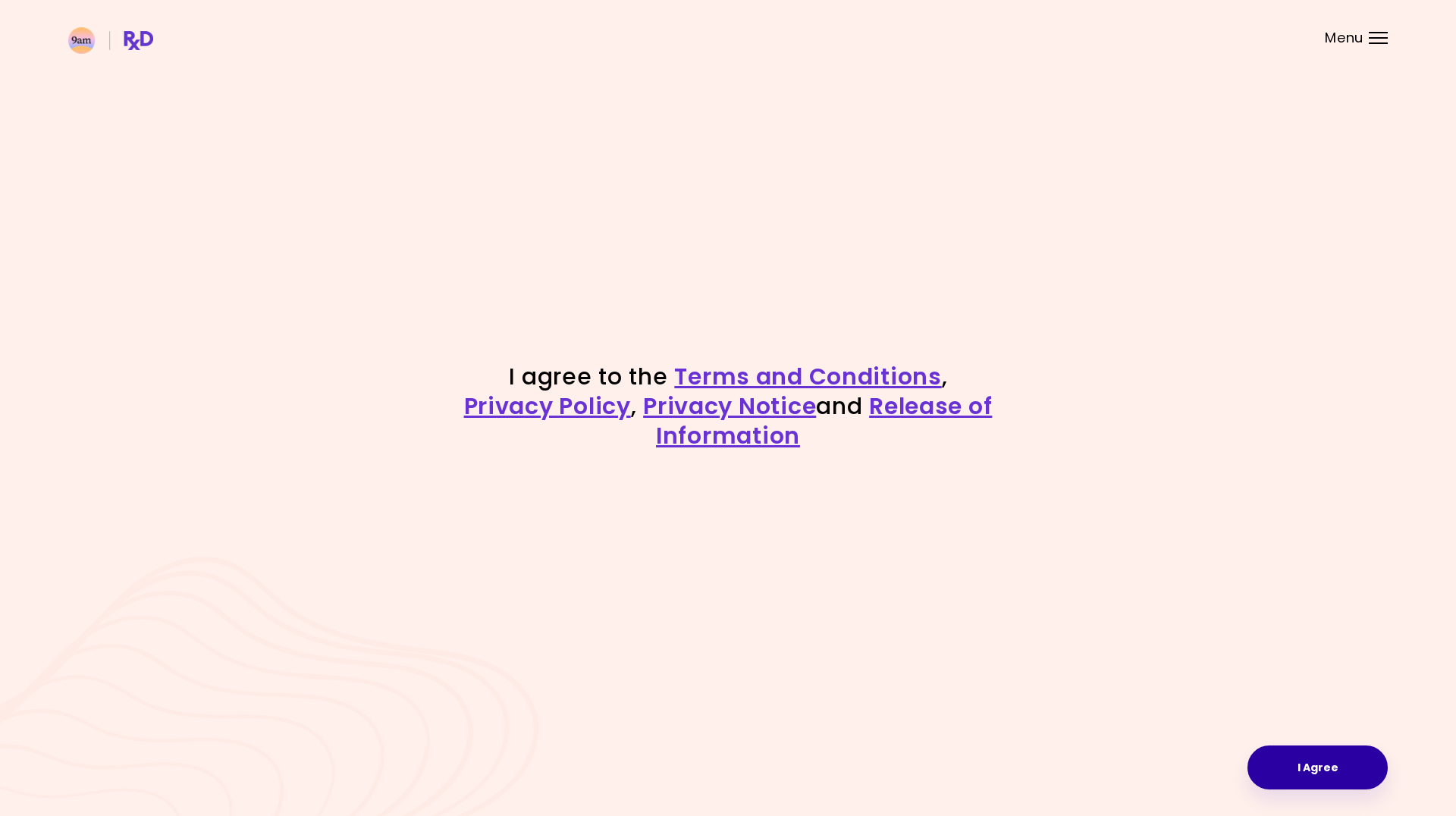
click at [1292, 769] on button "I Agree" at bounding box center [1318, 767] width 141 height 44
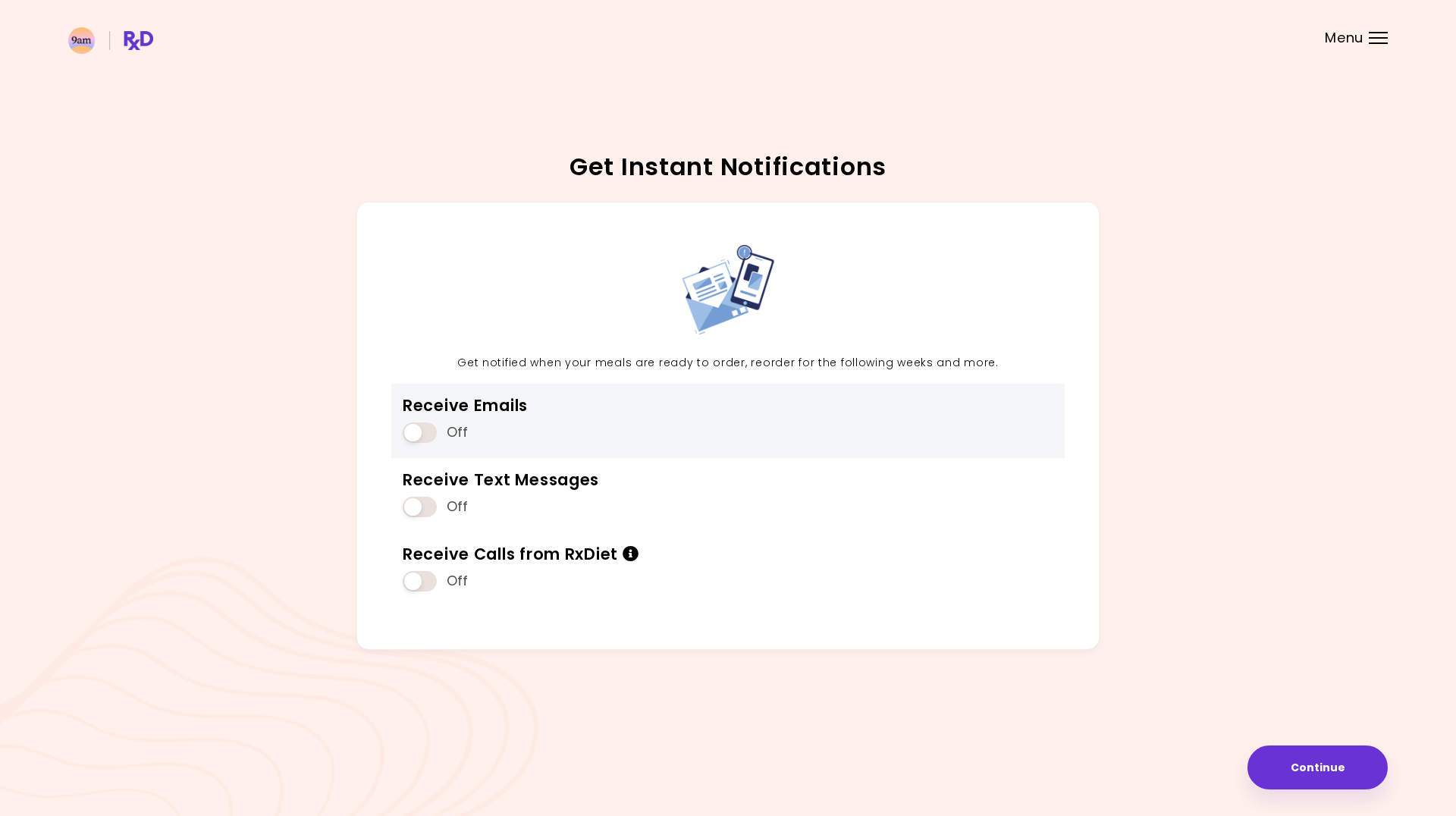
click at [426, 423] on span at bounding box center [419, 432] width 34 height 20
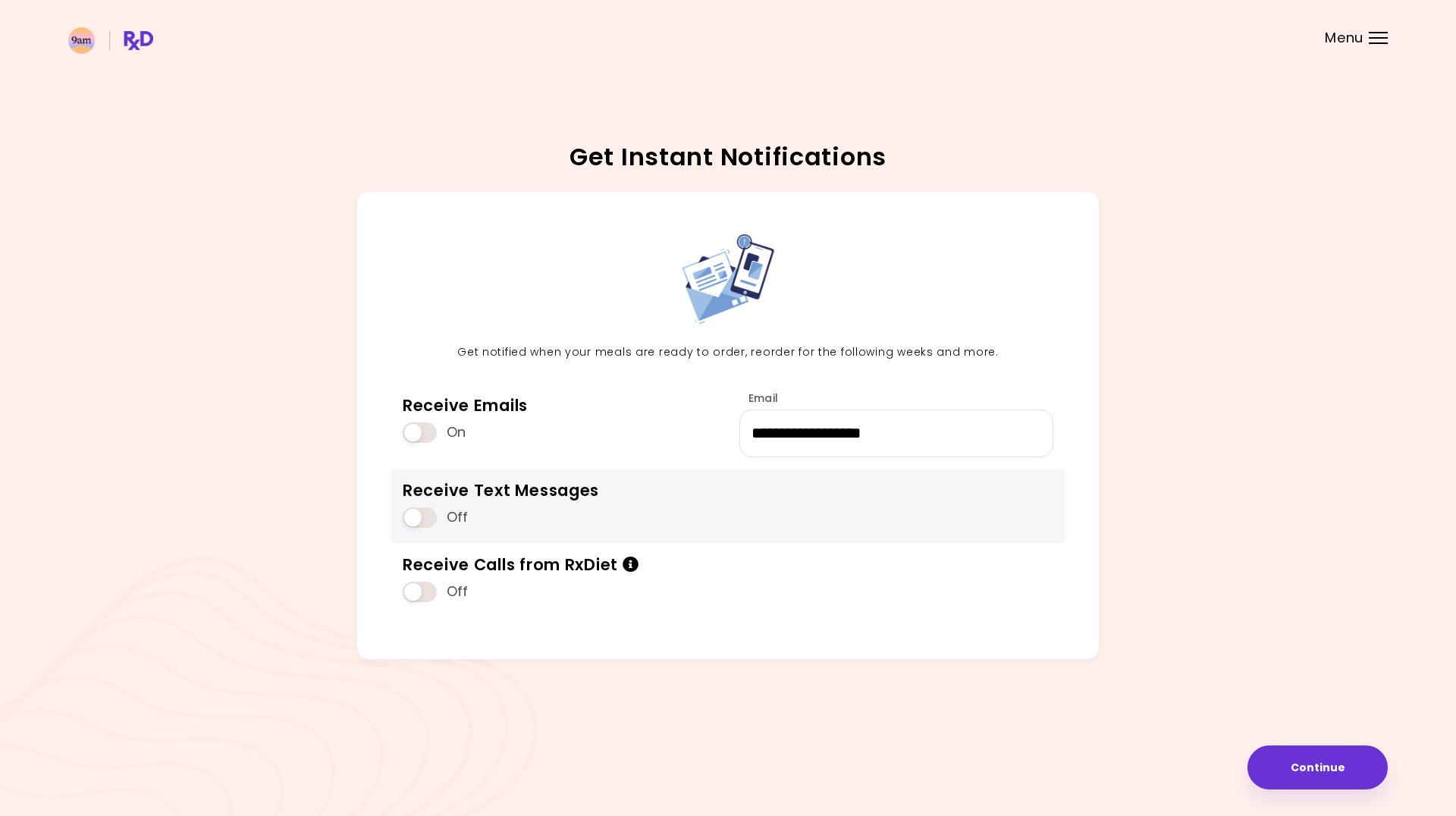
click at [417, 515] on span at bounding box center [419, 517] width 34 height 20
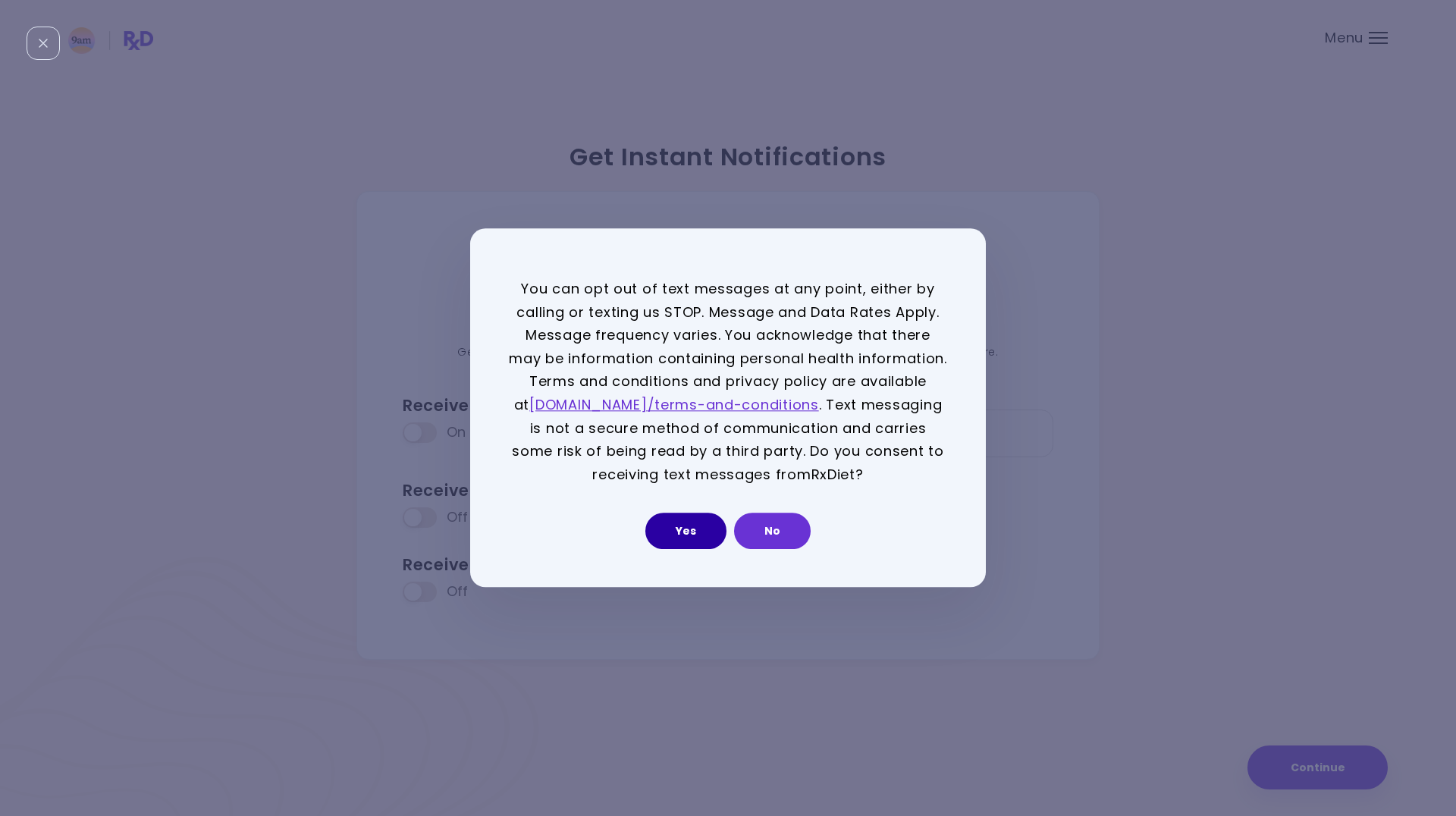
click at [694, 531] on button "Yes" at bounding box center [686, 532] width 81 height 37
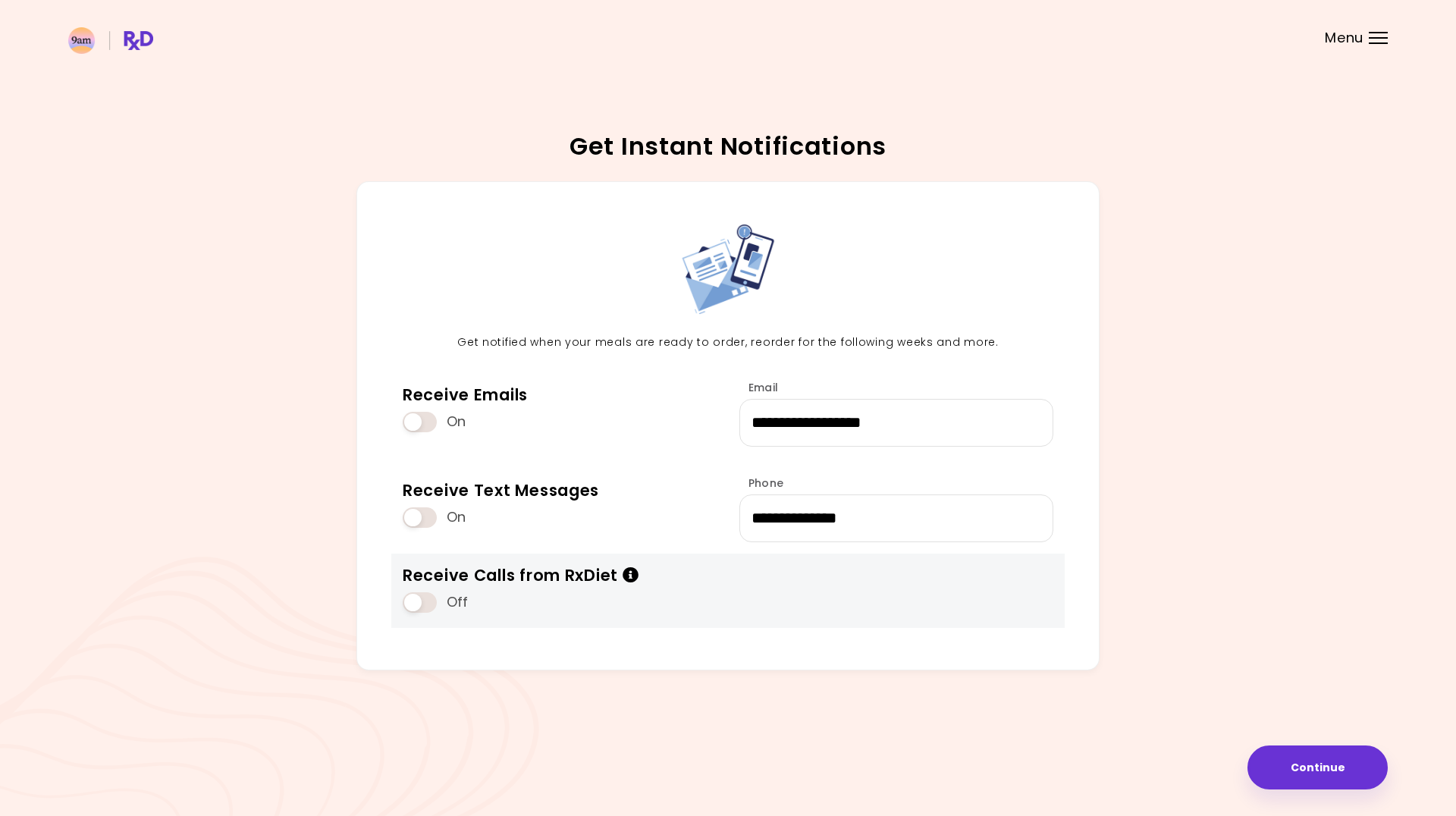
click at [411, 605] on span at bounding box center [419, 602] width 34 height 20
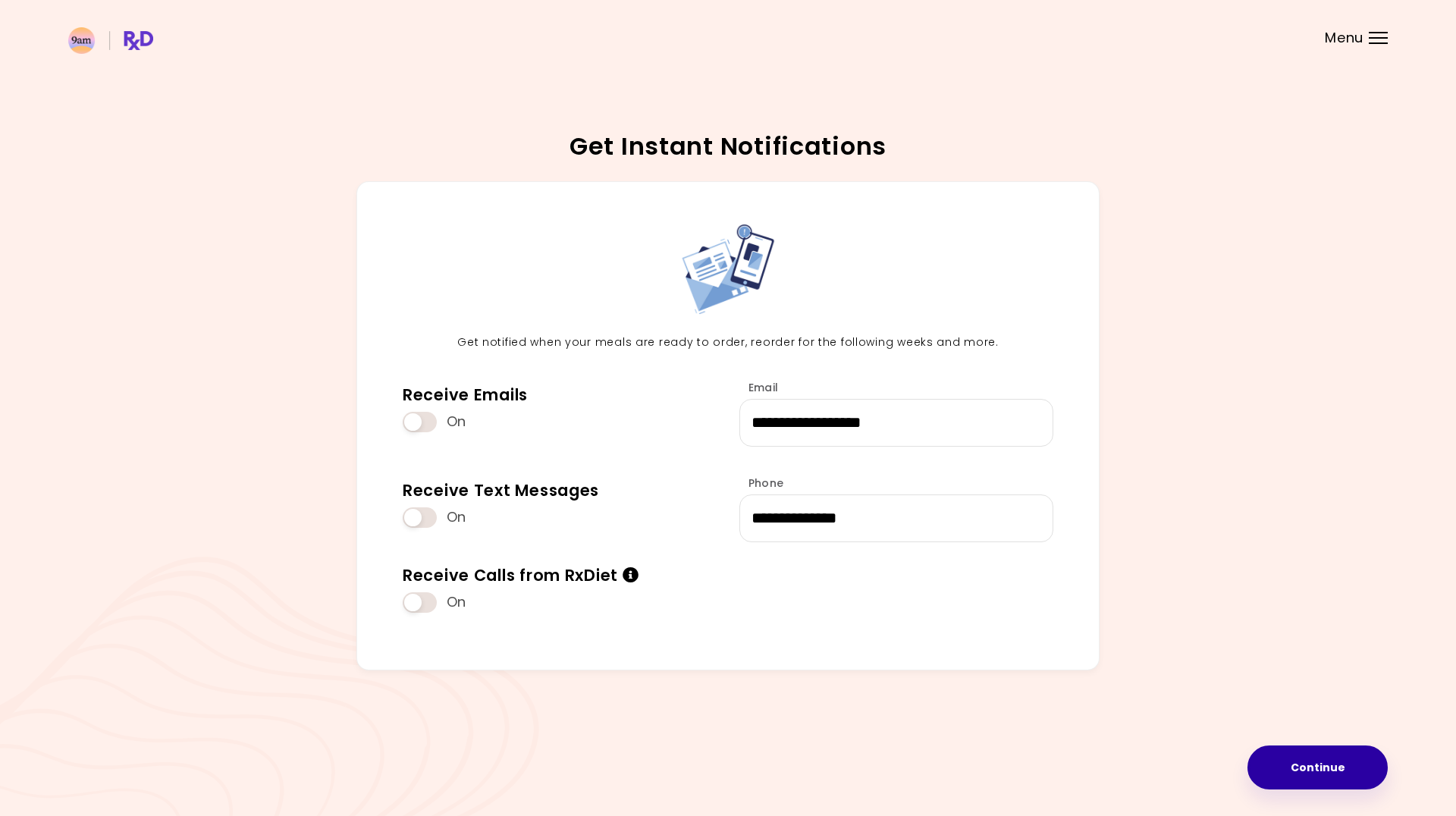
click at [1293, 779] on button "Continue" at bounding box center [1318, 767] width 141 height 44
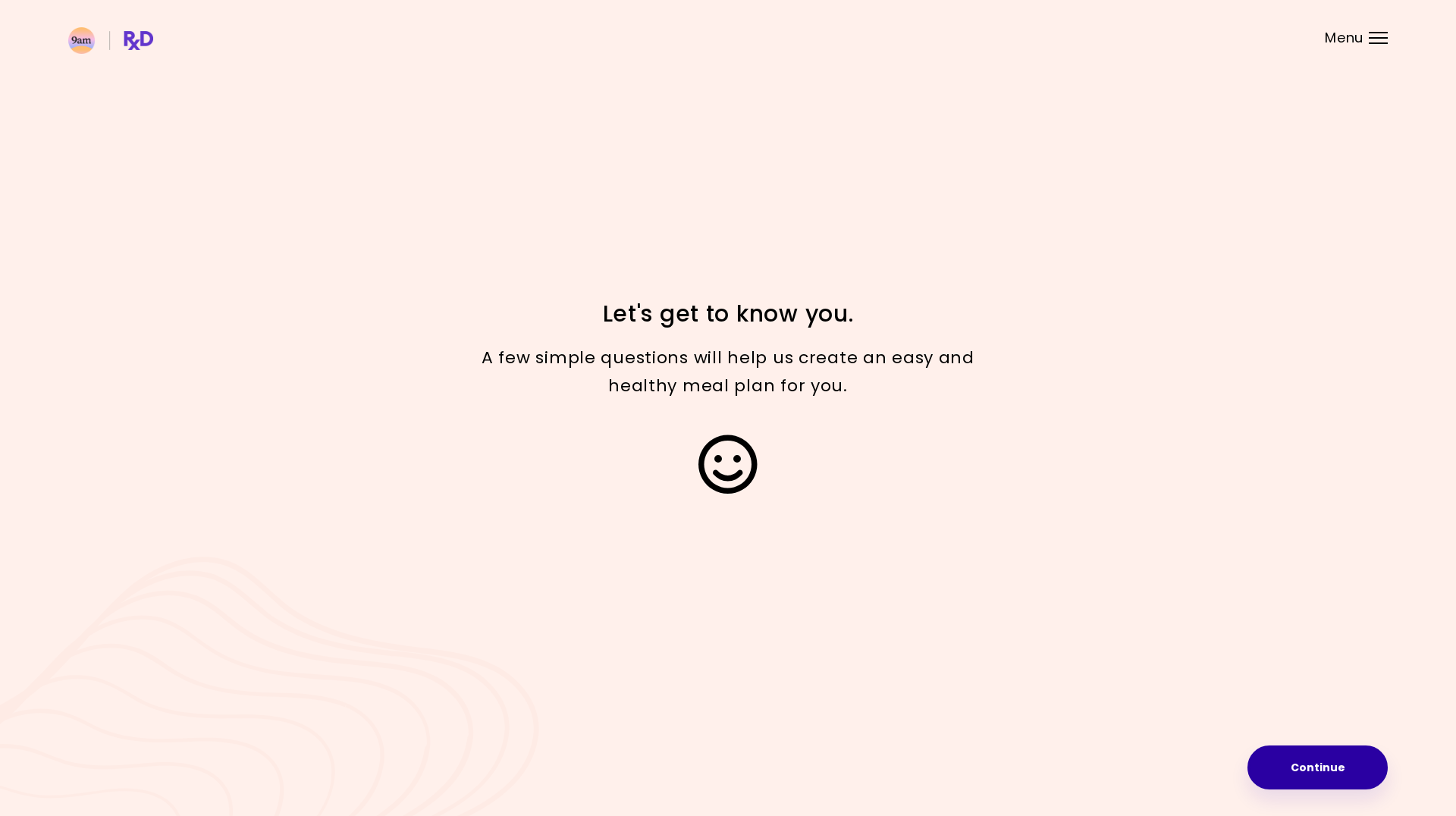
click at [1305, 772] on button "Continue" at bounding box center [1318, 767] width 141 height 44
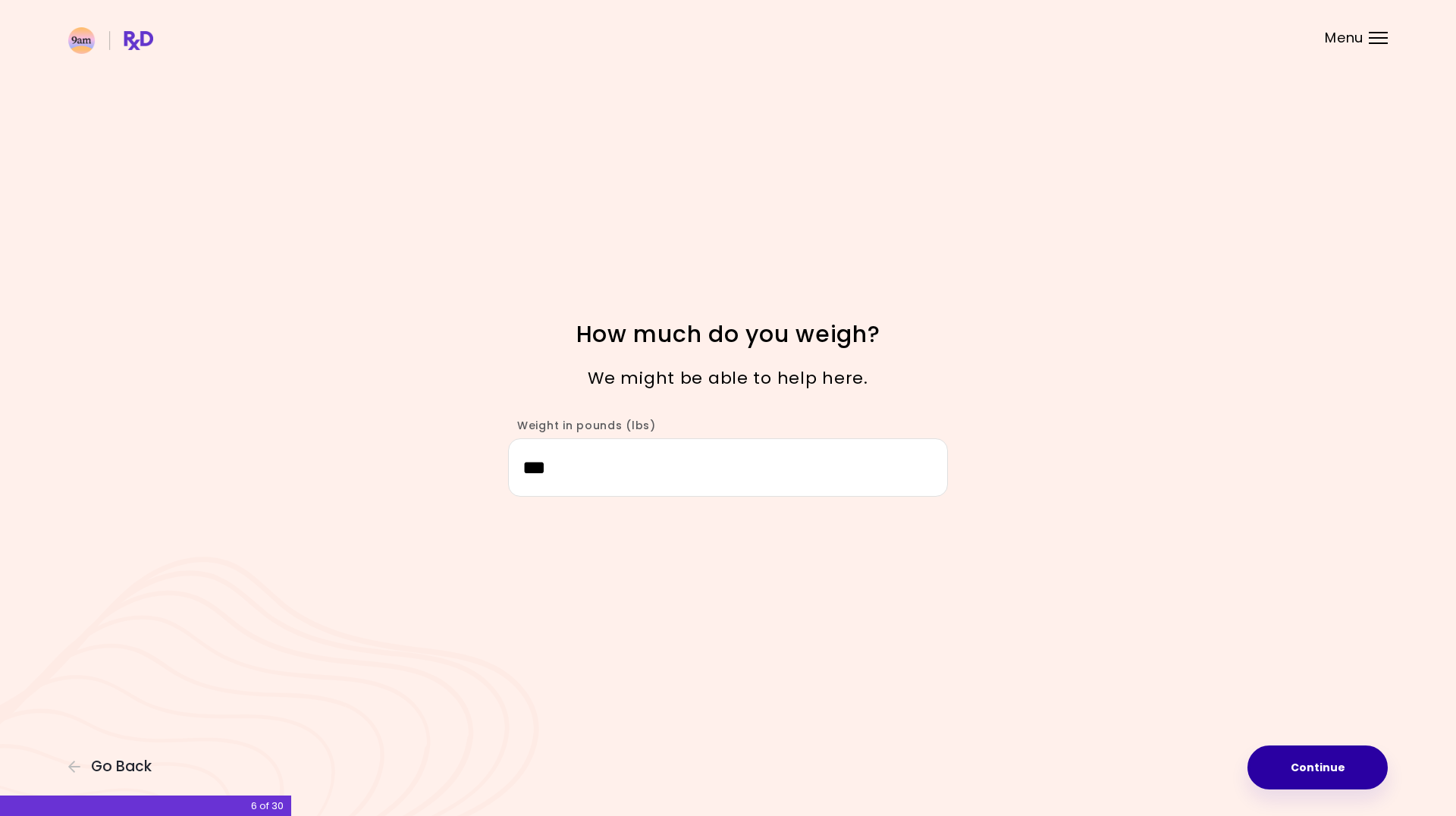
click at [1347, 766] on button "Continue" at bounding box center [1318, 767] width 141 height 44
select select "****"
click at [1347, 766] on button "Continue" at bounding box center [1318, 767] width 141 height 44
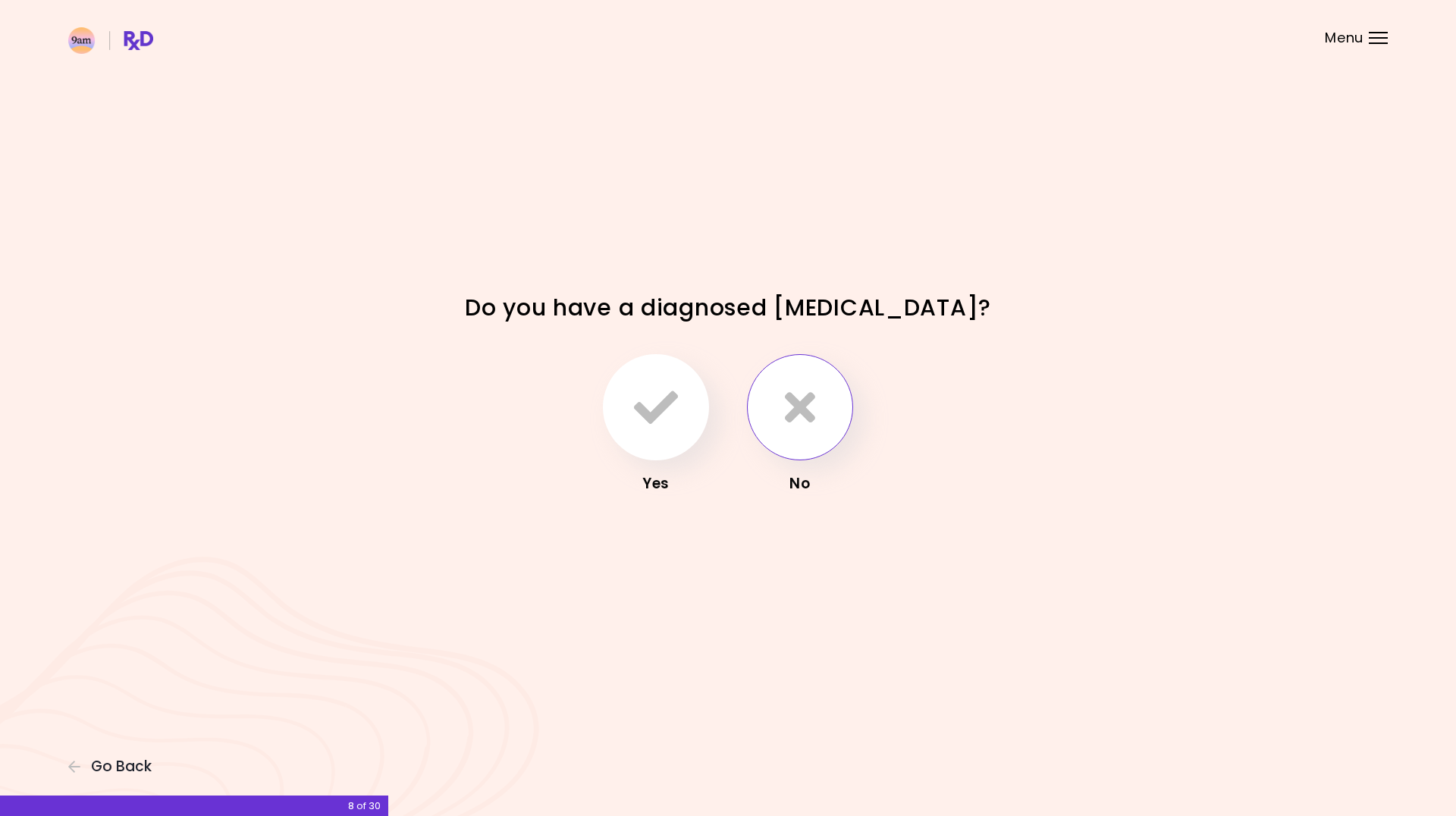
click at [810, 418] on icon "button" at bounding box center [800, 407] width 31 height 44
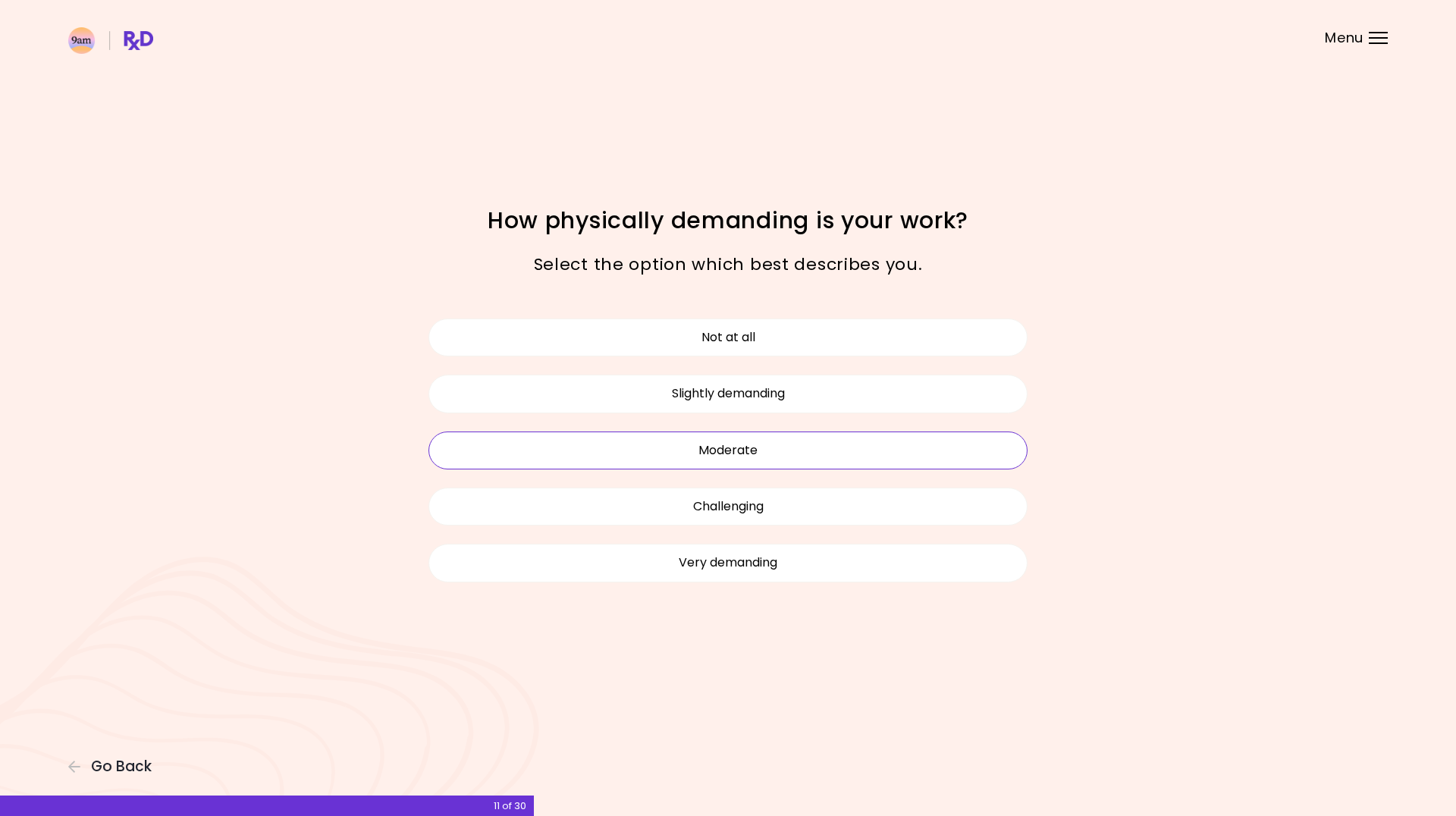
click at [758, 460] on button "Moderate" at bounding box center [728, 450] width 600 height 38
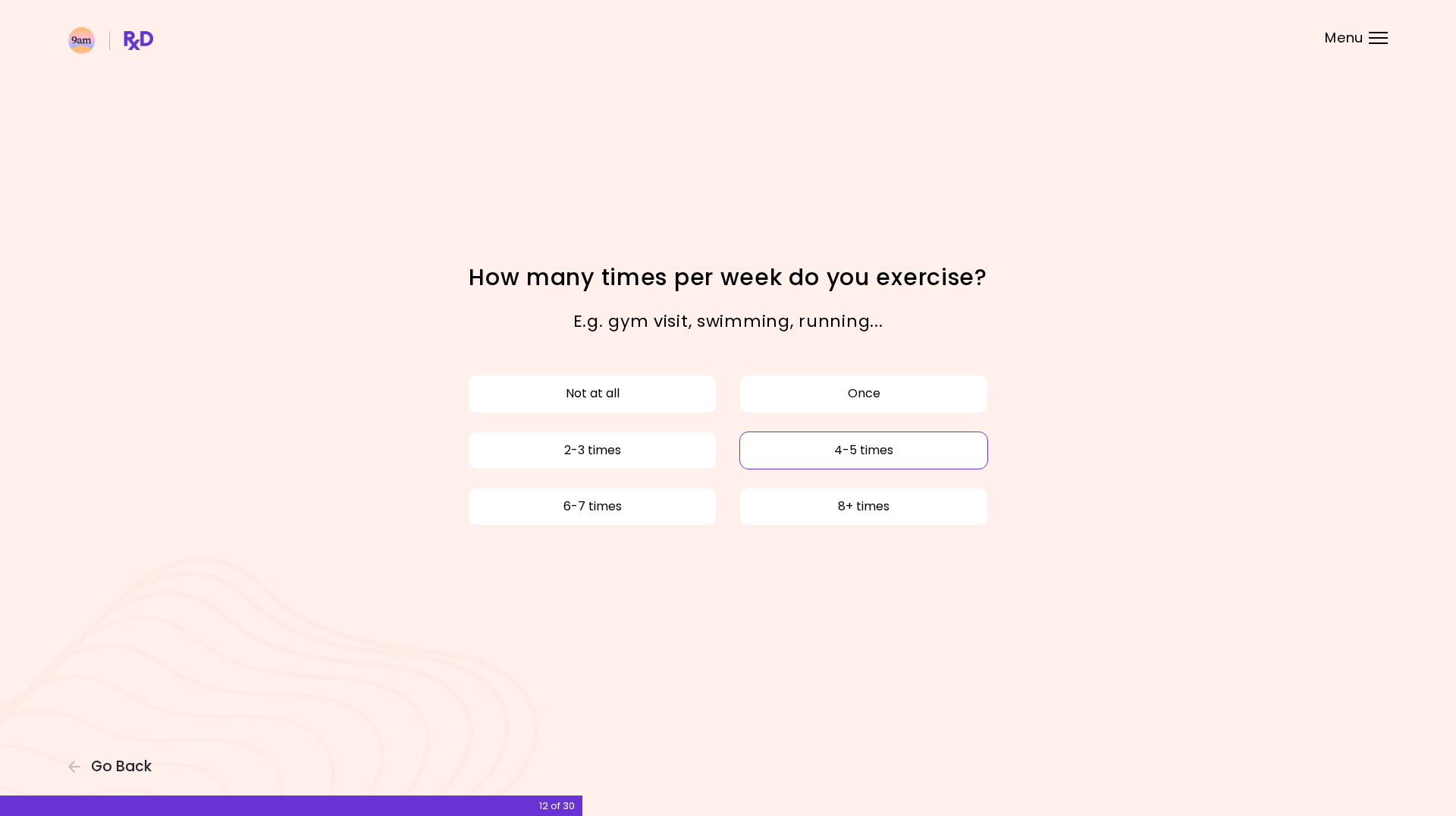
click at [755, 459] on button "4-5 times" at bounding box center [863, 450] width 249 height 38
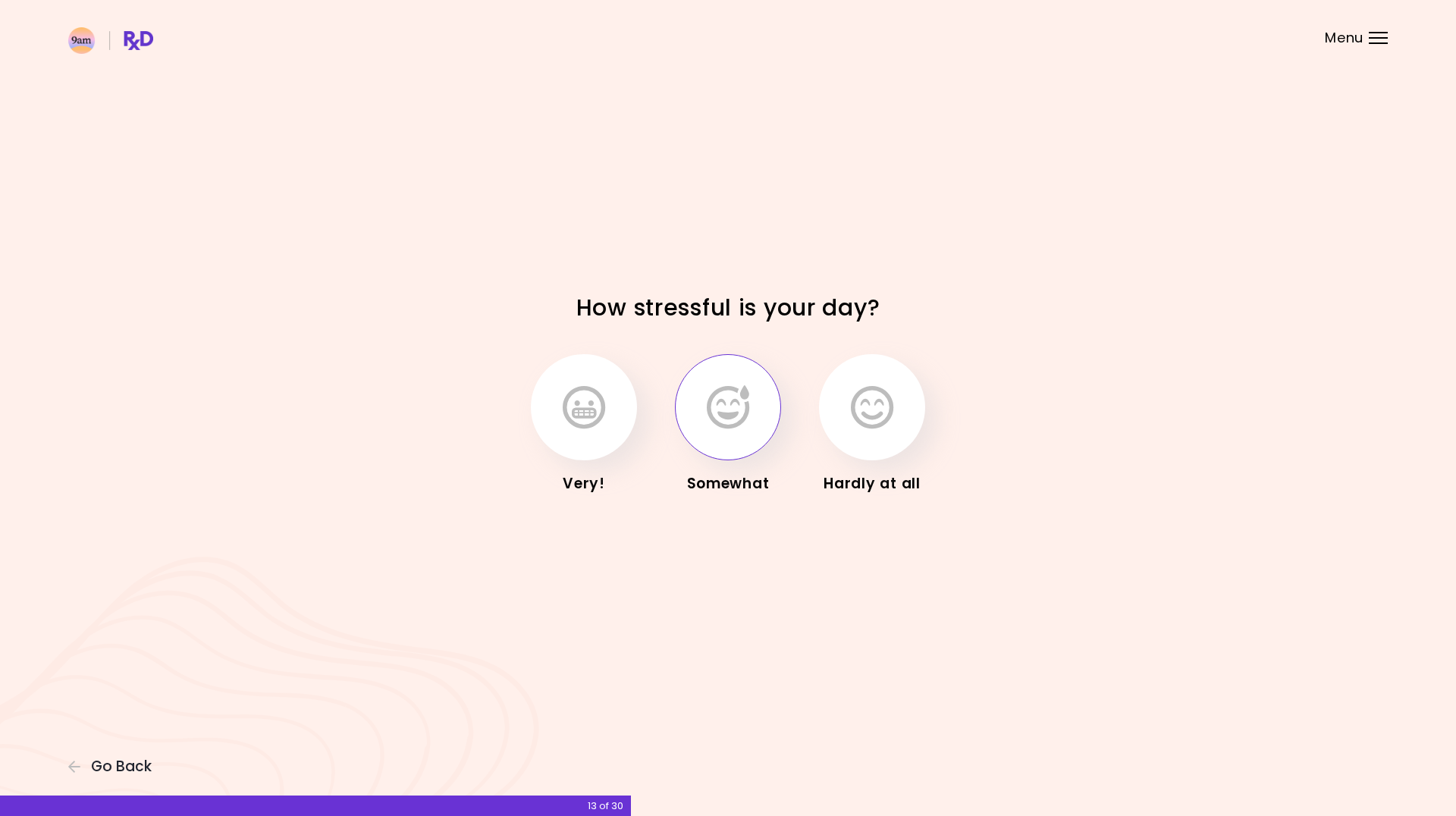
click at [745, 411] on icon "button" at bounding box center [728, 407] width 43 height 44
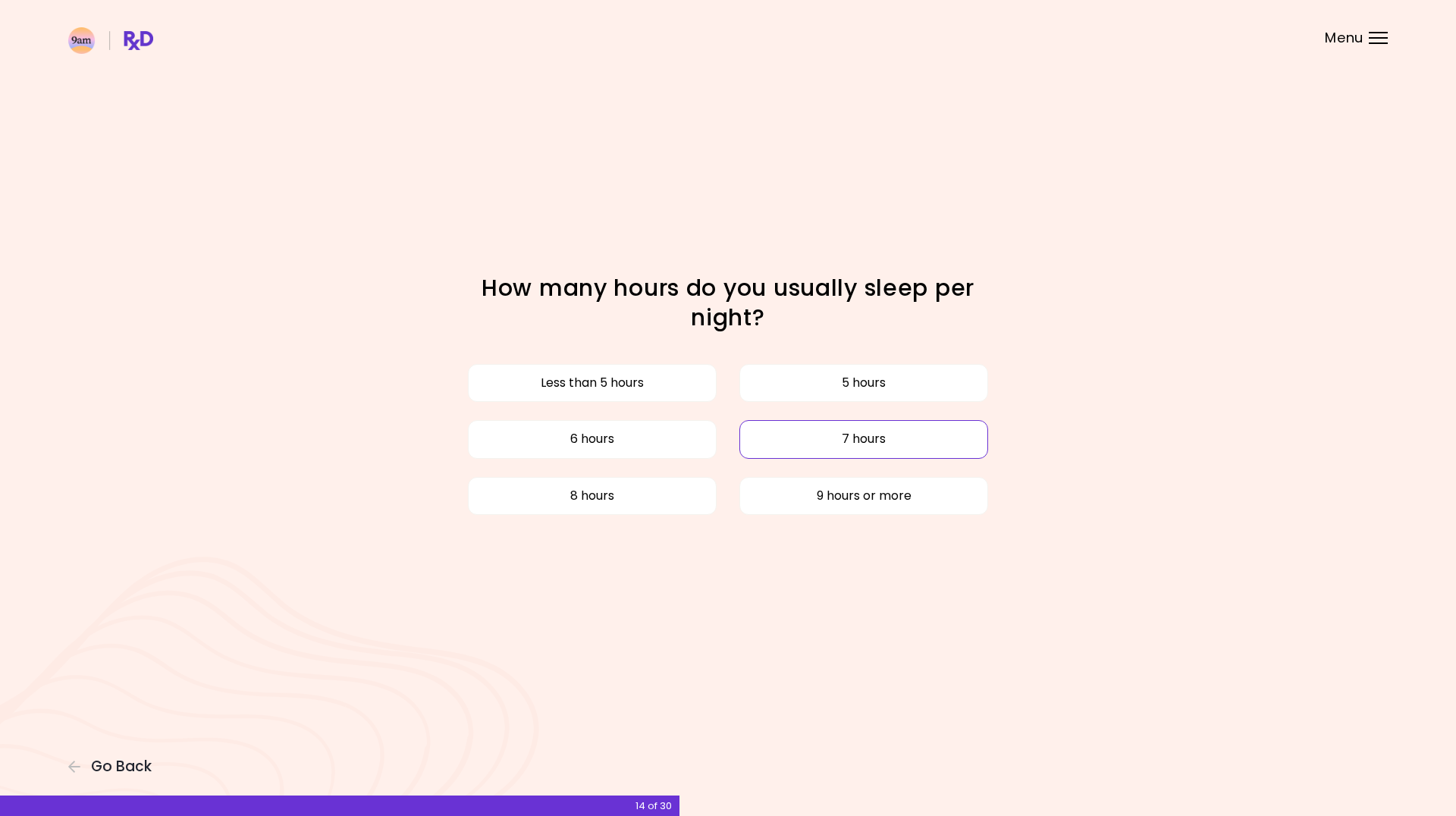
click at [801, 449] on button "7 hours" at bounding box center [863, 439] width 249 height 38
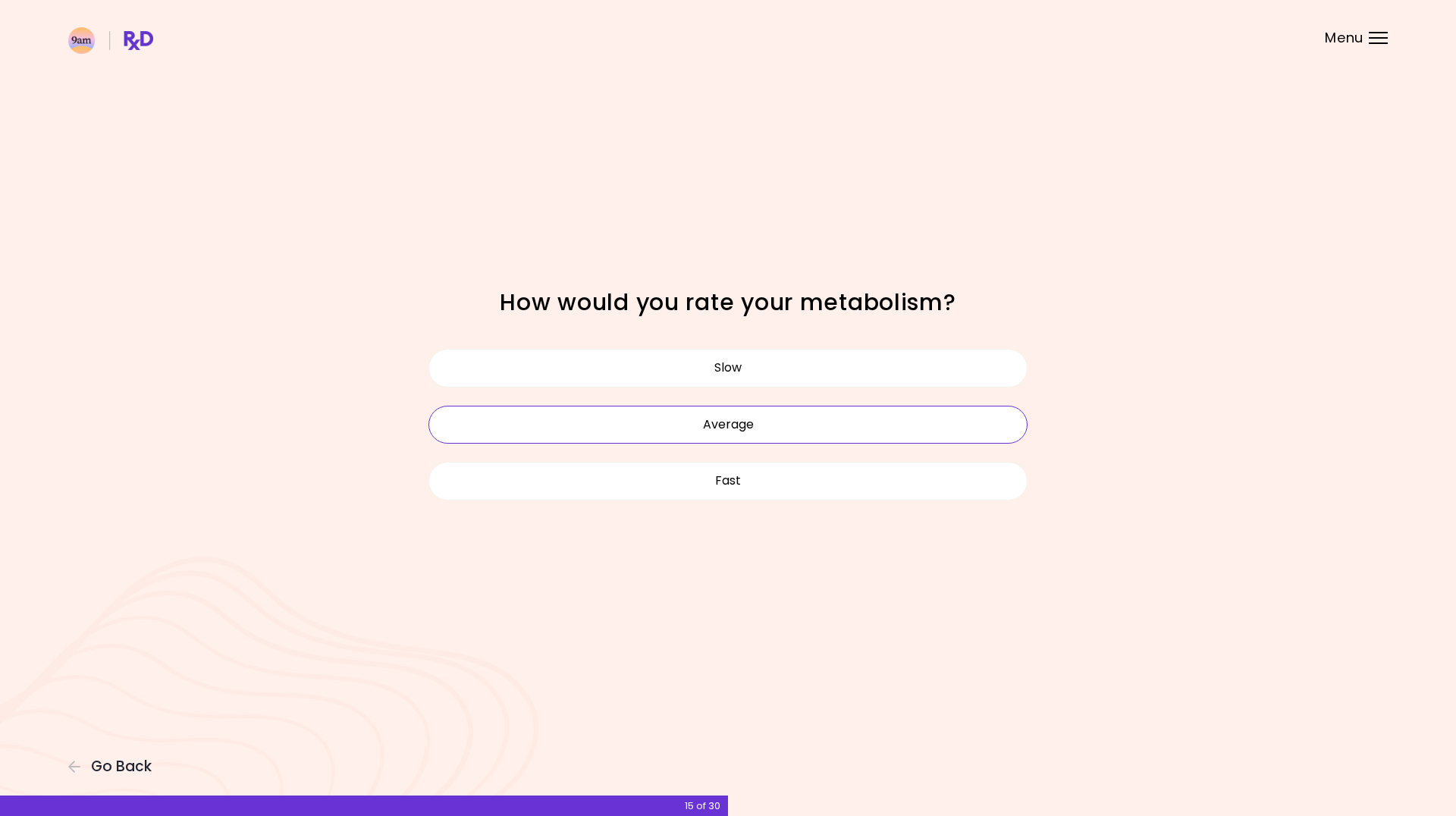
click at [790, 430] on button "Average" at bounding box center [728, 424] width 600 height 38
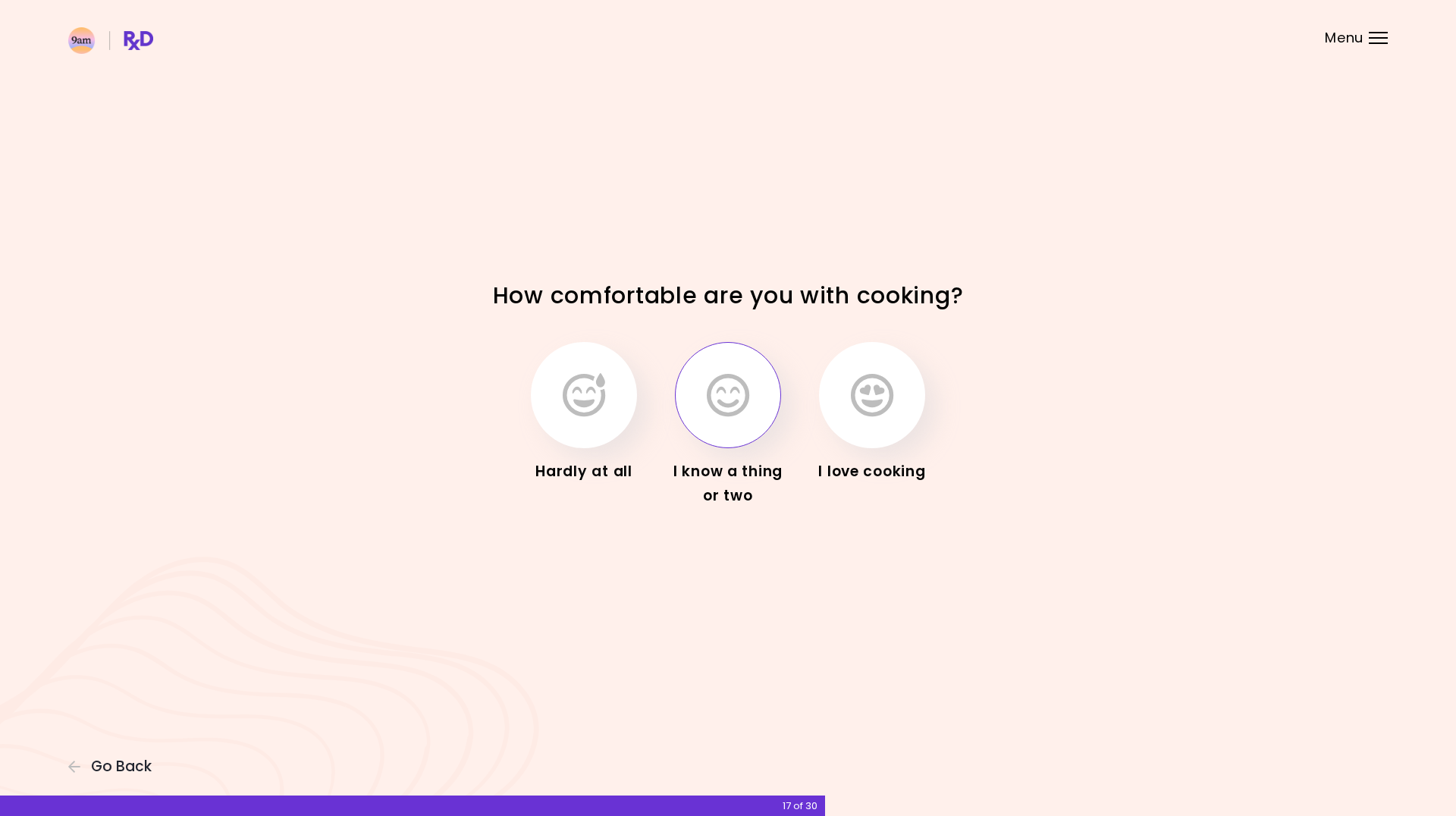
click at [736, 420] on button "button" at bounding box center [728, 395] width 107 height 107
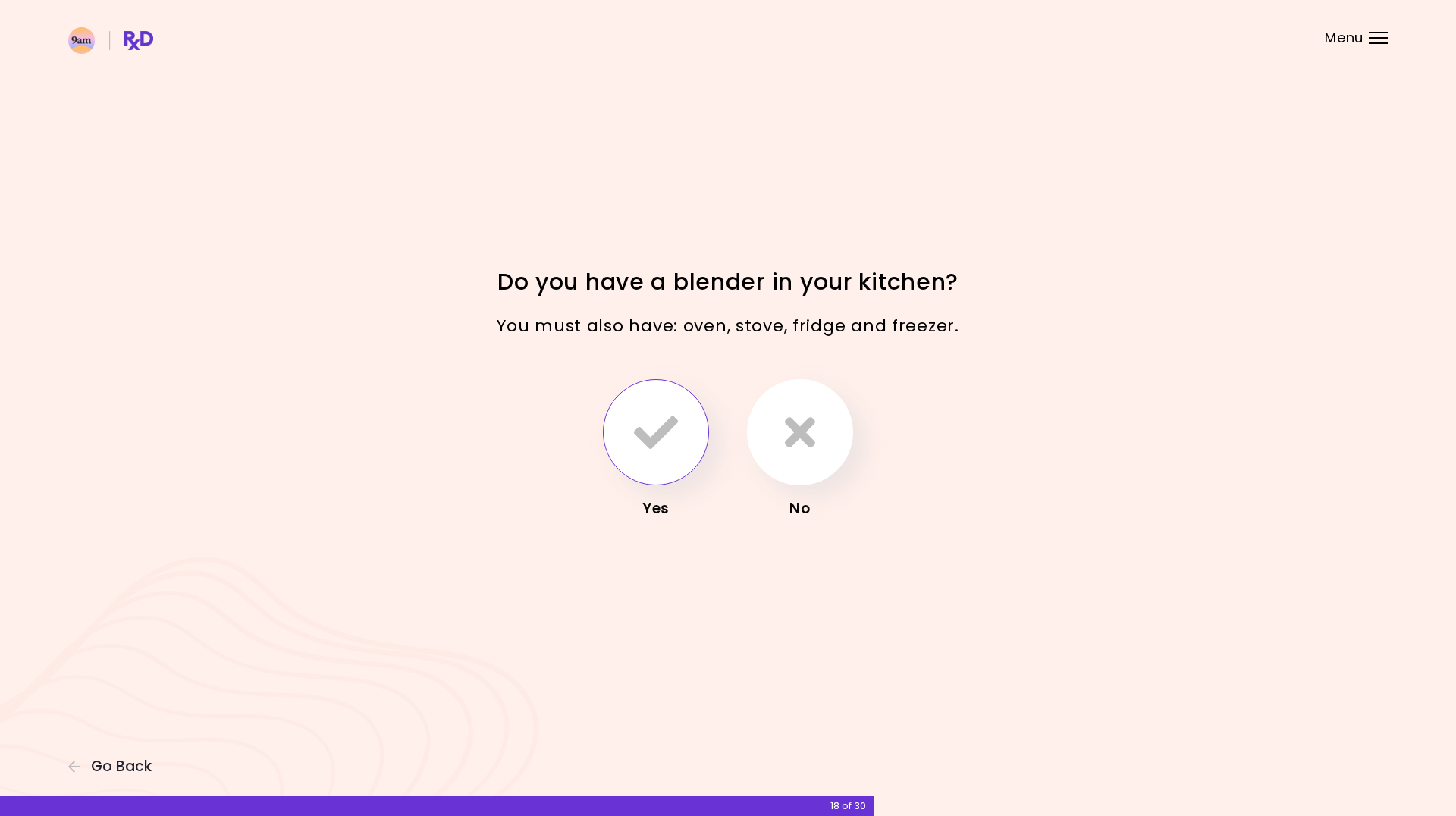
click at [652, 426] on icon "button" at bounding box center [656, 432] width 44 height 44
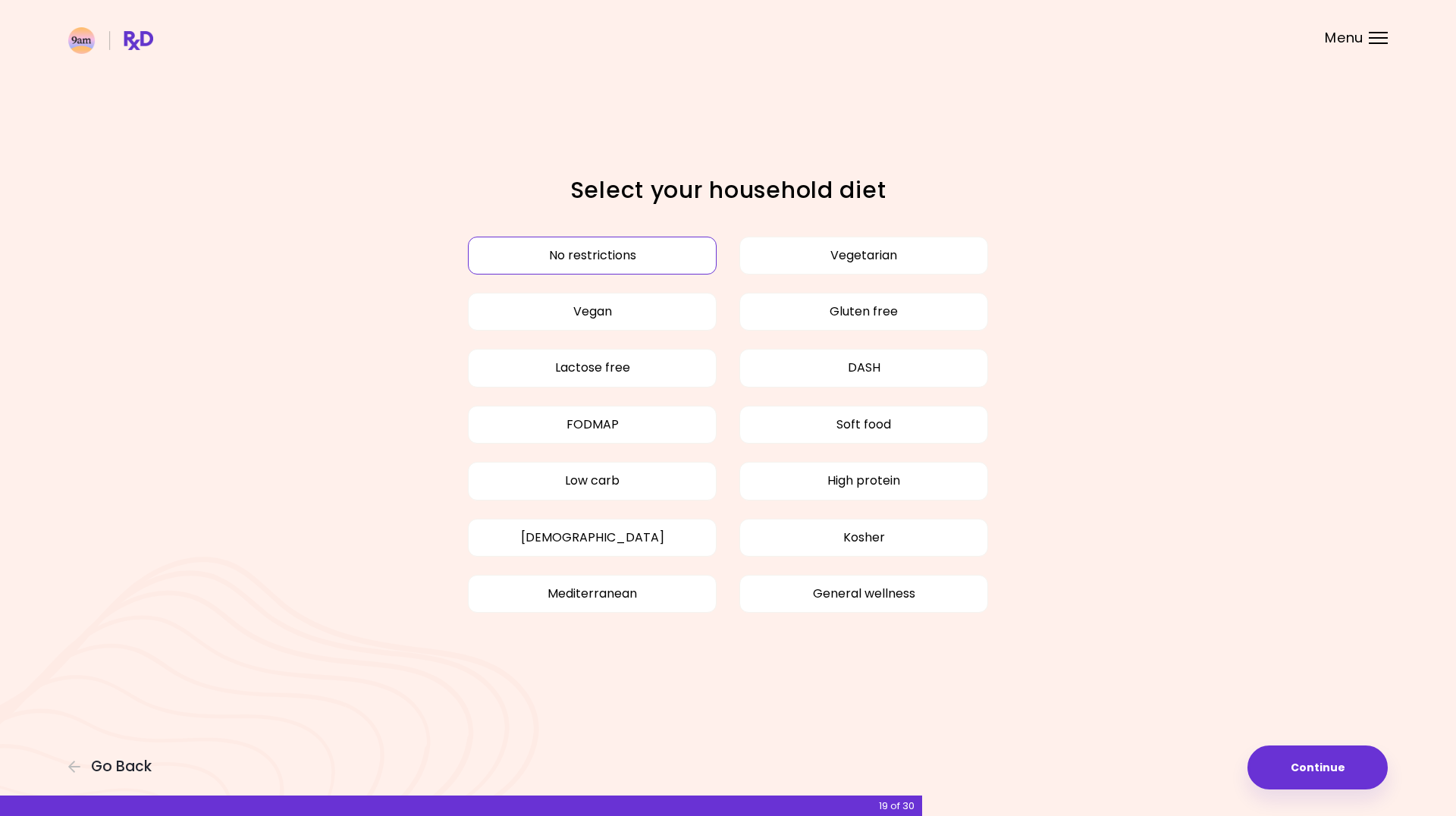
click at [639, 261] on button "No restrictions" at bounding box center [593, 255] width 249 height 38
click at [606, 252] on button "No restrictions" at bounding box center [593, 255] width 249 height 38
click at [1364, 779] on button "Continue" at bounding box center [1318, 767] width 141 height 44
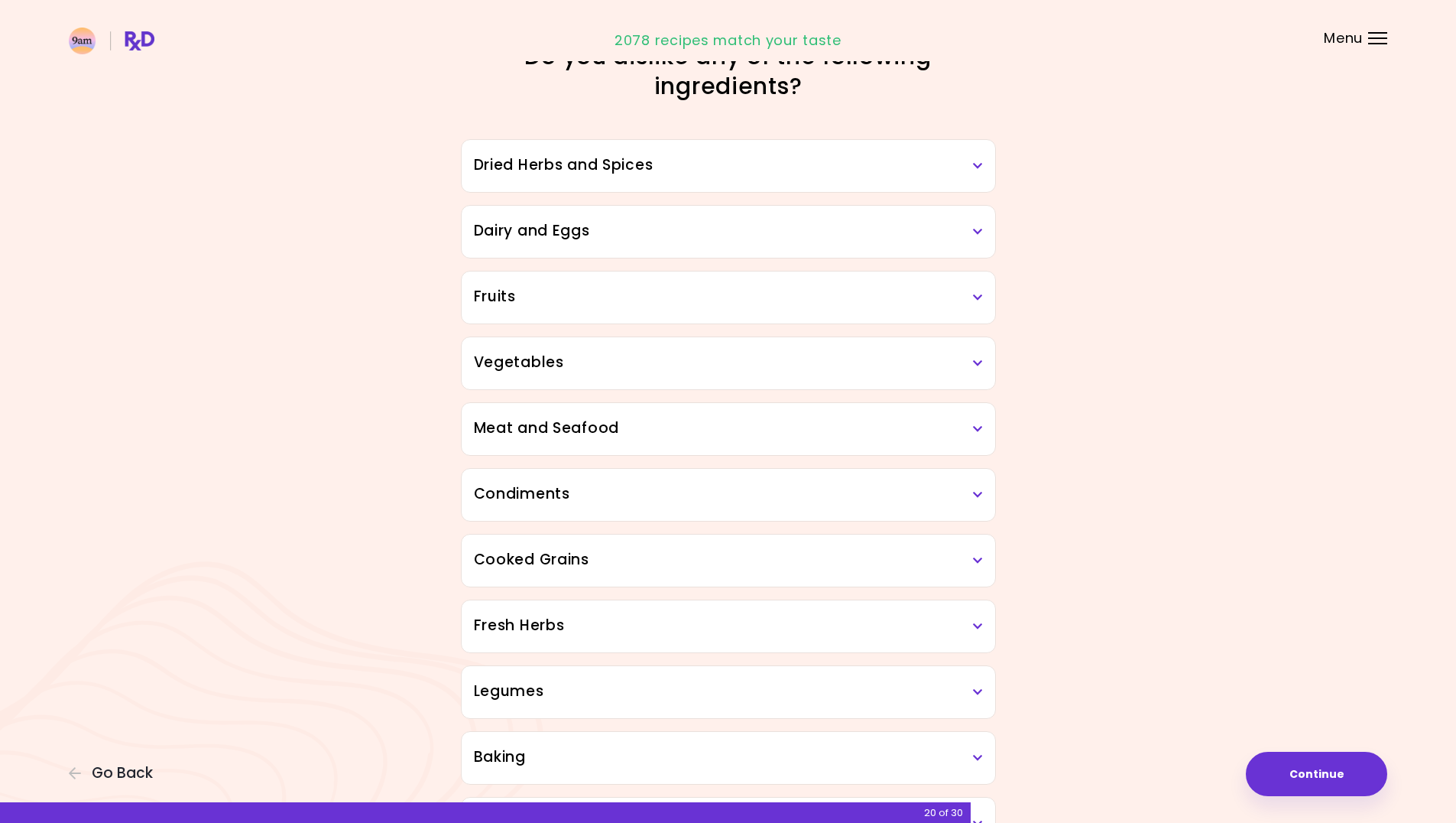
scroll to position [77, 0]
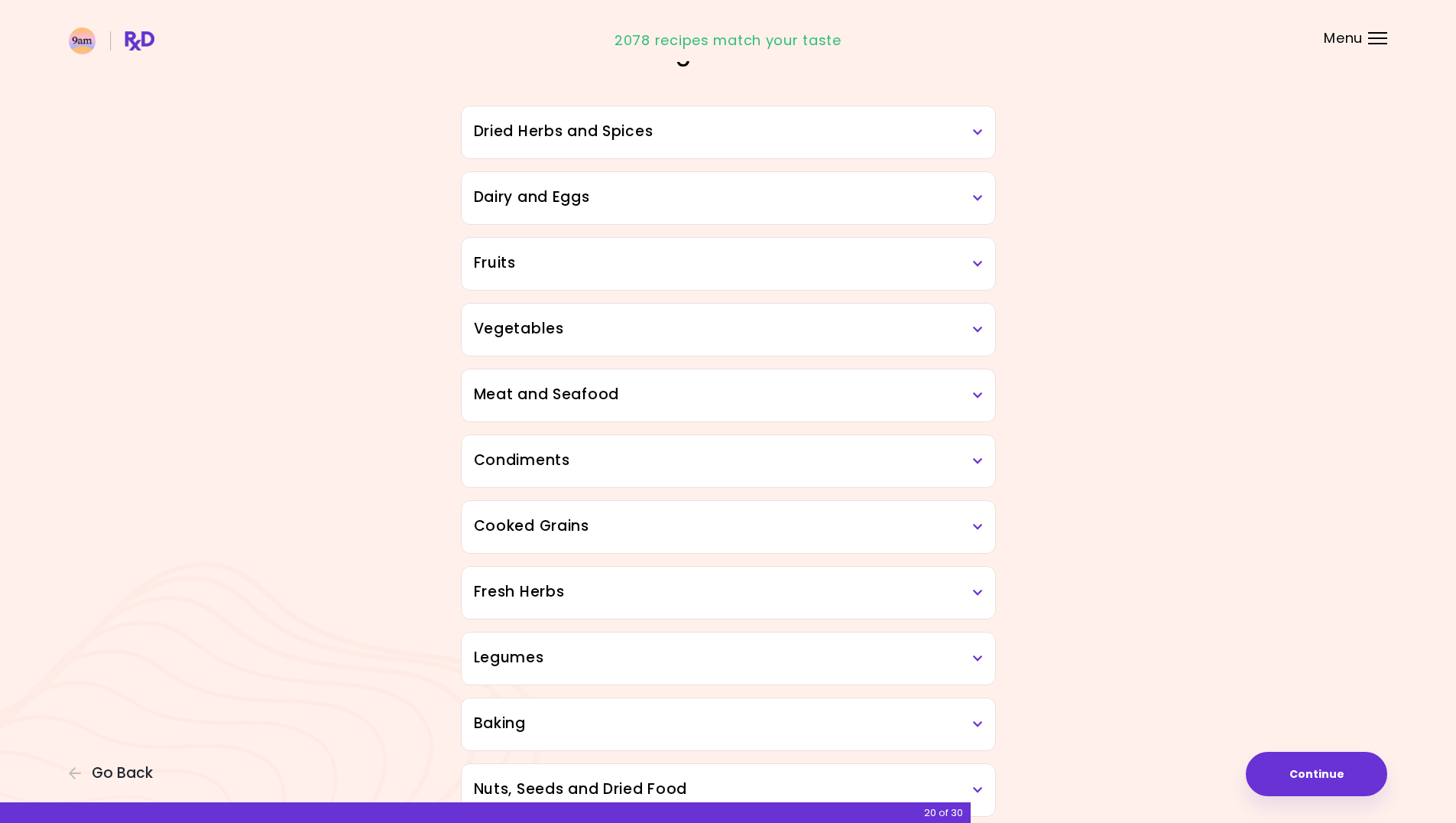
click at [973, 275] on div "Fruits" at bounding box center [728, 263] width 534 height 52
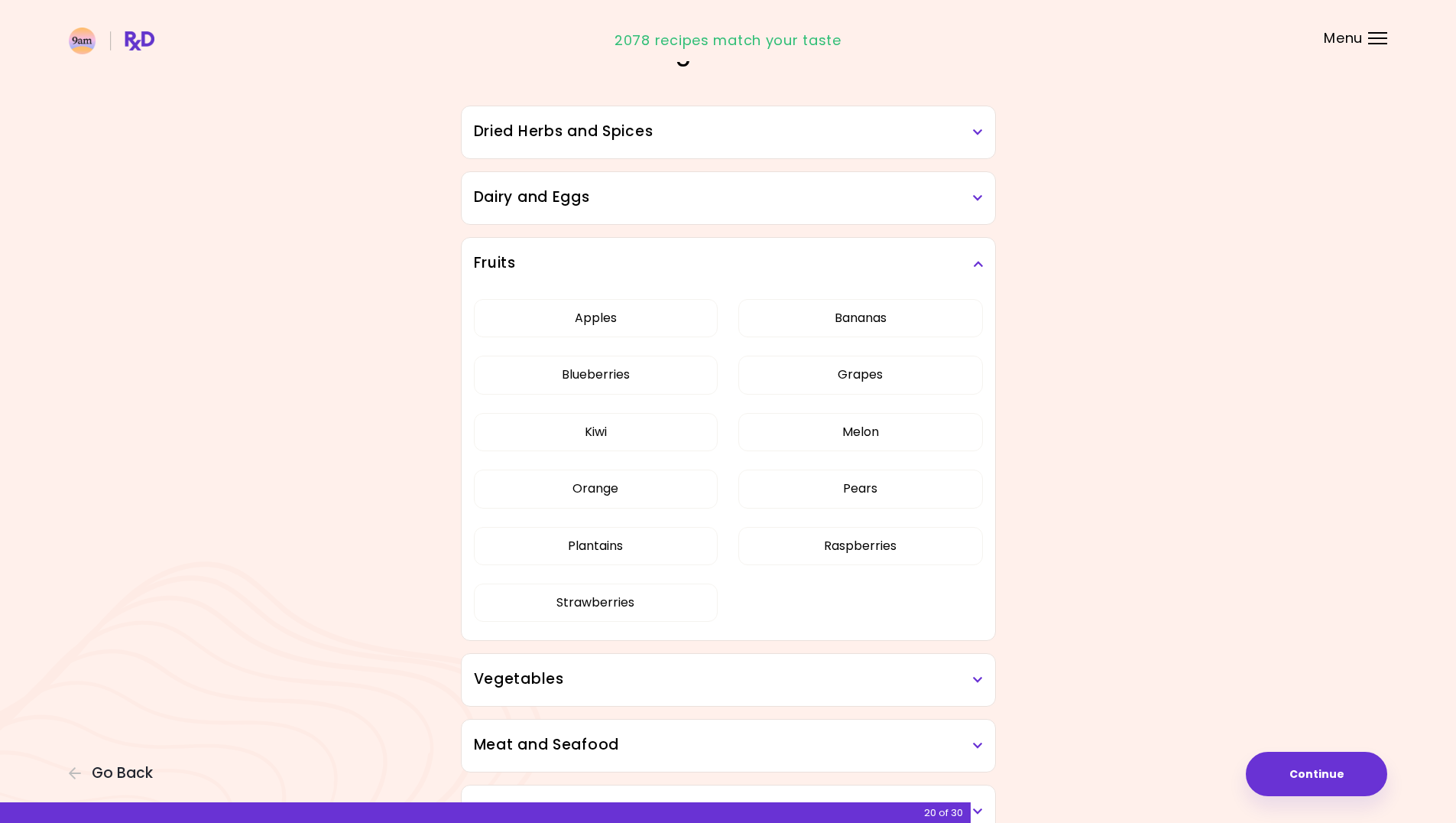
click at [972, 142] on h3 "Dried Herbs and Spices" at bounding box center [728, 131] width 509 height 22
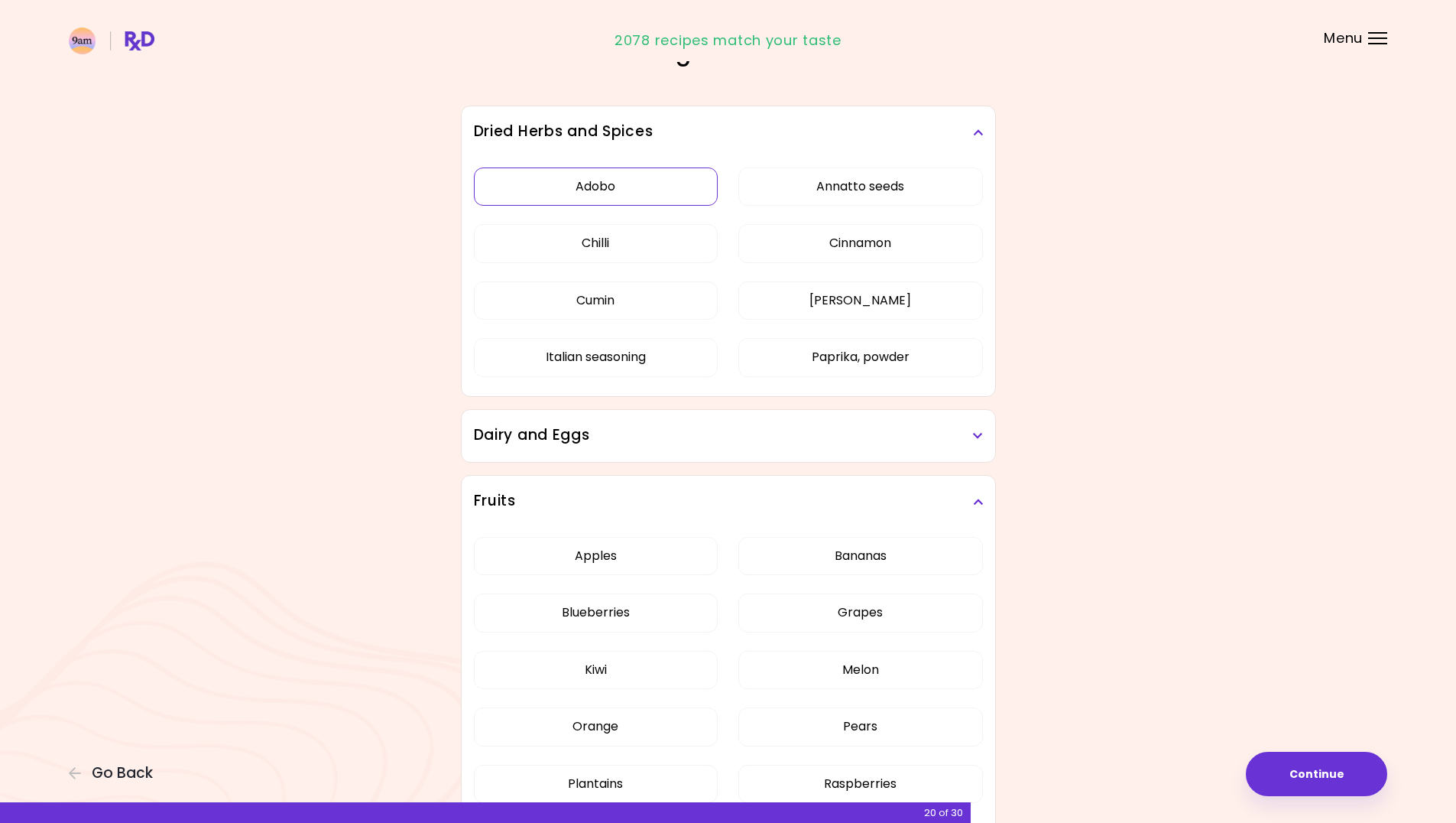
click at [633, 193] on button "Adobo" at bounding box center [596, 186] width 245 height 38
click at [647, 189] on button "Adobo" at bounding box center [596, 186] width 245 height 38
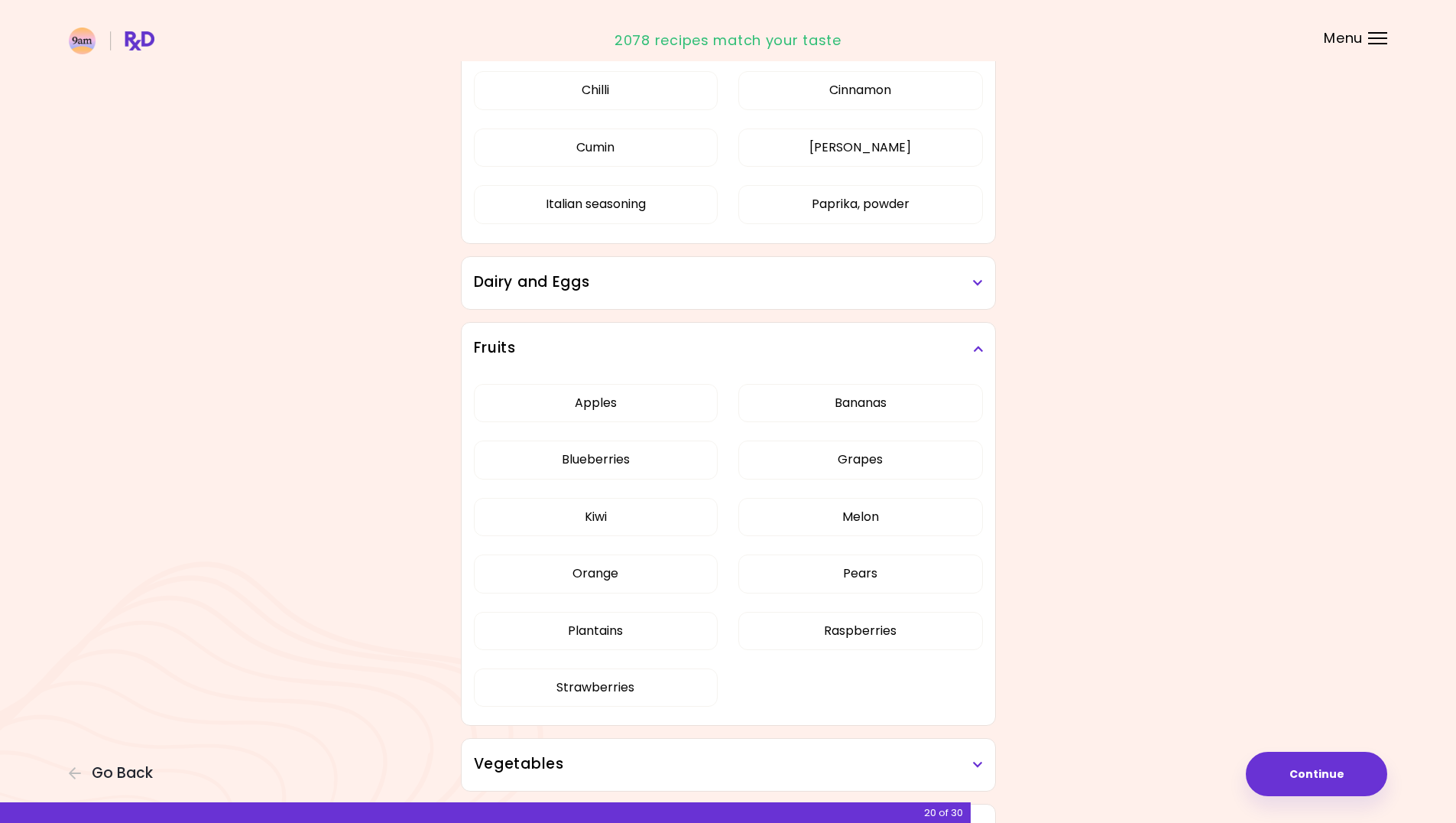
scroll to position [306, 0]
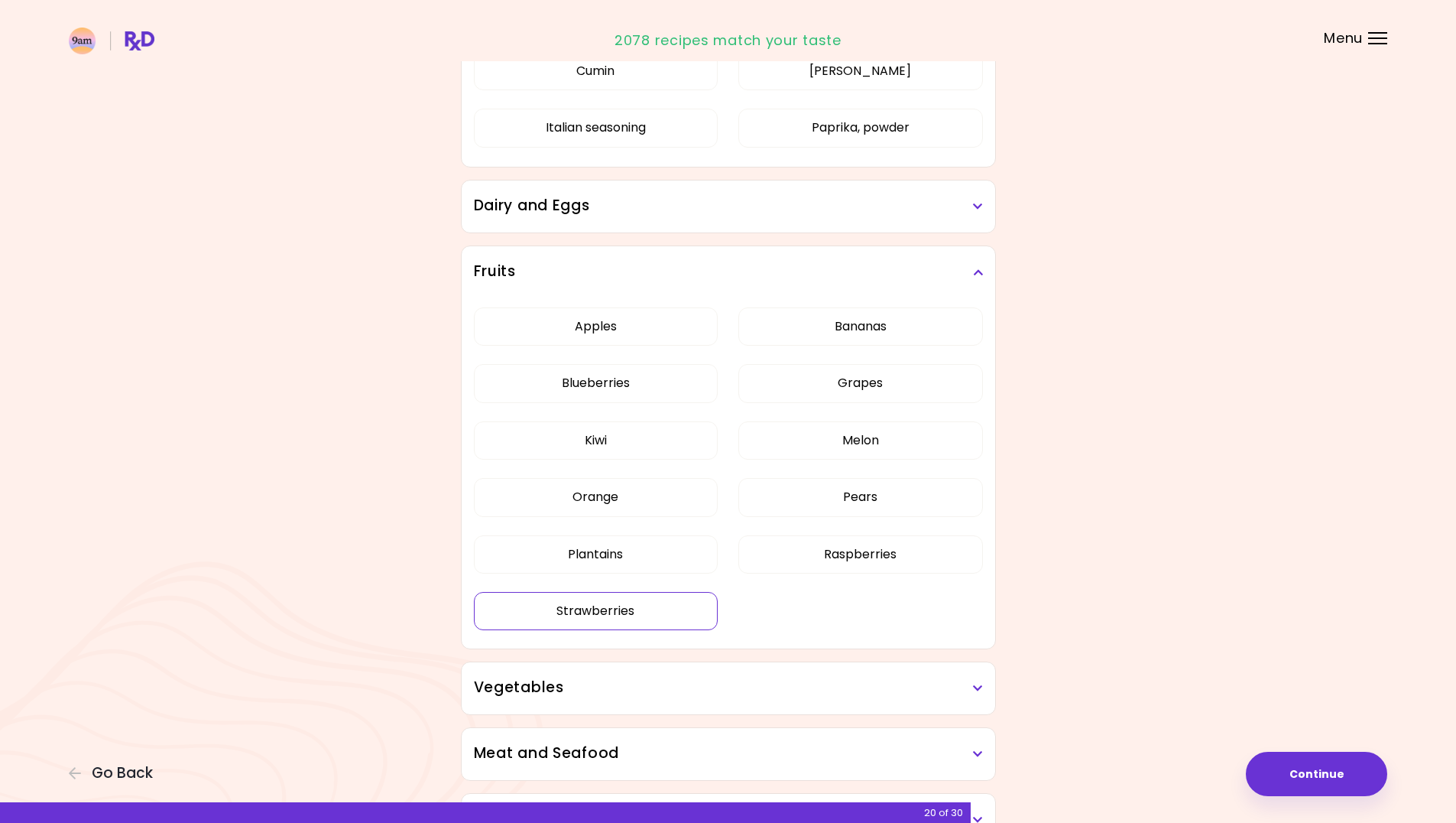
click at [555, 605] on button "Strawberries" at bounding box center [596, 611] width 245 height 38
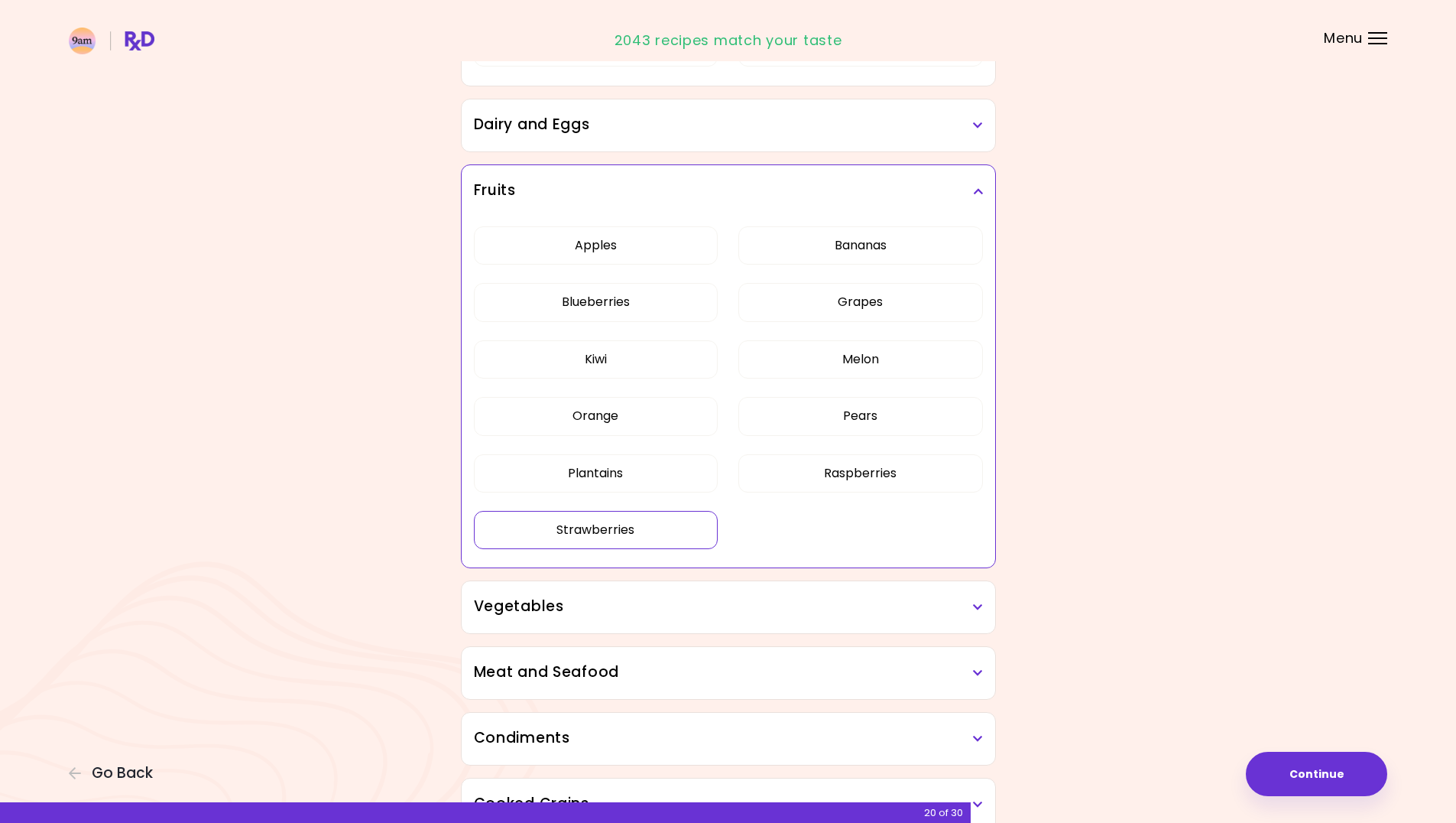
scroll to position [459, 0]
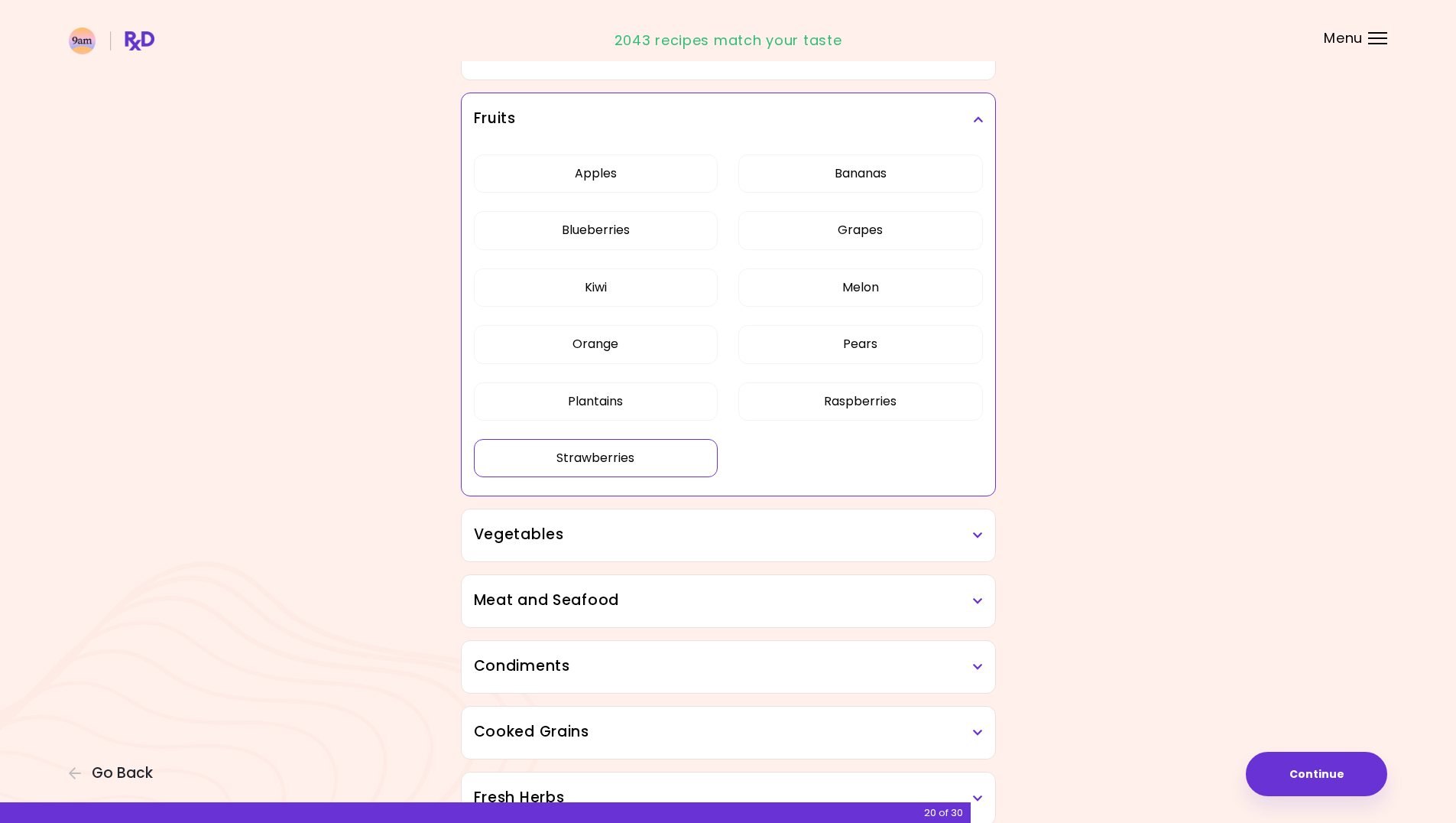
click at [911, 543] on h3 "Vegetables" at bounding box center [728, 535] width 509 height 22
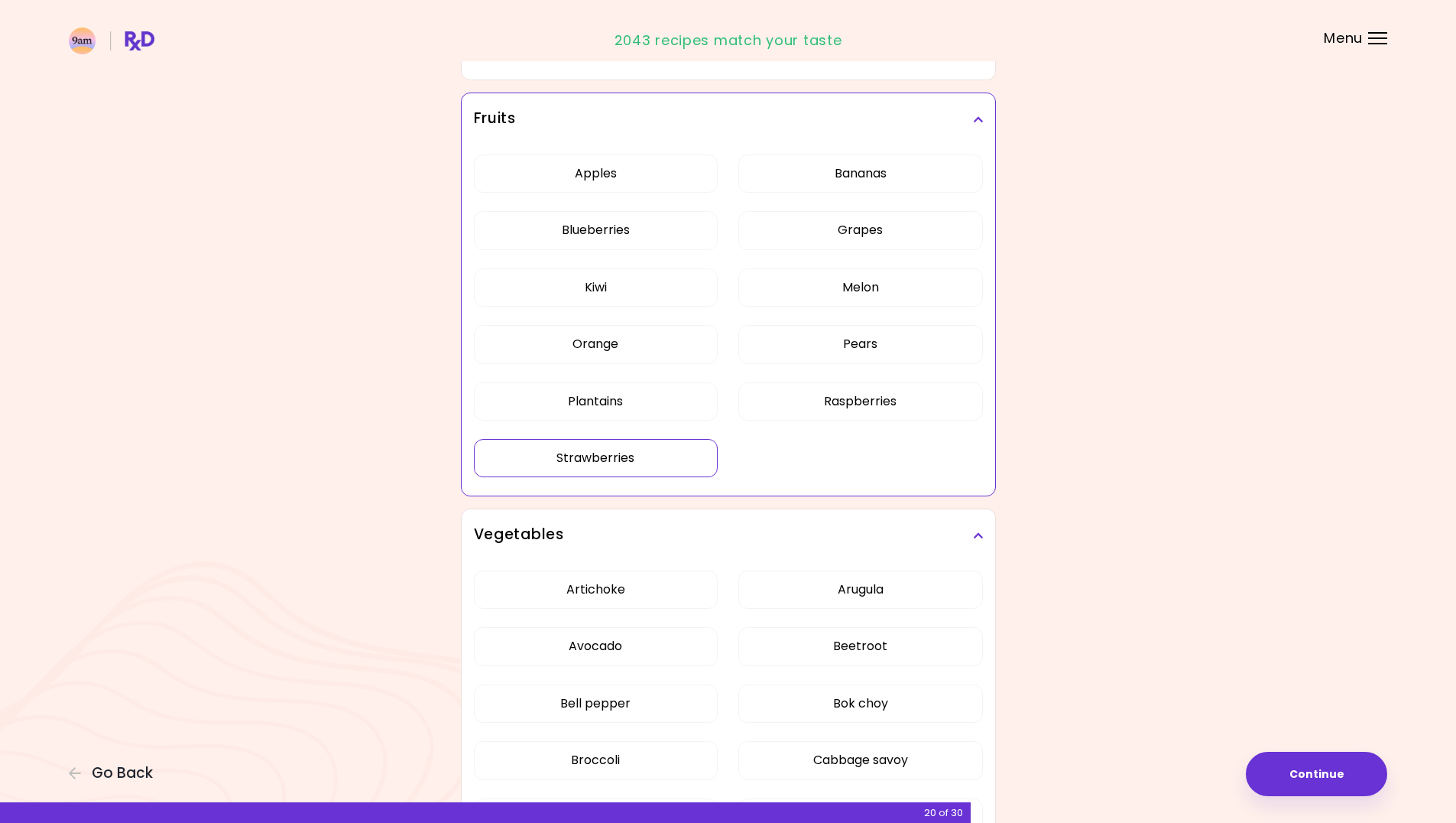
click at [636, 466] on button "Strawberries" at bounding box center [596, 457] width 245 height 38
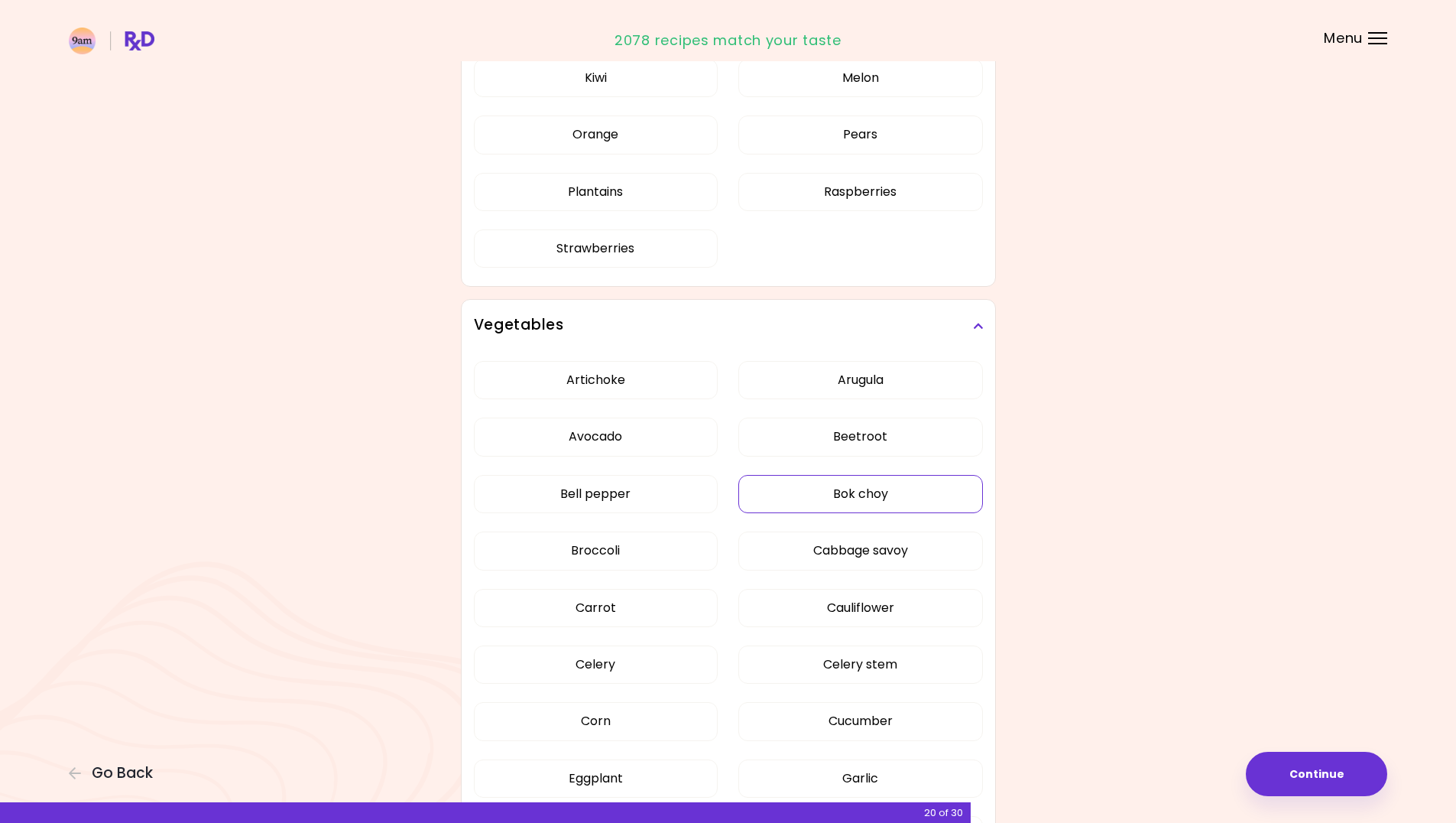
scroll to position [688, 0]
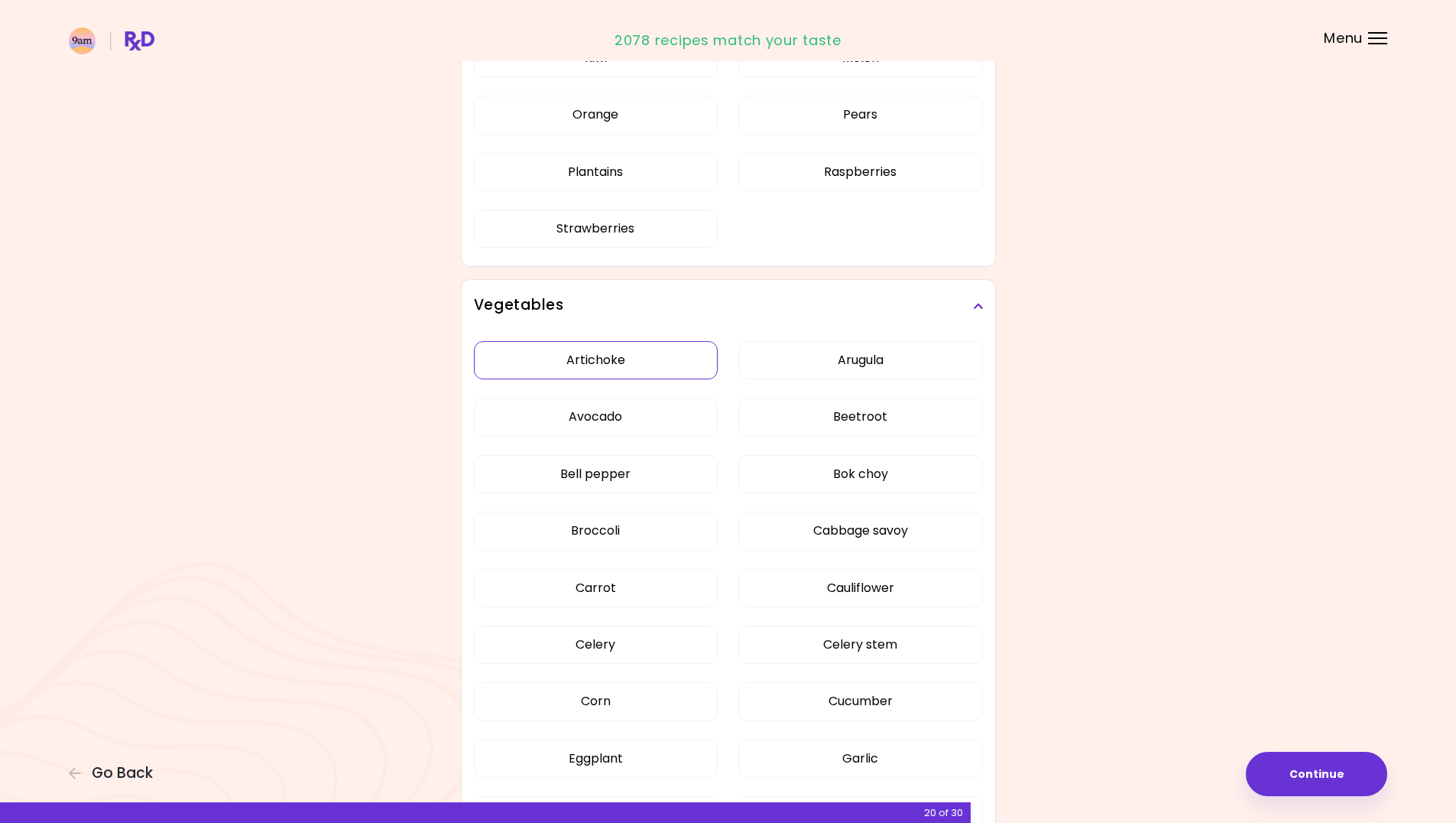
click at [610, 365] on button "Artichoke" at bounding box center [596, 360] width 245 height 38
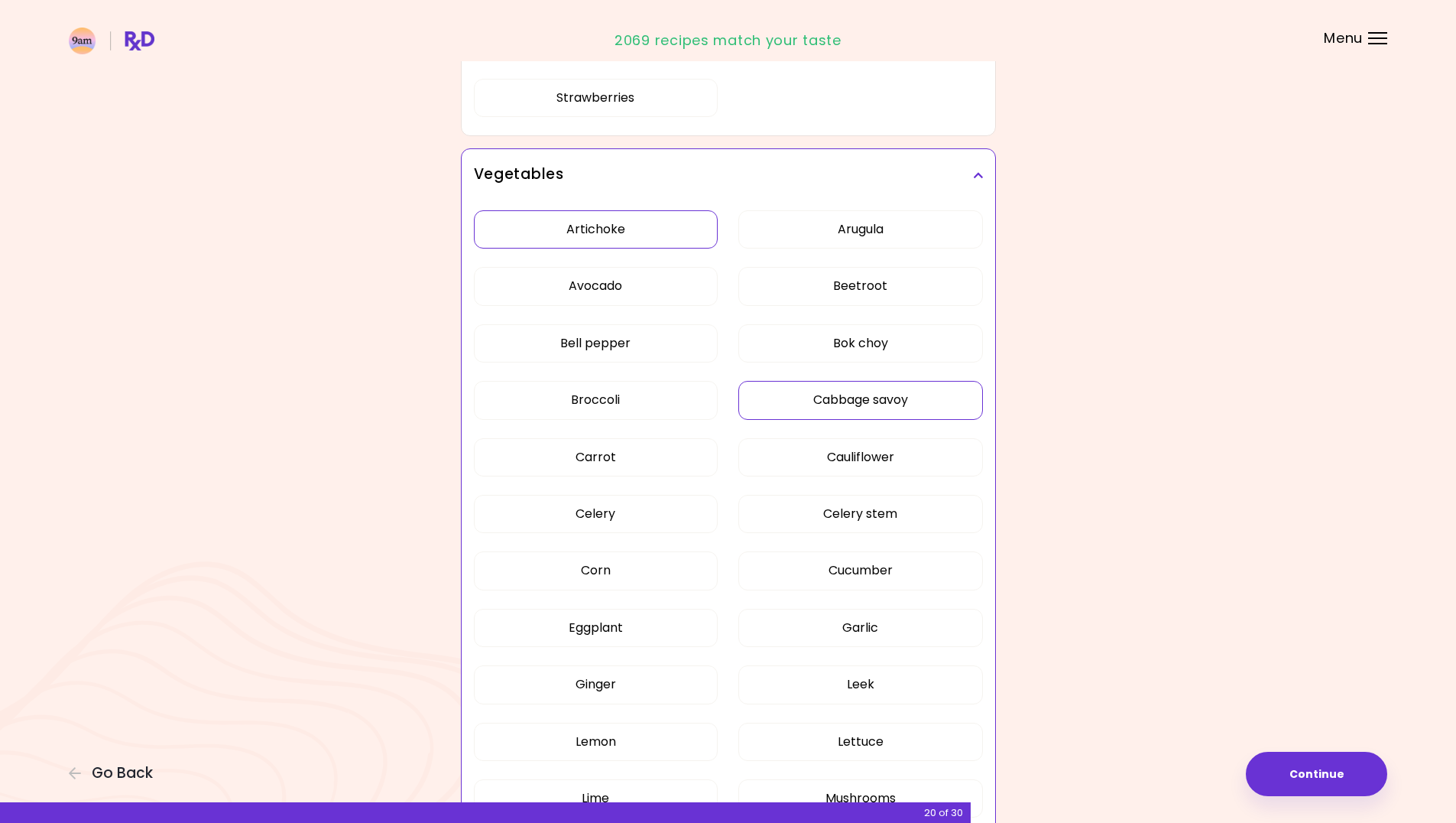
scroll to position [842, 0]
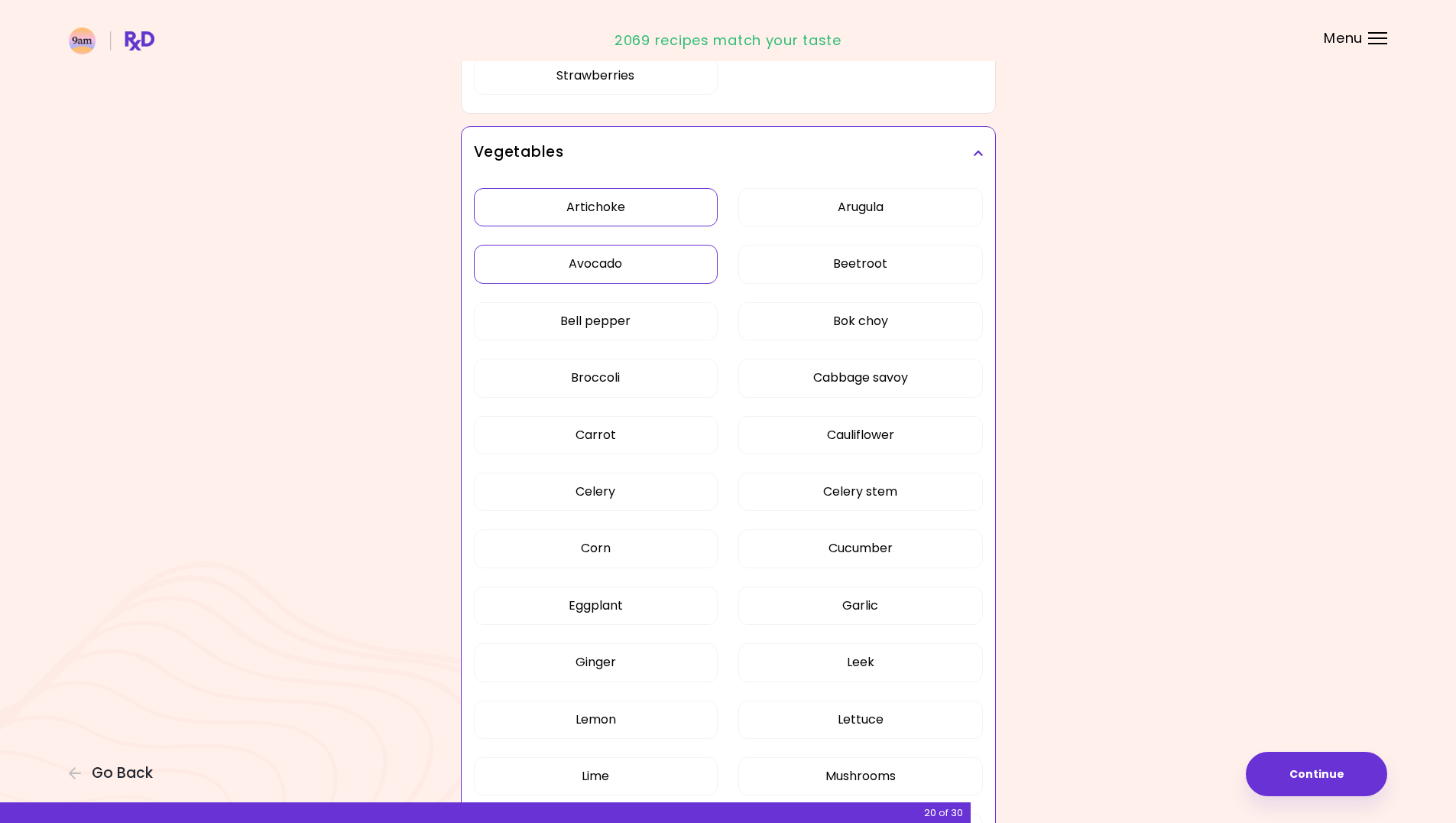
click at [625, 266] on button "Avocado" at bounding box center [596, 263] width 245 height 38
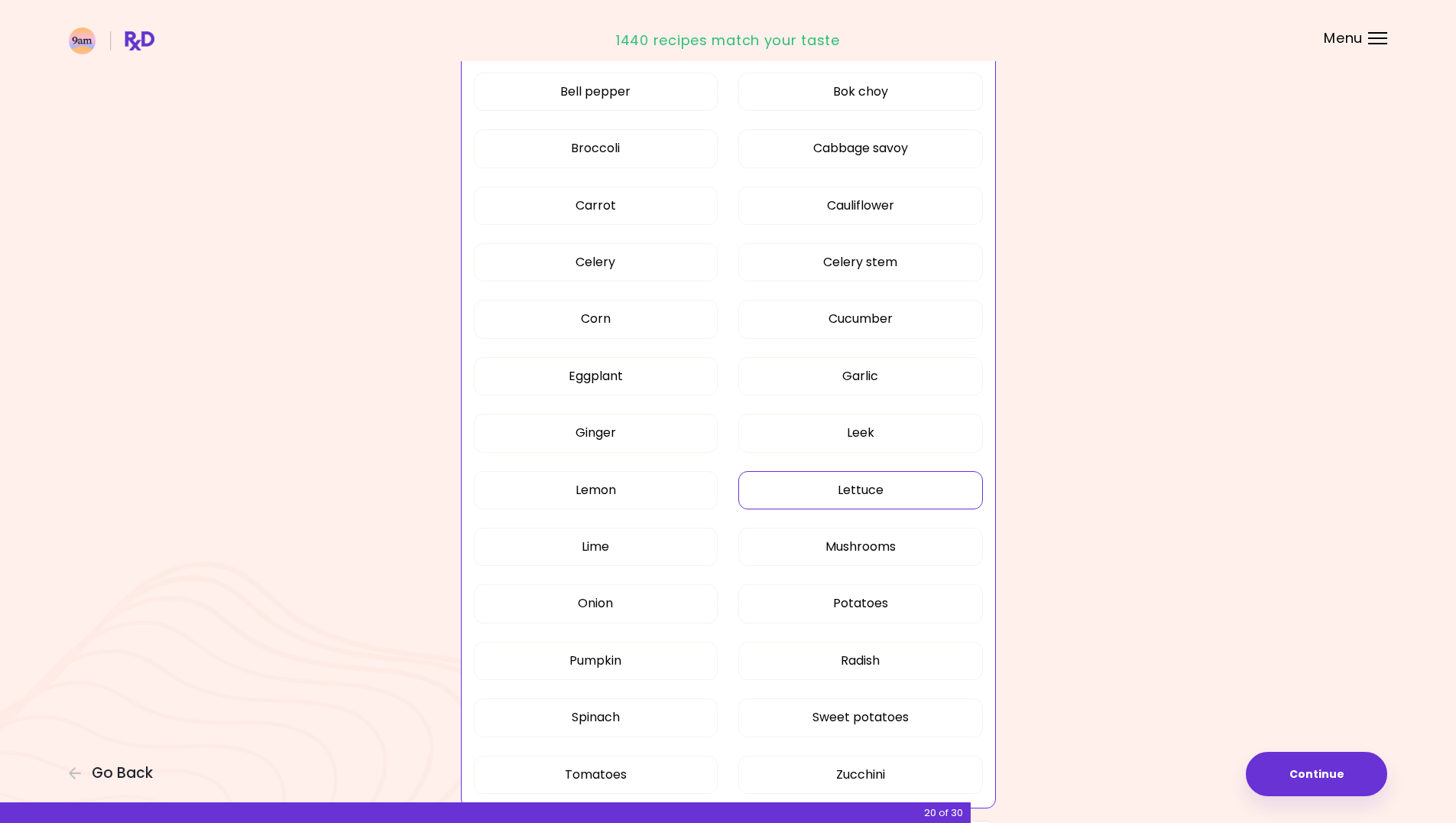
scroll to position [1147, 0]
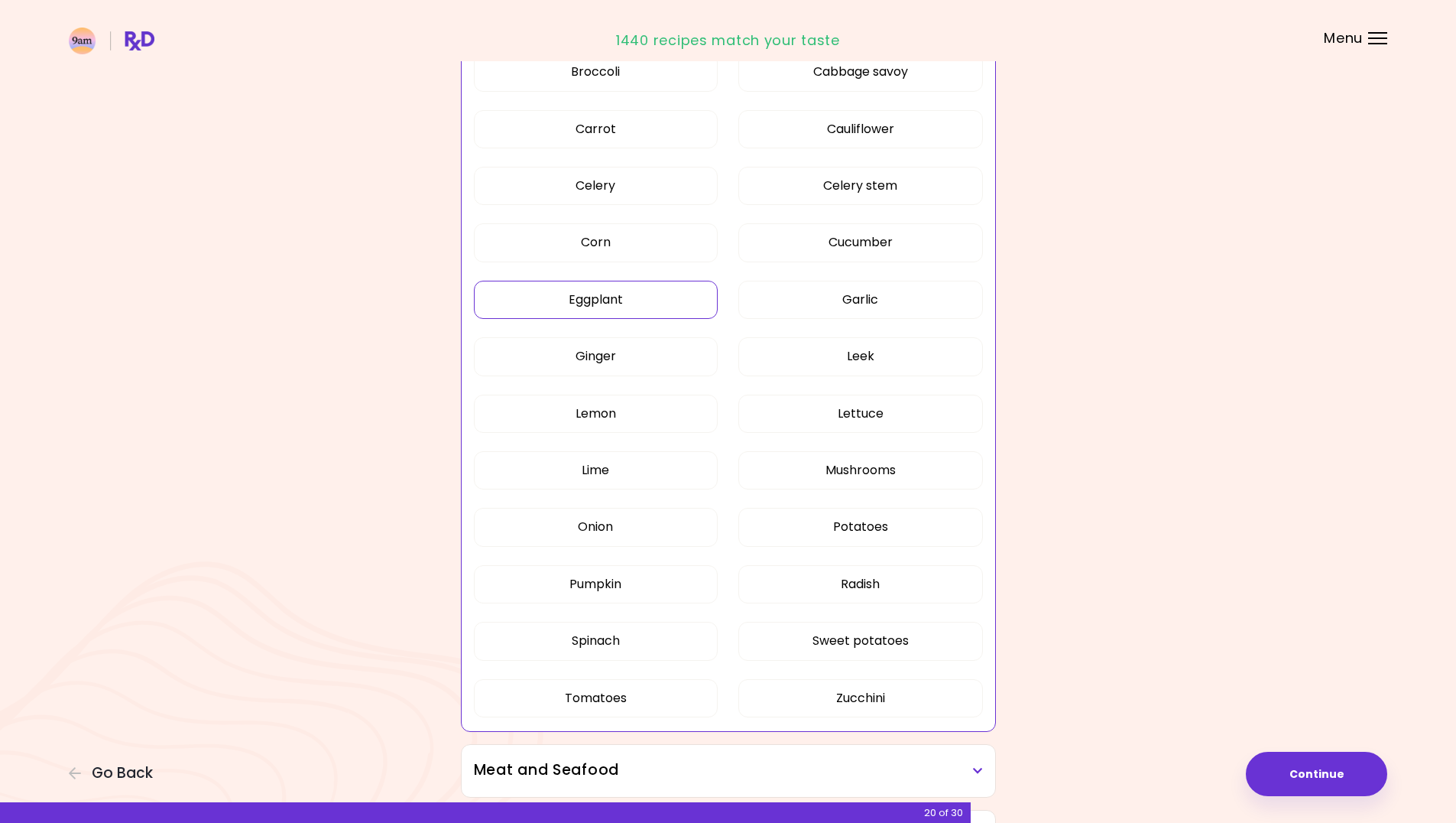
click at [613, 293] on button "Eggplant" at bounding box center [596, 300] width 245 height 38
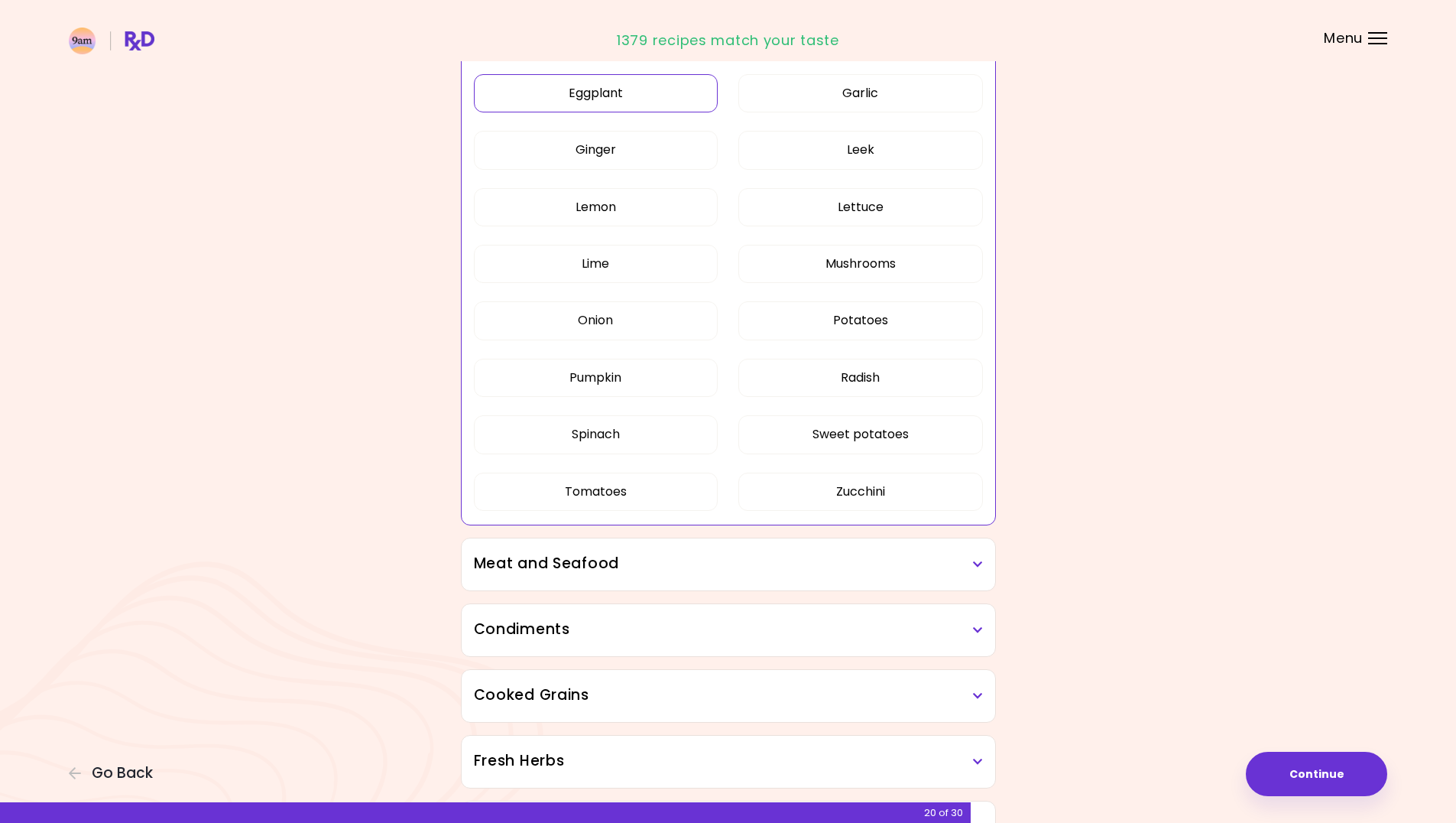
scroll to position [1453, 0]
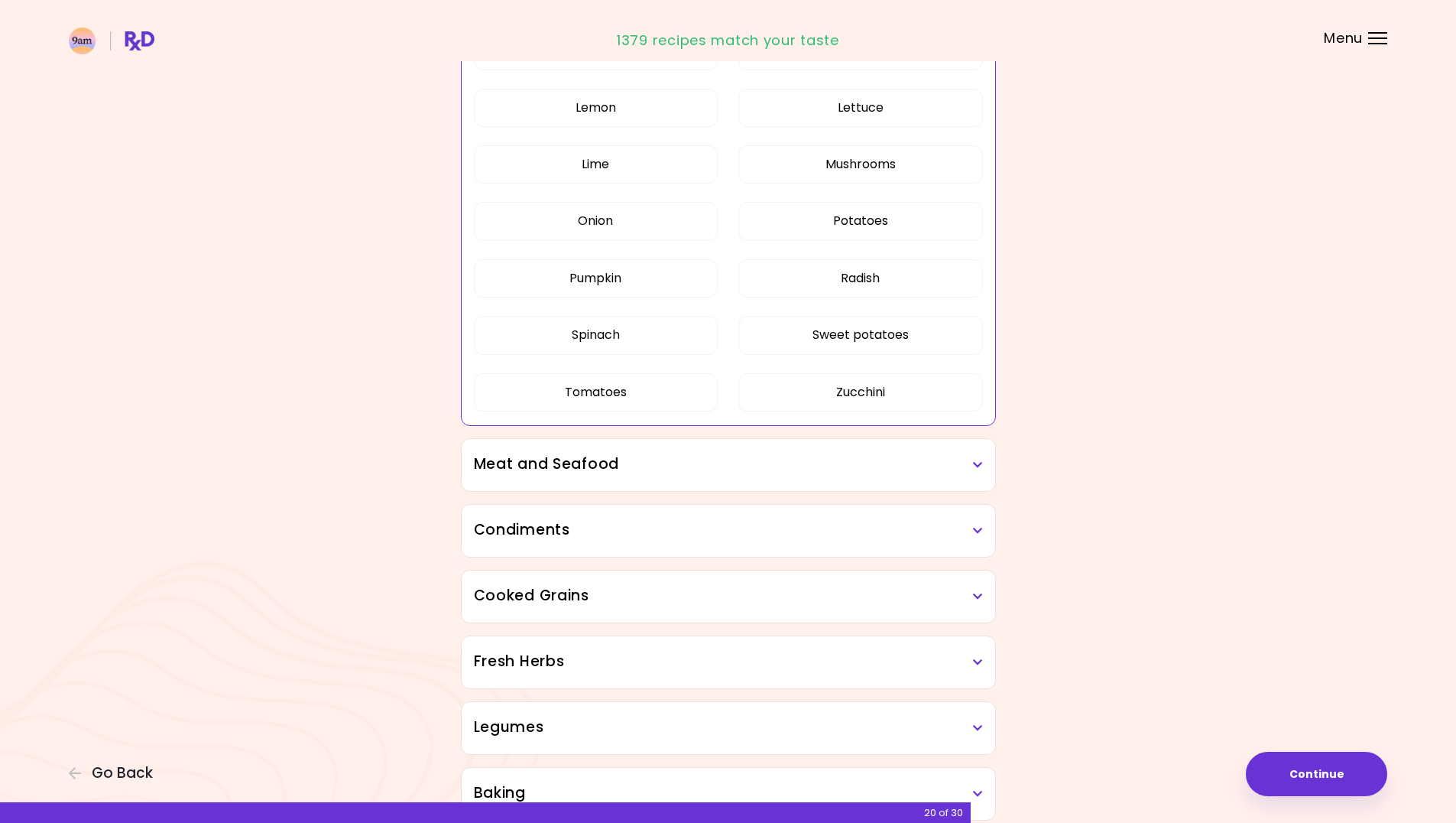
click at [898, 482] on div "Meat and Seafood" at bounding box center [728, 464] width 534 height 52
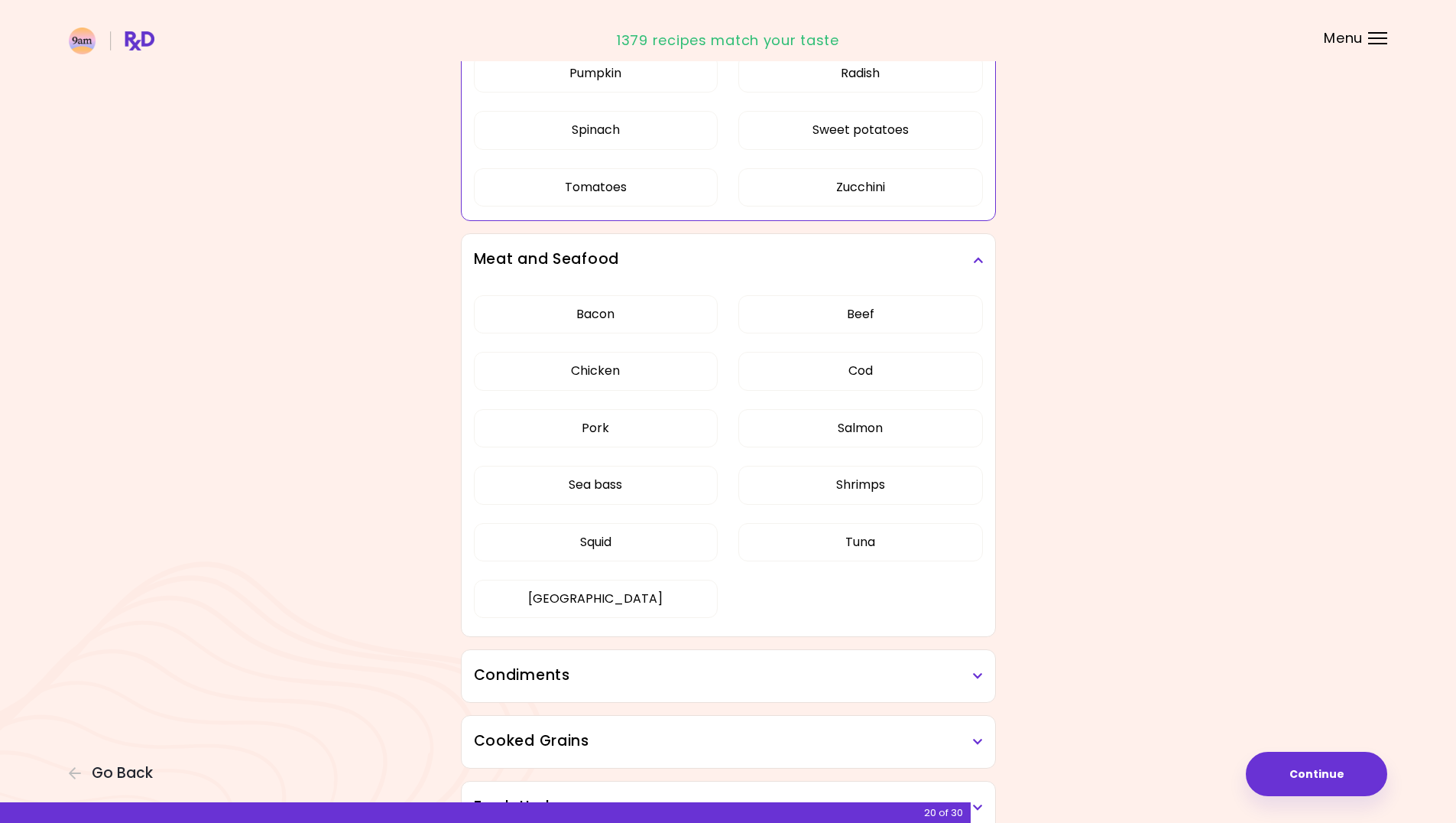
scroll to position [1682, 0]
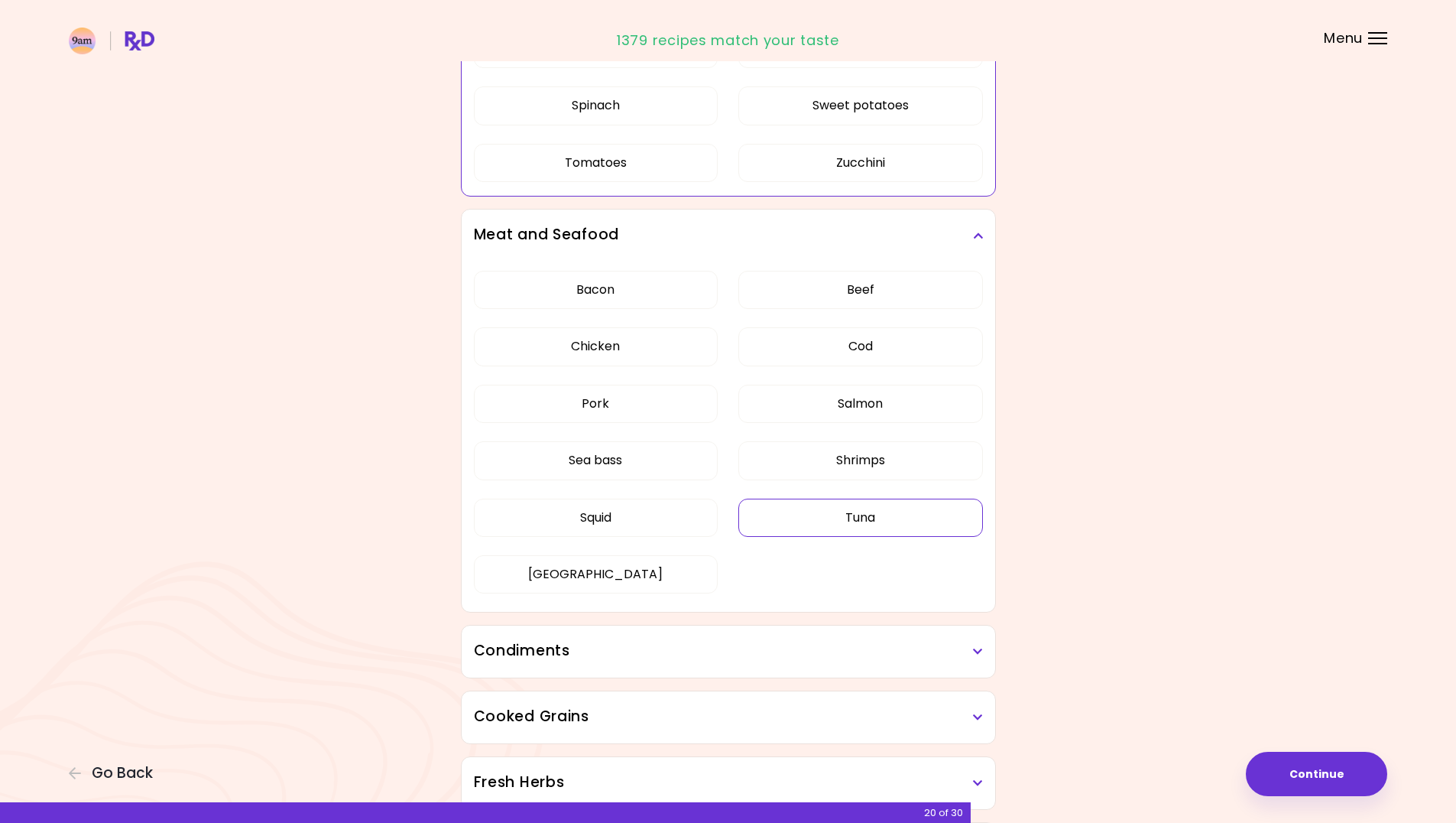
click at [932, 514] on button "Tuna" at bounding box center [861, 517] width 245 height 38
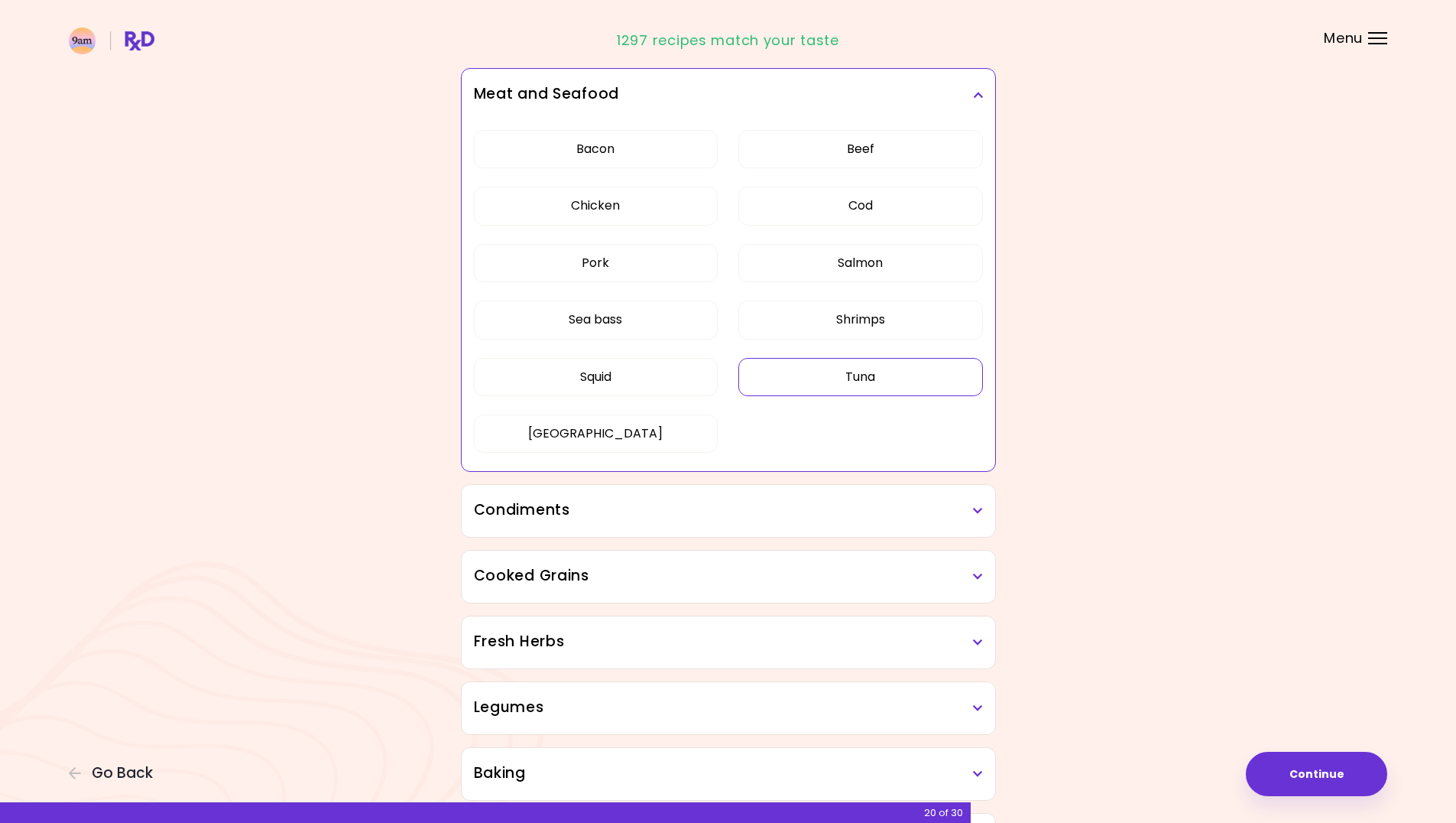
scroll to position [1835, 0]
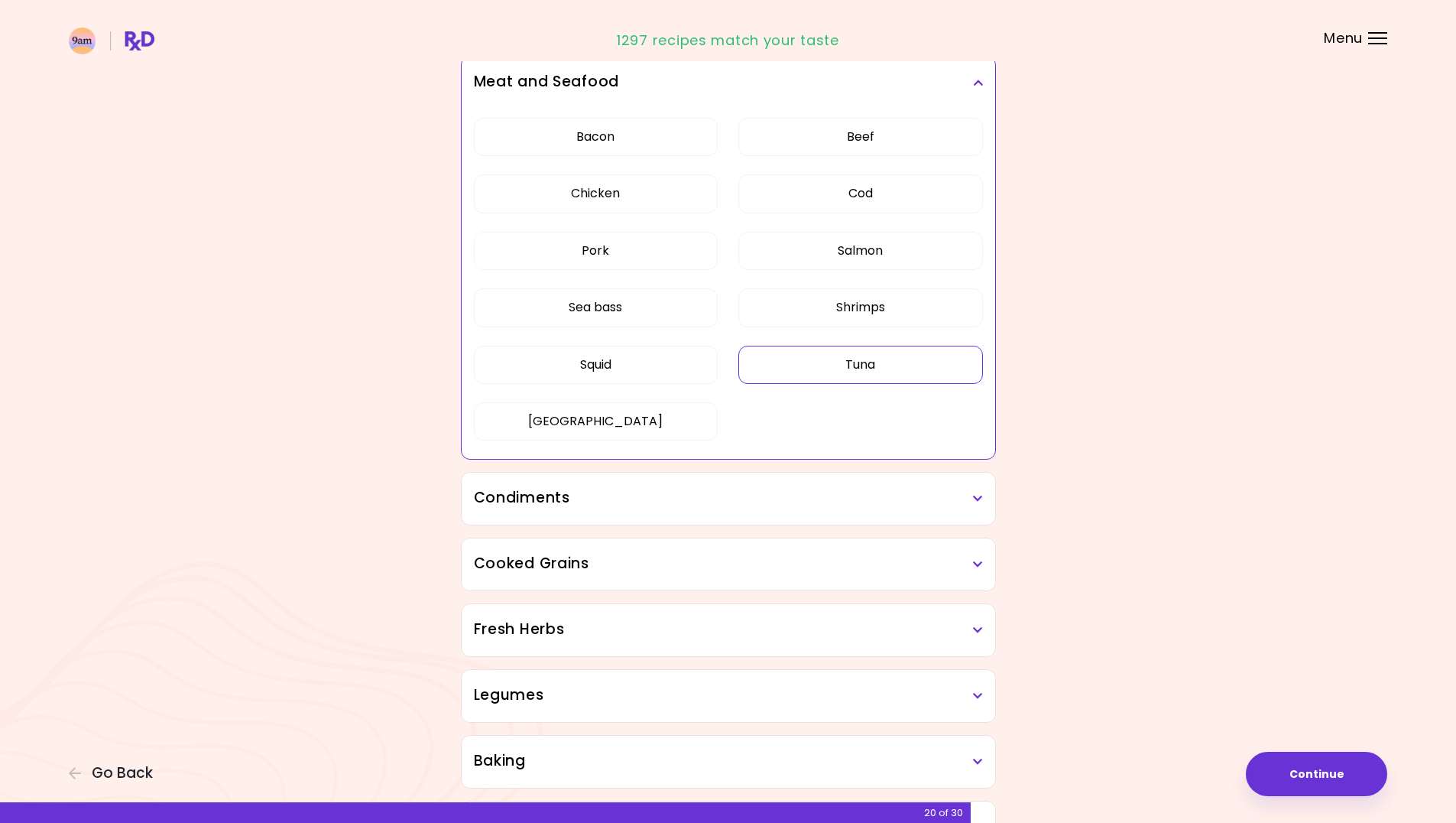
click at [918, 501] on h3 "Condiments" at bounding box center [728, 498] width 509 height 22
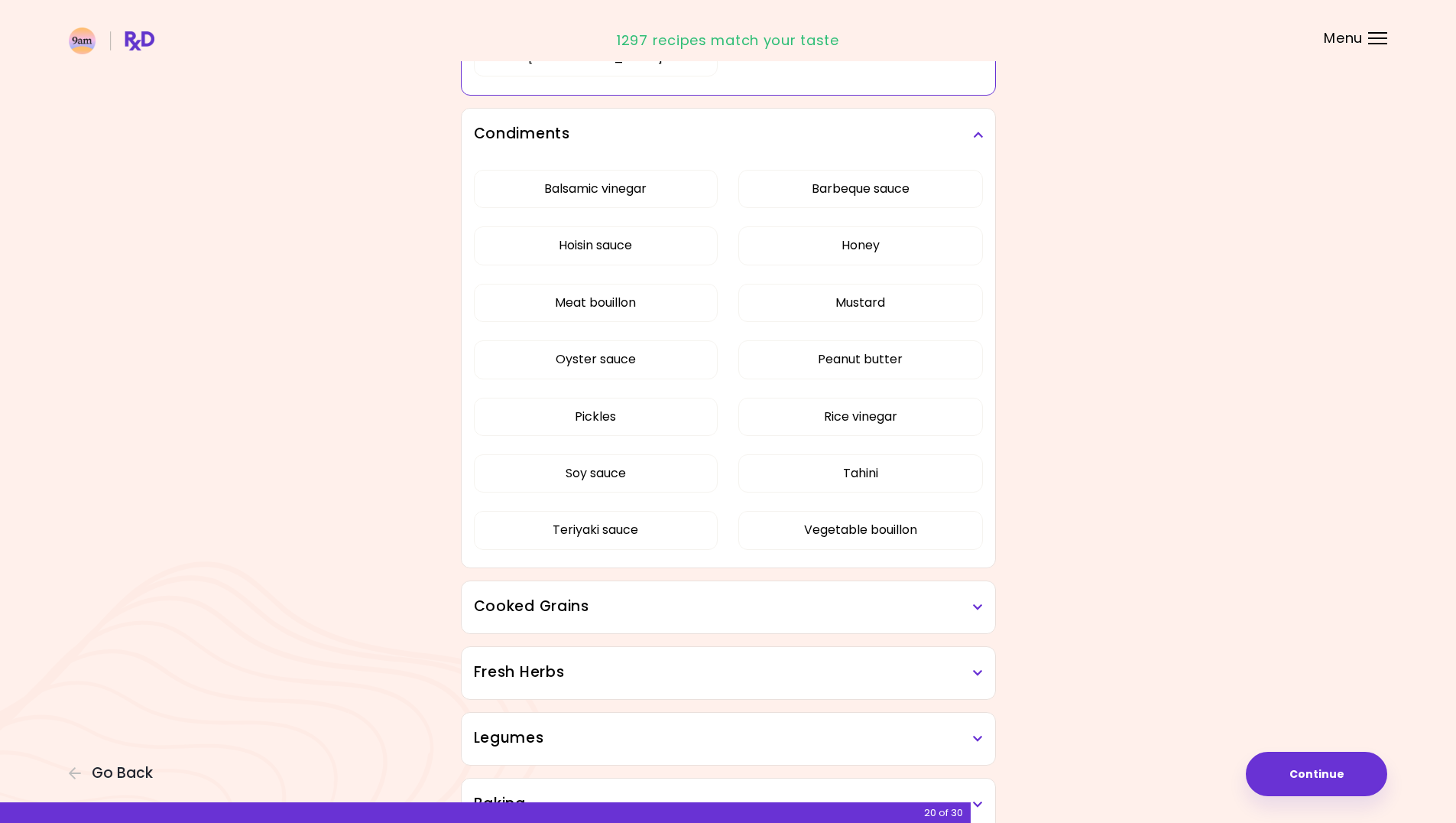
scroll to position [2371, 0]
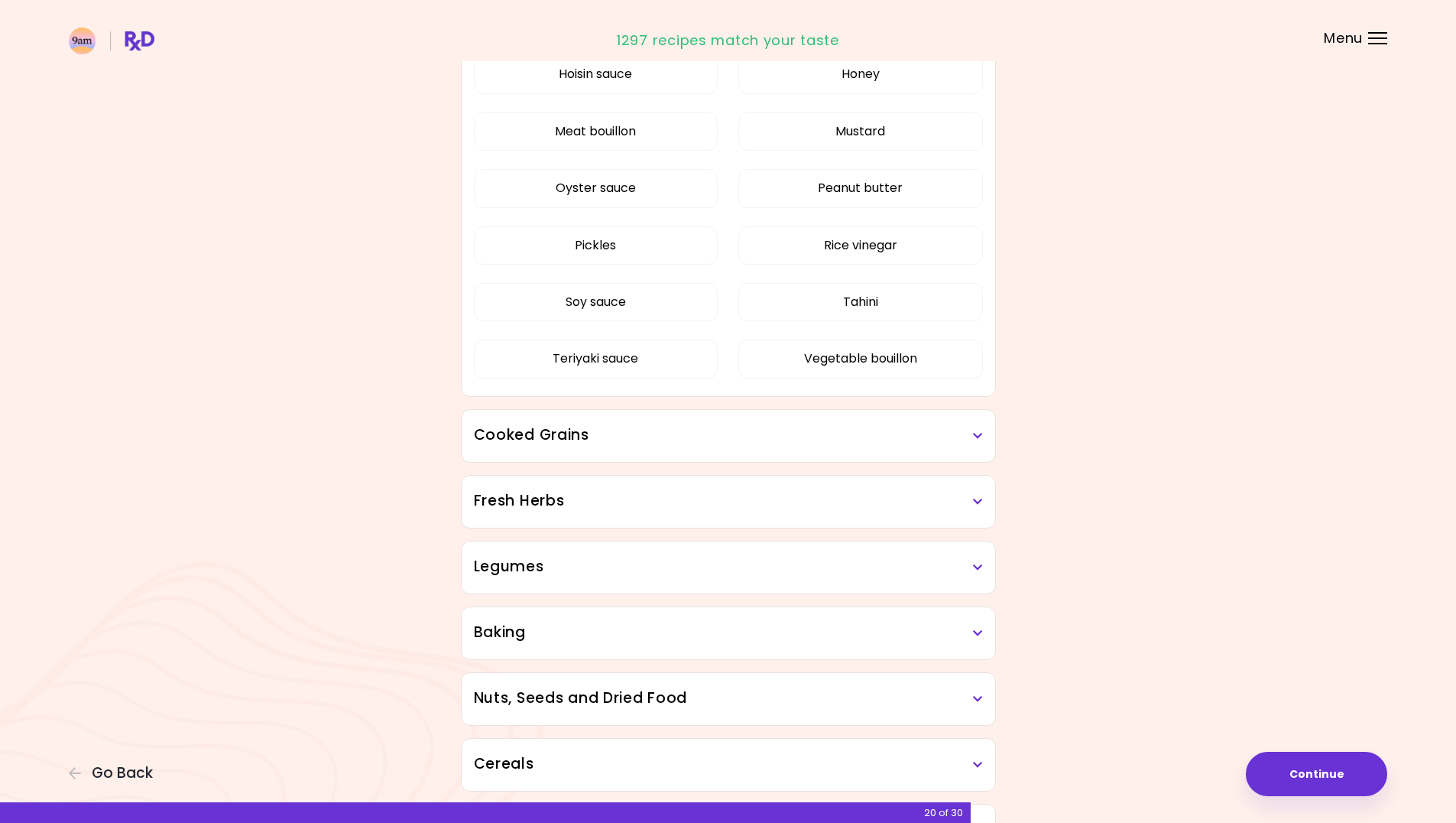
click at [839, 445] on div "Cooked Grains" at bounding box center [728, 435] width 534 height 52
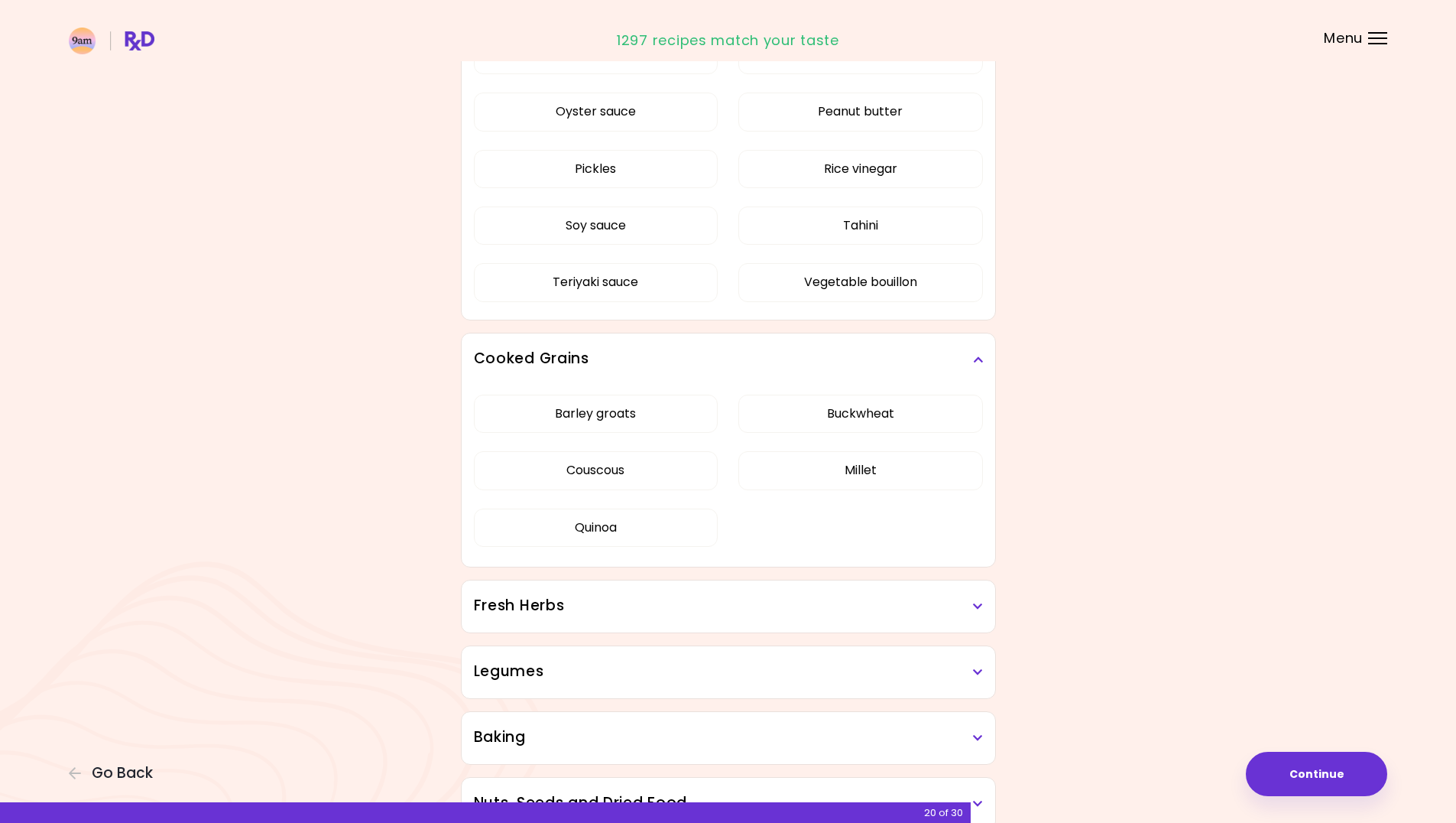
scroll to position [2524, 0]
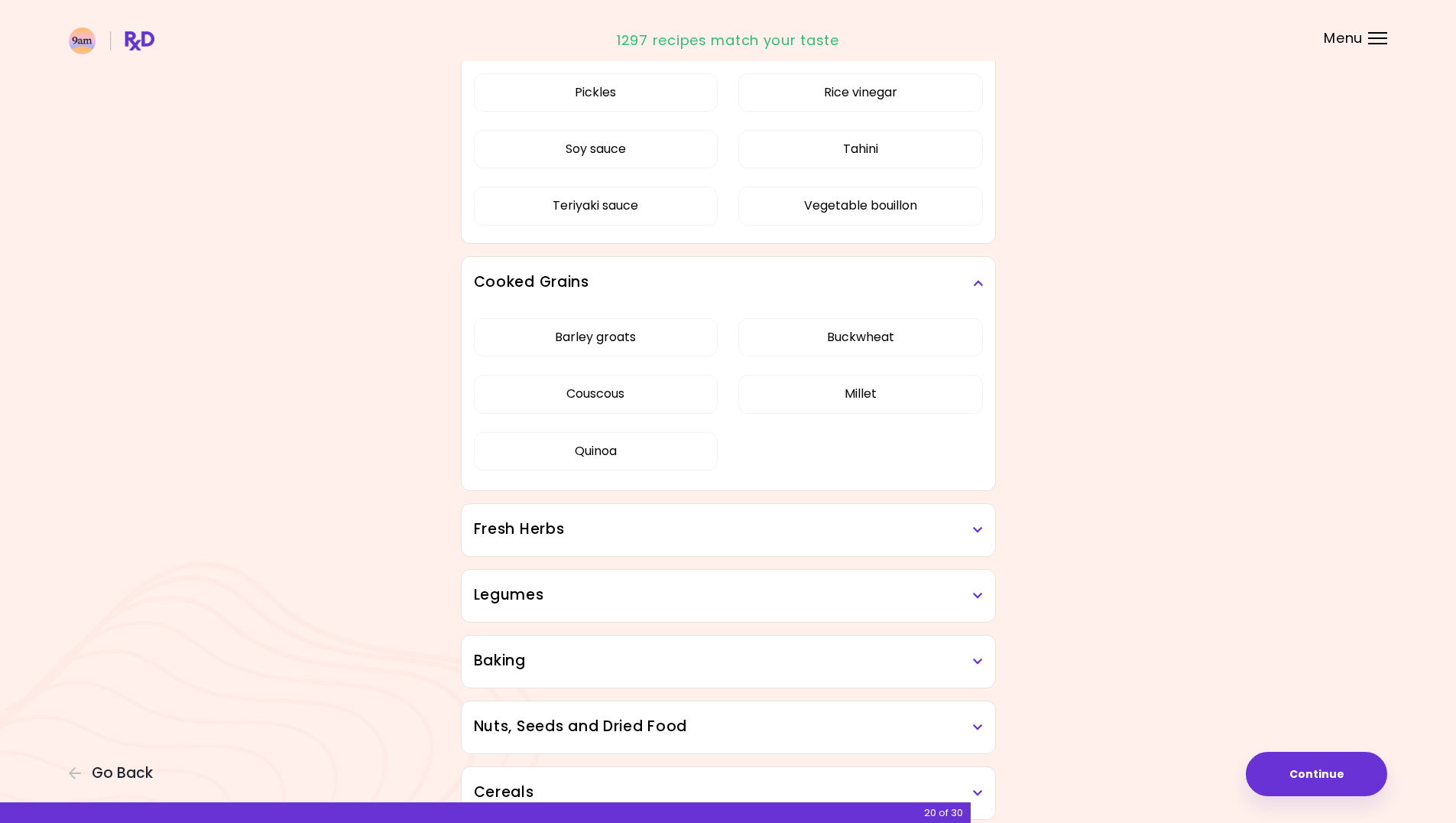
click at [867, 533] on h3 "Fresh Herbs" at bounding box center [728, 529] width 509 height 22
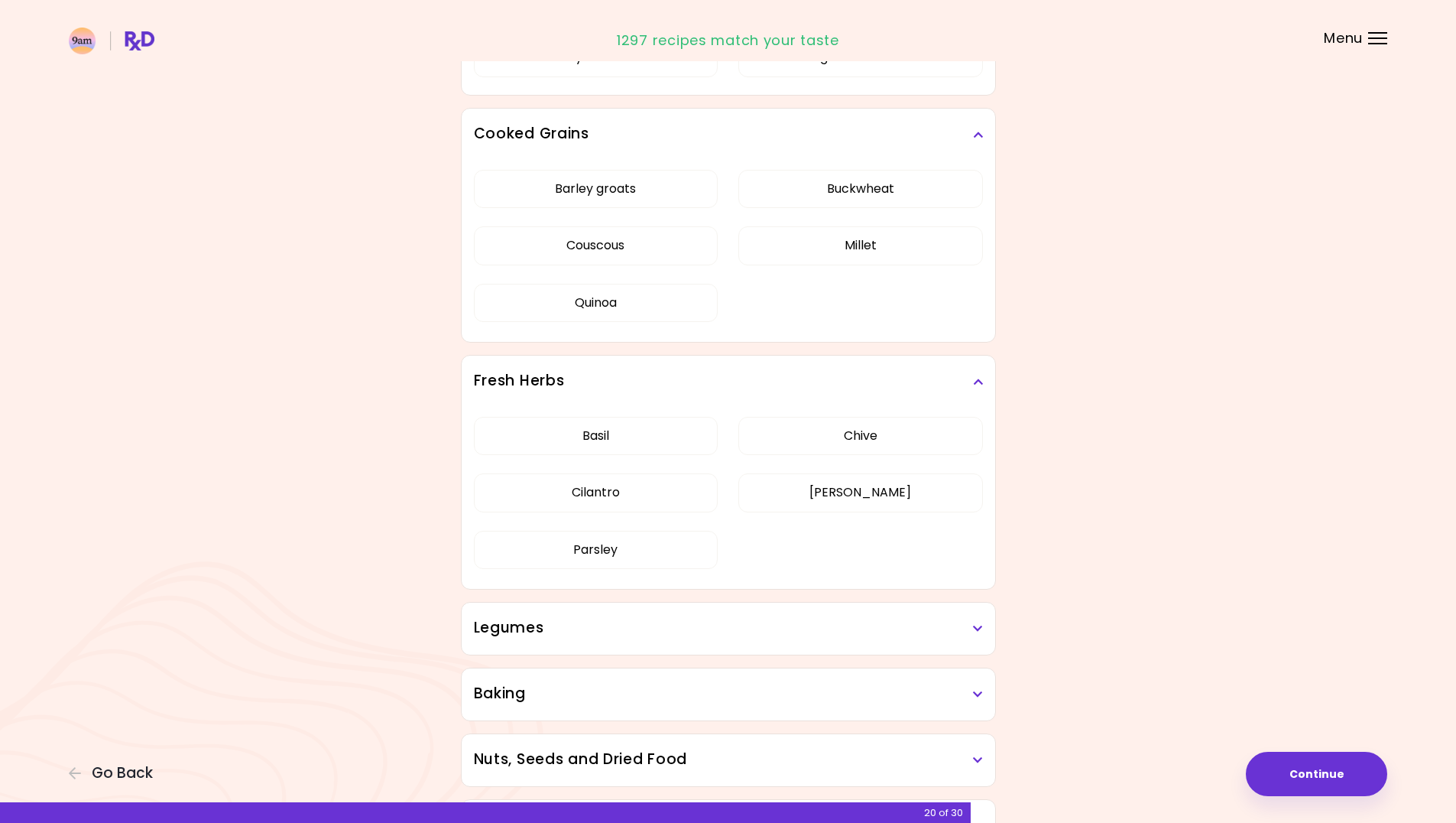
scroll to position [2677, 0]
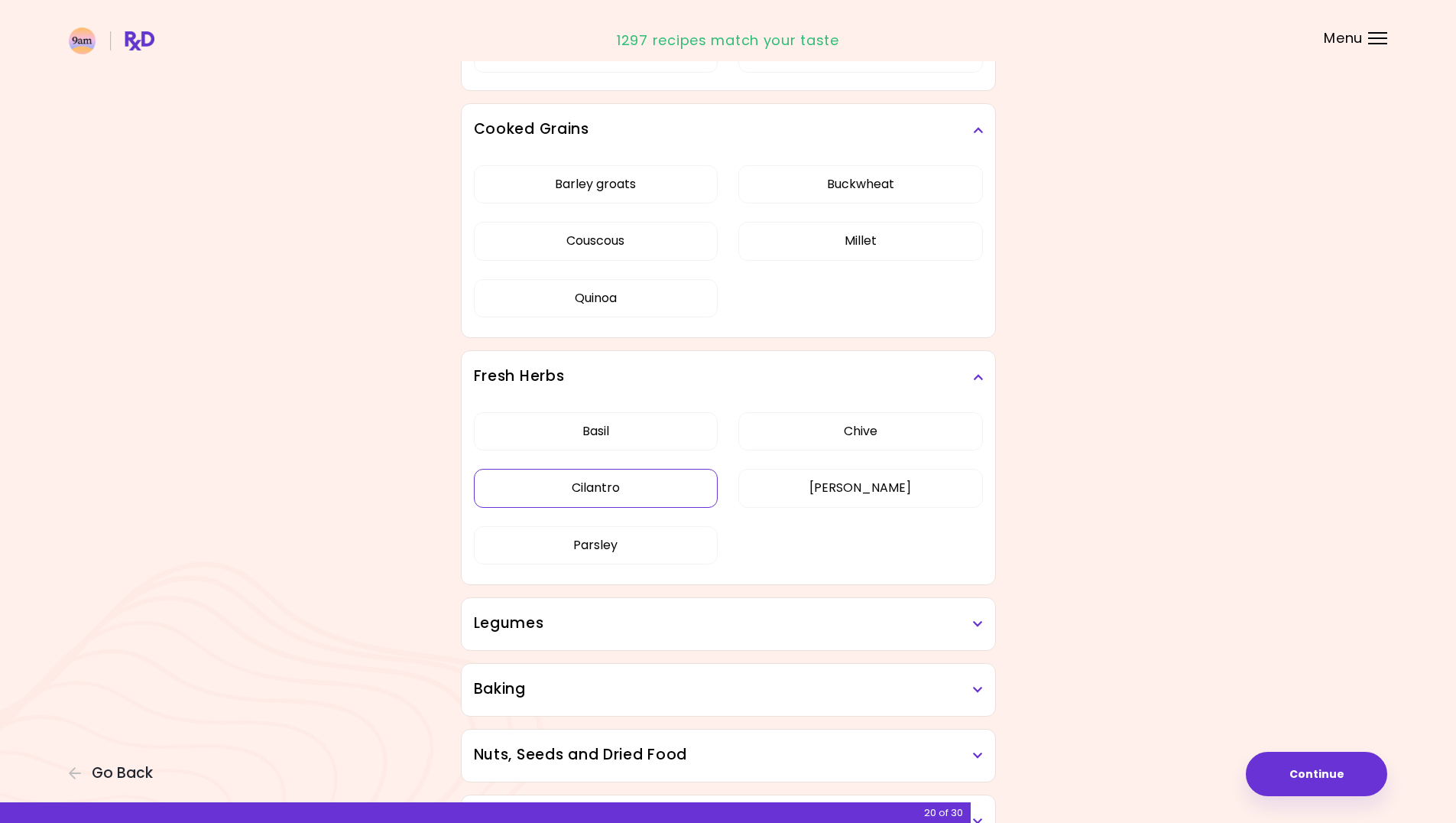
click at [600, 484] on button "Cilantro" at bounding box center [596, 487] width 245 height 38
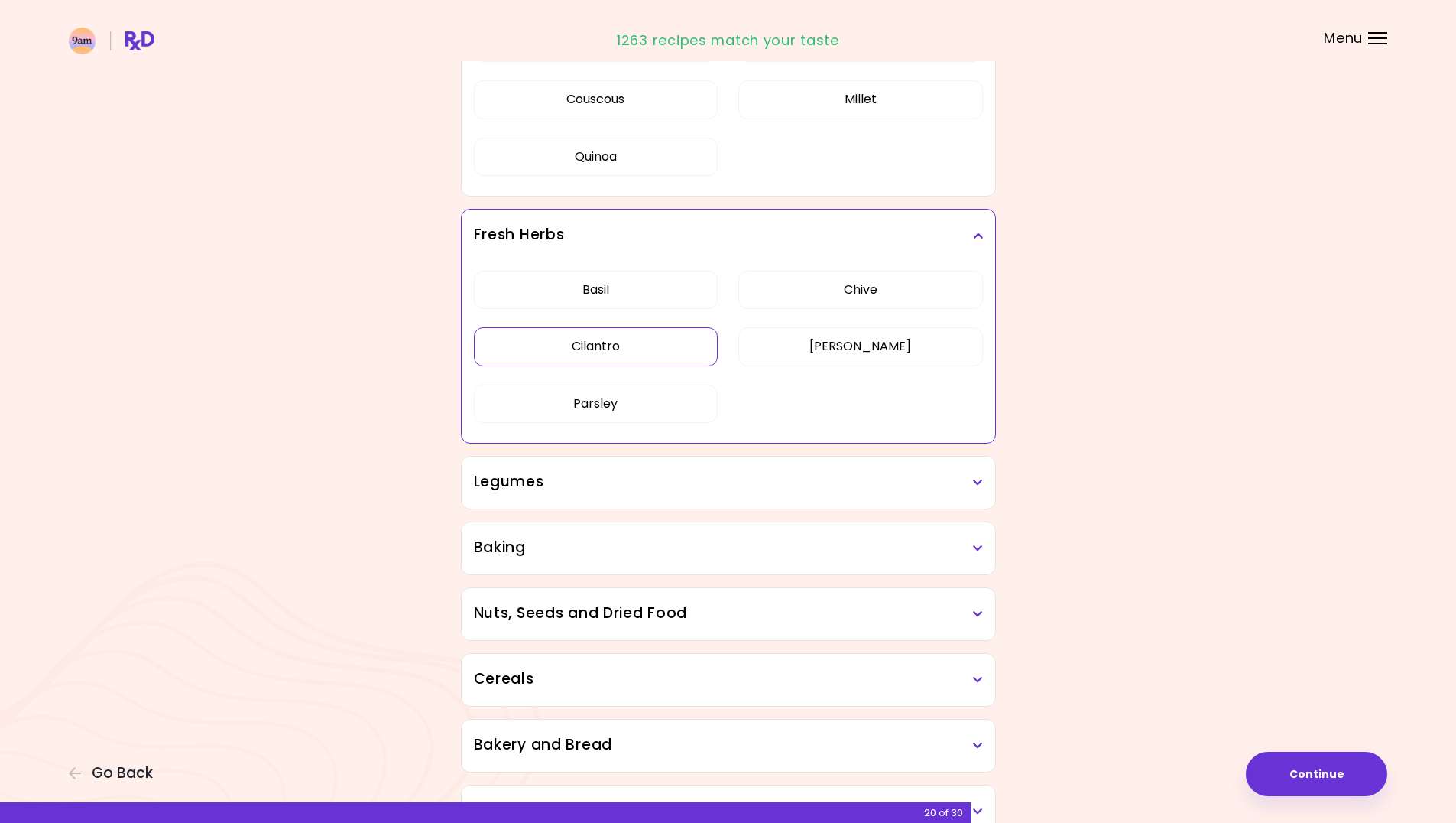
scroll to position [2829, 0]
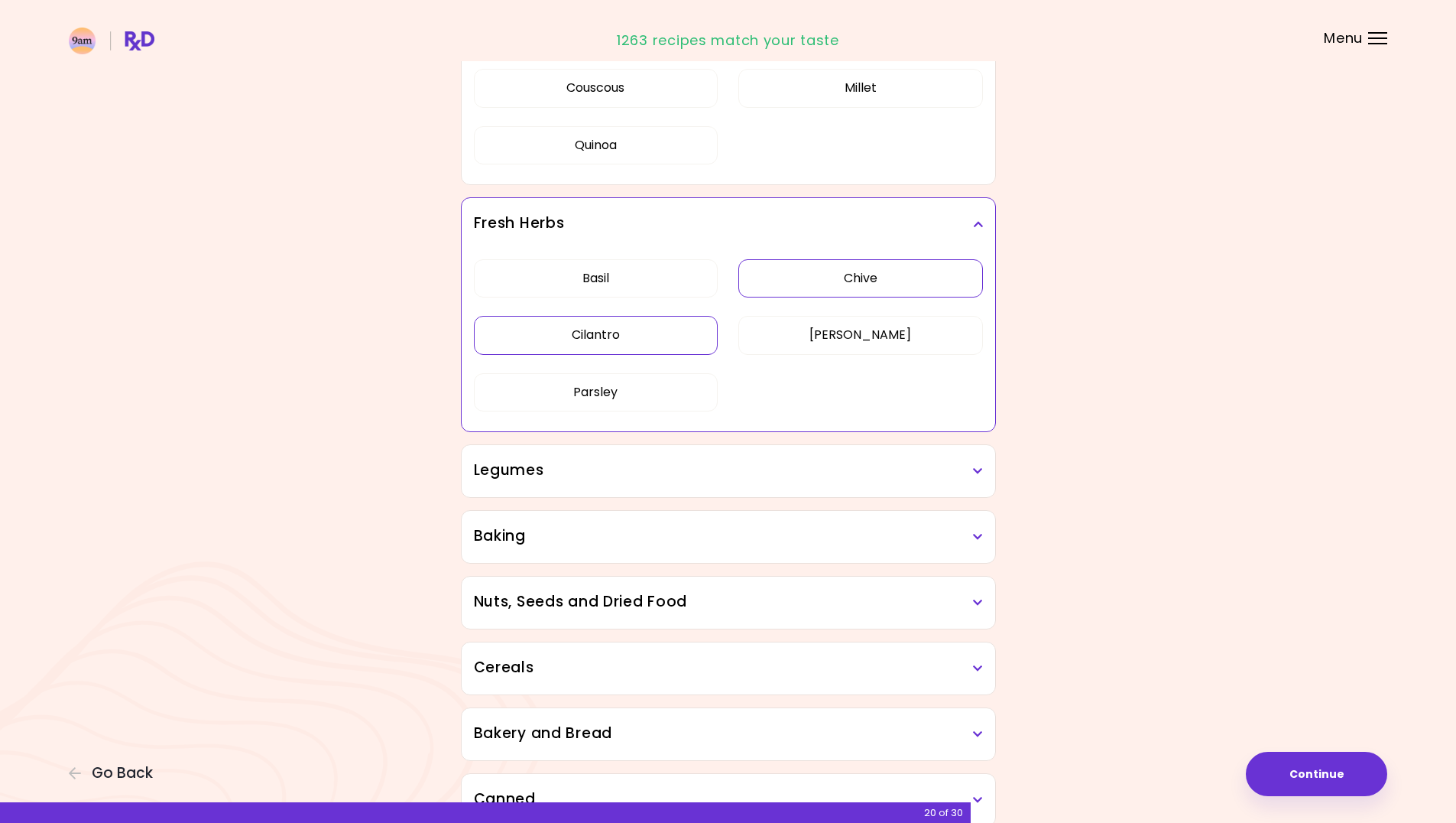
click at [925, 277] on button "Chive" at bounding box center [861, 278] width 245 height 38
click at [958, 481] on div "Legumes" at bounding box center [728, 471] width 534 height 52
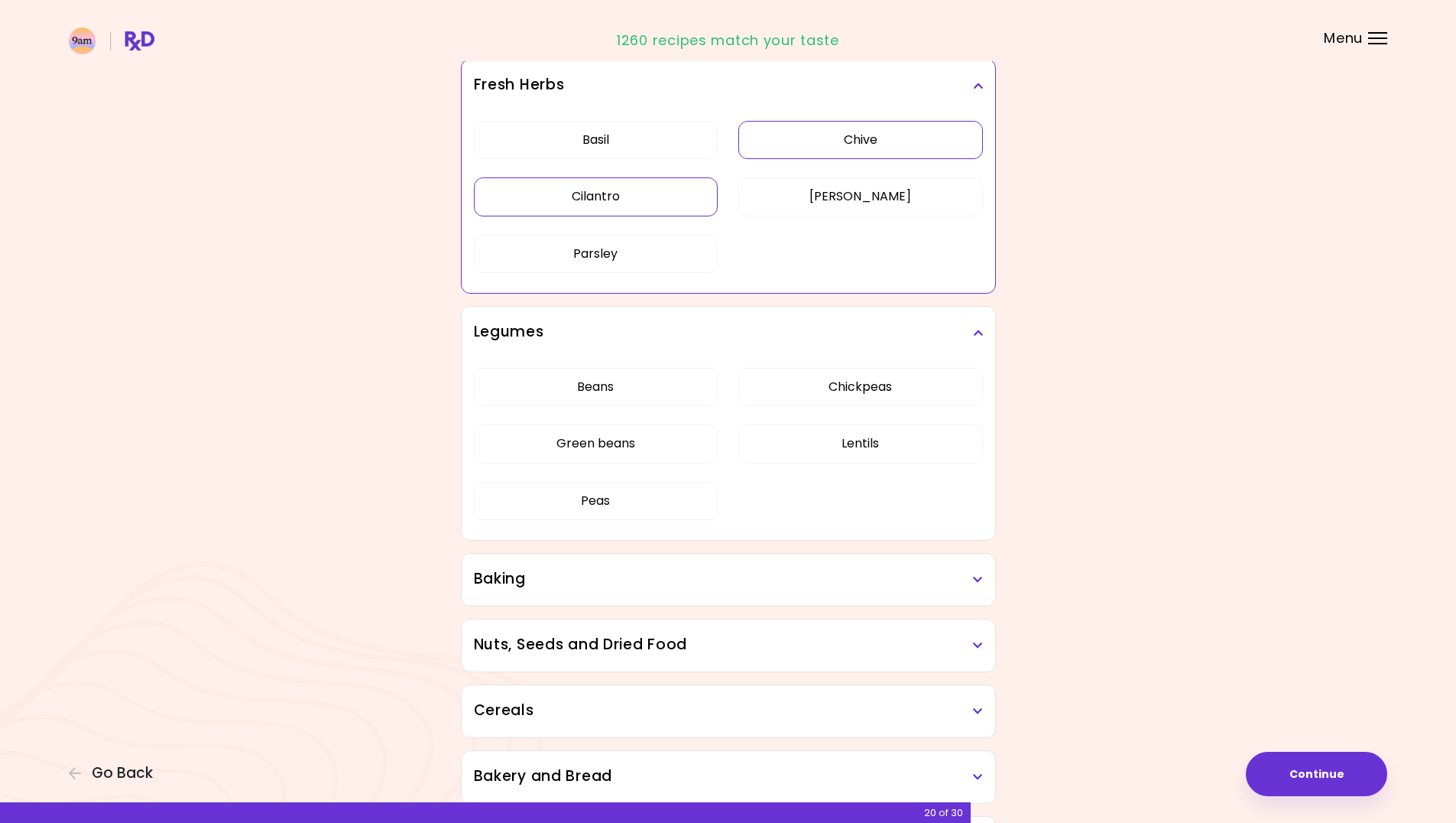
scroll to position [2983, 0]
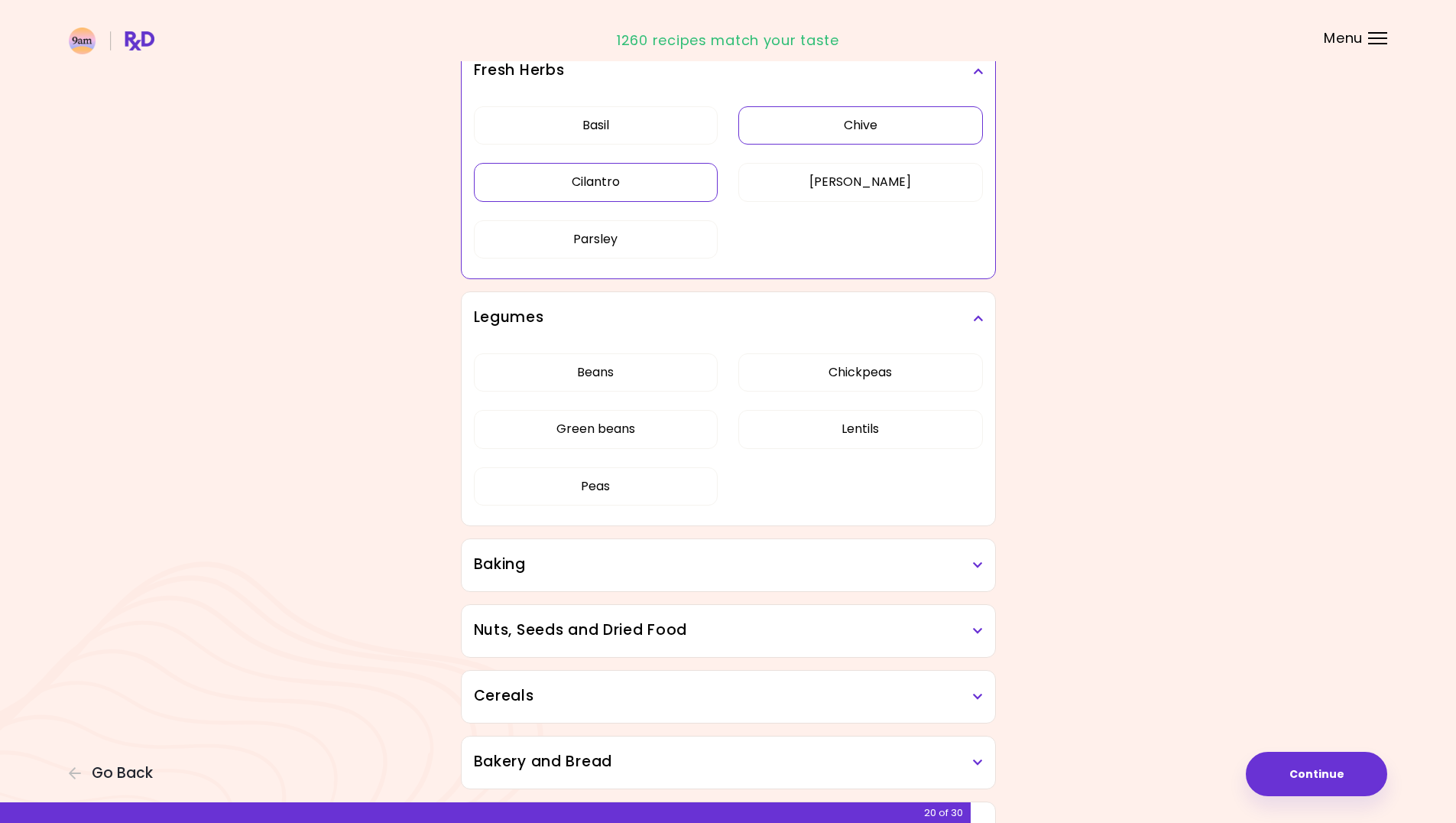
click at [948, 560] on h3 "Baking" at bounding box center [728, 564] width 509 height 22
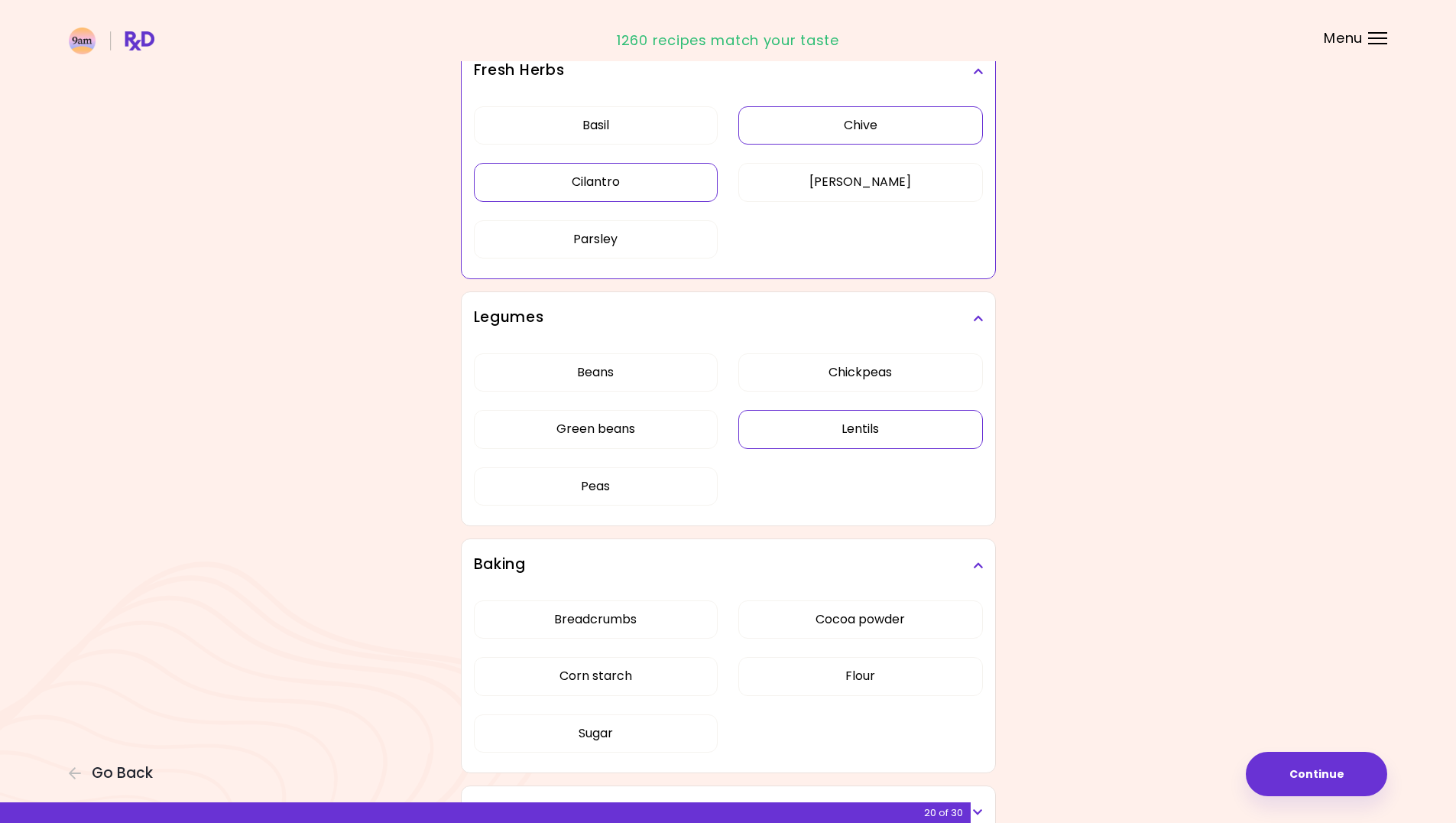
click at [868, 420] on button "Lentils" at bounding box center [861, 428] width 245 height 38
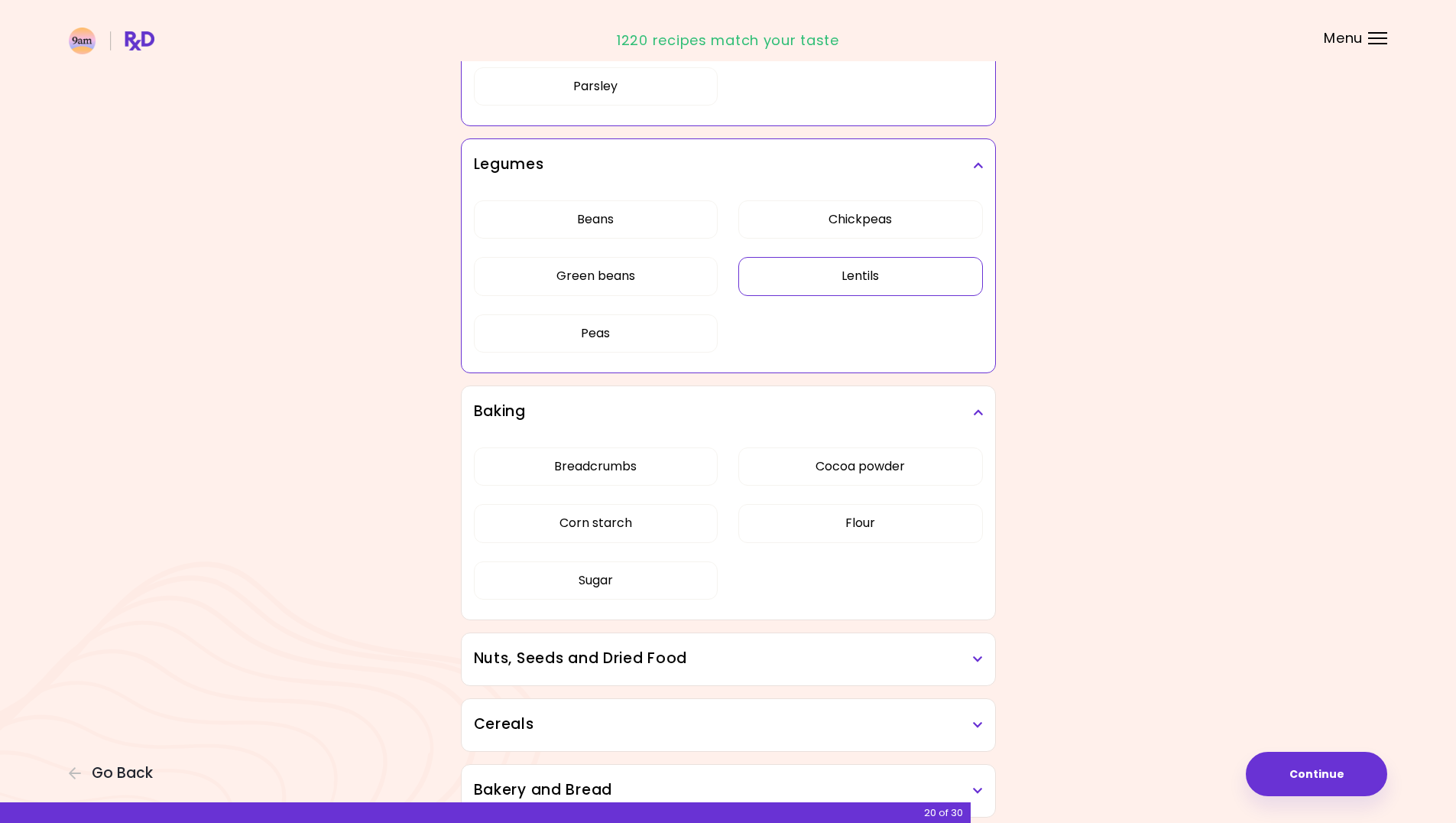
click at [933, 278] on button "Lentils" at bounding box center [861, 276] width 245 height 38
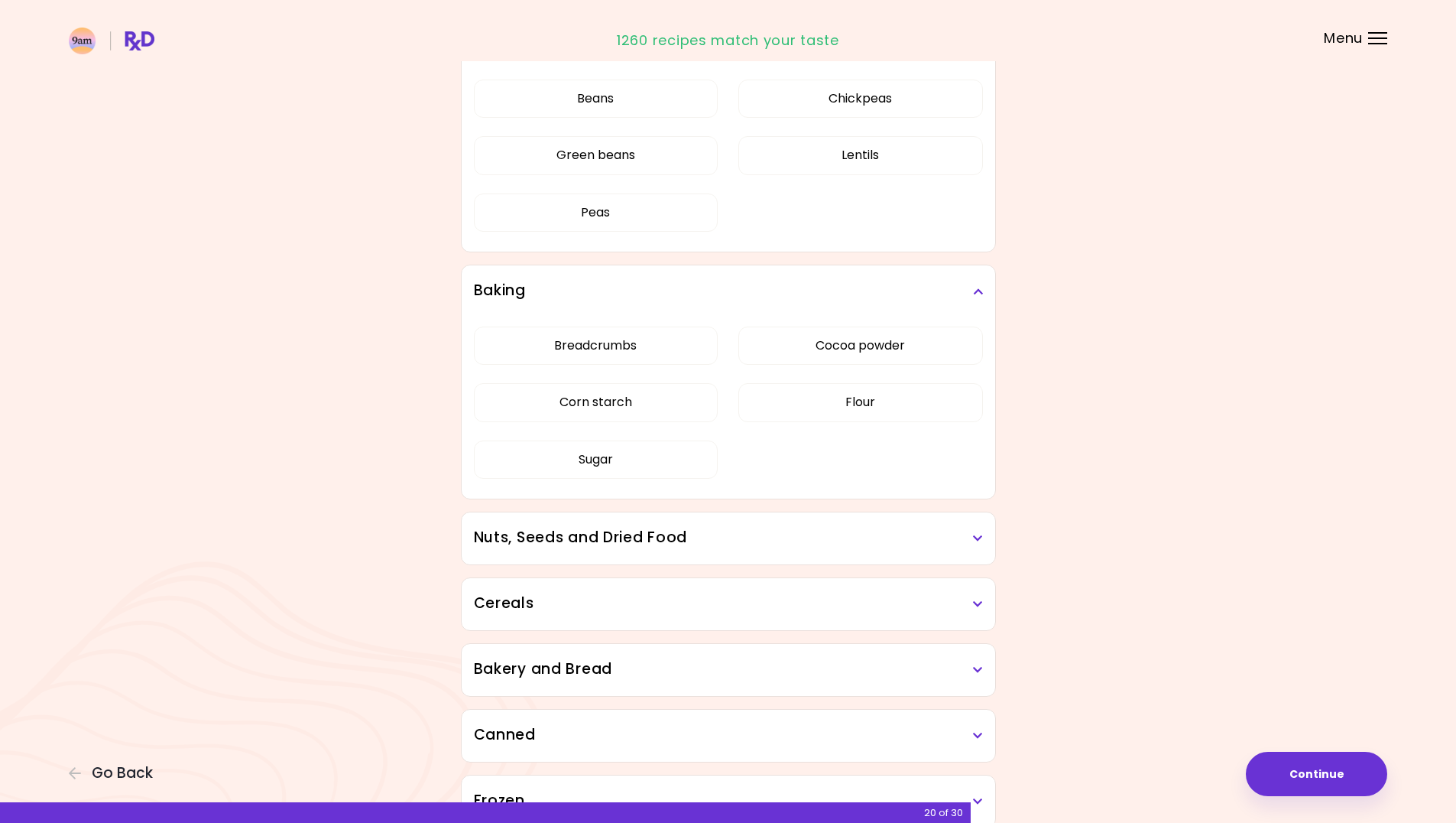
scroll to position [3288, 0]
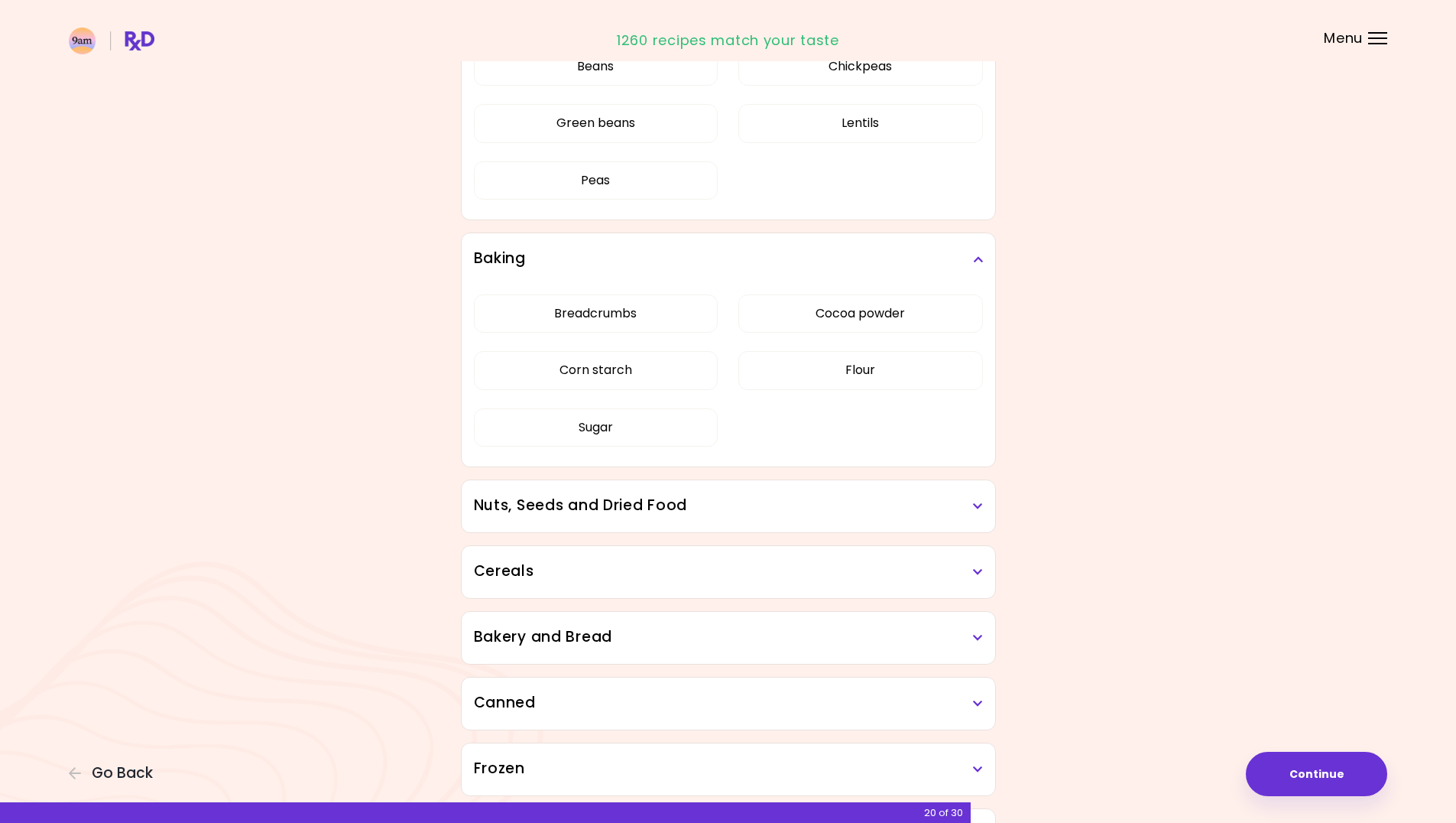
click at [920, 510] on h3 "Nuts, Seeds and Dried Food" at bounding box center [728, 506] width 509 height 22
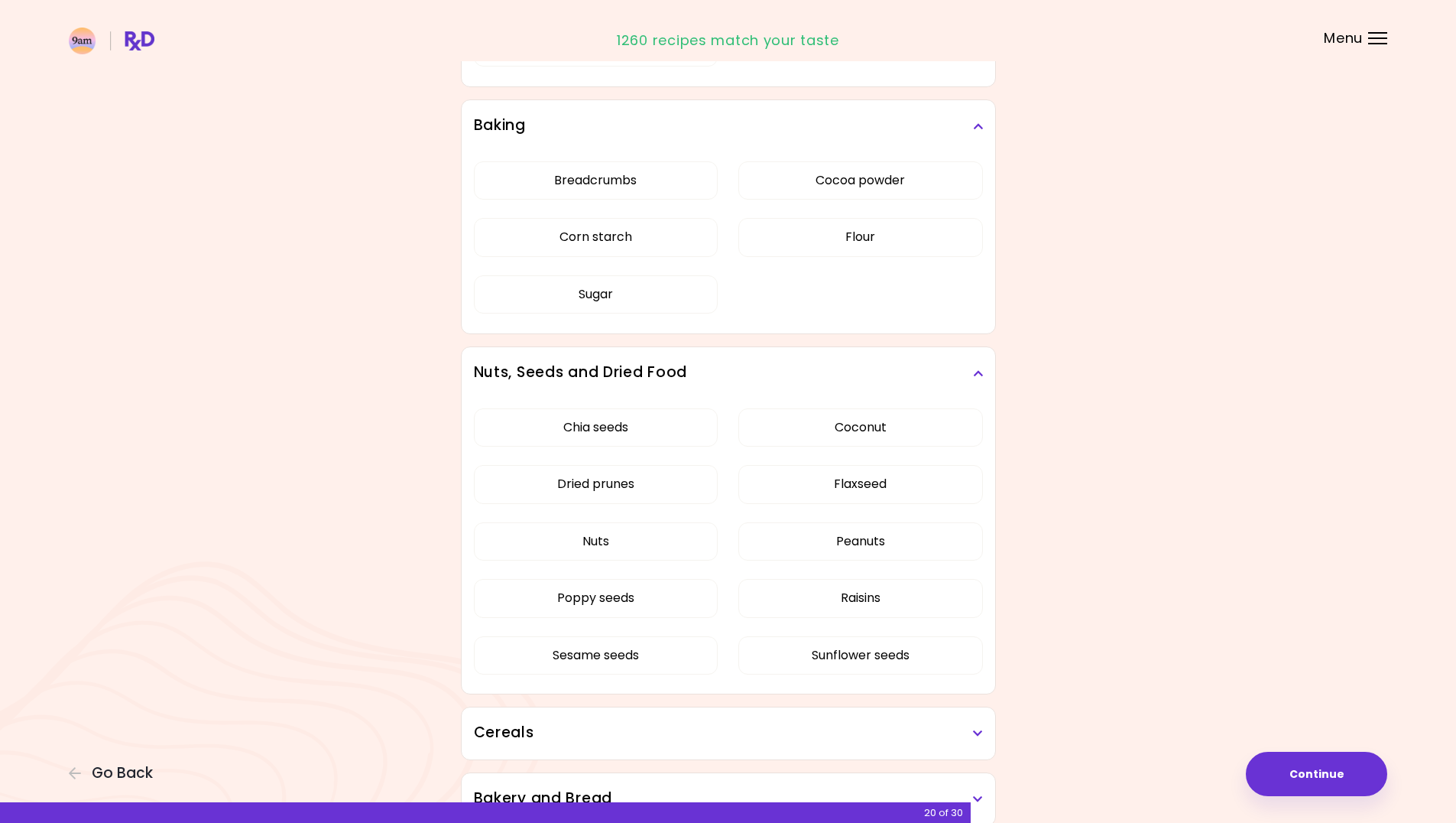
scroll to position [3442, 0]
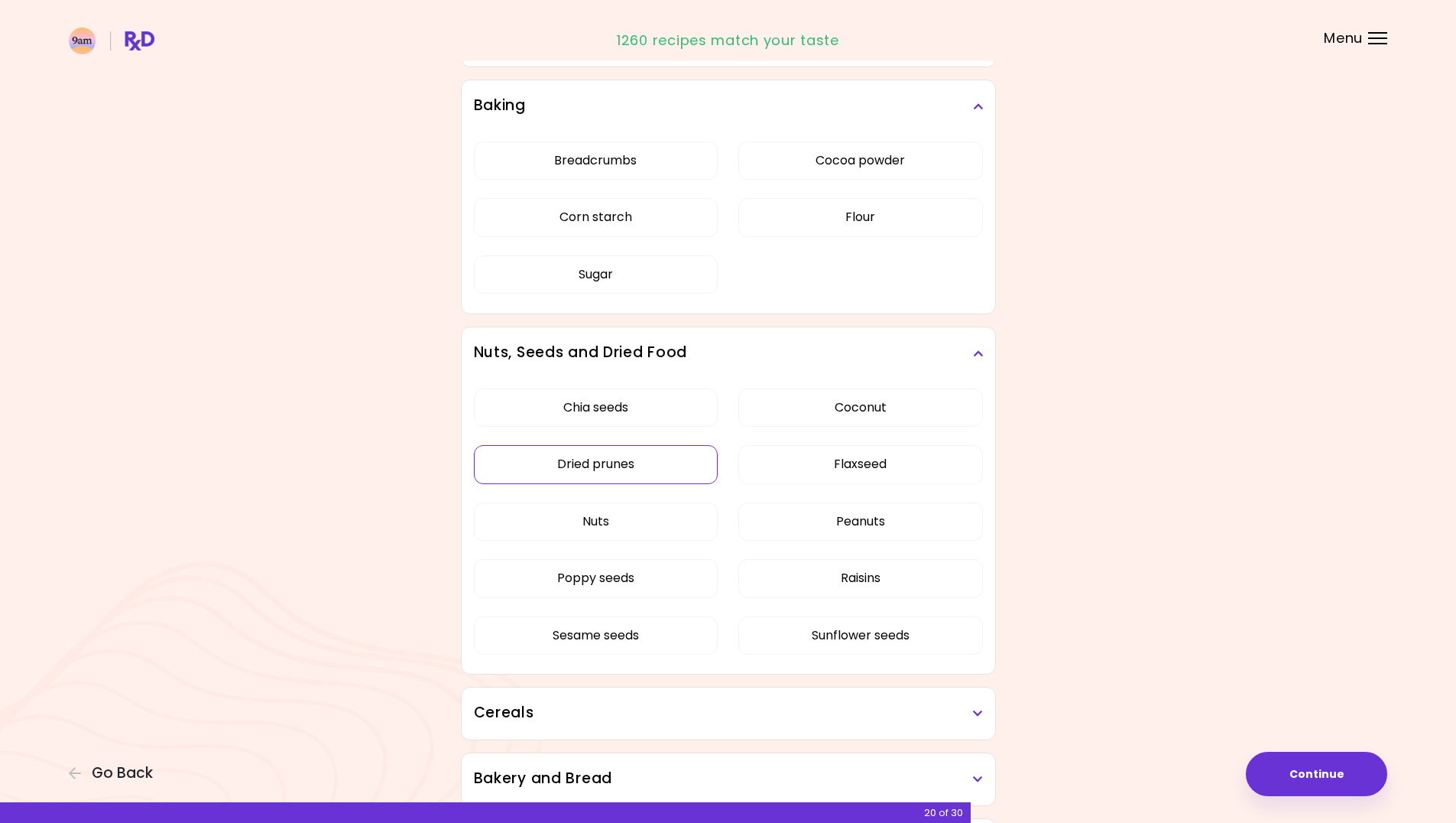
click at [610, 459] on button "Dried prunes" at bounding box center [596, 463] width 245 height 38
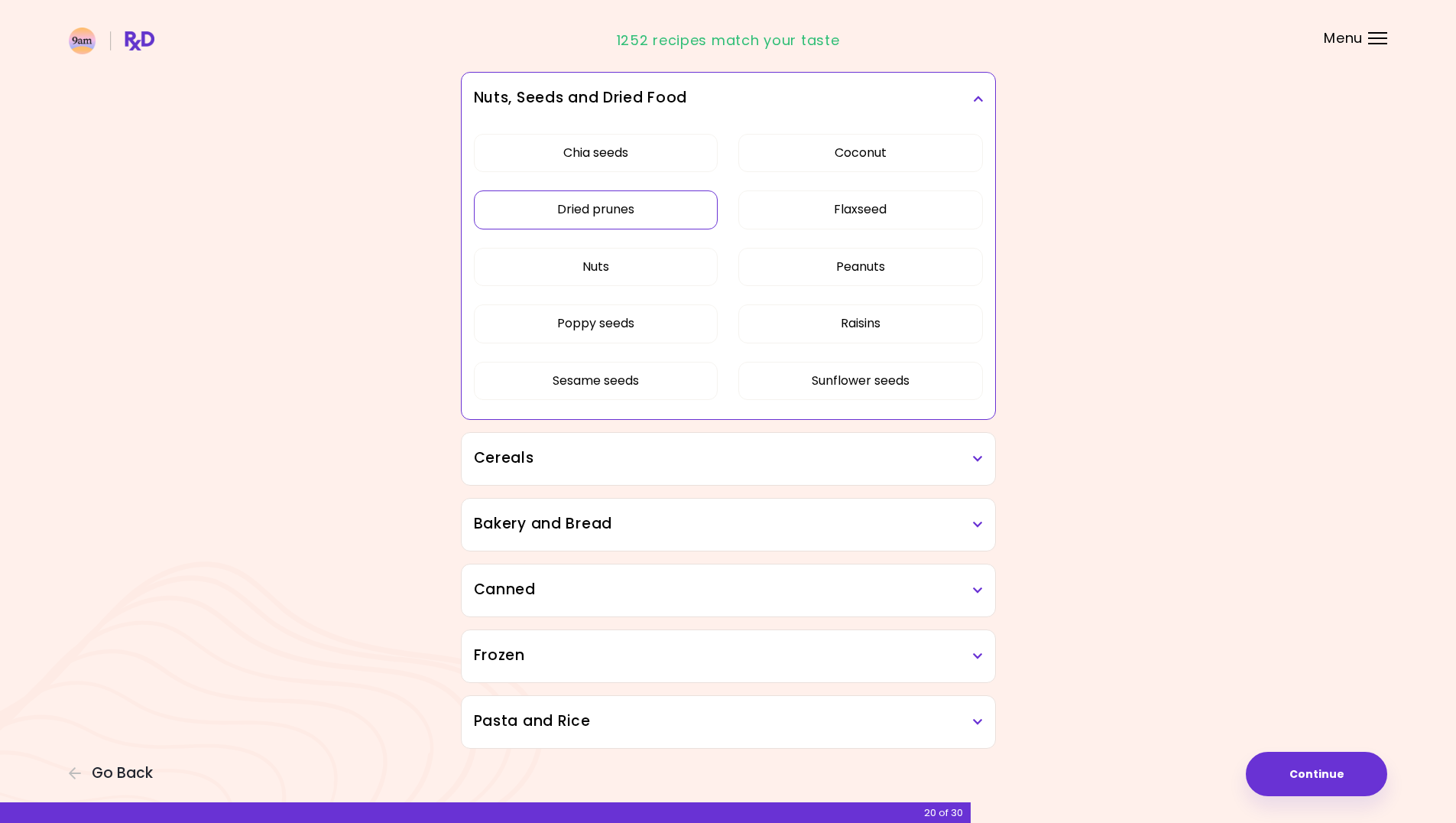
scroll to position [3697, 0]
click at [817, 456] on h3 "Cereals" at bounding box center [728, 456] width 509 height 22
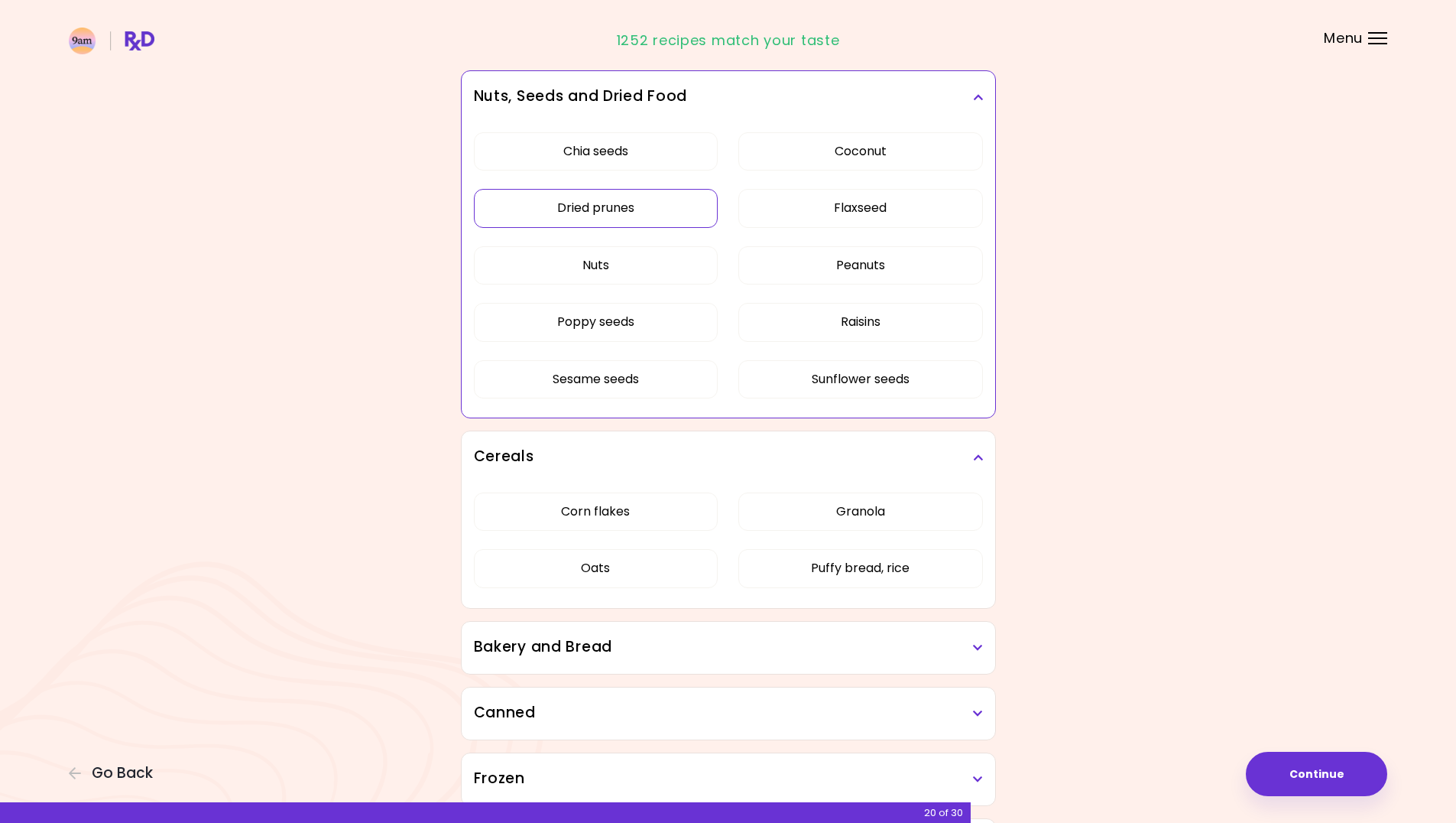
scroll to position [3774, 0]
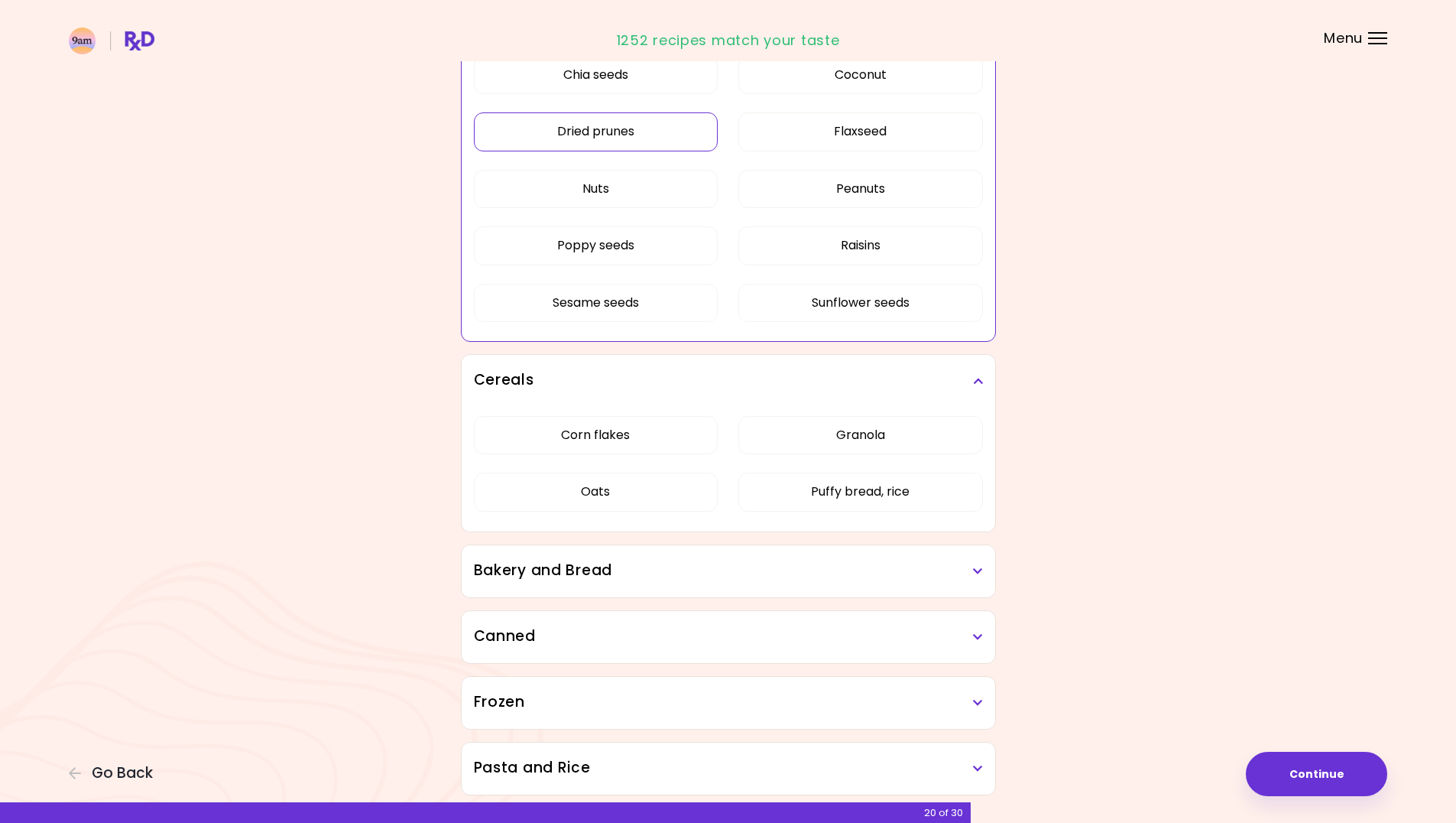
click at [977, 566] on icon at bounding box center [978, 571] width 10 height 11
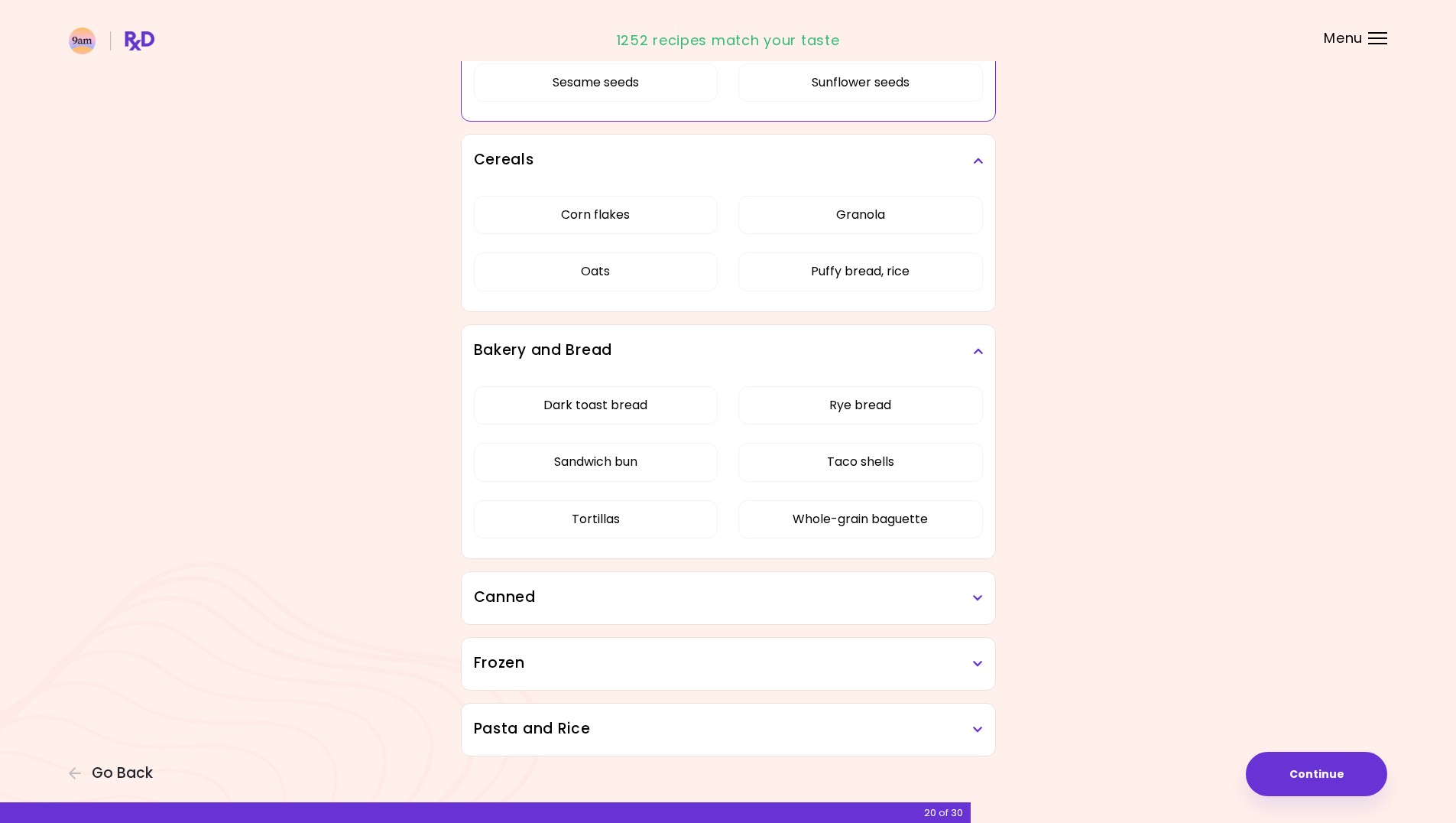
scroll to position [4004, 0]
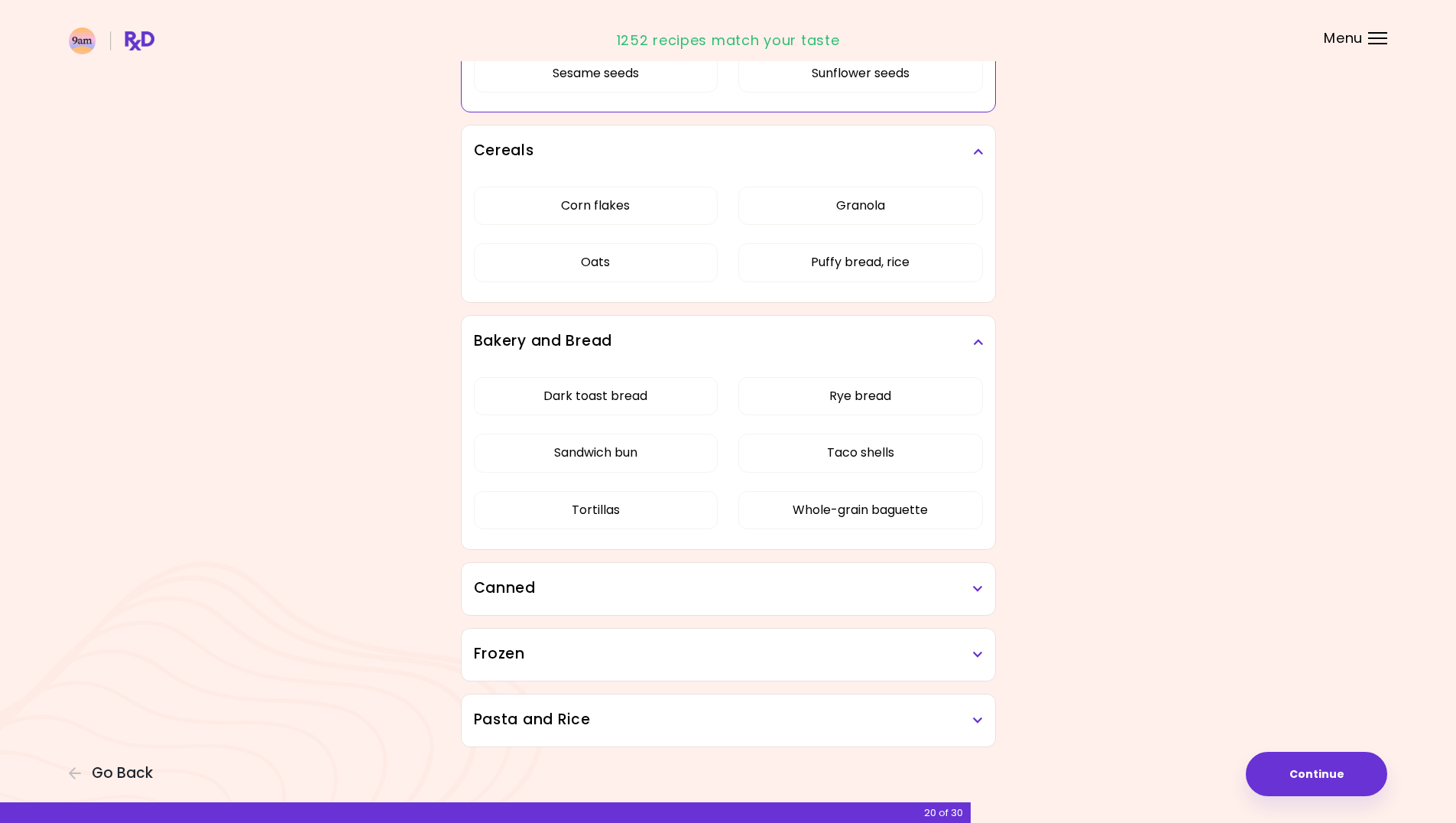
click at [899, 582] on h3 "Canned" at bounding box center [728, 588] width 509 height 22
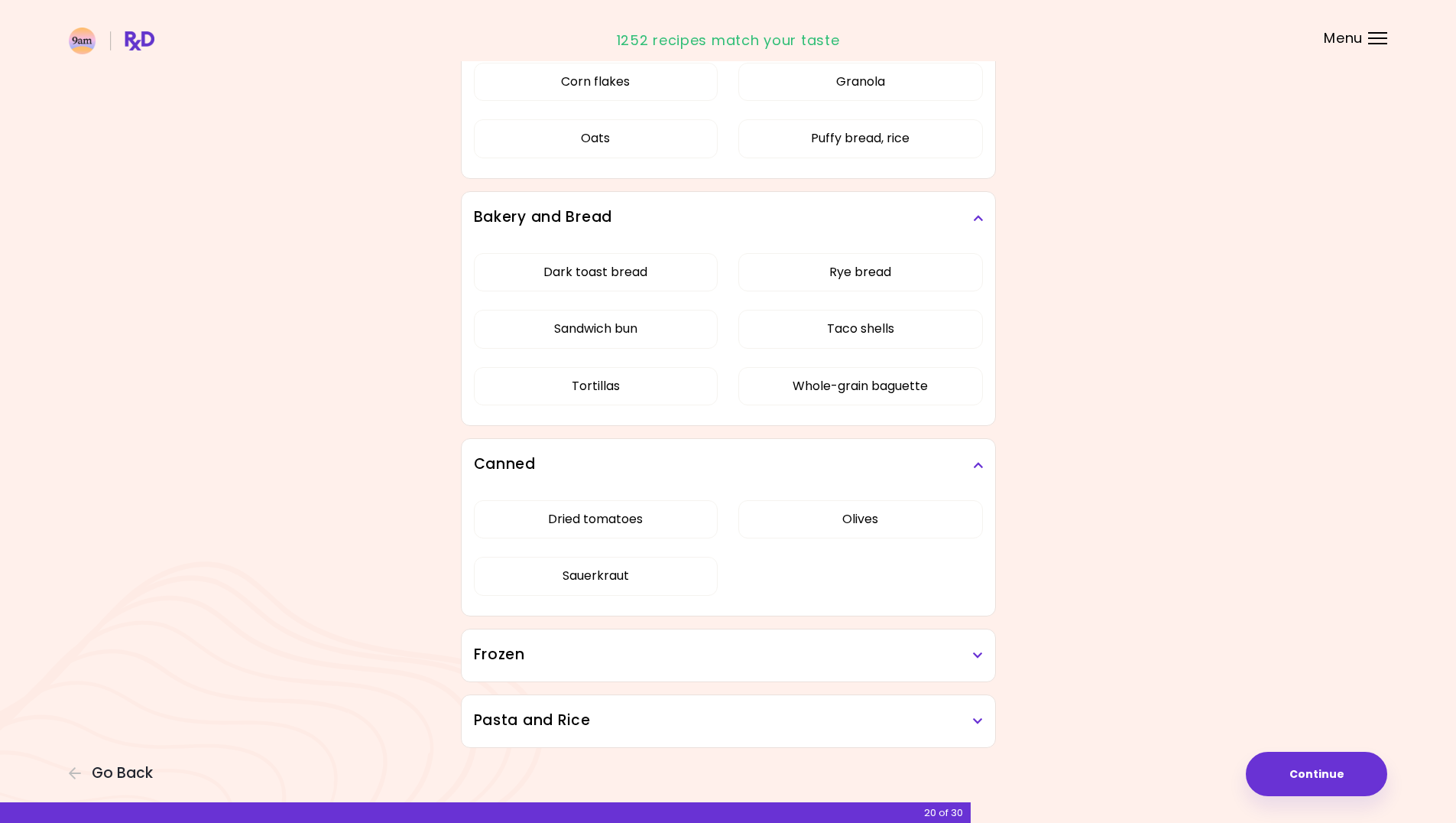
scroll to position [4128, 0]
click at [651, 515] on button "Dried tomatoes" at bounding box center [596, 518] width 245 height 38
click at [657, 570] on button "Sauerkraut" at bounding box center [596, 575] width 245 height 38
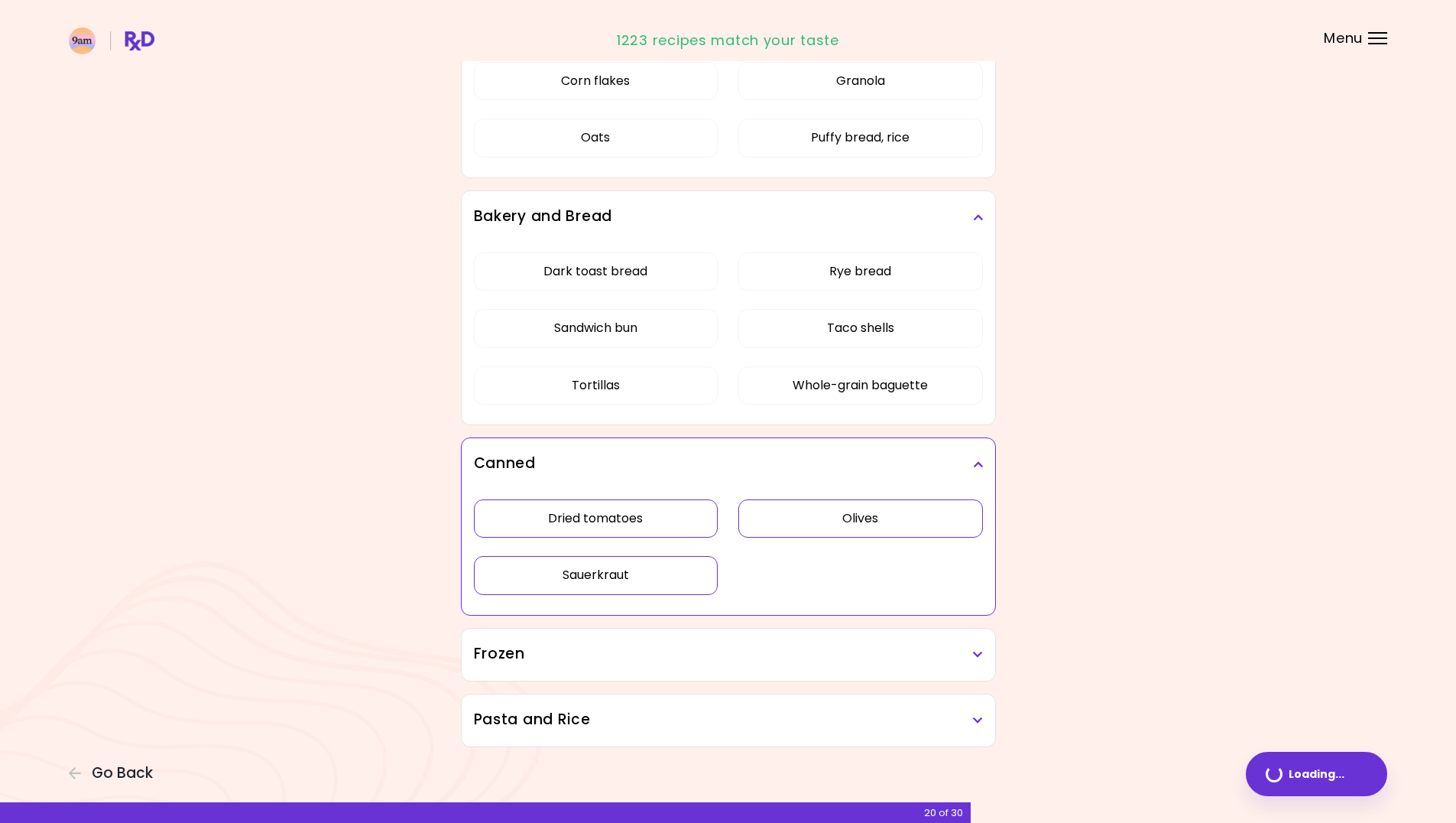
click at [859, 500] on button "Olives" at bounding box center [861, 518] width 245 height 38
click at [935, 646] on h3 "Frozen" at bounding box center [728, 654] width 509 height 22
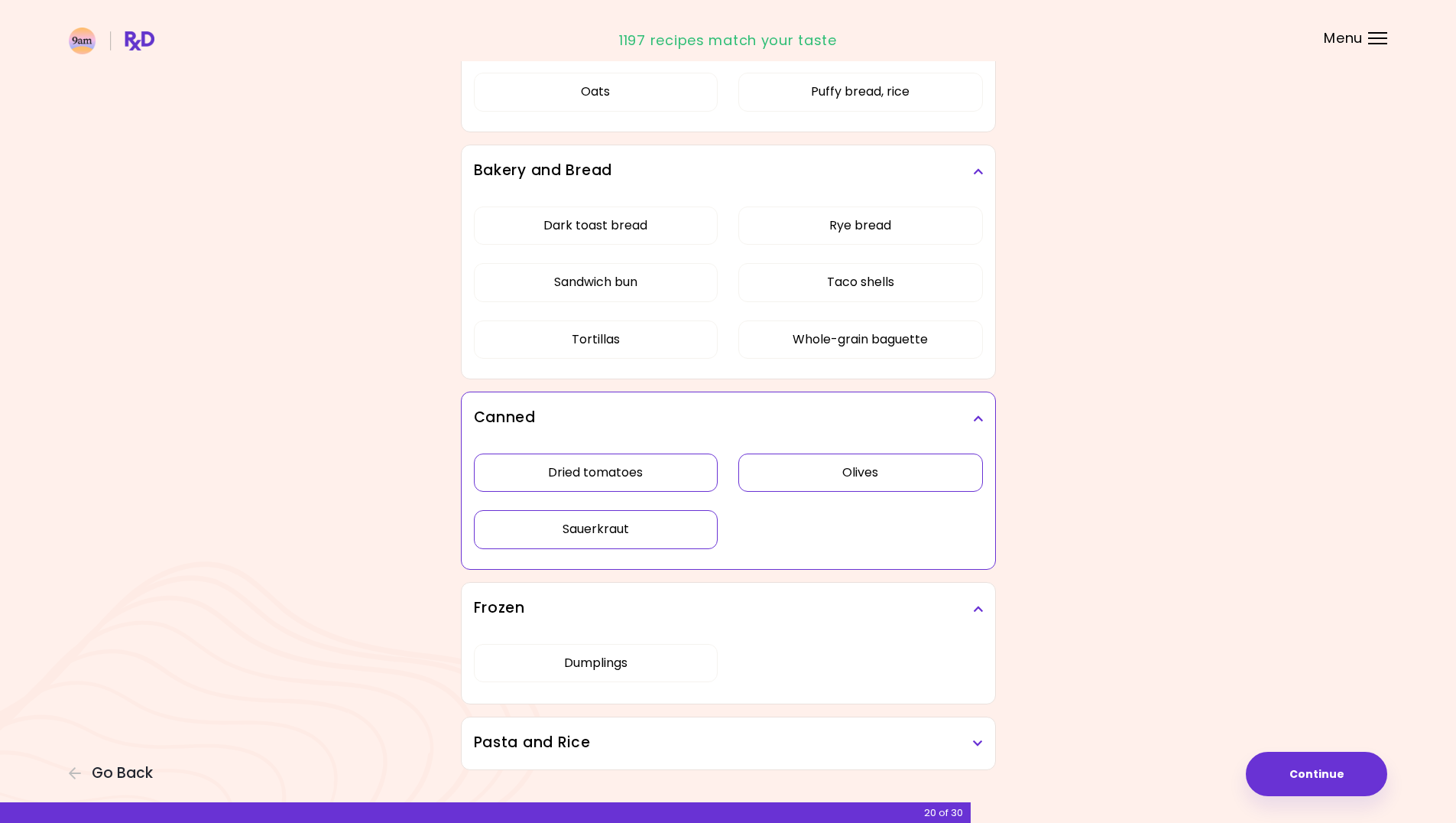
scroll to position [4197, 0]
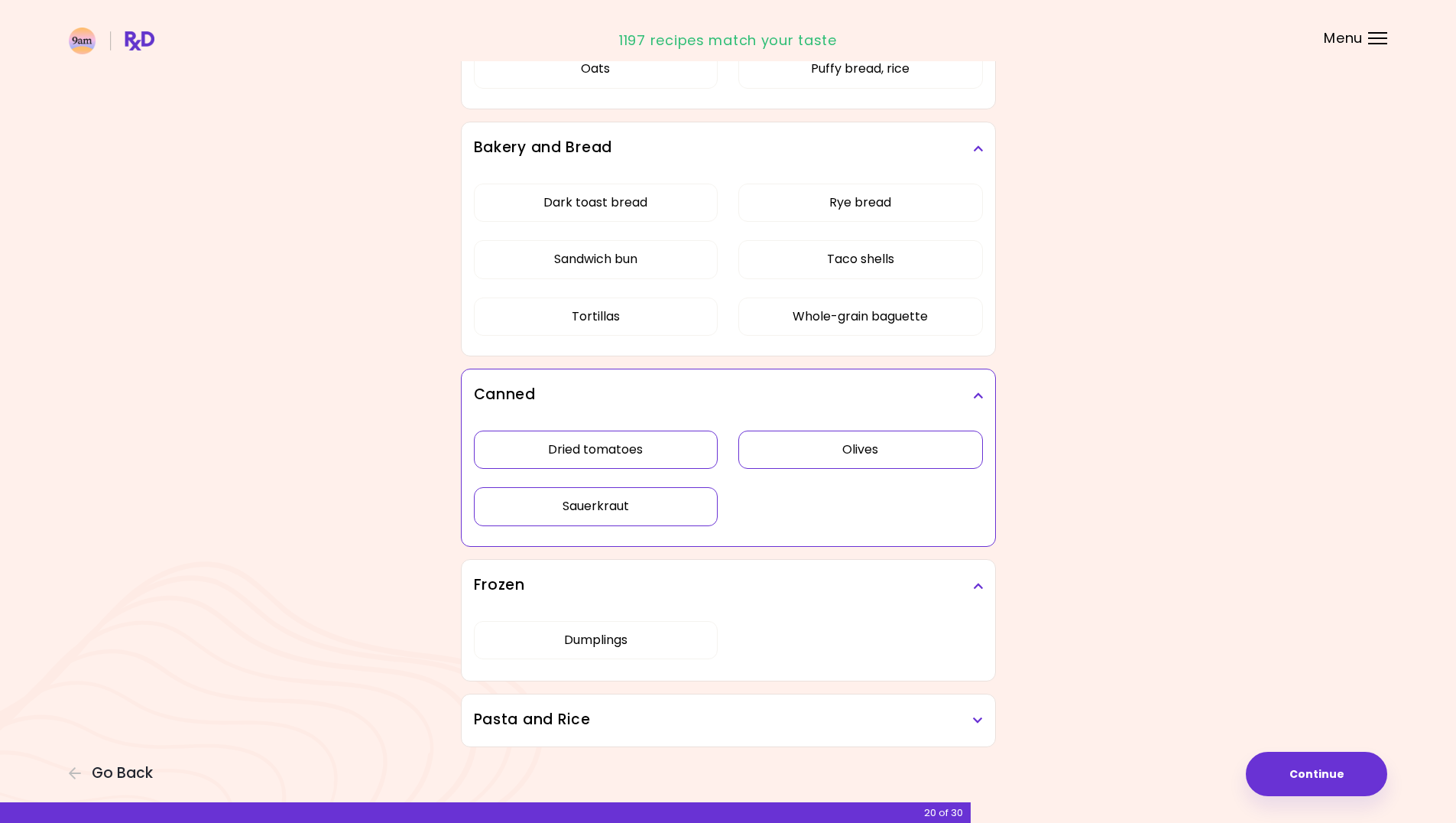
click at [932, 713] on h3 "Pasta and Rice" at bounding box center [728, 720] width 509 height 22
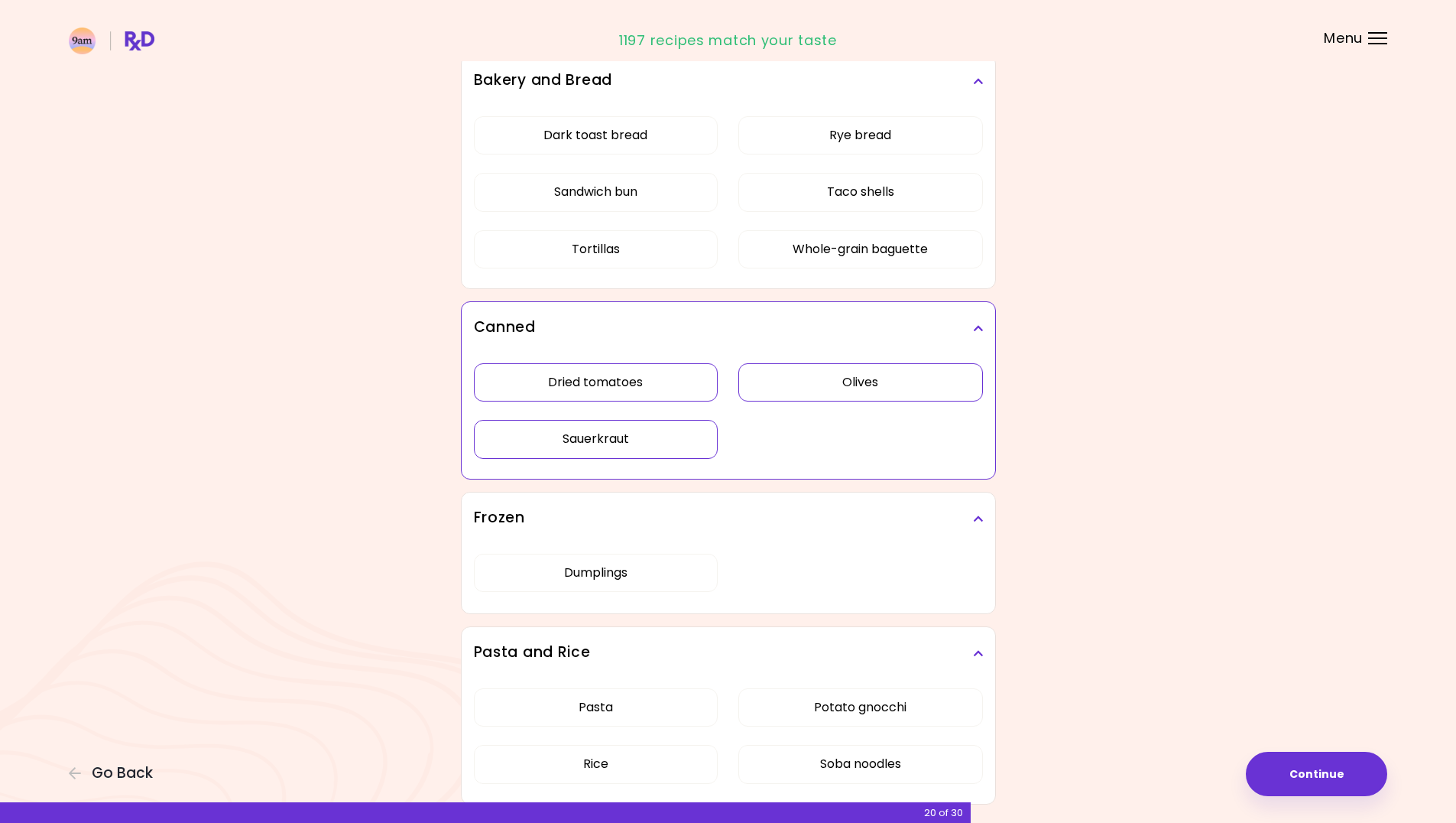
scroll to position [4322, 0]
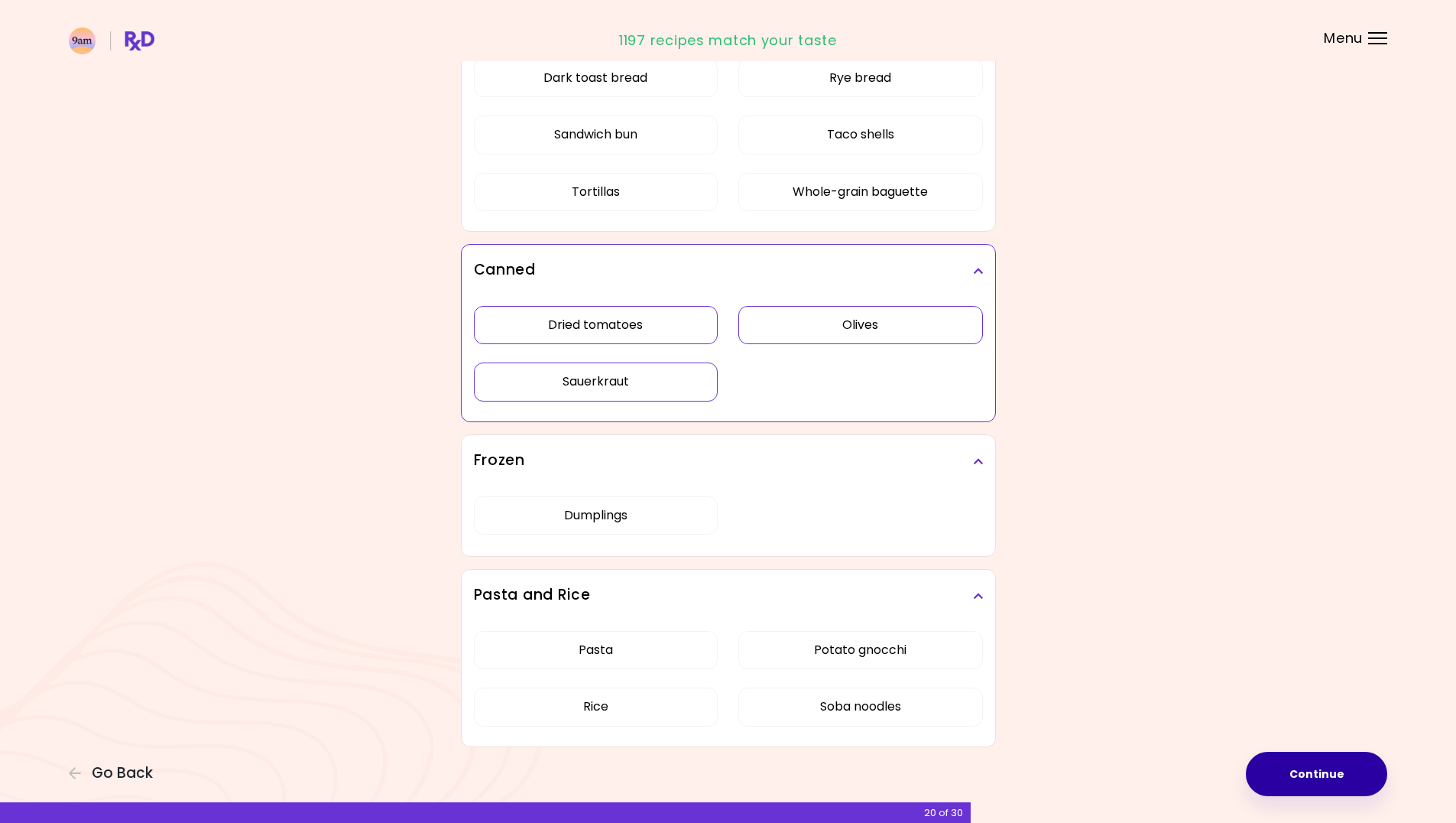
click at [1319, 785] on button "Continue" at bounding box center [1317, 774] width 142 height 44
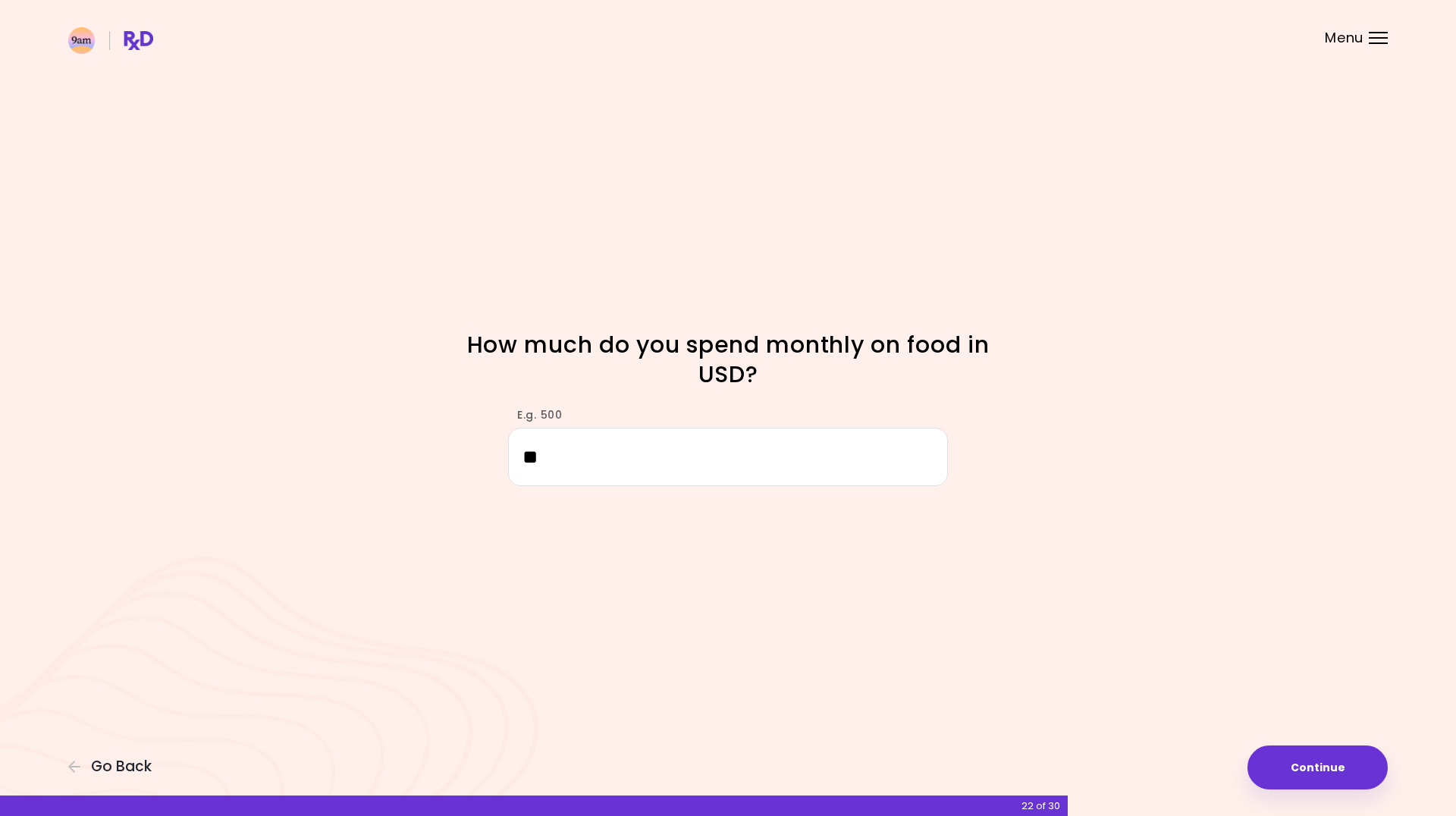
type input "*"
type input "***"
click at [1283, 769] on button "Continue" at bounding box center [1318, 767] width 141 height 44
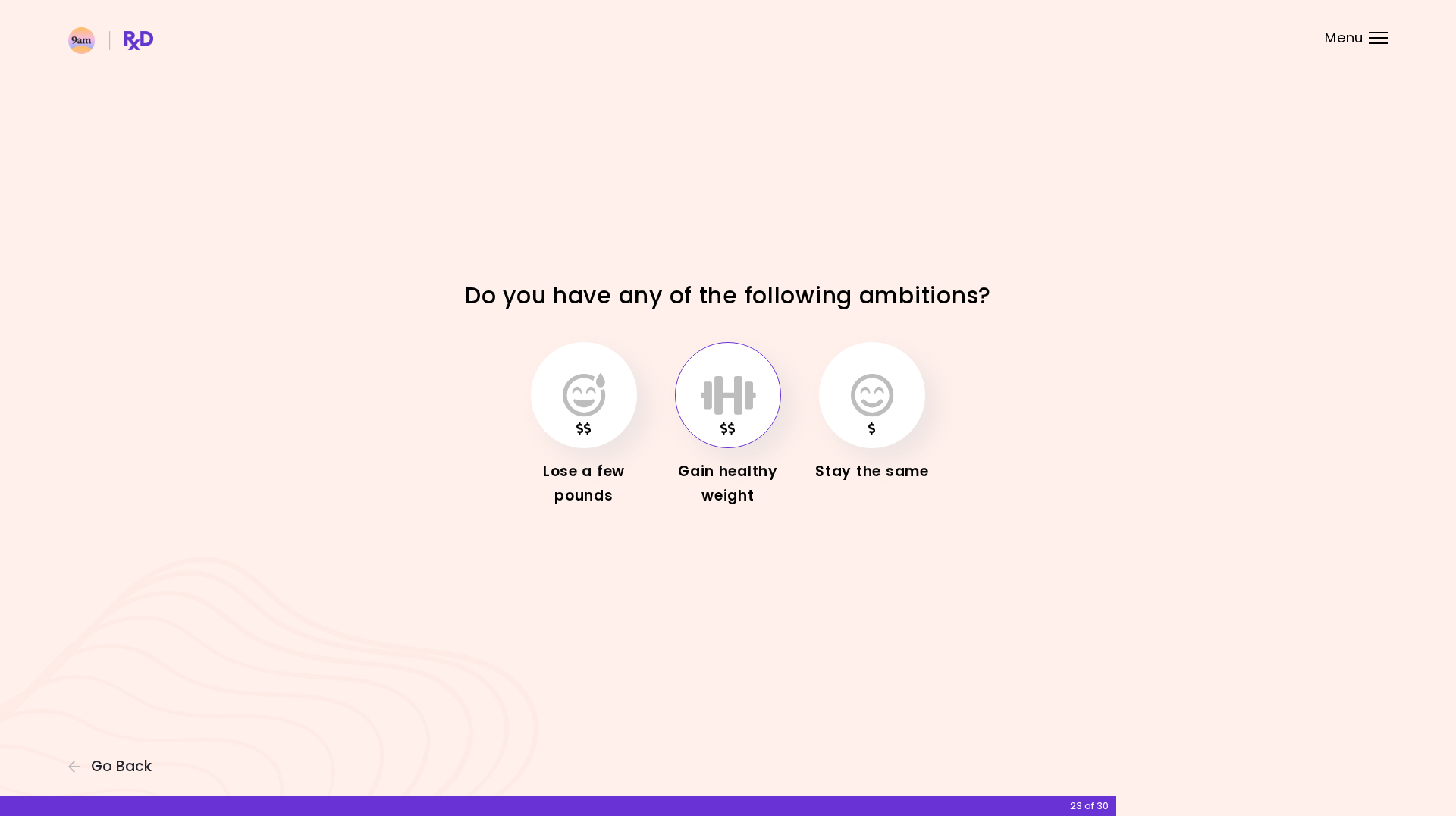
click at [738, 416] on icon "button" at bounding box center [728, 395] width 55 height 44
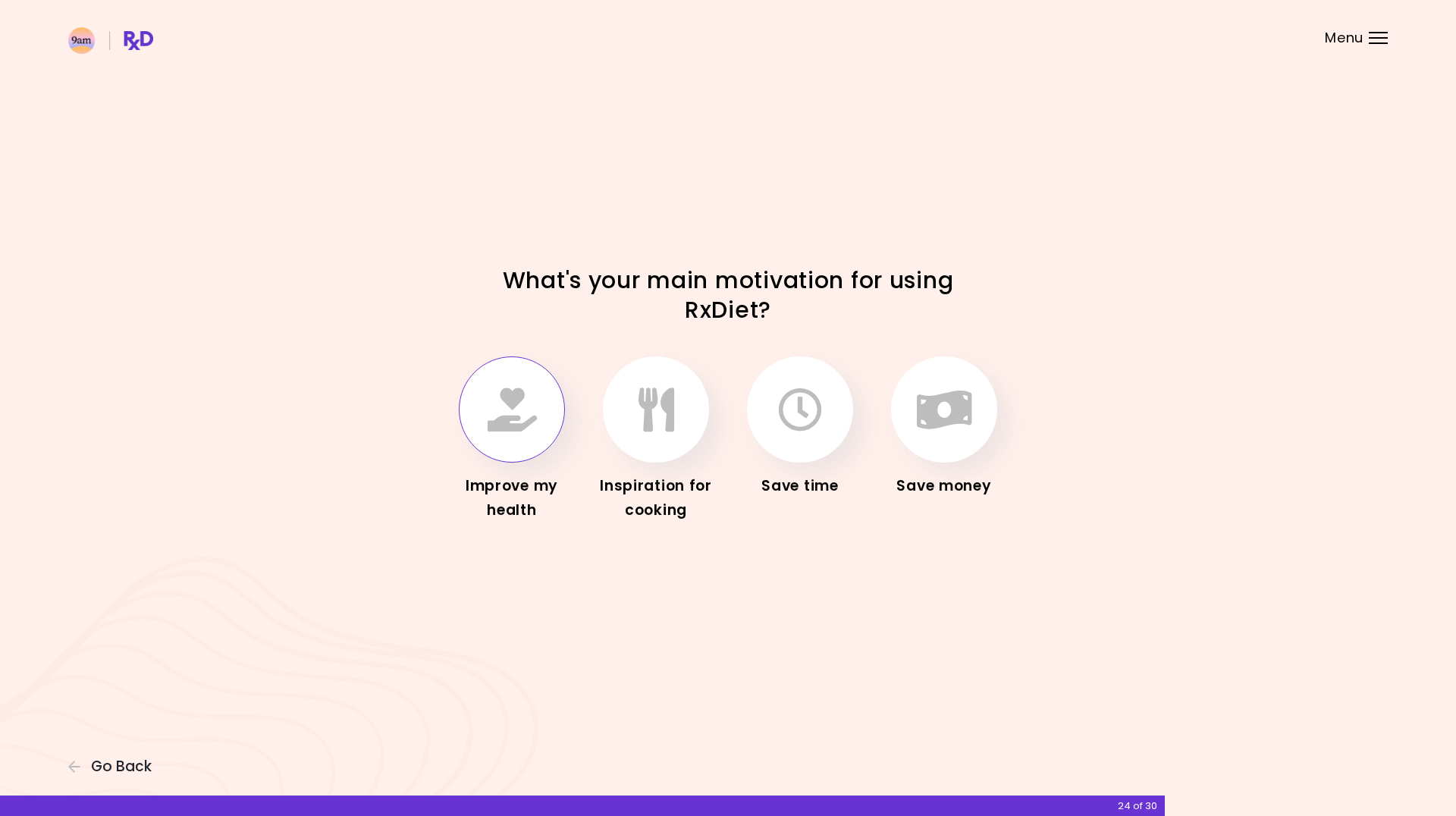
click at [525, 430] on icon "button" at bounding box center [512, 410] width 49 height 44
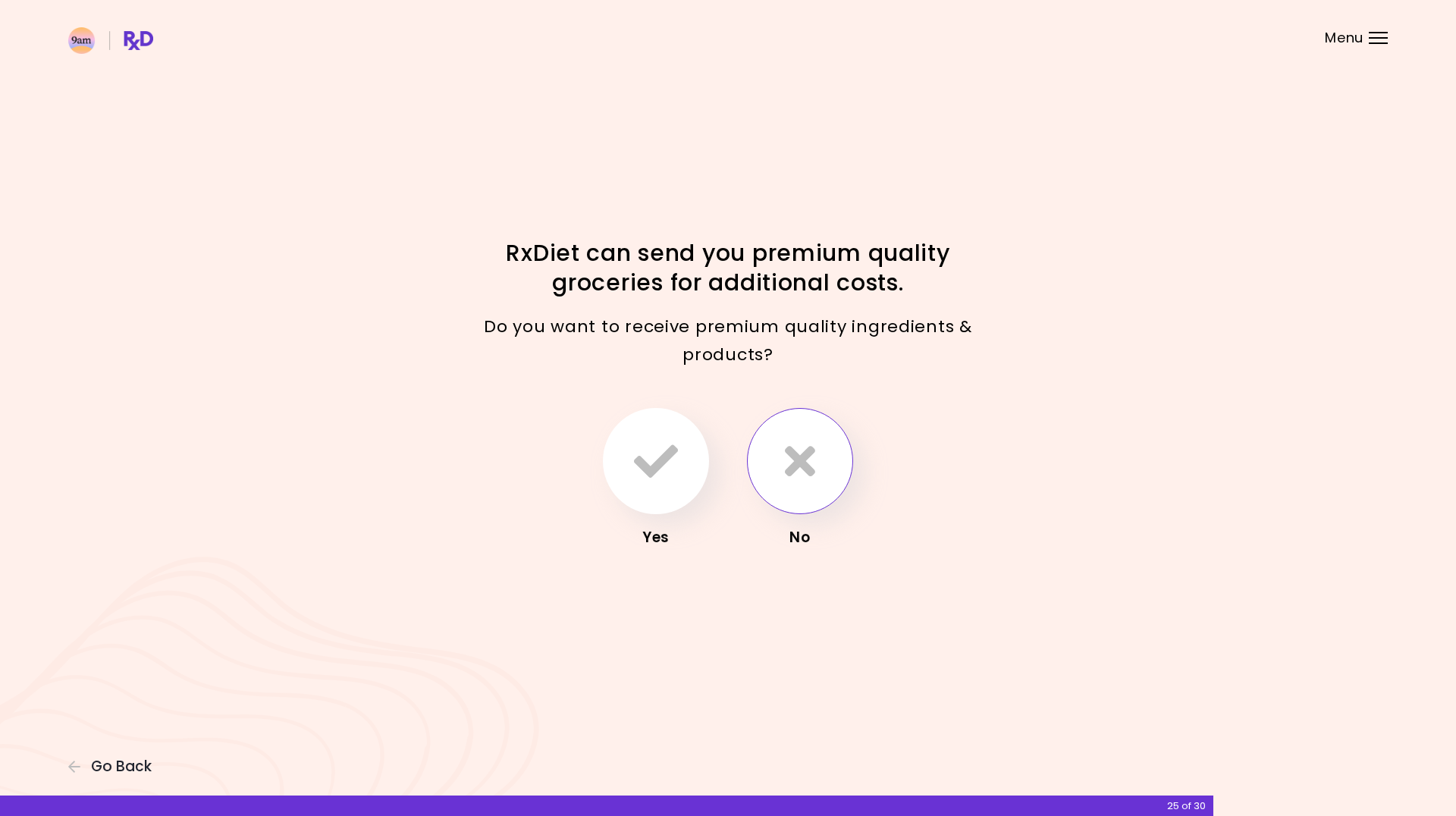
click at [787, 466] on icon "button" at bounding box center [800, 461] width 31 height 44
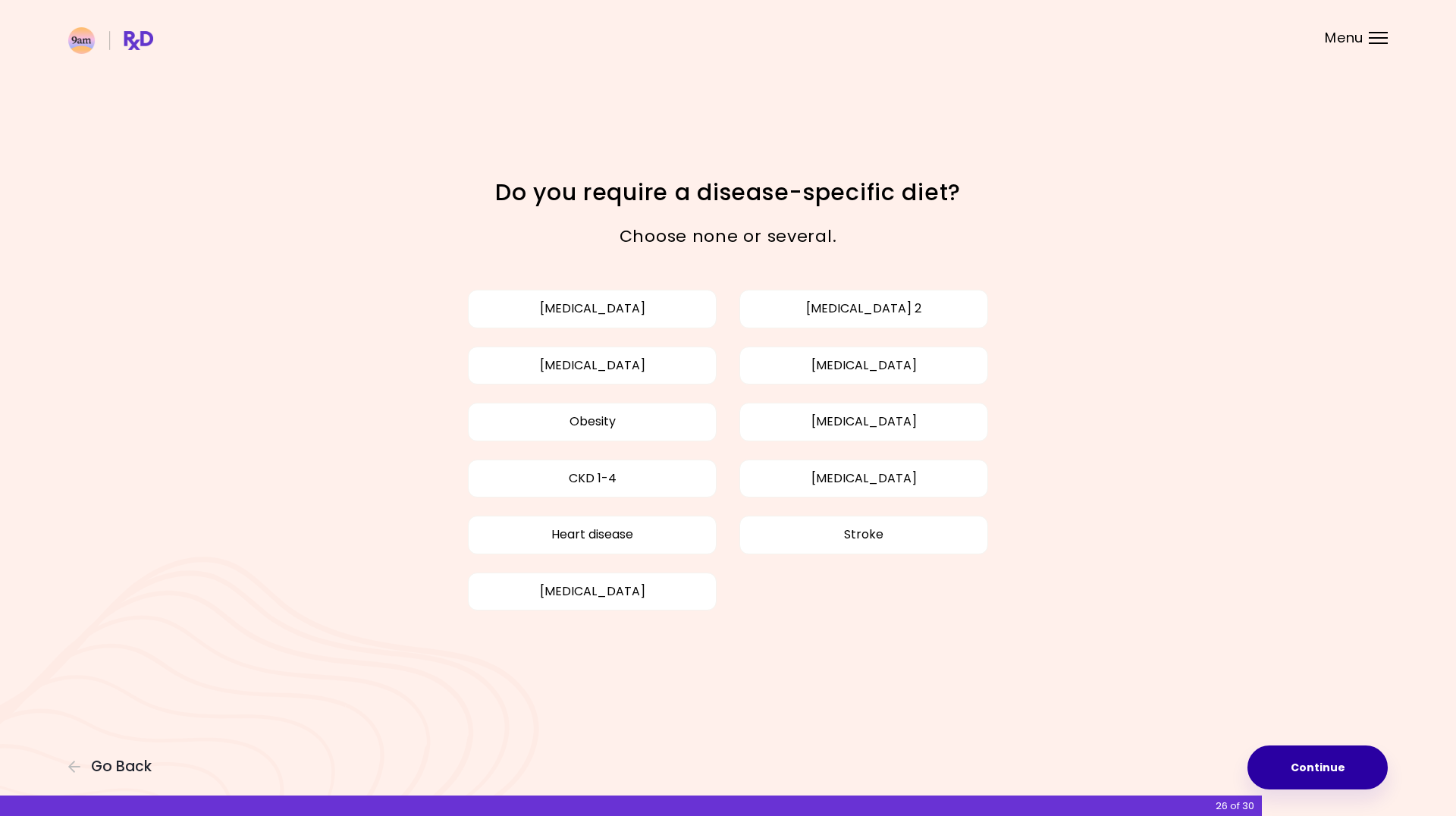
click at [1344, 779] on button "Continue" at bounding box center [1318, 767] width 141 height 44
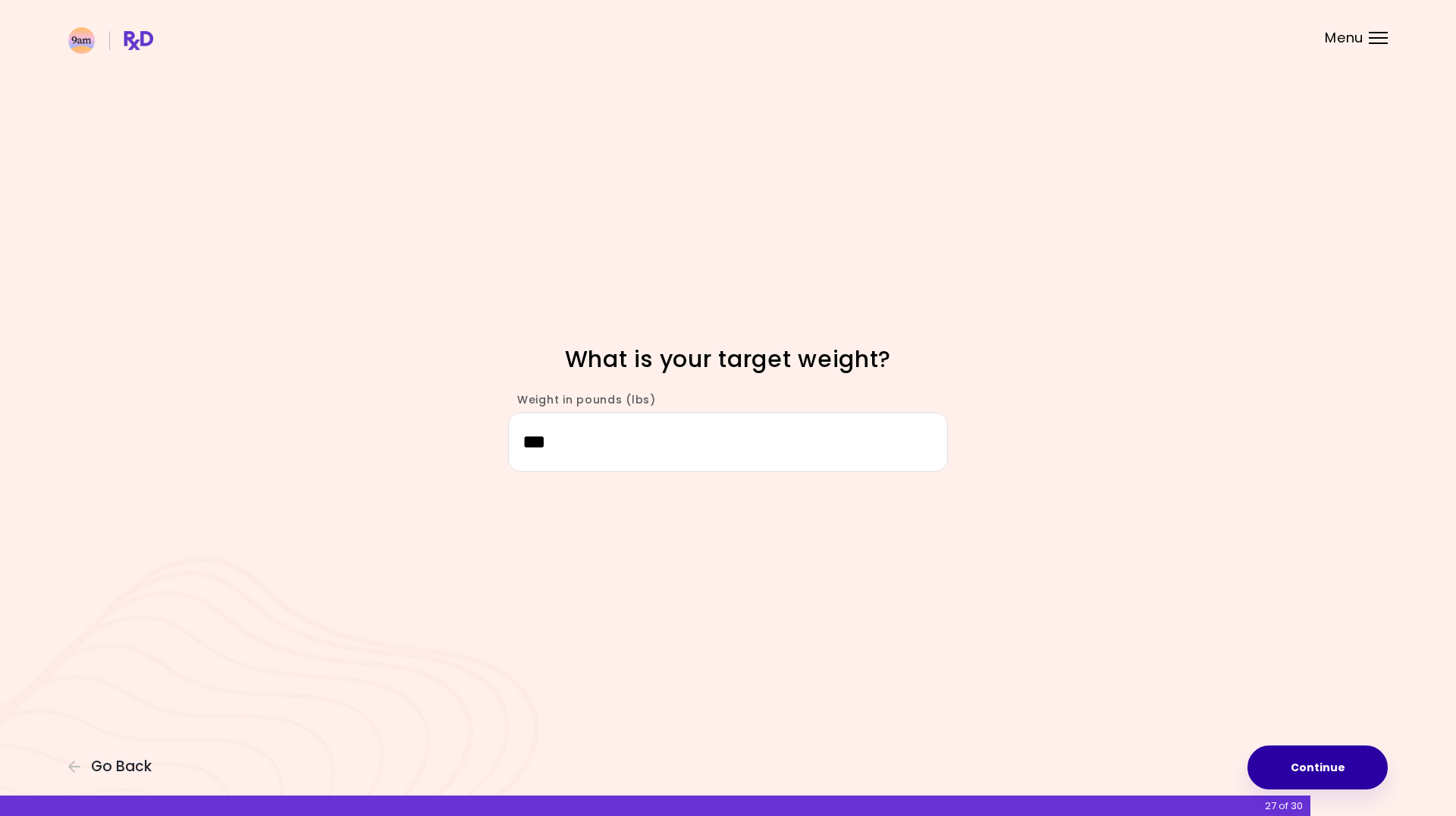
type input "***"
click at [1289, 768] on button "Continue" at bounding box center [1318, 767] width 141 height 44
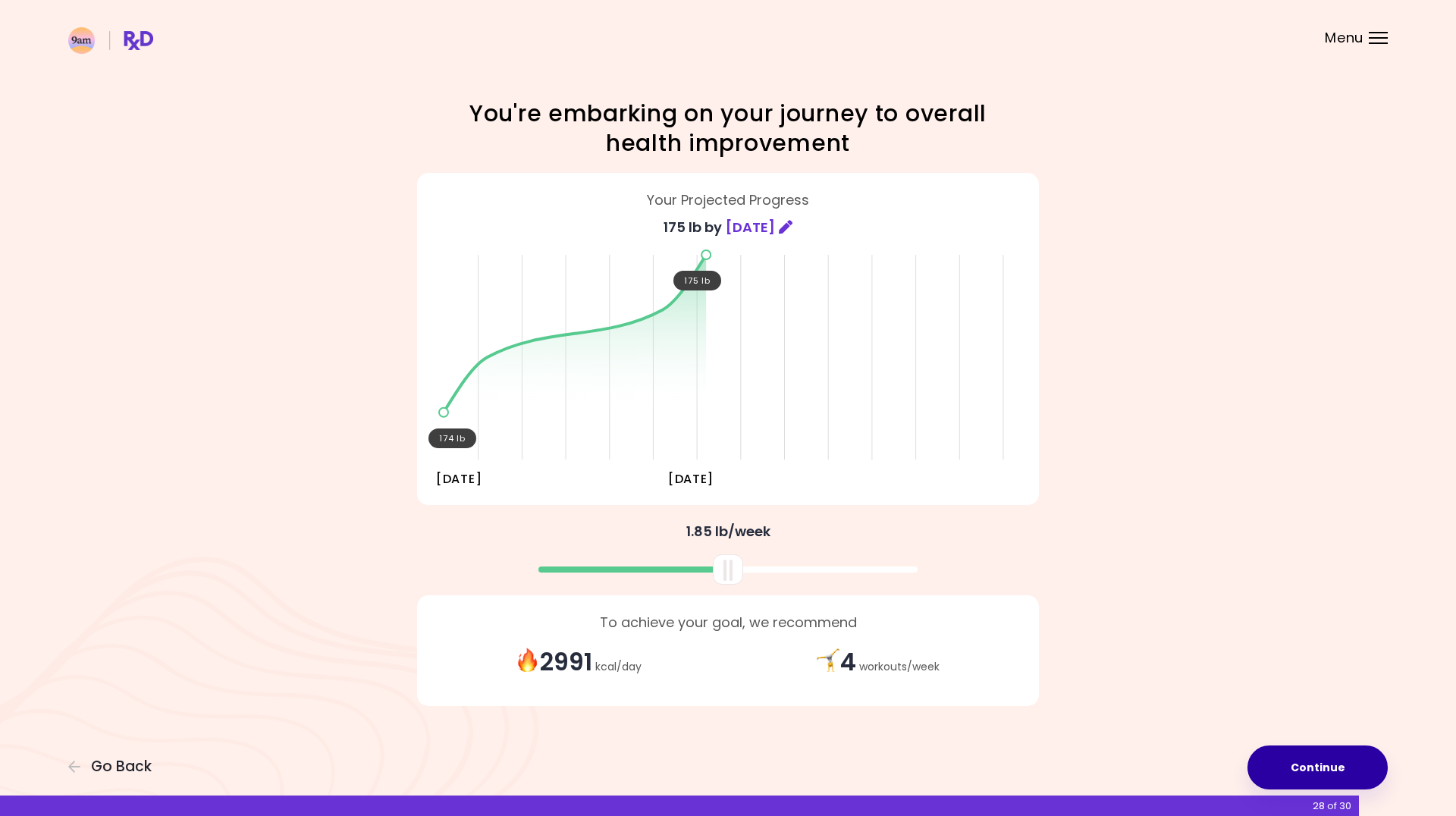
click at [1290, 772] on button "Continue" at bounding box center [1318, 767] width 141 height 44
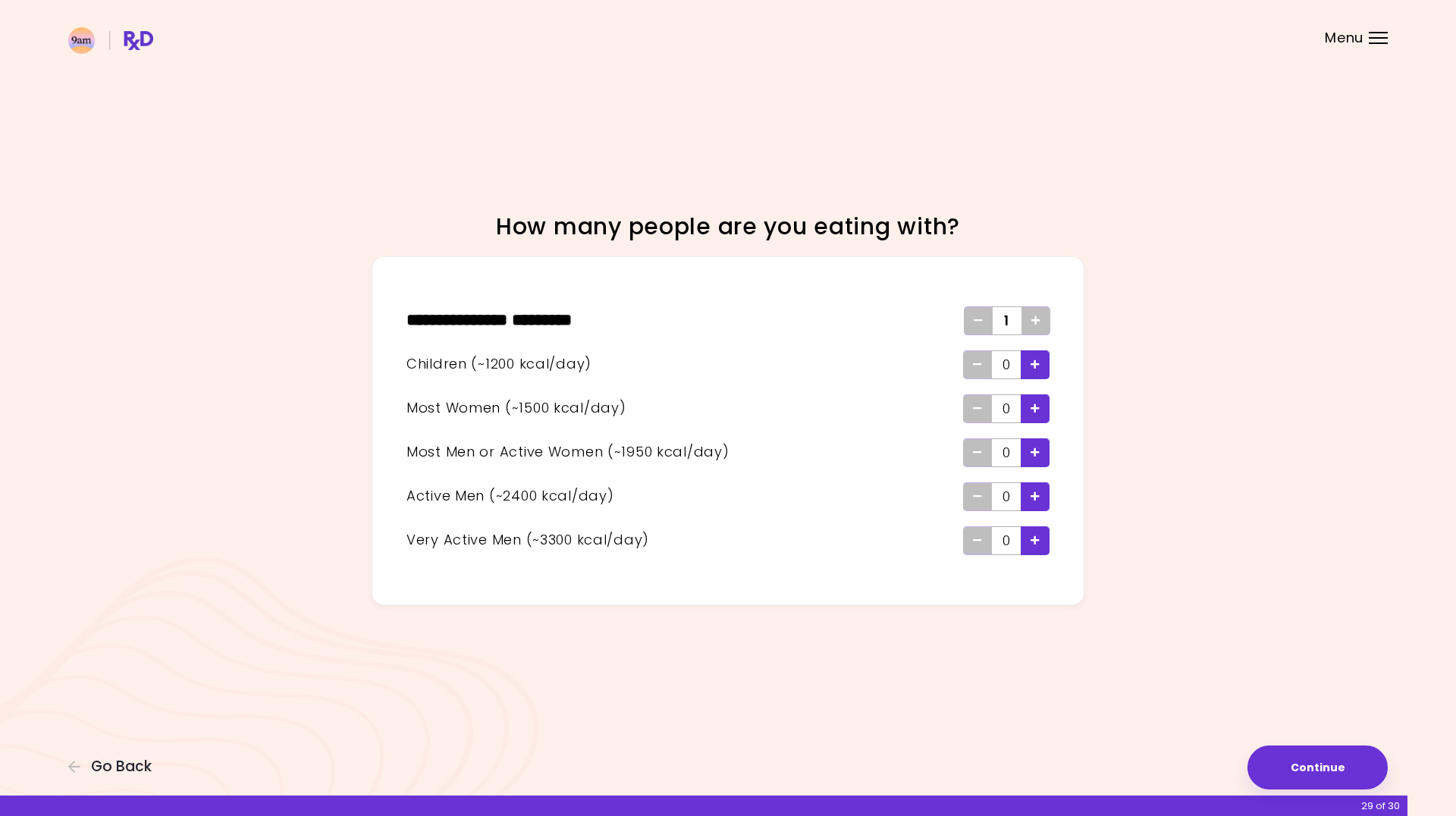
click at [1039, 363] on icon "Add - Child" at bounding box center [1036, 363] width 9 height 10
click at [1314, 774] on button "Continue" at bounding box center [1318, 767] width 141 height 44
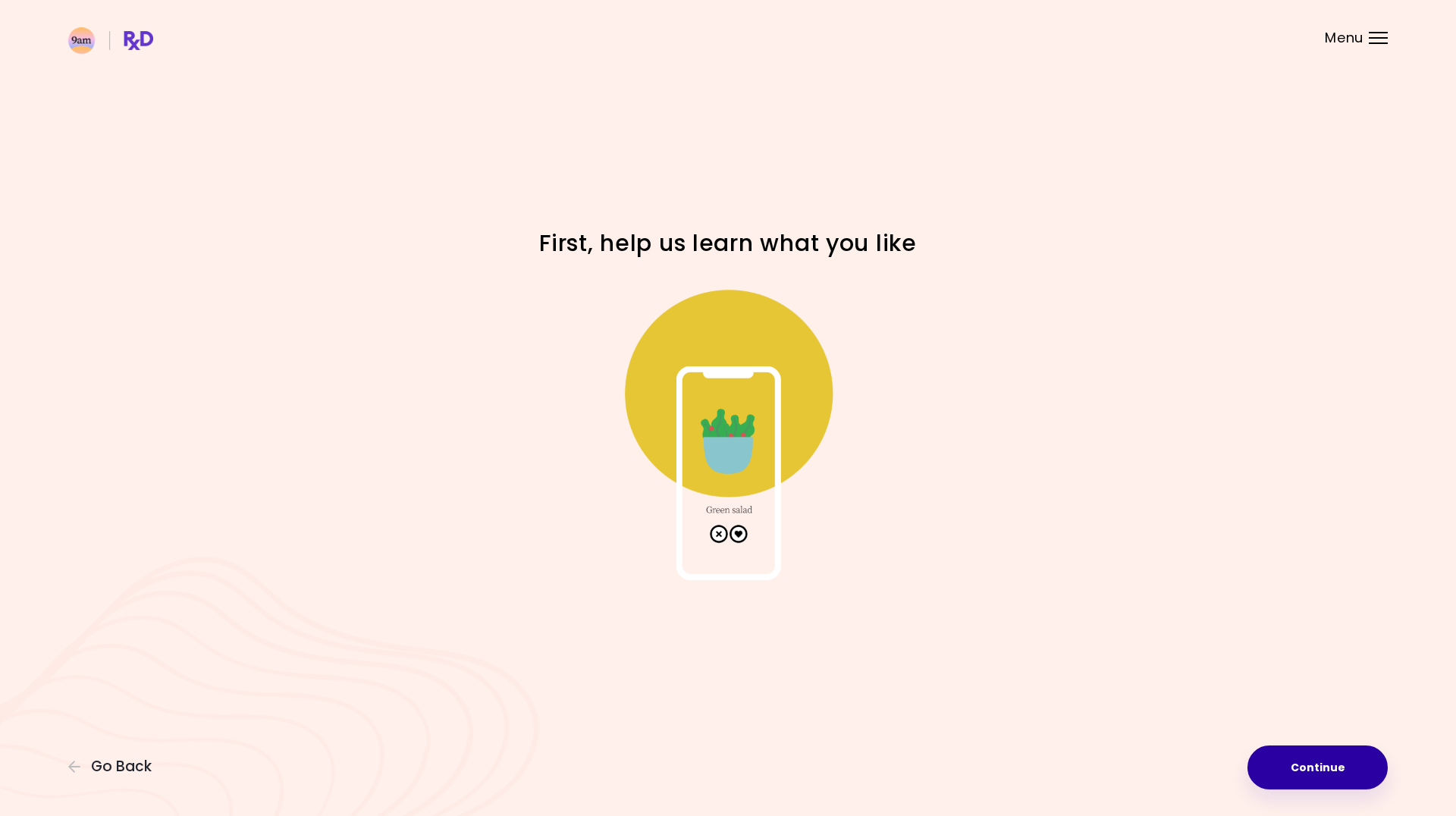
click at [1313, 766] on button "Continue" at bounding box center [1318, 767] width 141 height 44
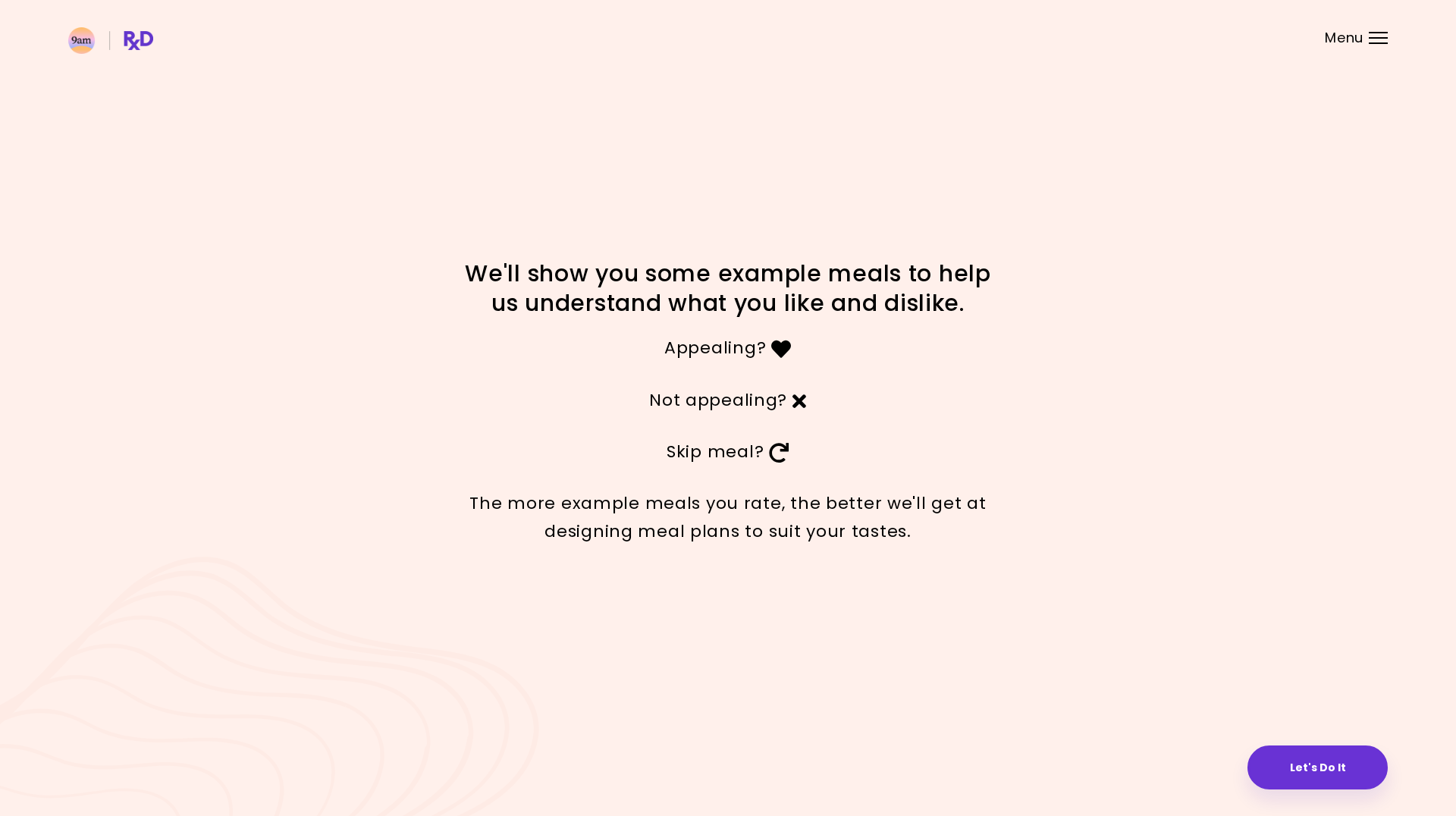
click at [1313, 766] on button "Let's Do It" at bounding box center [1318, 767] width 141 height 44
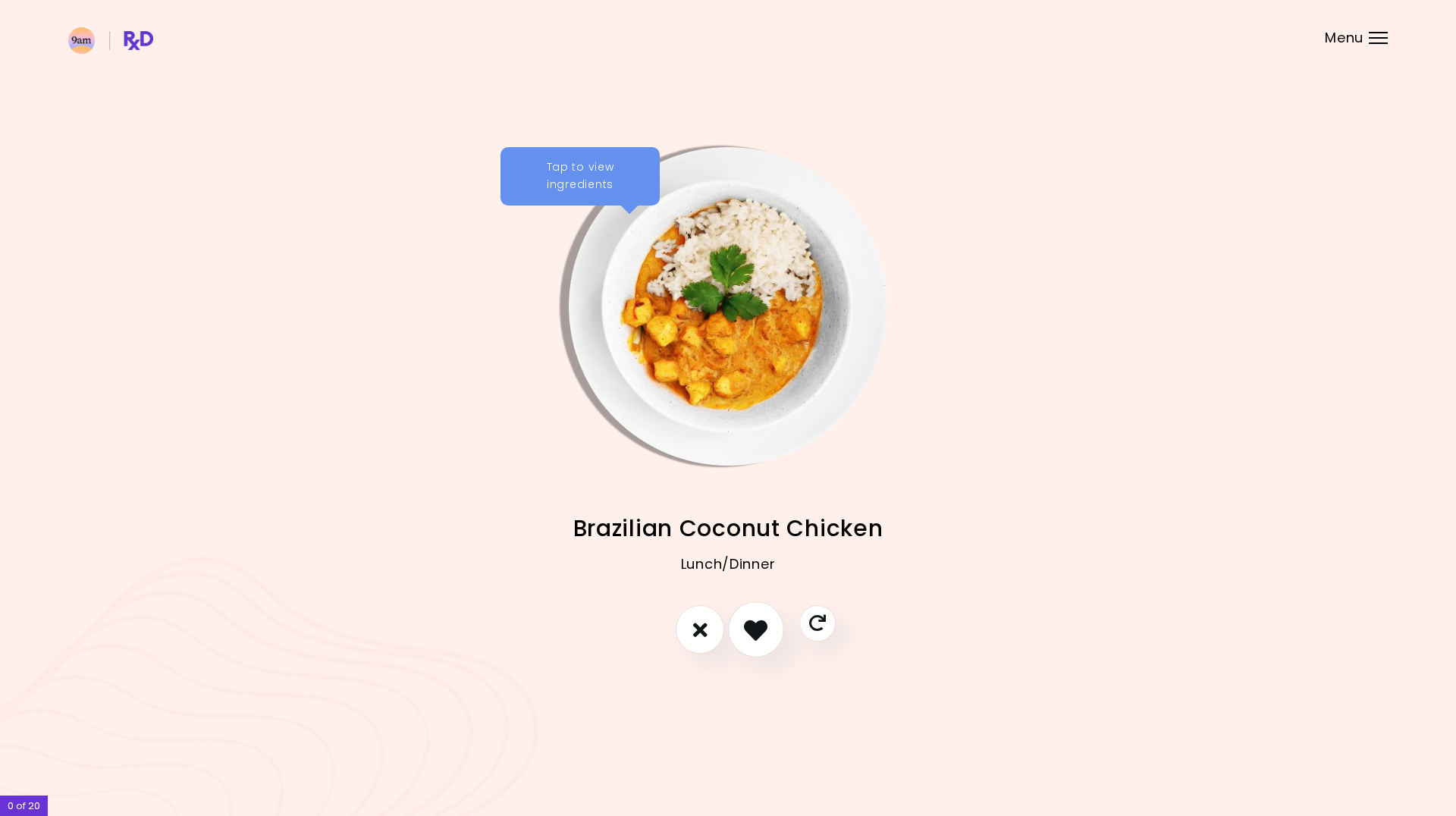
click at [764, 633] on icon "I like this recipe" at bounding box center [755, 629] width 24 height 24
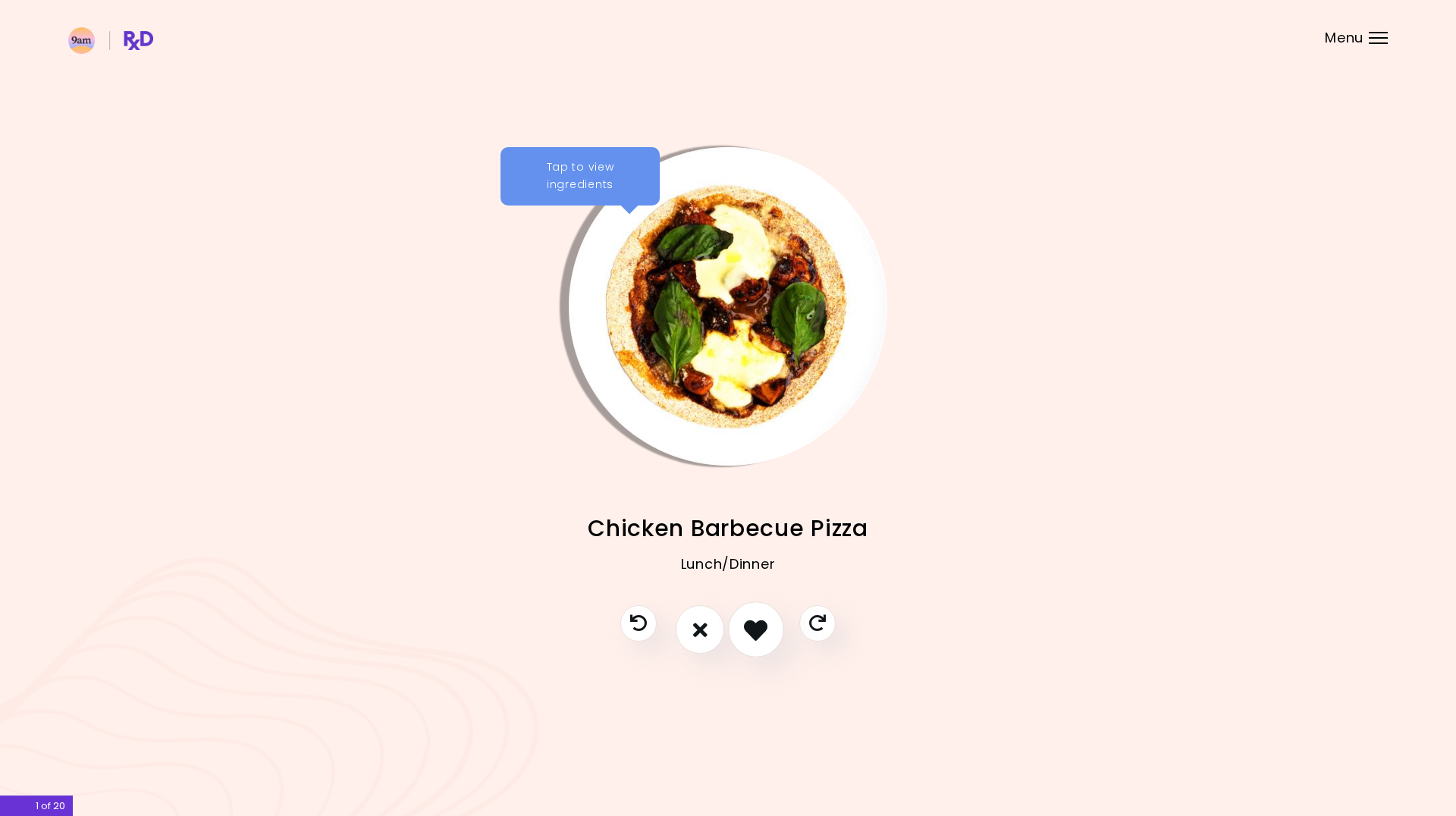
click at [763, 633] on icon "I like this recipe" at bounding box center [755, 629] width 24 height 24
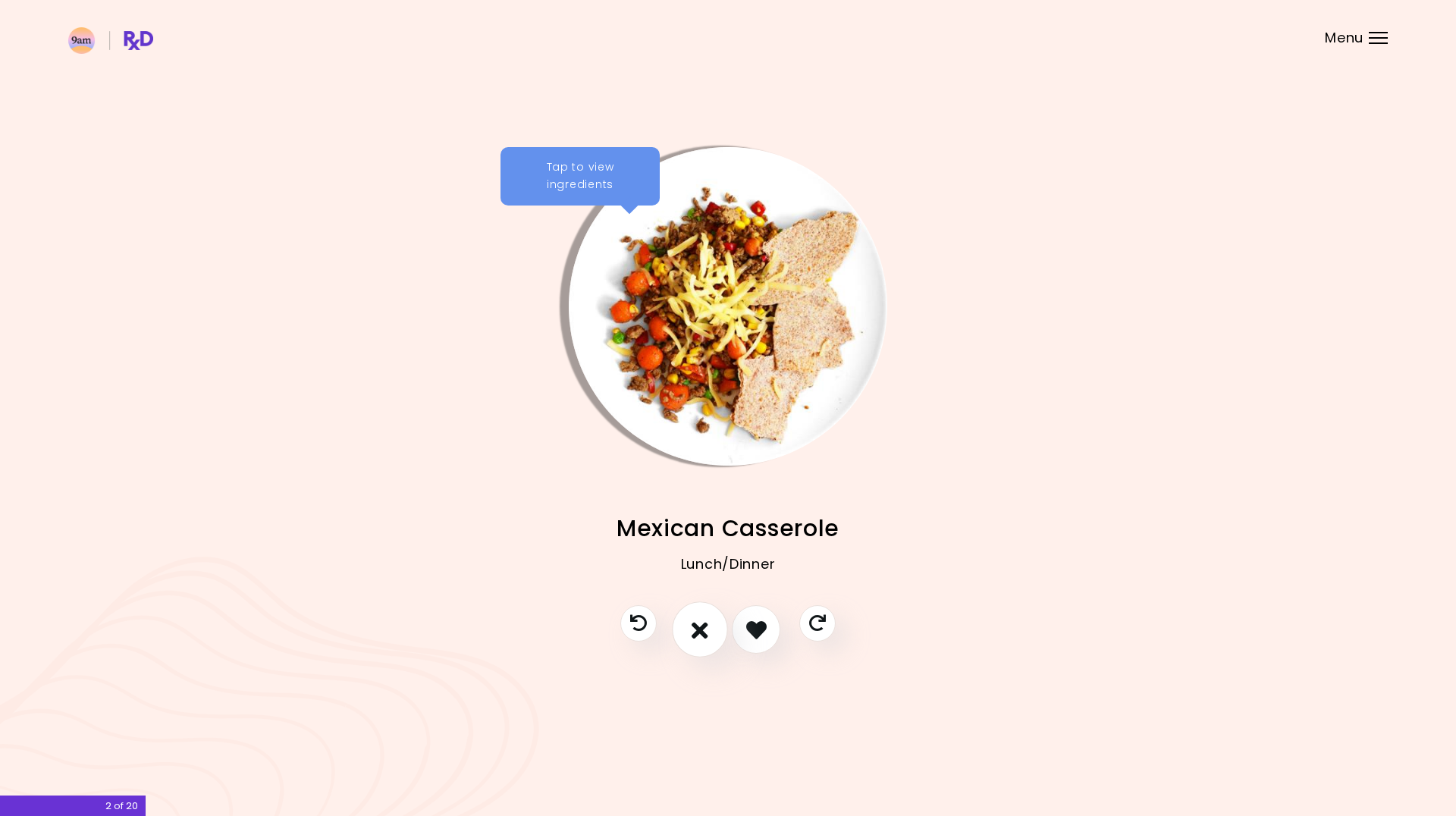
click at [701, 633] on icon "I don't like this recipe" at bounding box center [700, 629] width 17 height 24
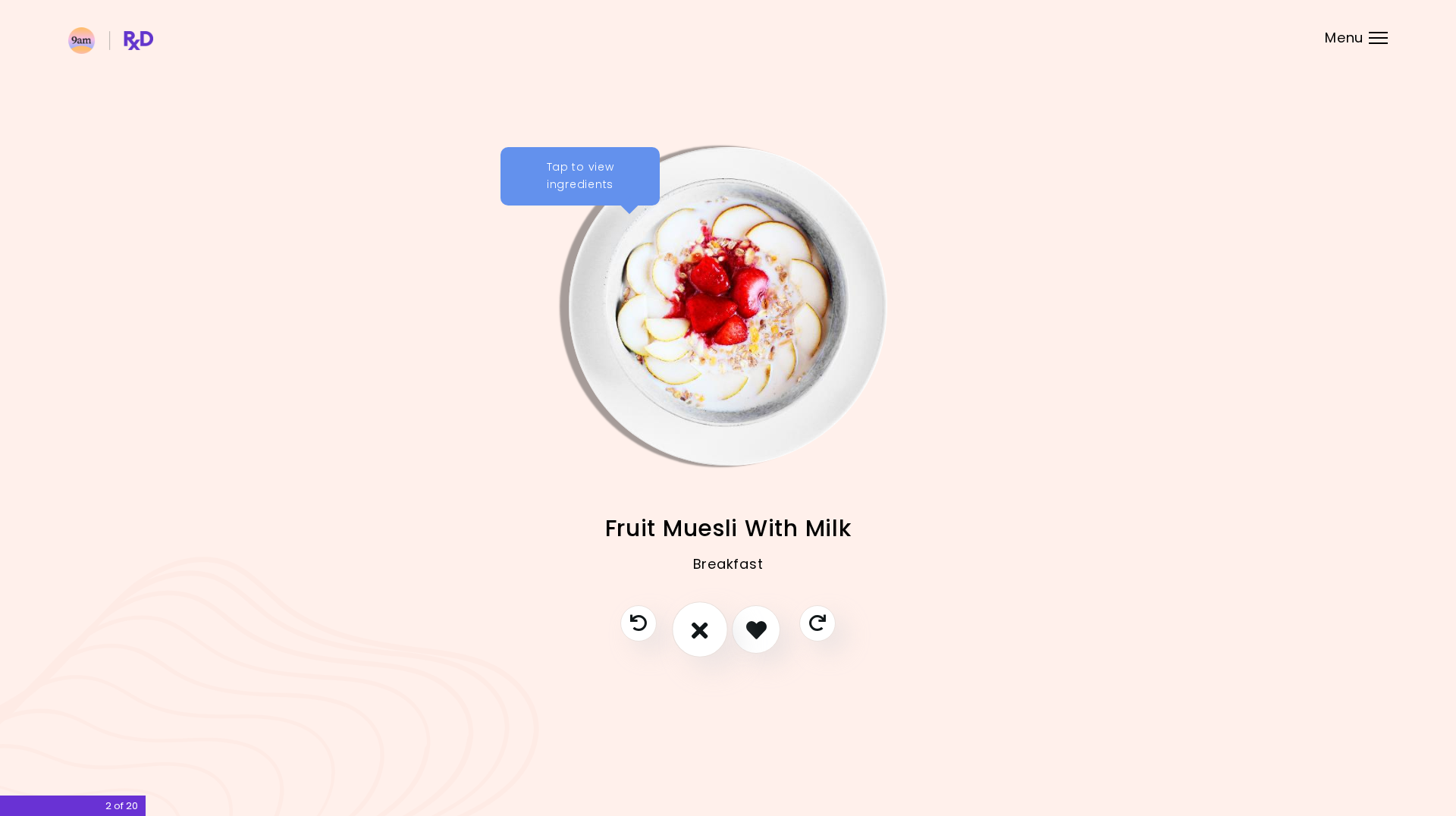
click at [701, 633] on icon "I don't like this recipe" at bounding box center [700, 629] width 17 height 24
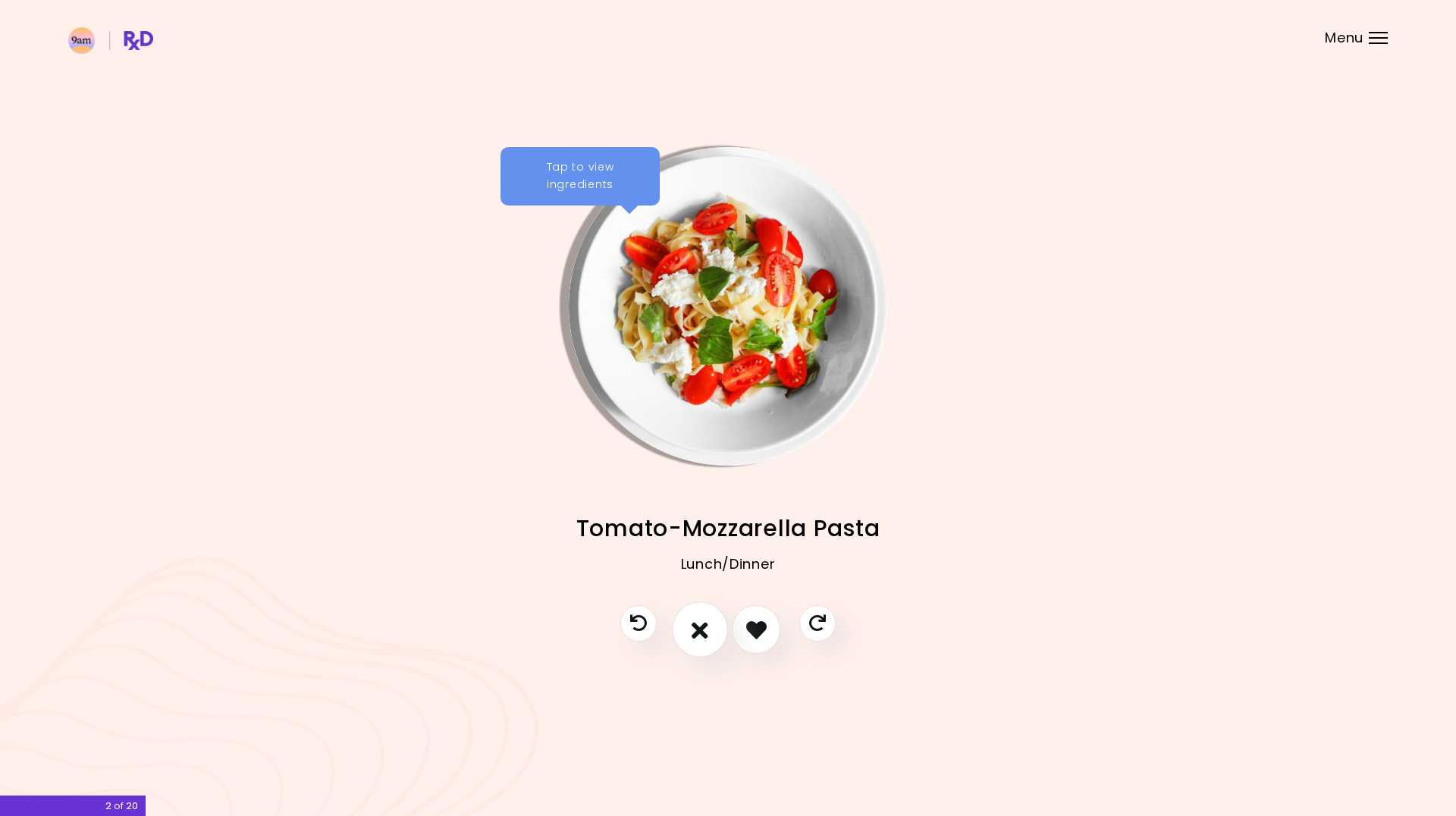
click at [701, 633] on icon "I don't like this recipe" at bounding box center [700, 629] width 17 height 24
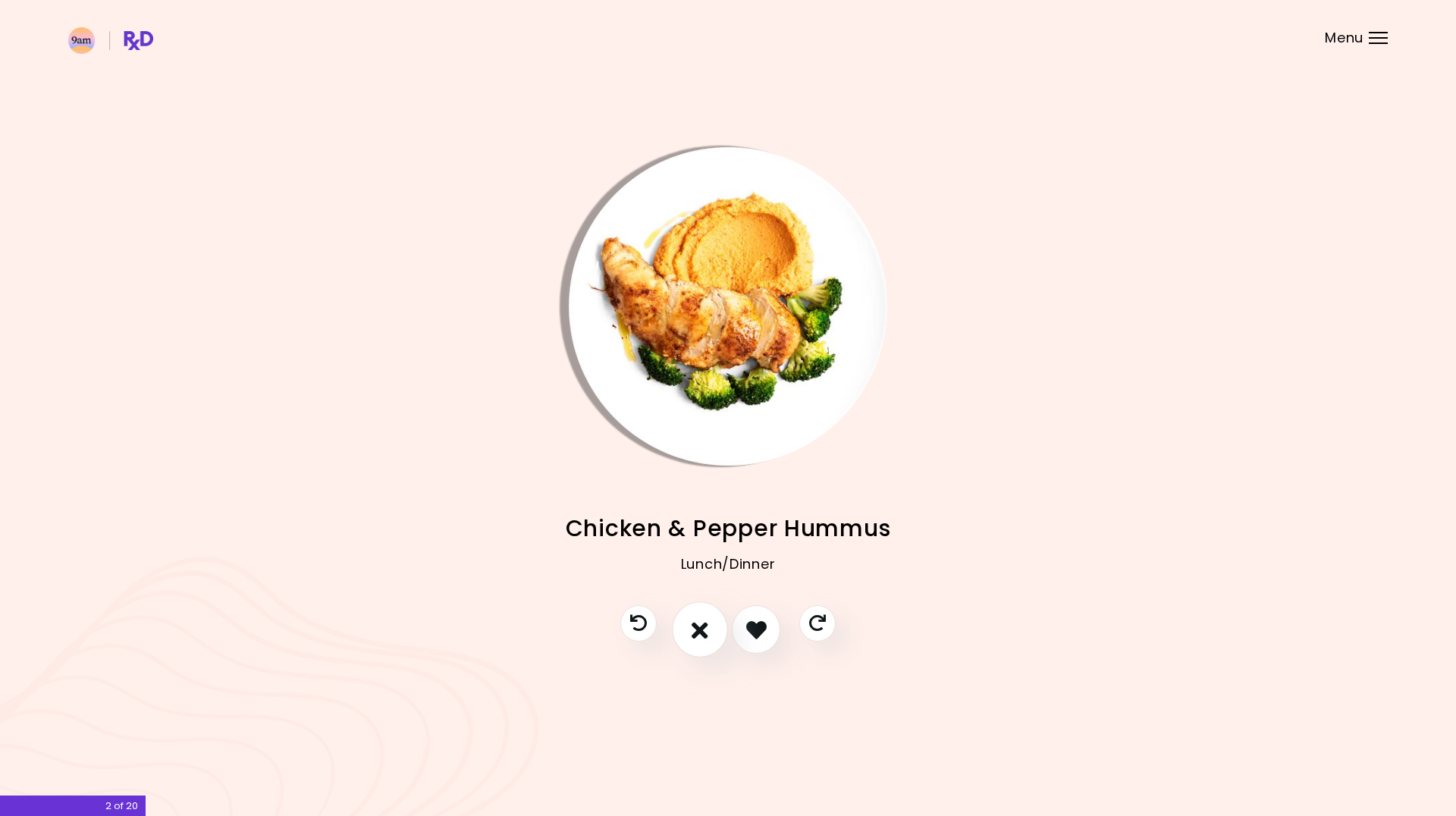
click at [701, 633] on icon "I don't like this recipe" at bounding box center [700, 629] width 17 height 24
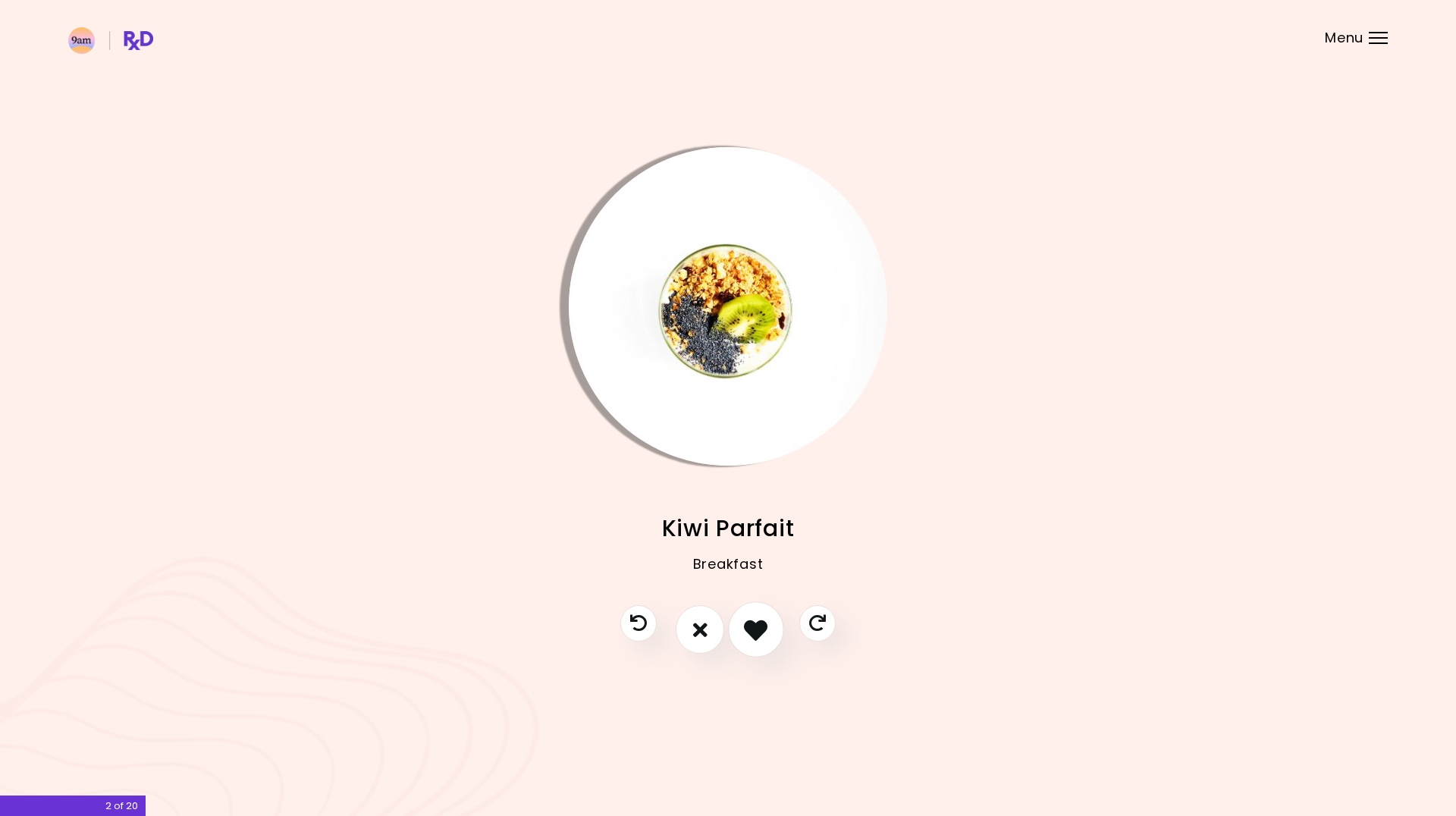
click at [755, 633] on icon "I like this recipe" at bounding box center [755, 629] width 24 height 24
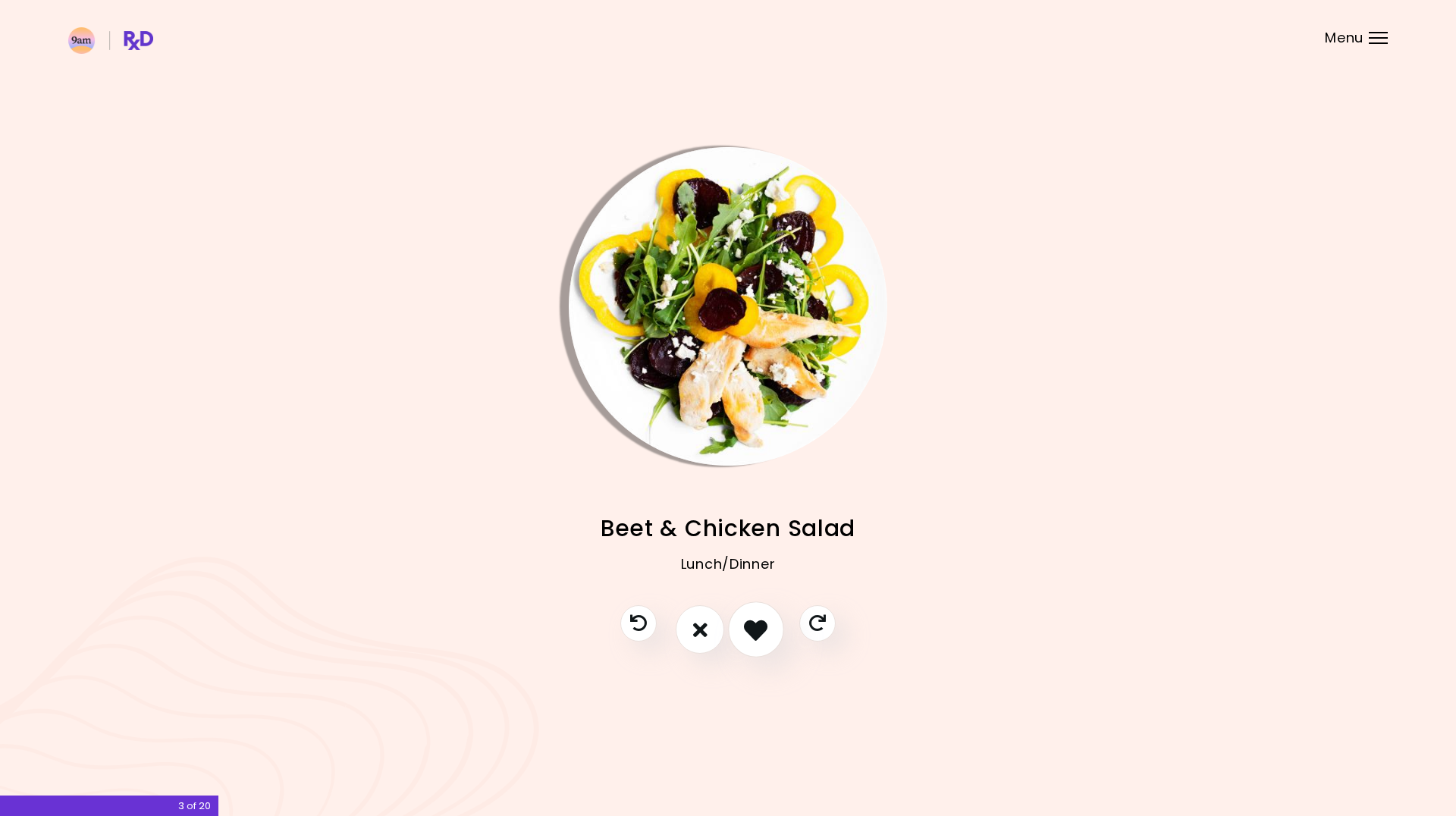
click at [759, 630] on icon "I like this recipe" at bounding box center [755, 629] width 24 height 24
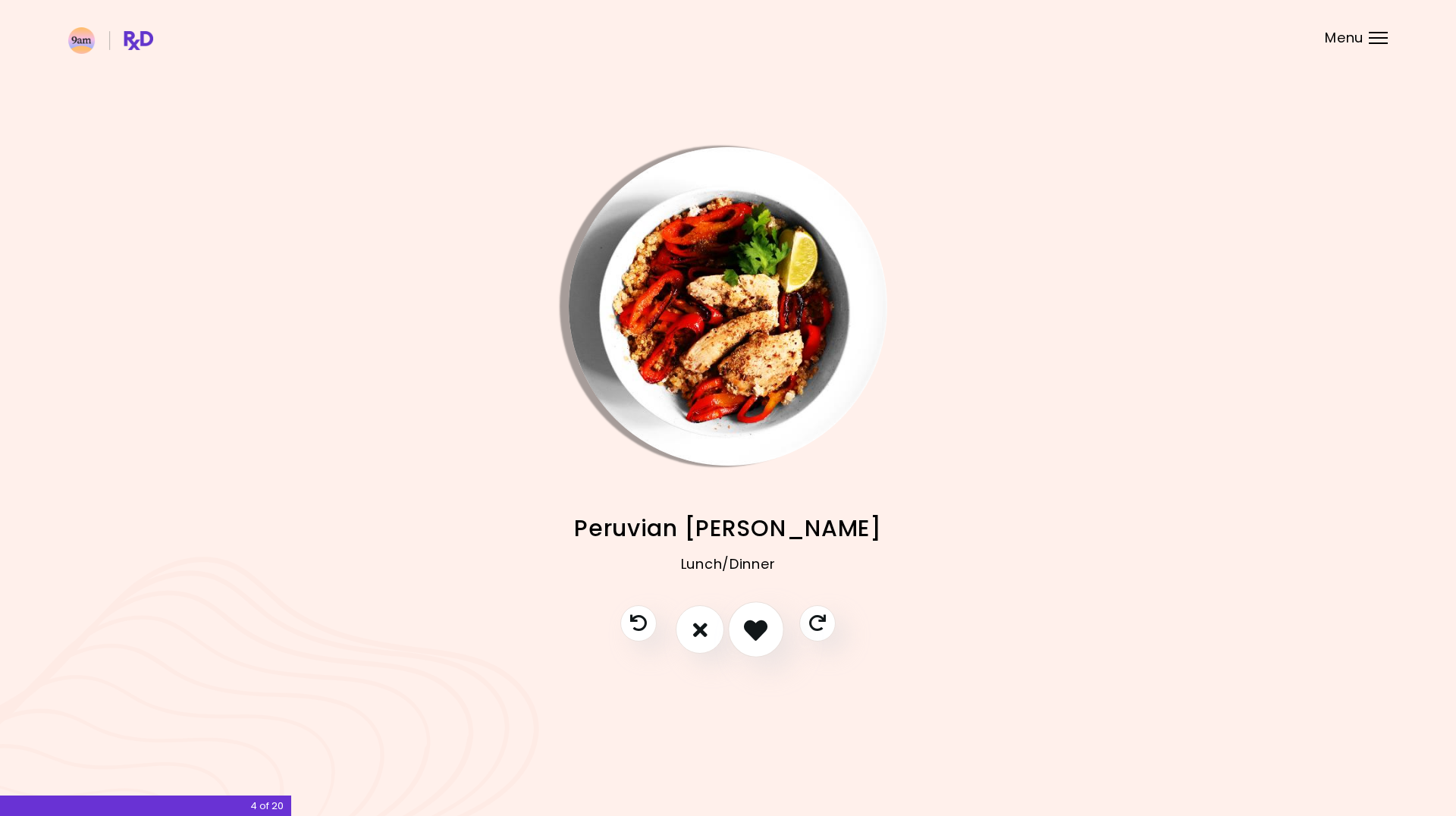
click at [752, 630] on icon "I like this recipe" at bounding box center [755, 629] width 24 height 24
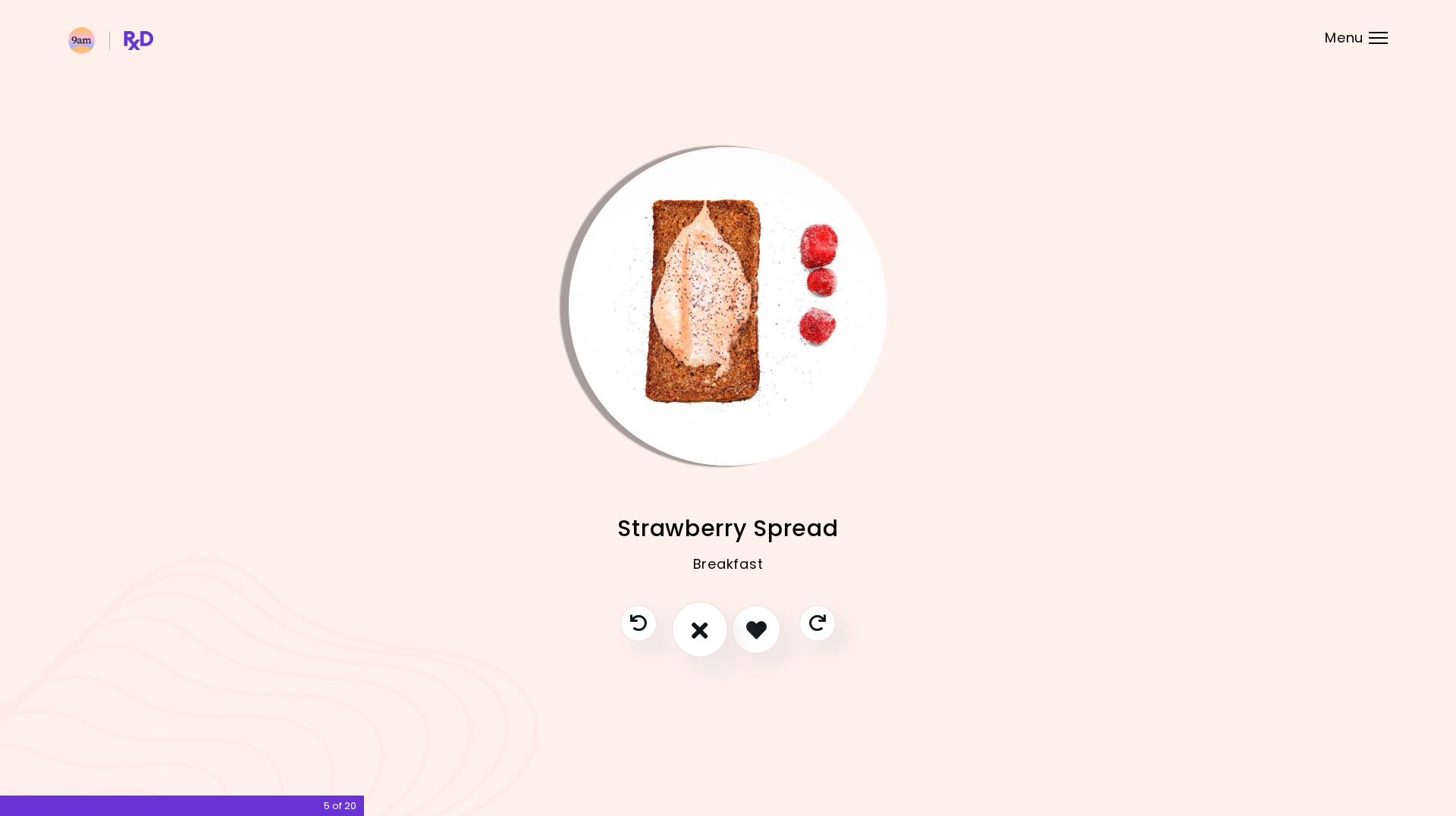
click at [701, 630] on icon "I don't like this recipe" at bounding box center [700, 629] width 17 height 24
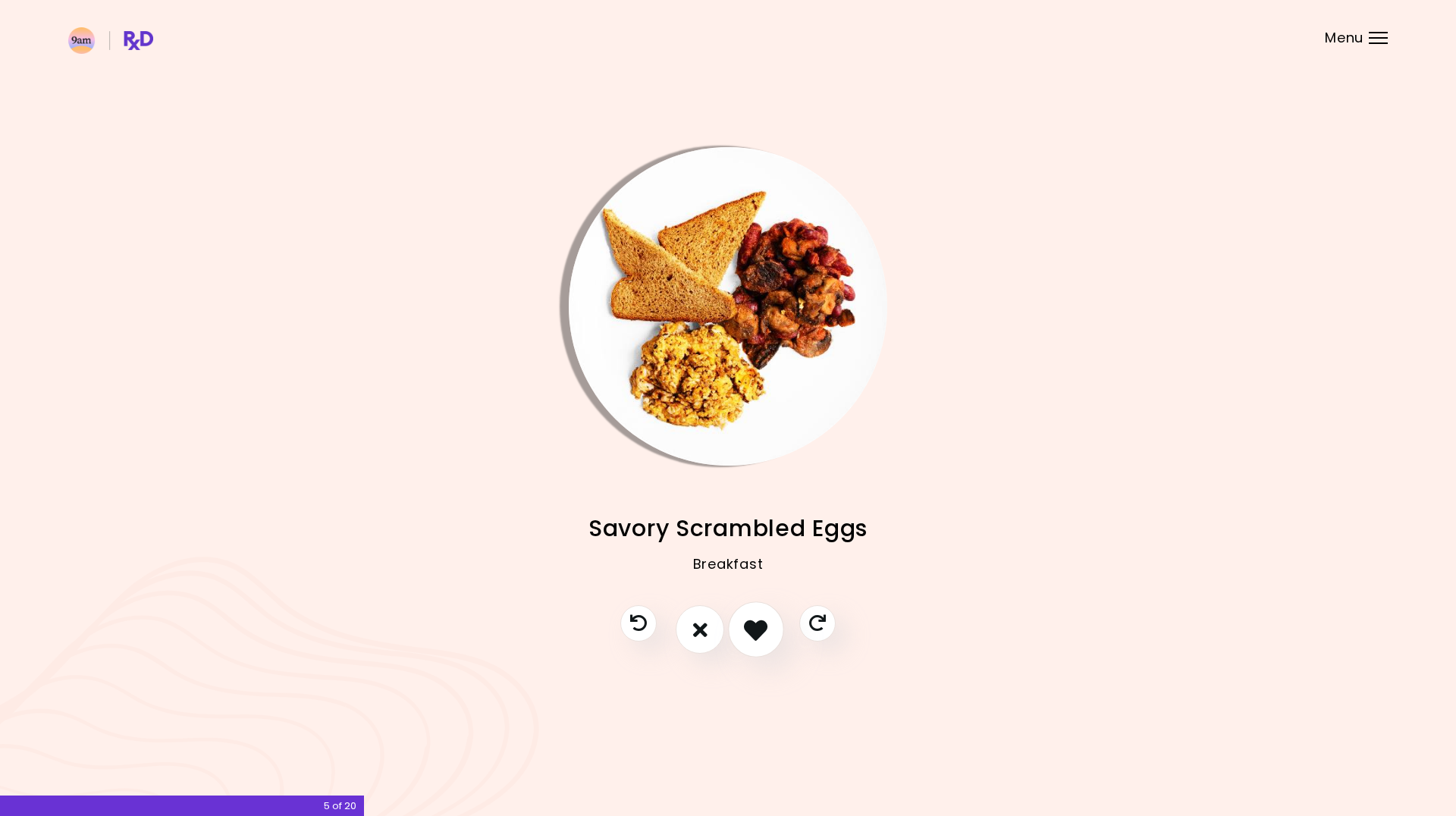
click at [766, 631] on icon "I like this recipe" at bounding box center [755, 629] width 24 height 24
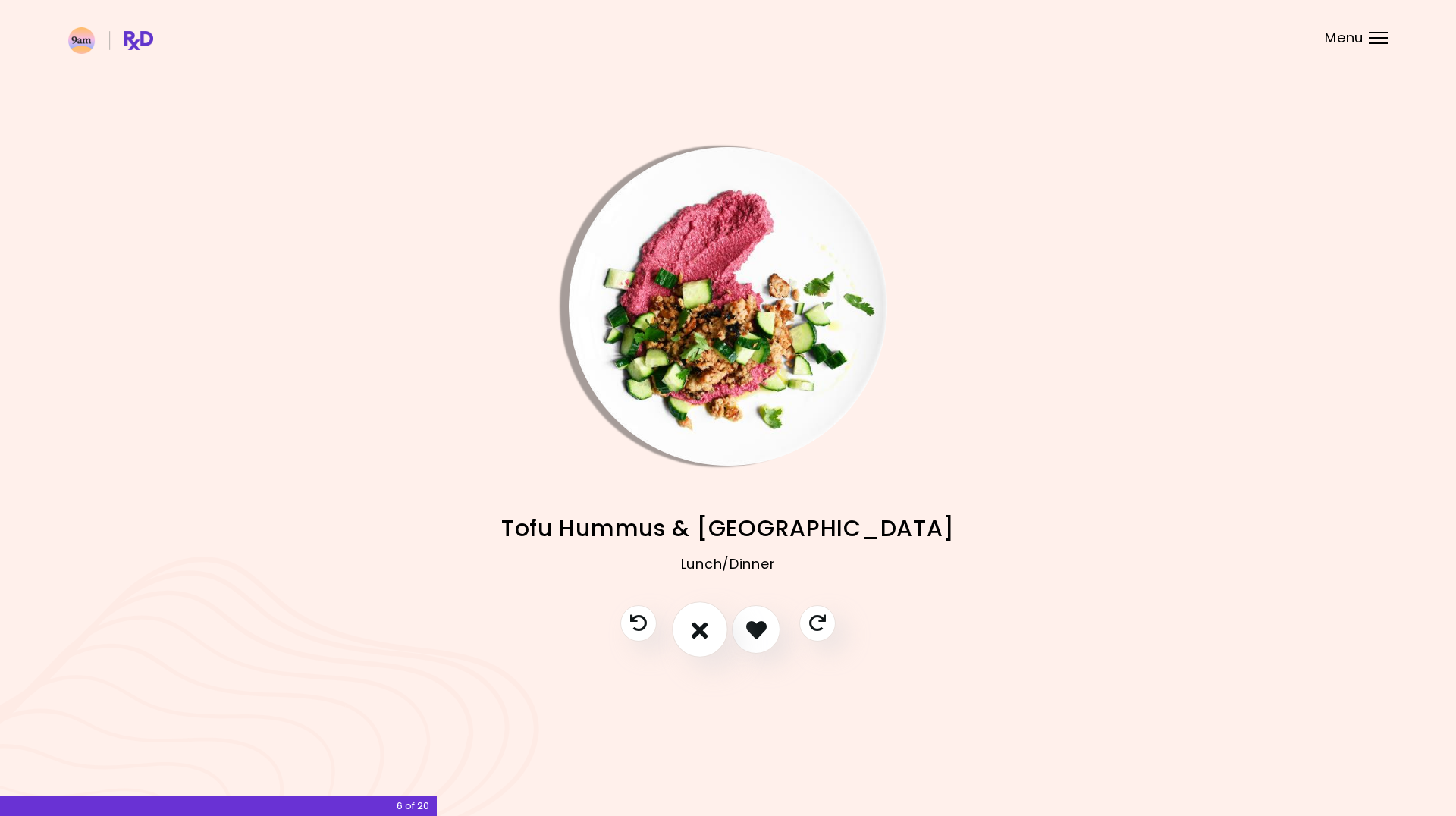
click at [722, 635] on button "I don't like this recipe" at bounding box center [700, 630] width 56 height 56
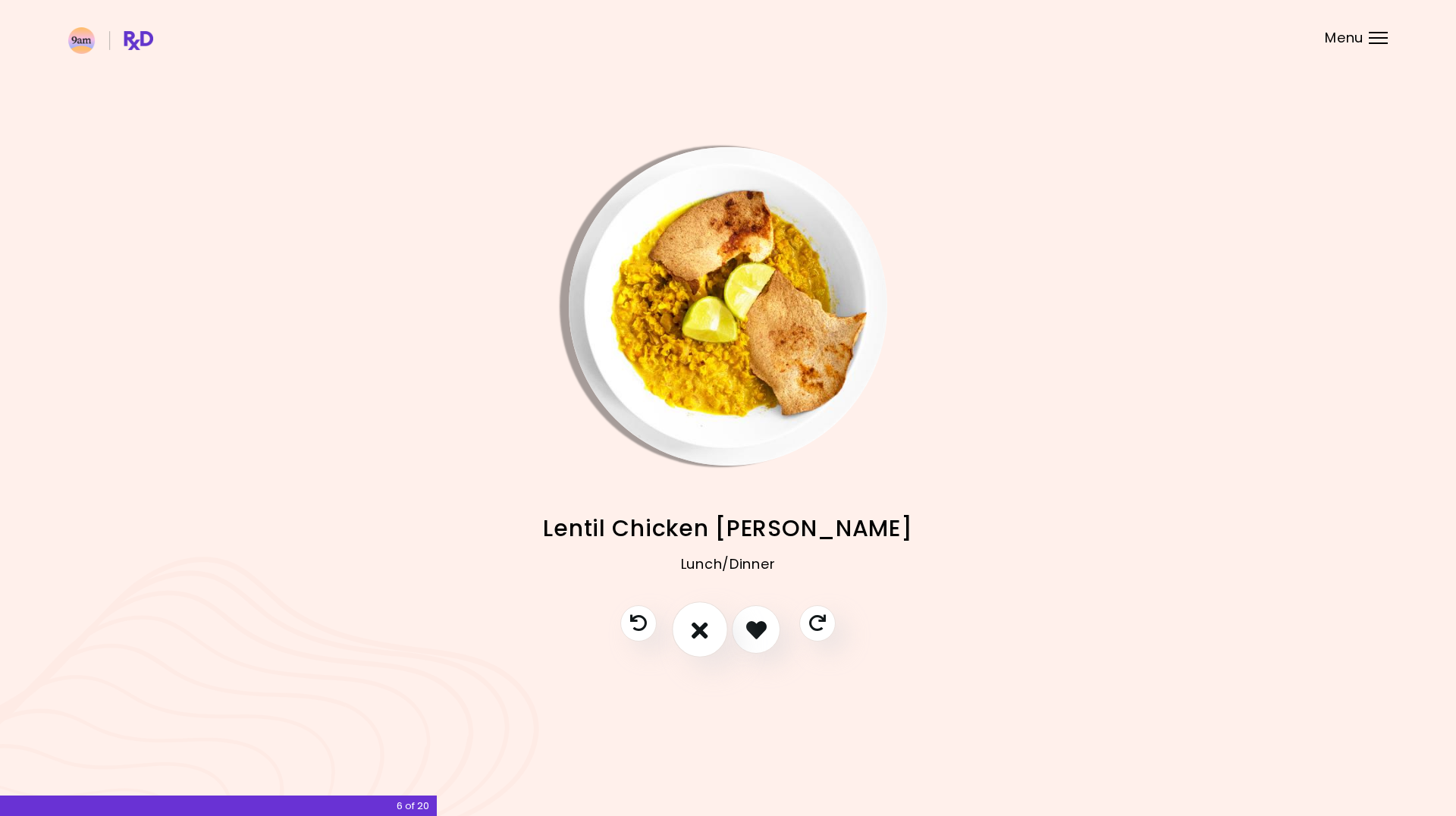
click at [716, 634] on button "I don't like this recipe" at bounding box center [700, 630] width 56 height 56
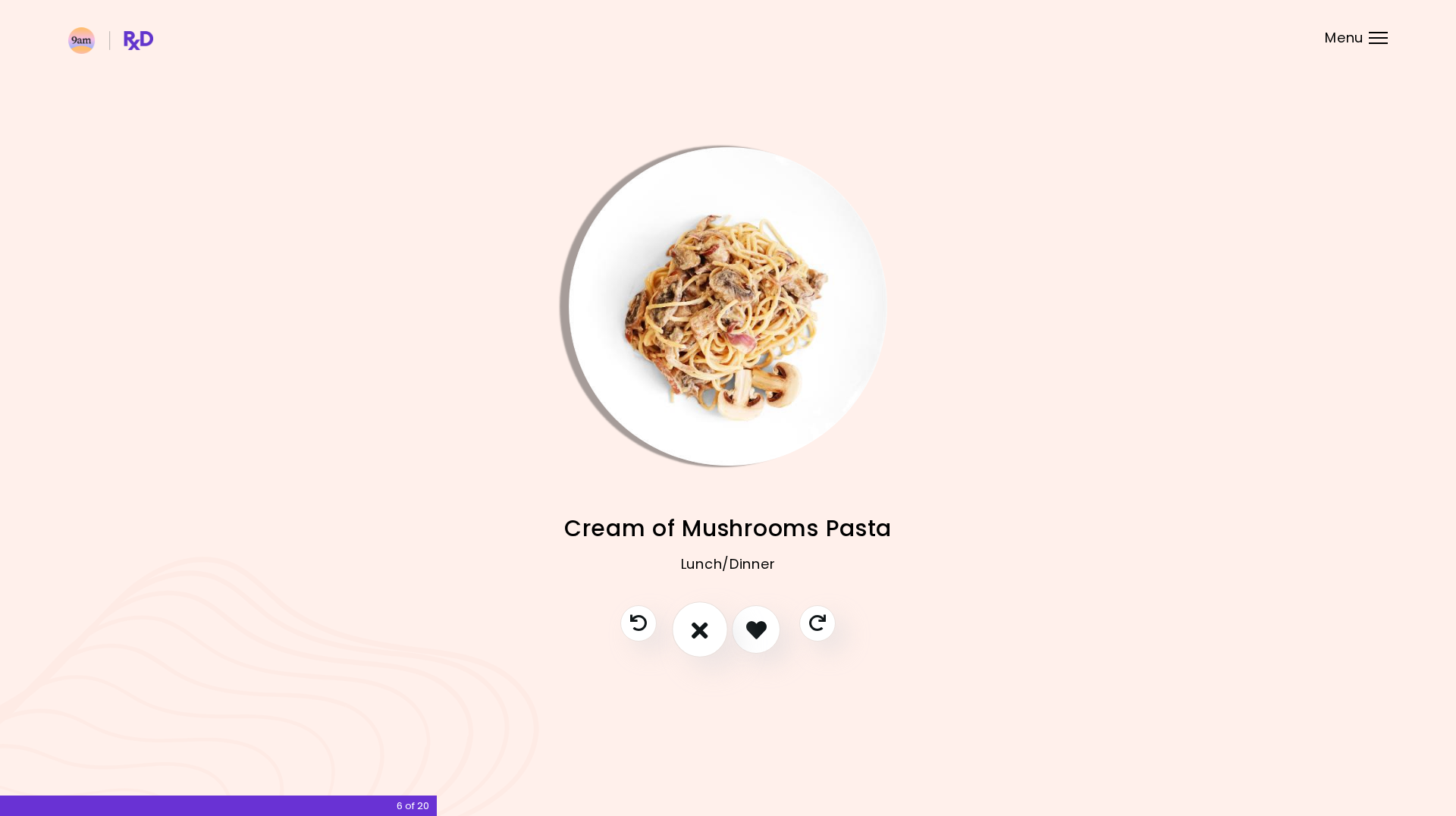
click at [716, 634] on button "I don't like this recipe" at bounding box center [700, 630] width 56 height 56
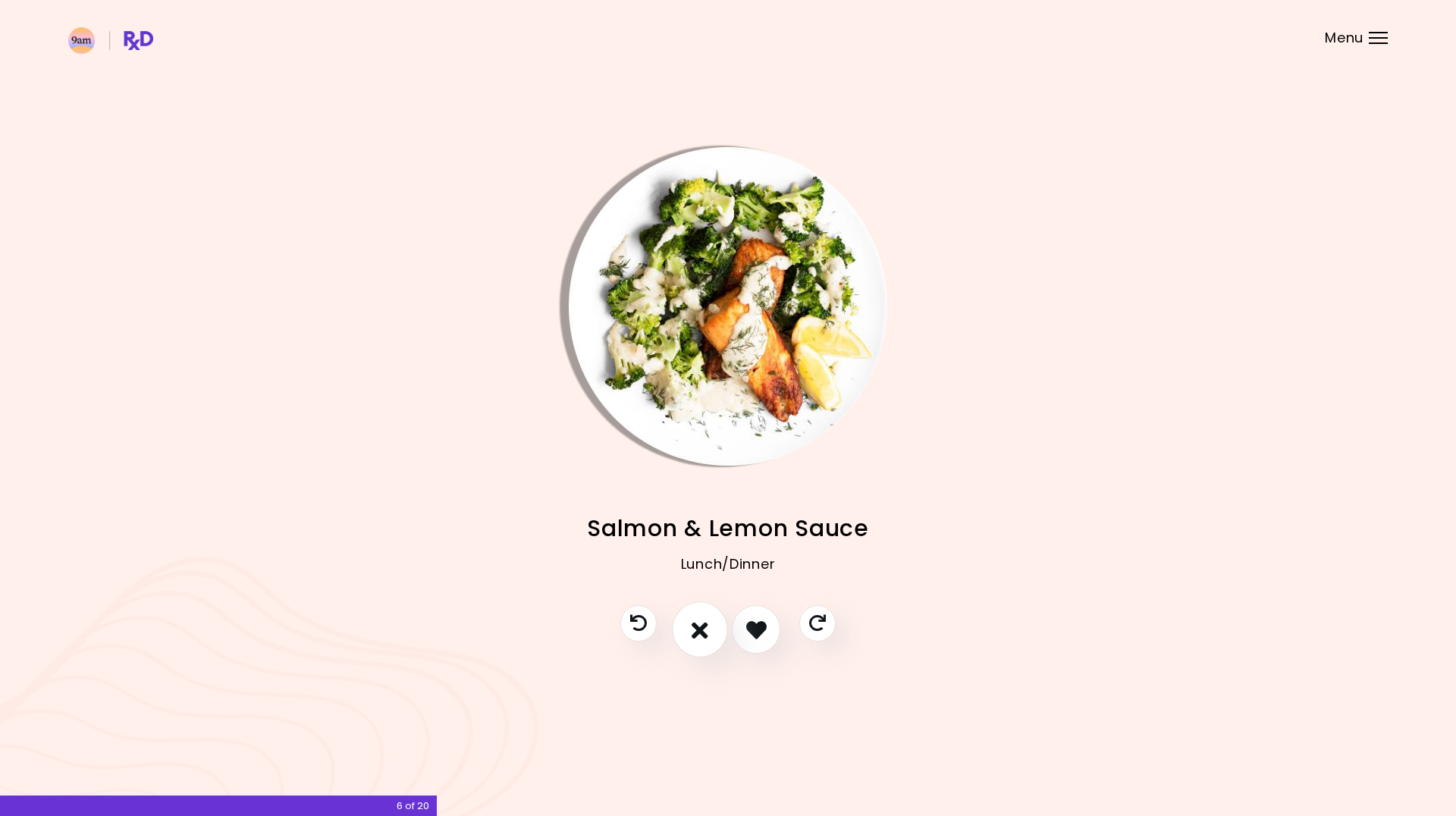
click at [716, 634] on button "I don't like this recipe" at bounding box center [700, 630] width 56 height 56
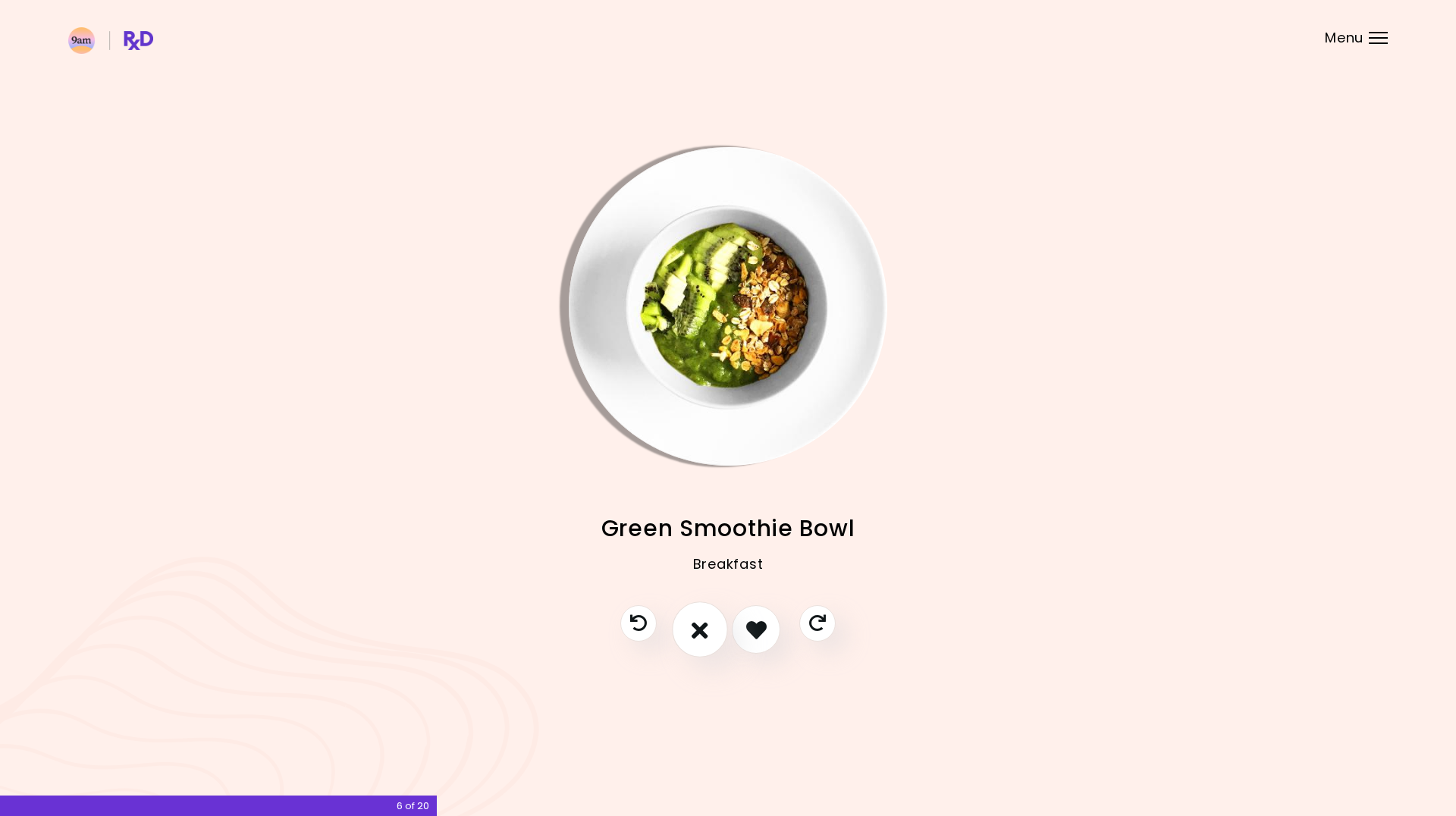
click at [715, 633] on button "I don't like this recipe" at bounding box center [700, 630] width 56 height 56
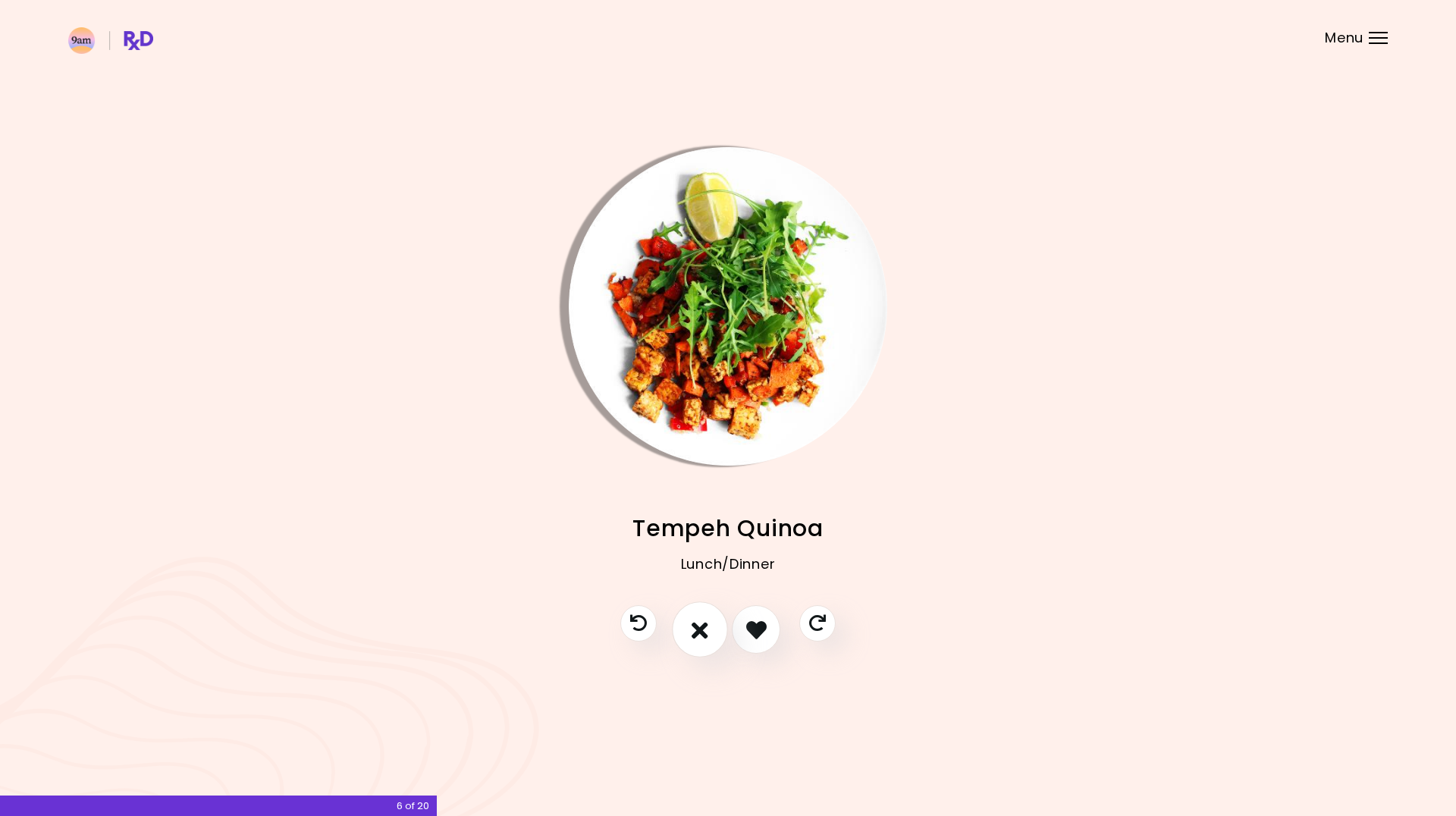
click at [715, 633] on button "I don't like this recipe" at bounding box center [700, 630] width 56 height 56
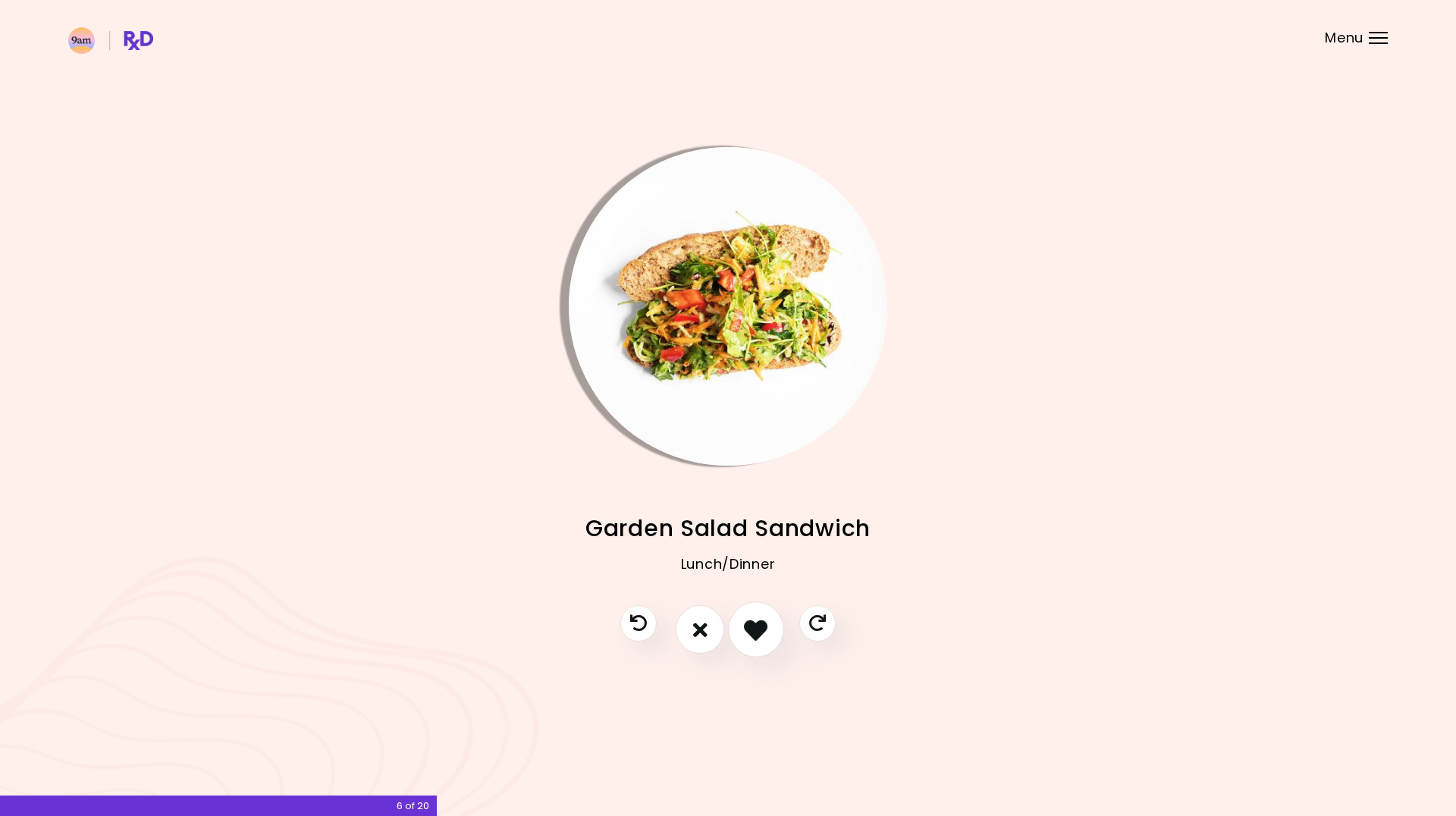
click at [750, 633] on icon "I like this recipe" at bounding box center [755, 629] width 24 height 24
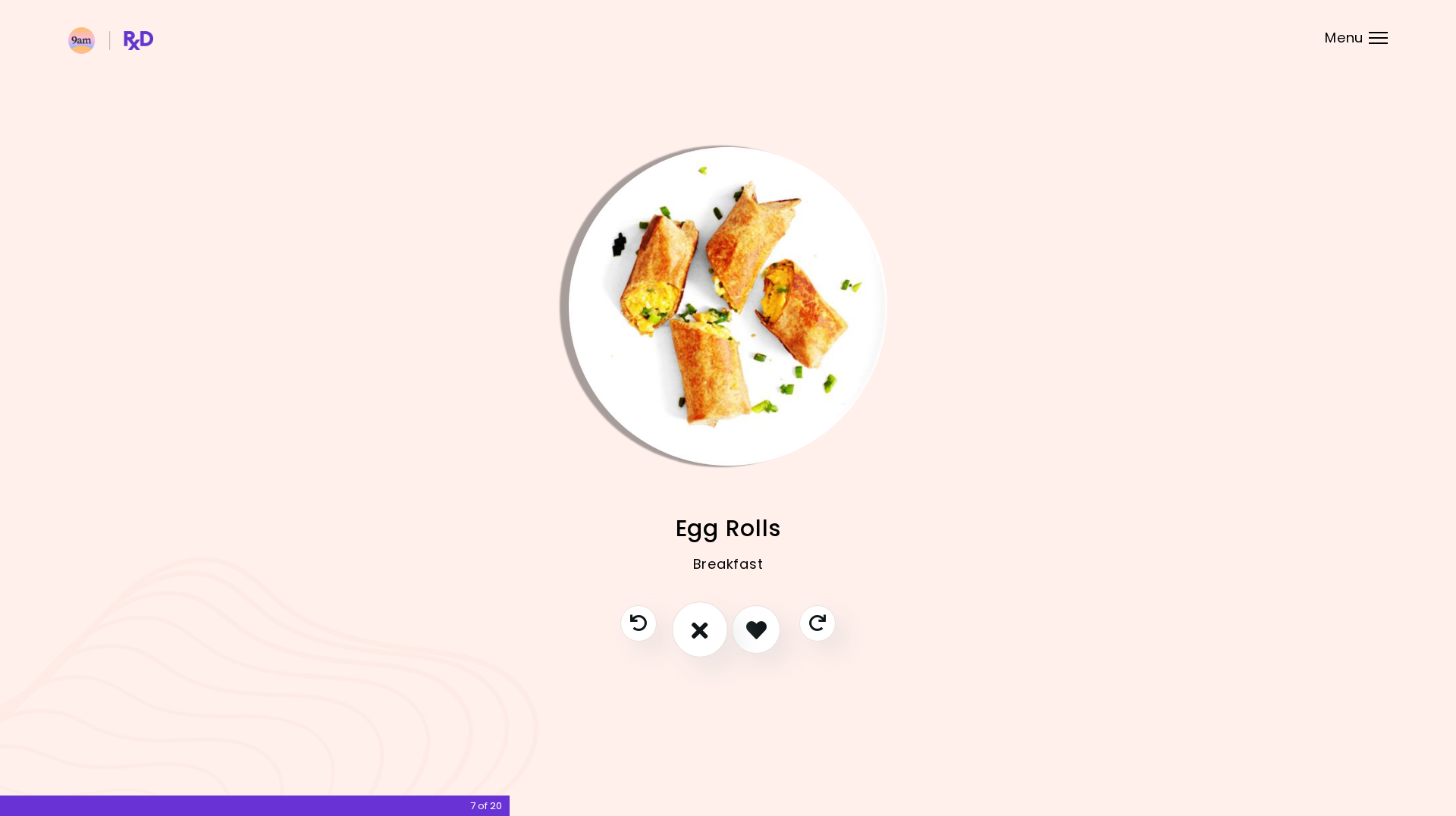
click at [707, 632] on icon "I don't like this recipe" at bounding box center [700, 629] width 17 height 24
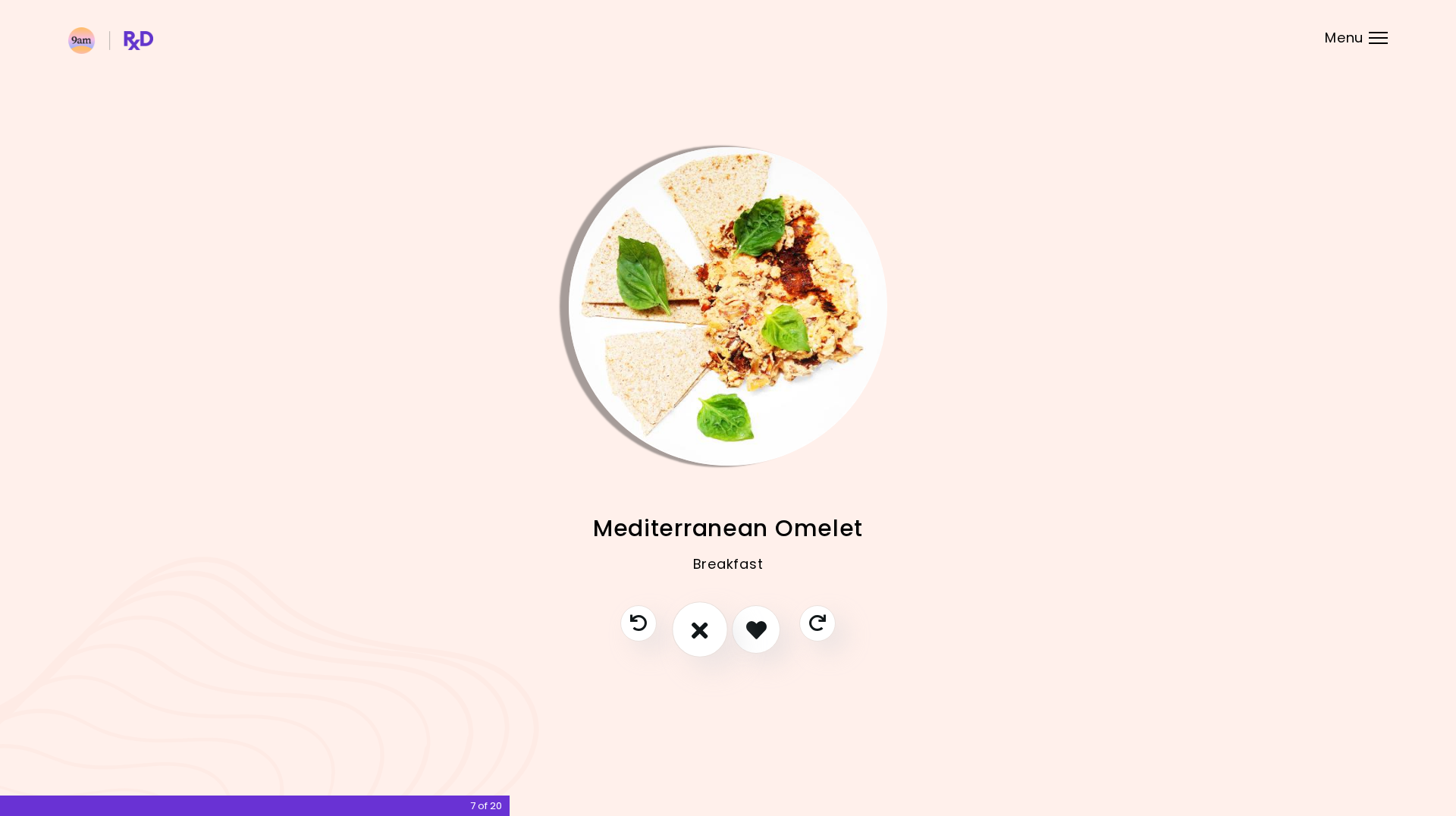
click at [705, 630] on icon "I don't like this recipe" at bounding box center [700, 629] width 17 height 24
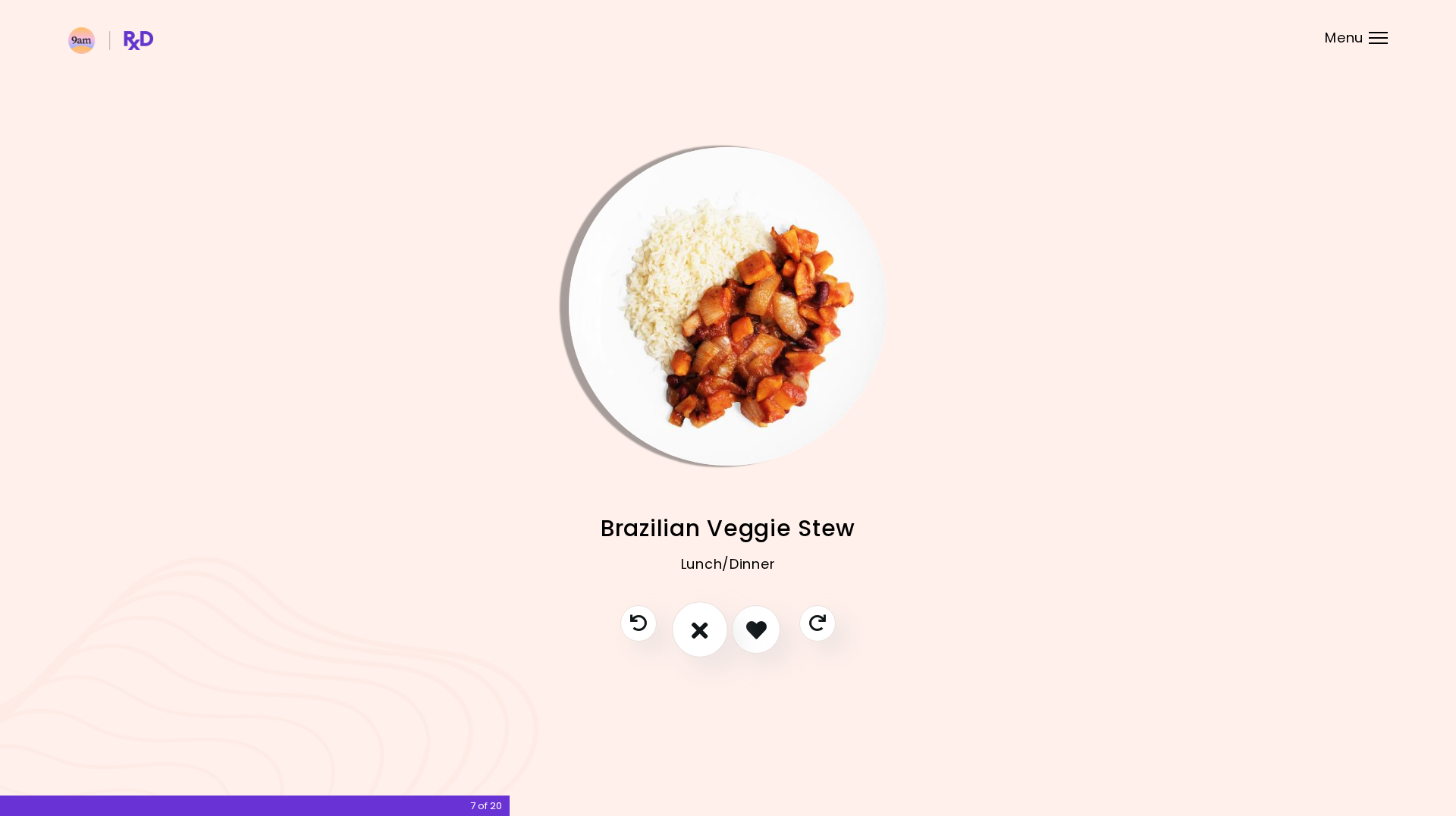
click at [705, 630] on icon "I don't like this recipe" at bounding box center [700, 629] width 17 height 24
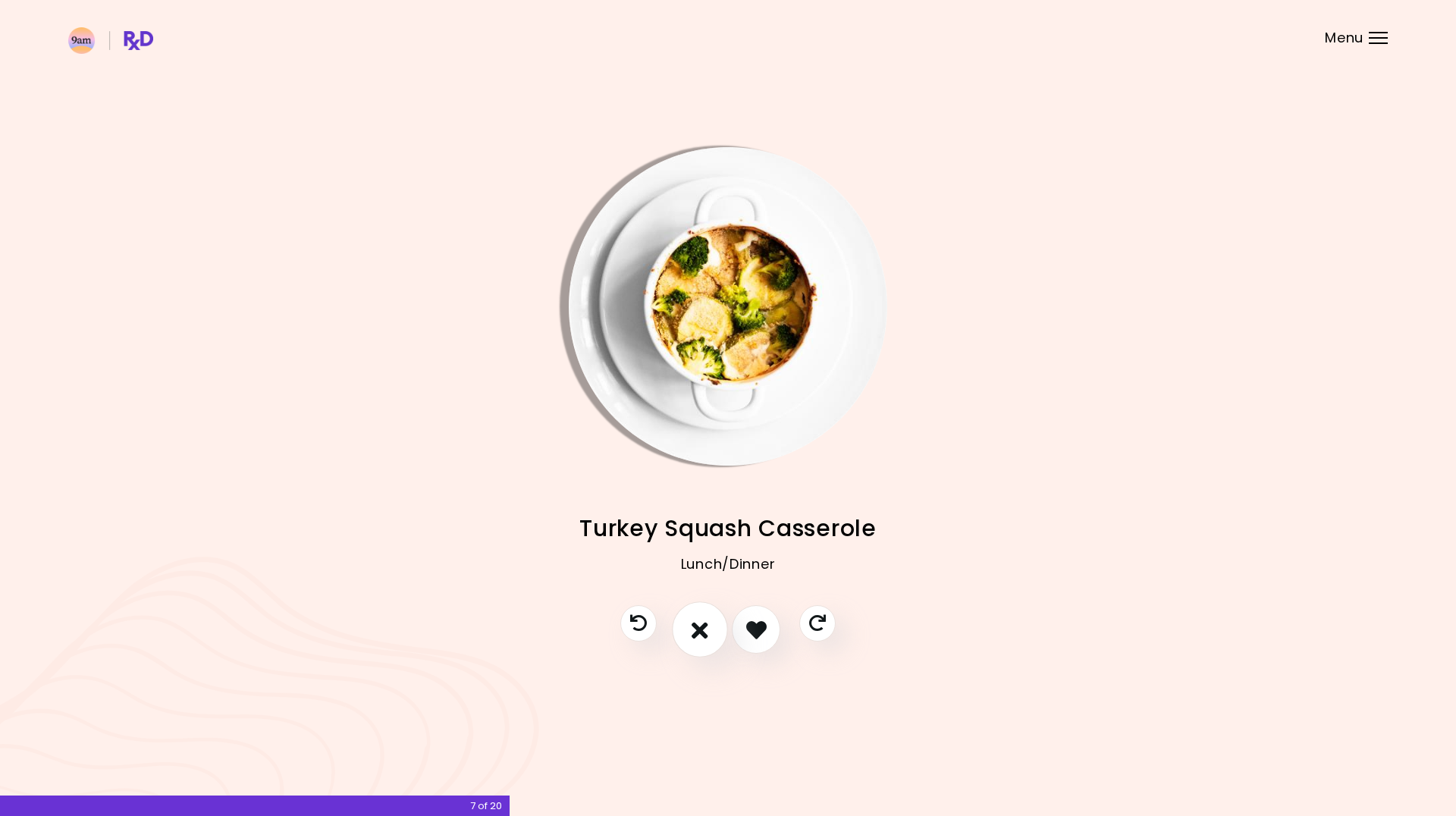
click at [705, 630] on icon "I don't like this recipe" at bounding box center [700, 629] width 17 height 24
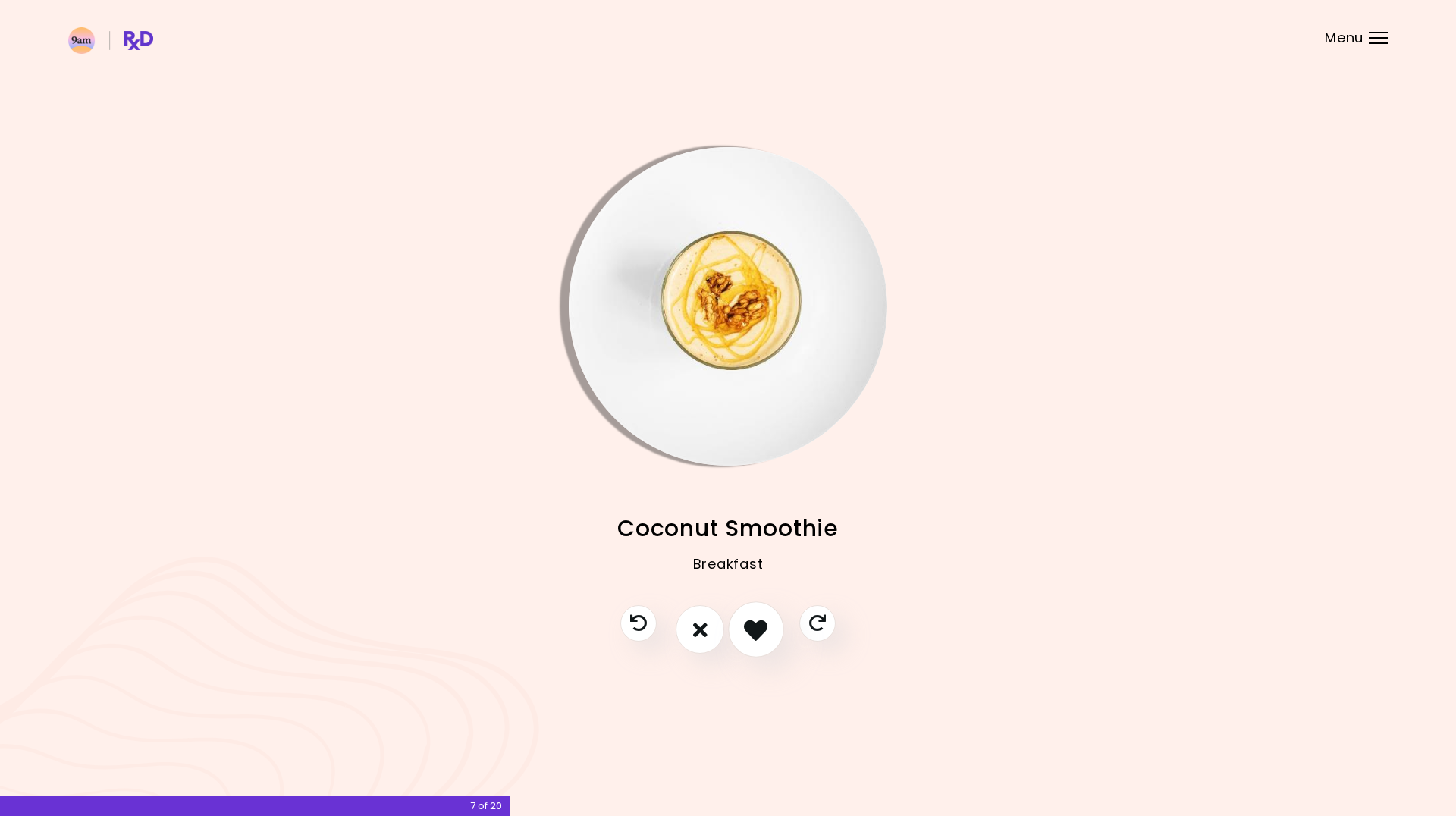
click at [775, 629] on button "I like this recipe" at bounding box center [756, 630] width 56 height 56
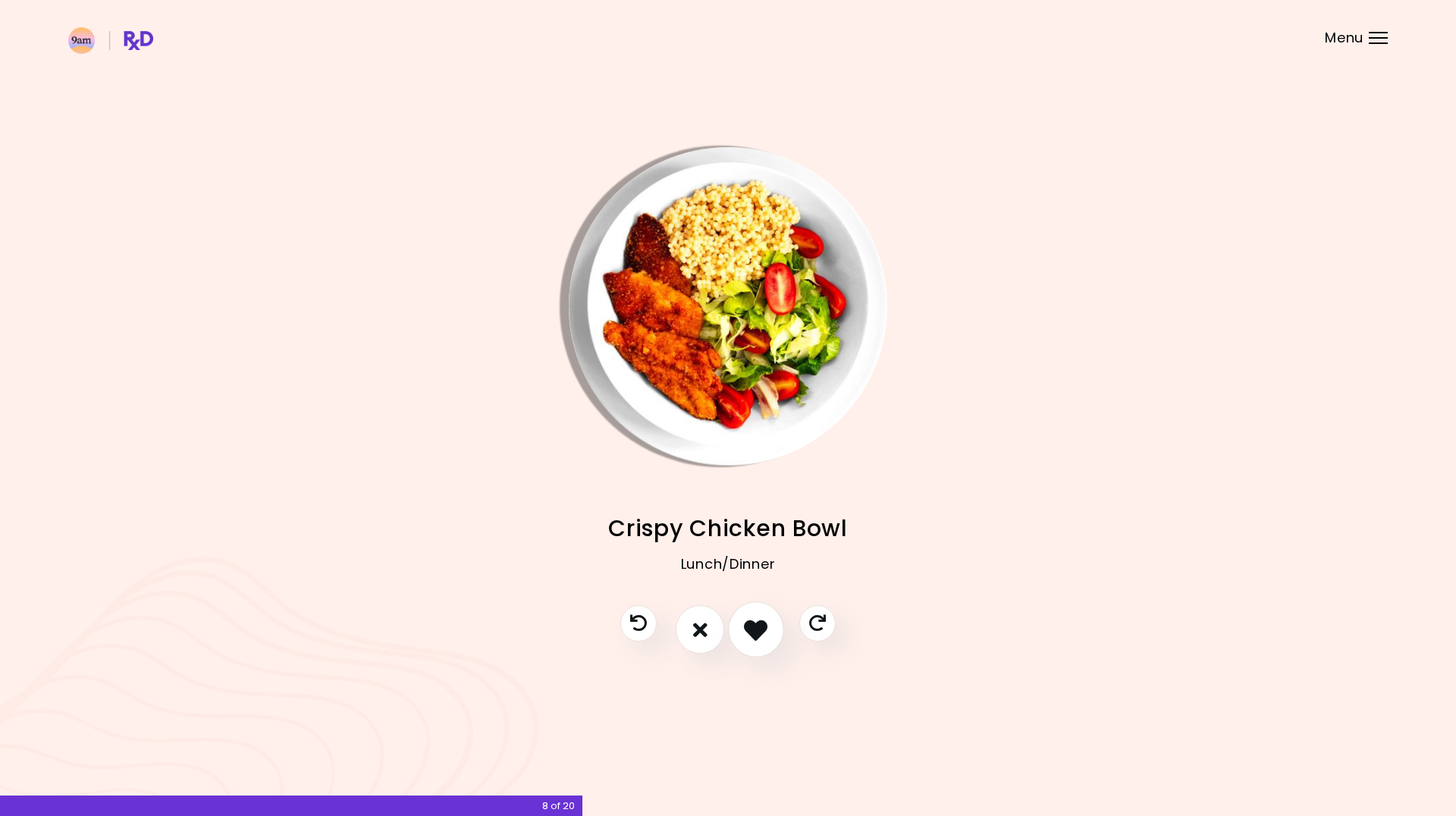
click at [759, 633] on icon "I like this recipe" at bounding box center [755, 629] width 24 height 24
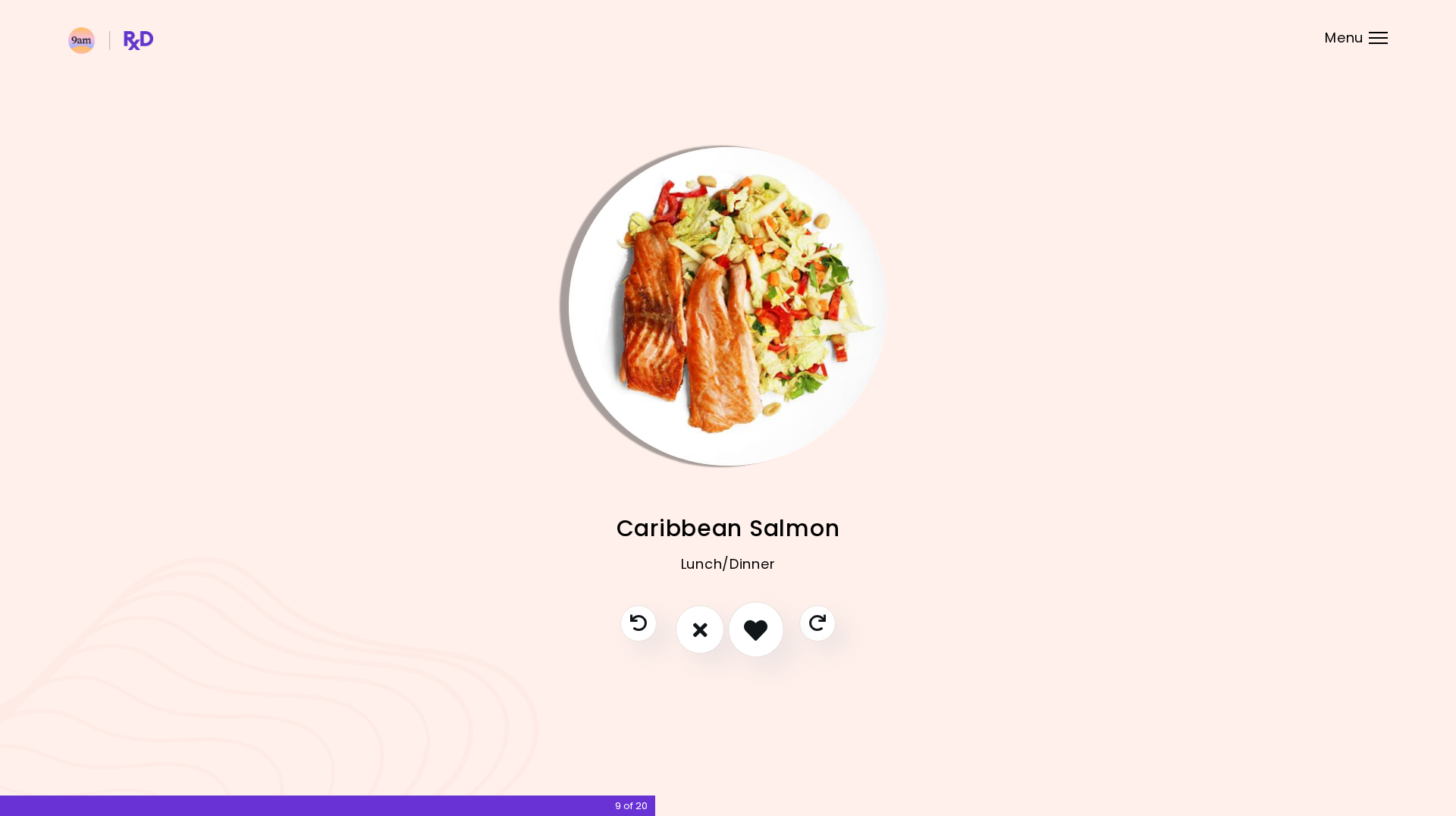
click at [754, 635] on icon "I like this recipe" at bounding box center [755, 629] width 24 height 24
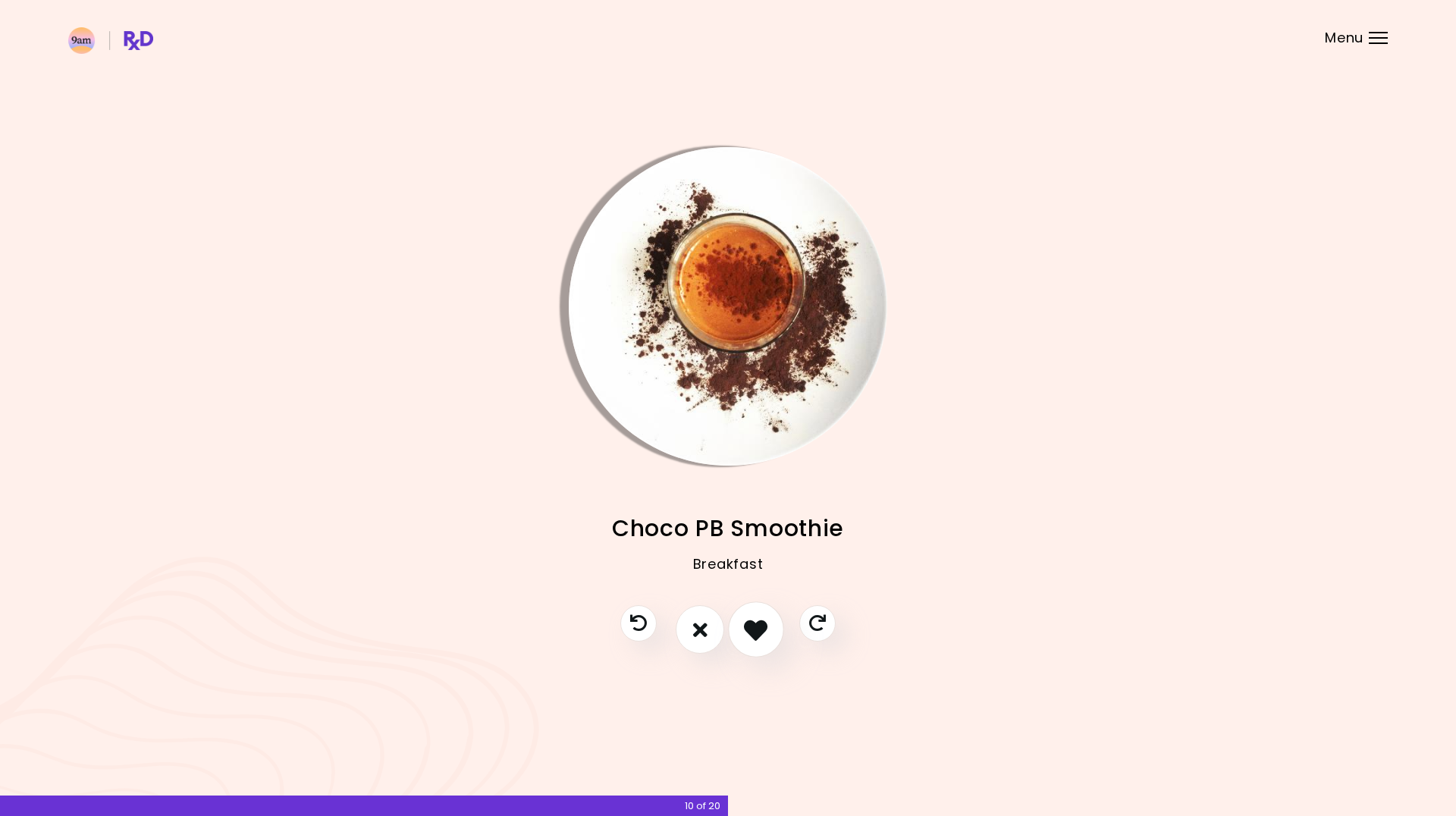
click at [754, 635] on icon "I like this recipe" at bounding box center [755, 629] width 24 height 24
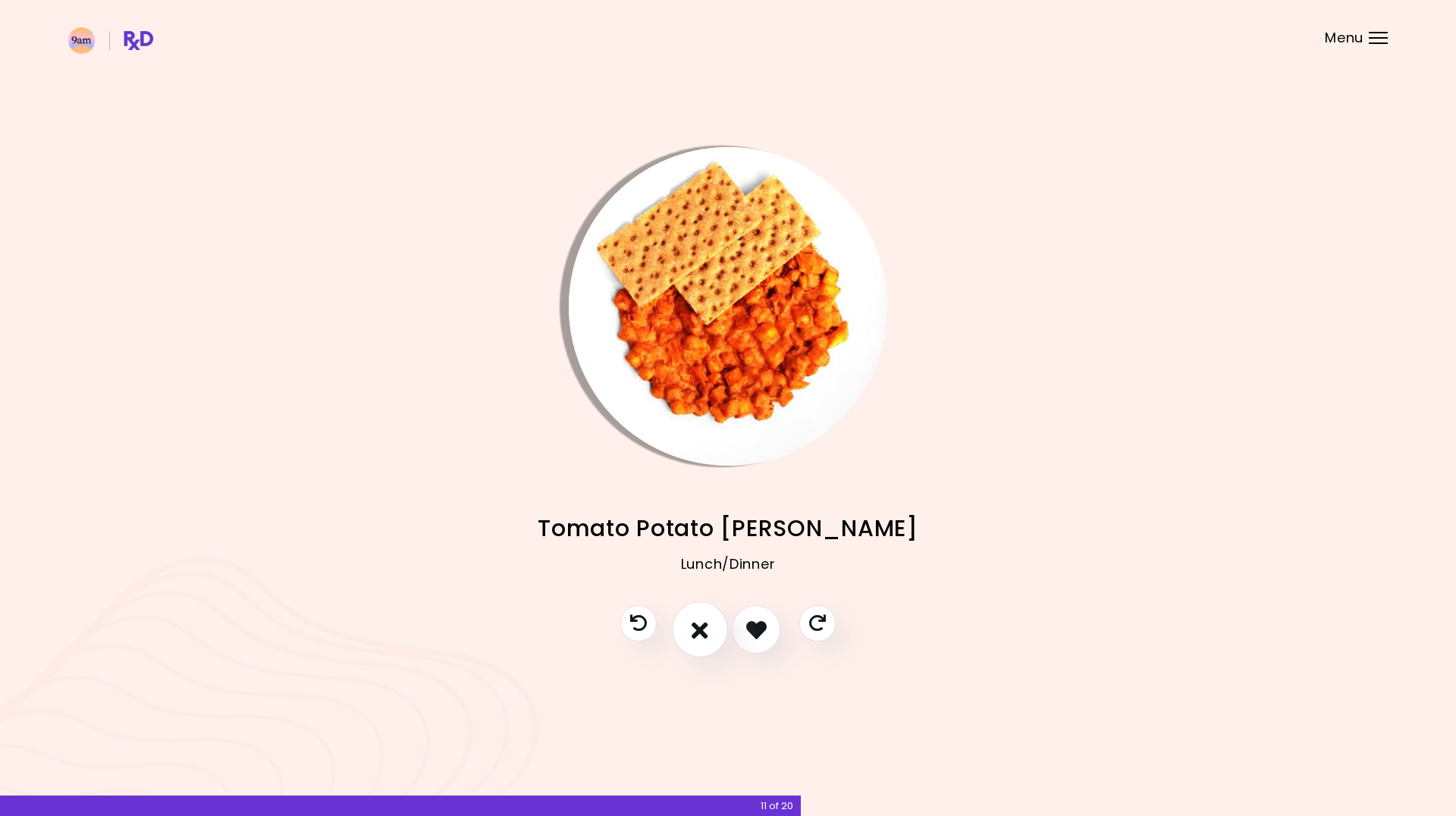
click at [705, 634] on icon "I don't like this recipe" at bounding box center [700, 629] width 17 height 24
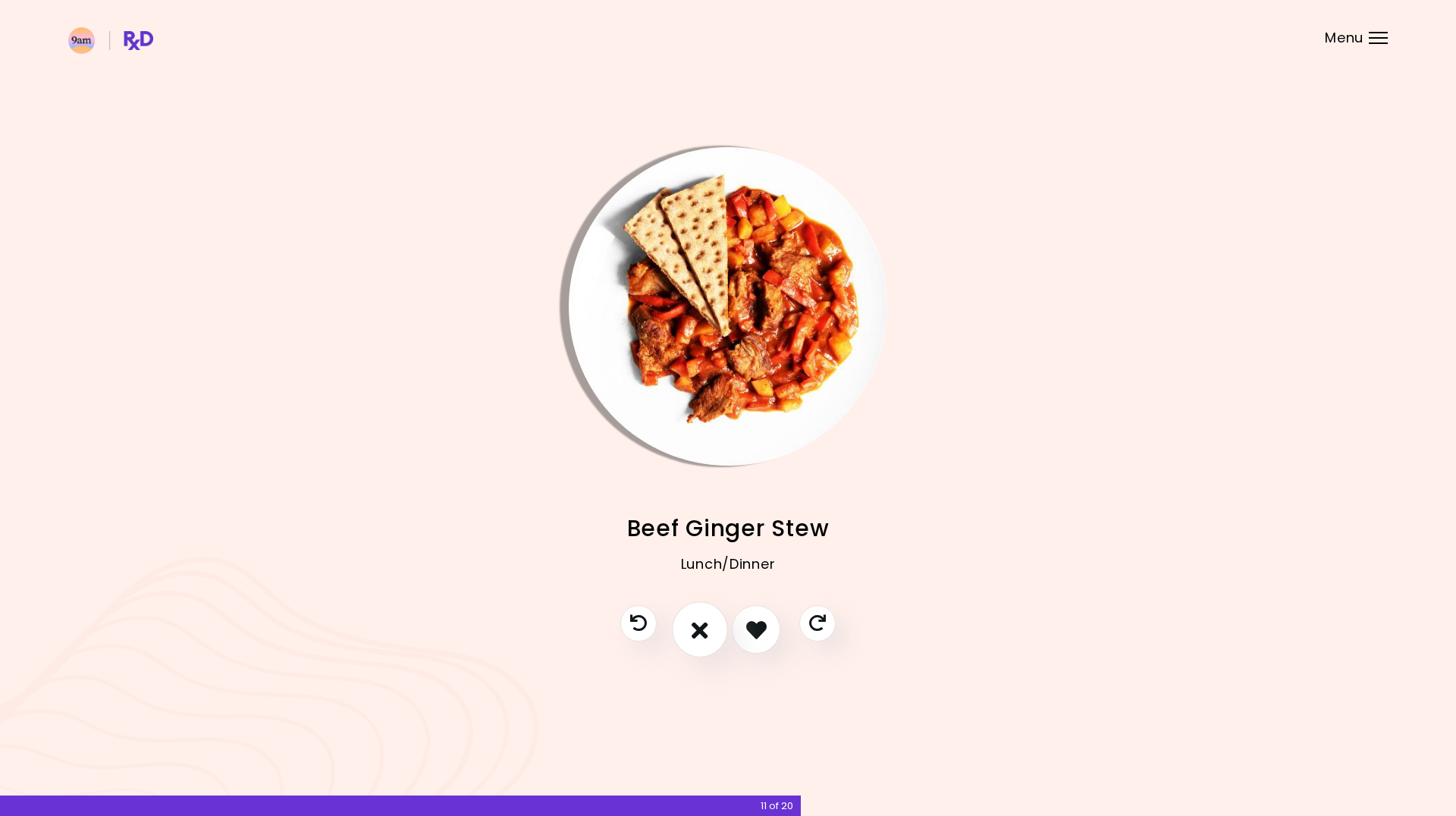
click at [705, 634] on icon "I don't like this recipe" at bounding box center [700, 629] width 17 height 24
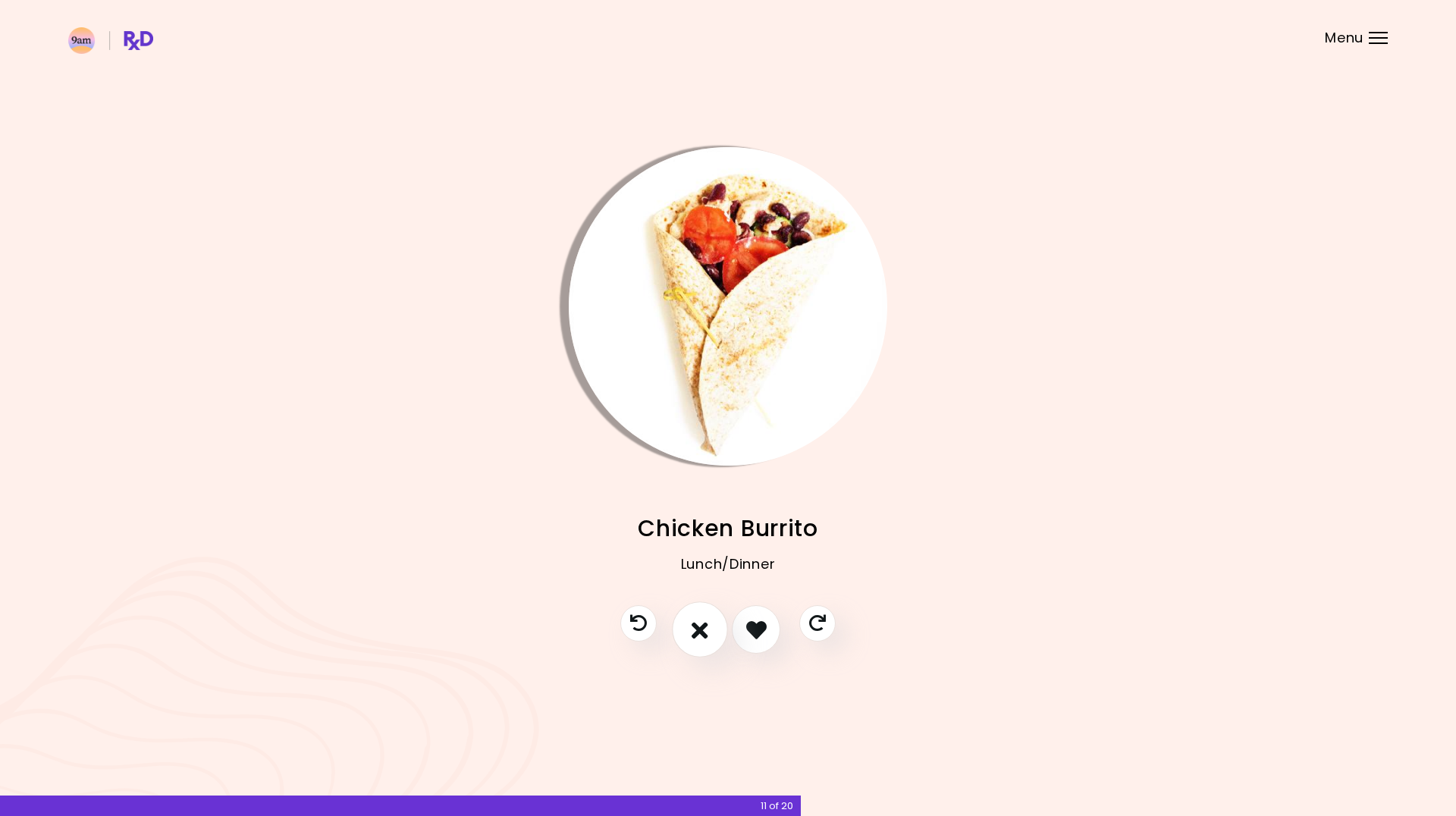
click at [705, 634] on icon "I don't like this recipe" at bounding box center [700, 629] width 17 height 24
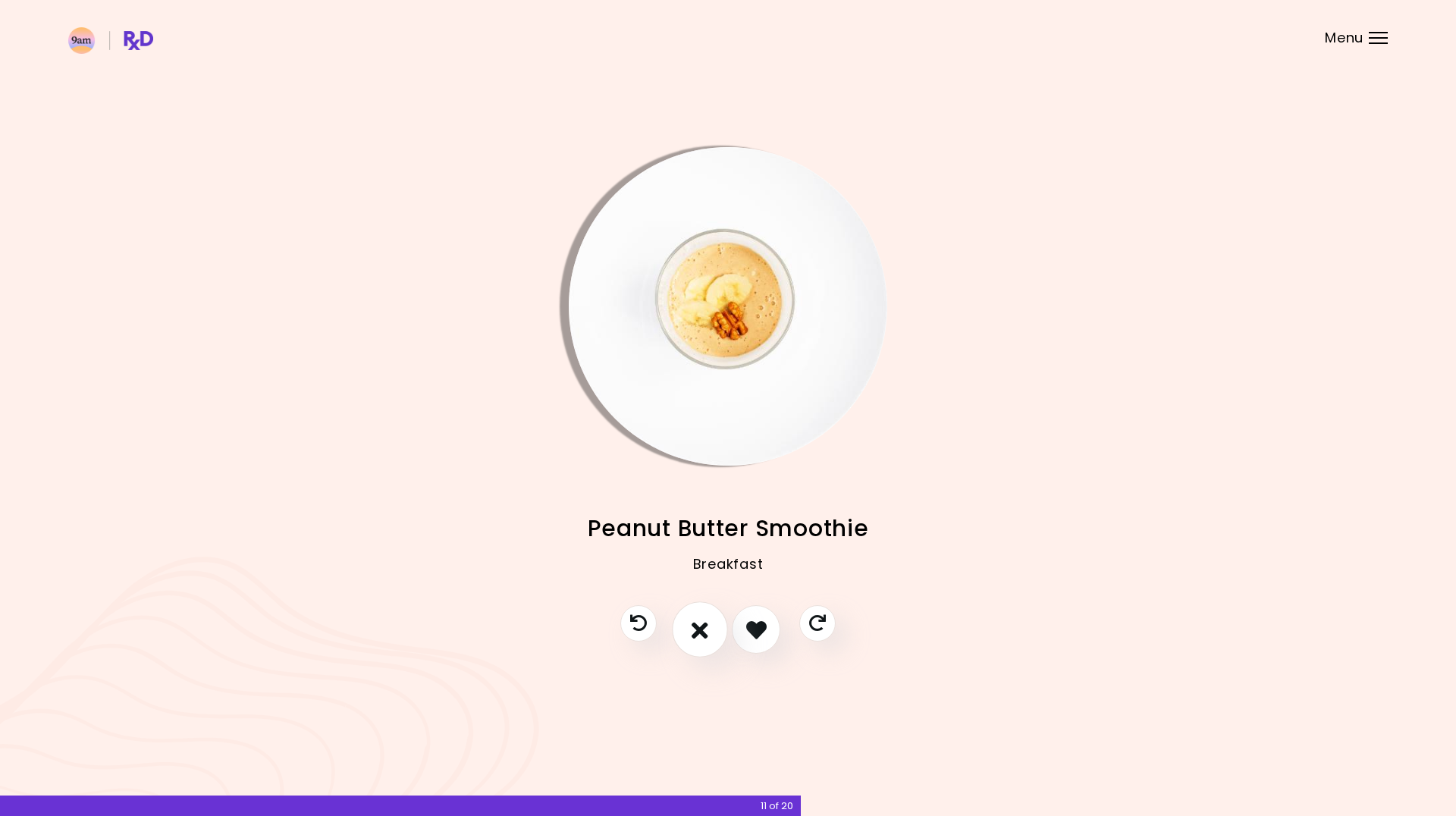
click at [704, 635] on icon "I don't like this recipe" at bounding box center [700, 629] width 17 height 24
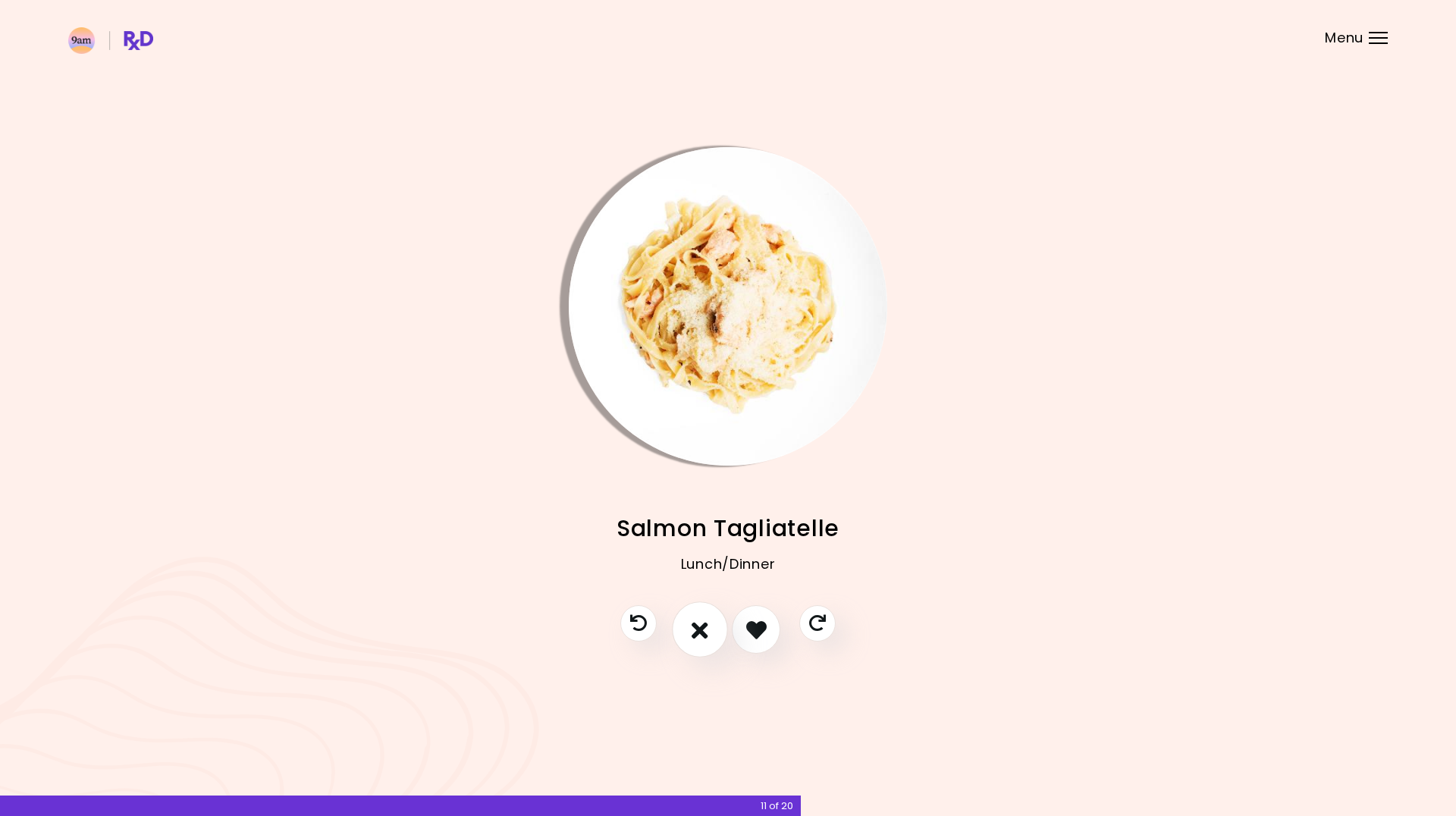
click at [704, 635] on icon "I don't like this recipe" at bounding box center [700, 629] width 17 height 24
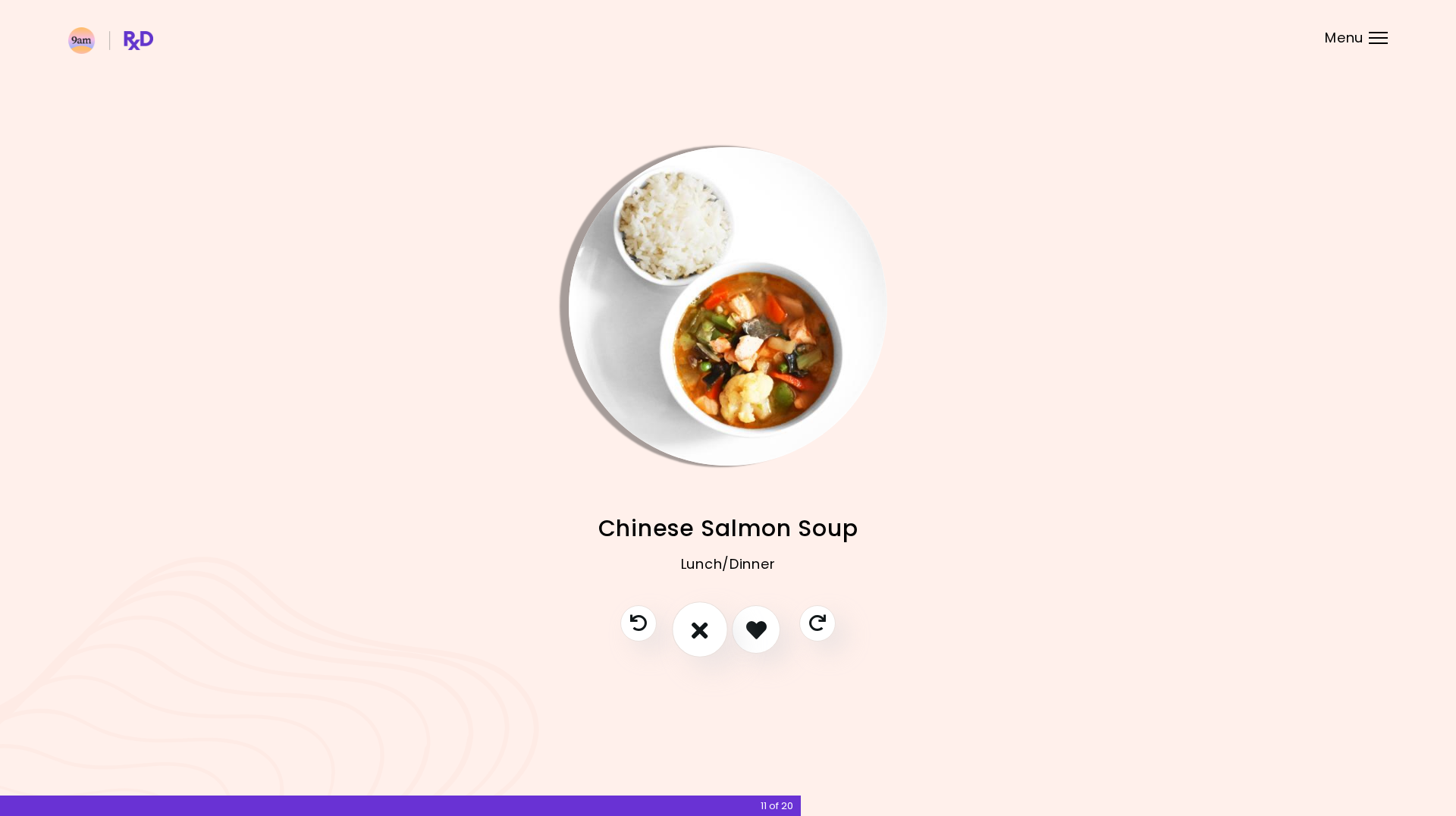
click at [704, 635] on icon "I don't like this recipe" at bounding box center [700, 629] width 17 height 24
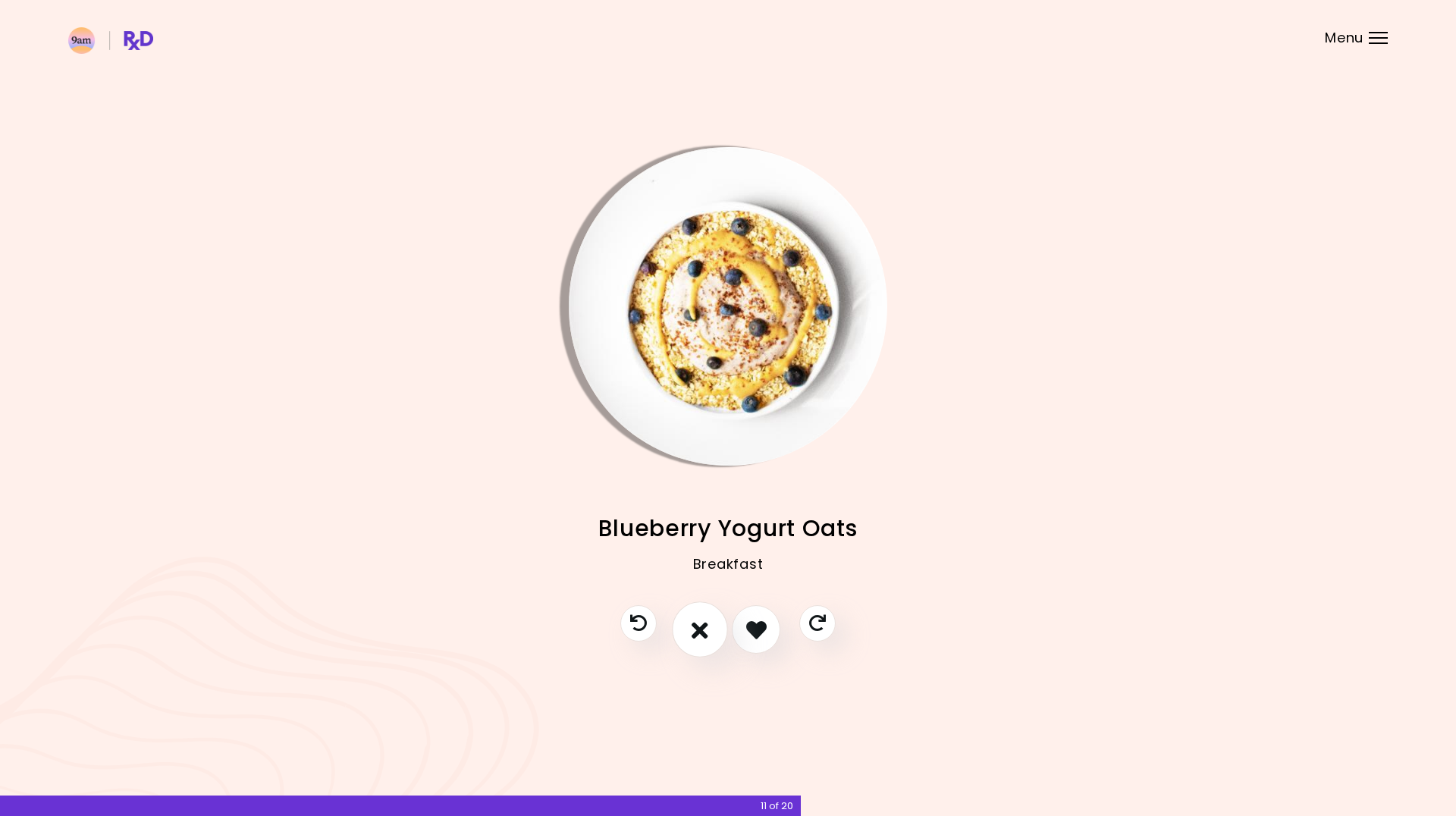
click at [704, 635] on icon "I don't like this recipe" at bounding box center [700, 629] width 17 height 24
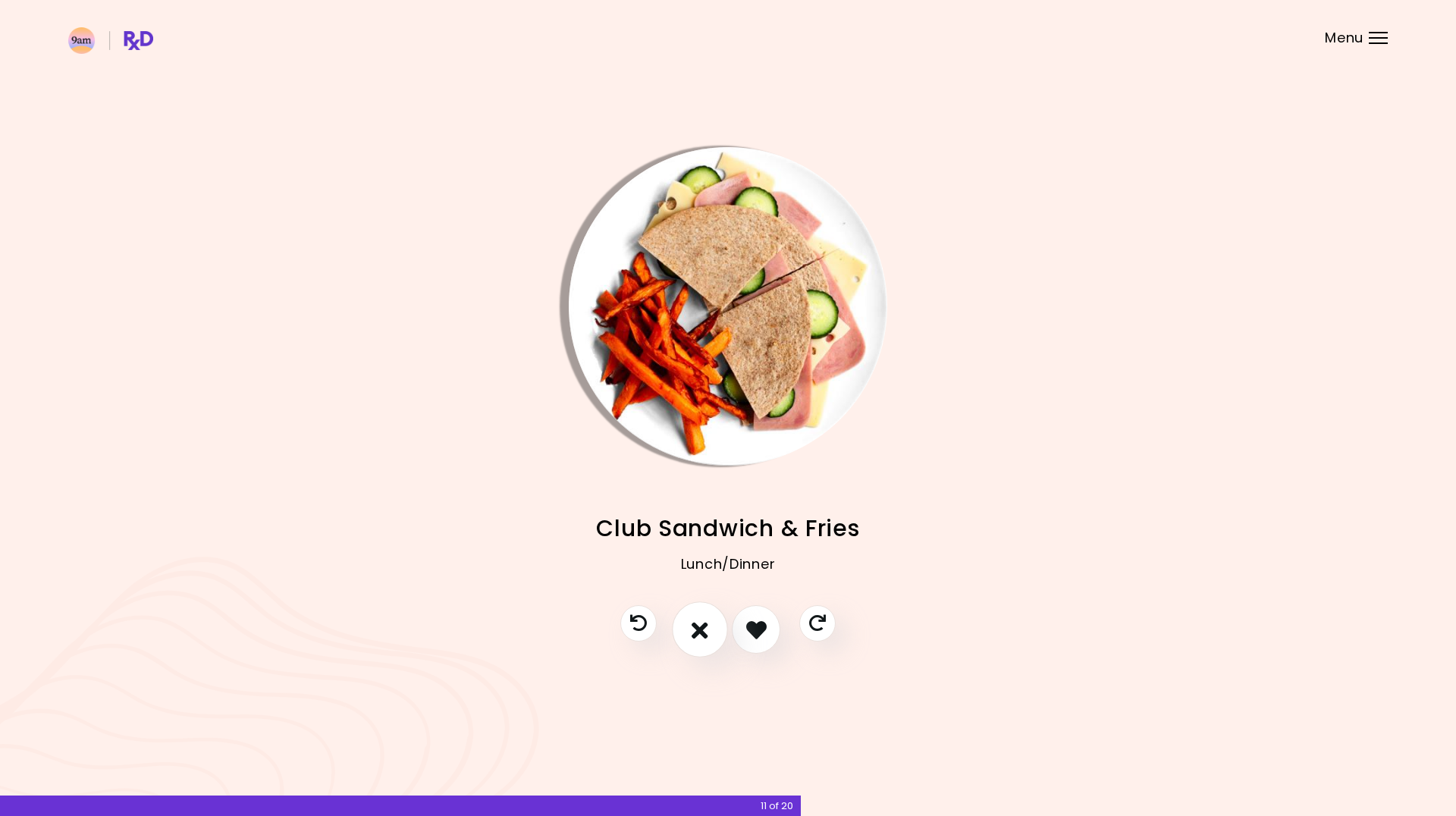
click at [704, 635] on icon "I don't like this recipe" at bounding box center [700, 629] width 17 height 24
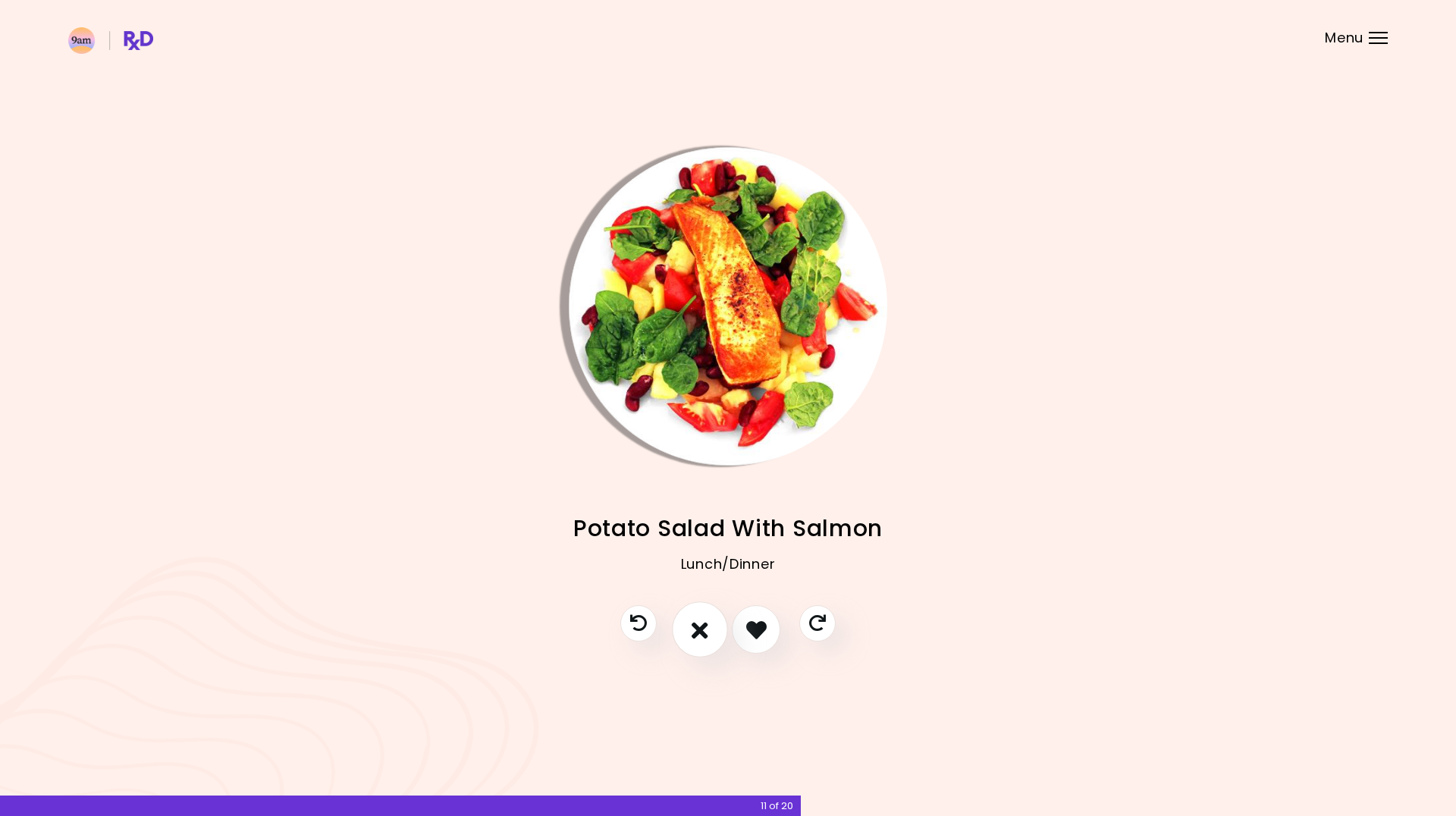
click at [704, 635] on icon "I don't like this recipe" at bounding box center [700, 629] width 17 height 24
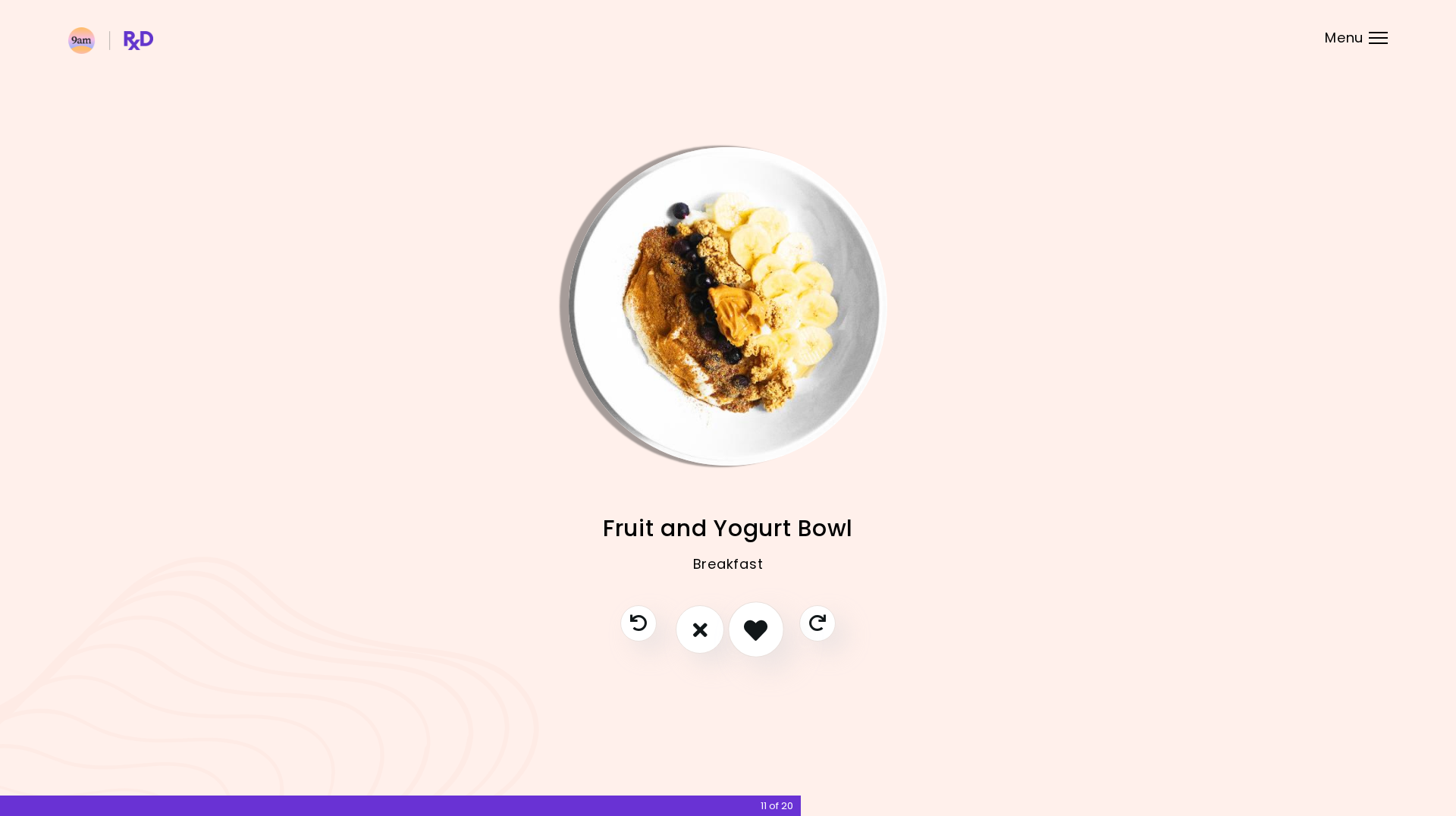
click at [752, 632] on icon "I like this recipe" at bounding box center [755, 629] width 24 height 24
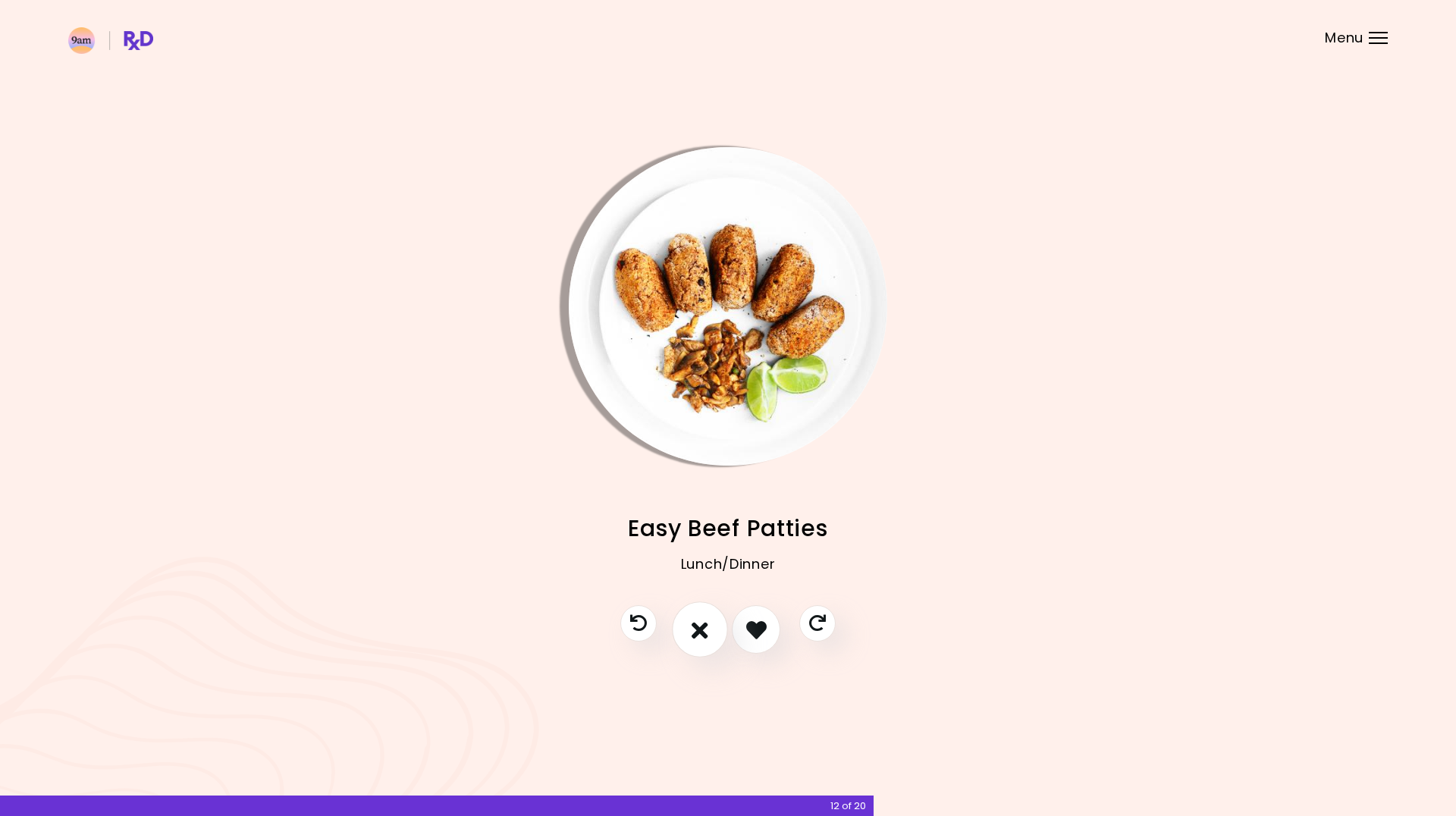
click at [704, 634] on icon "I don't like this recipe" at bounding box center [700, 629] width 17 height 24
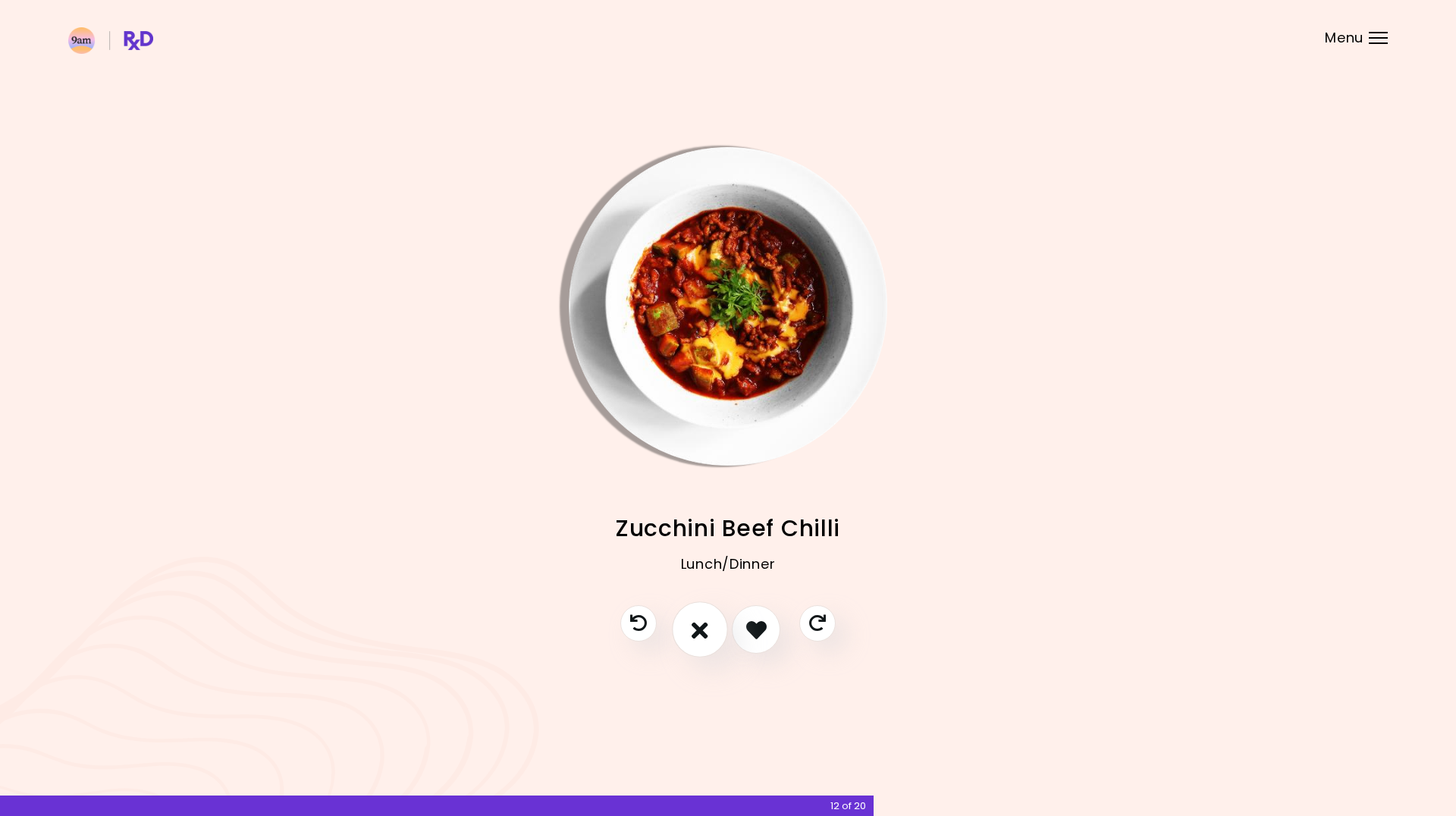
click at [704, 634] on icon "I don't like this recipe" at bounding box center [700, 629] width 17 height 24
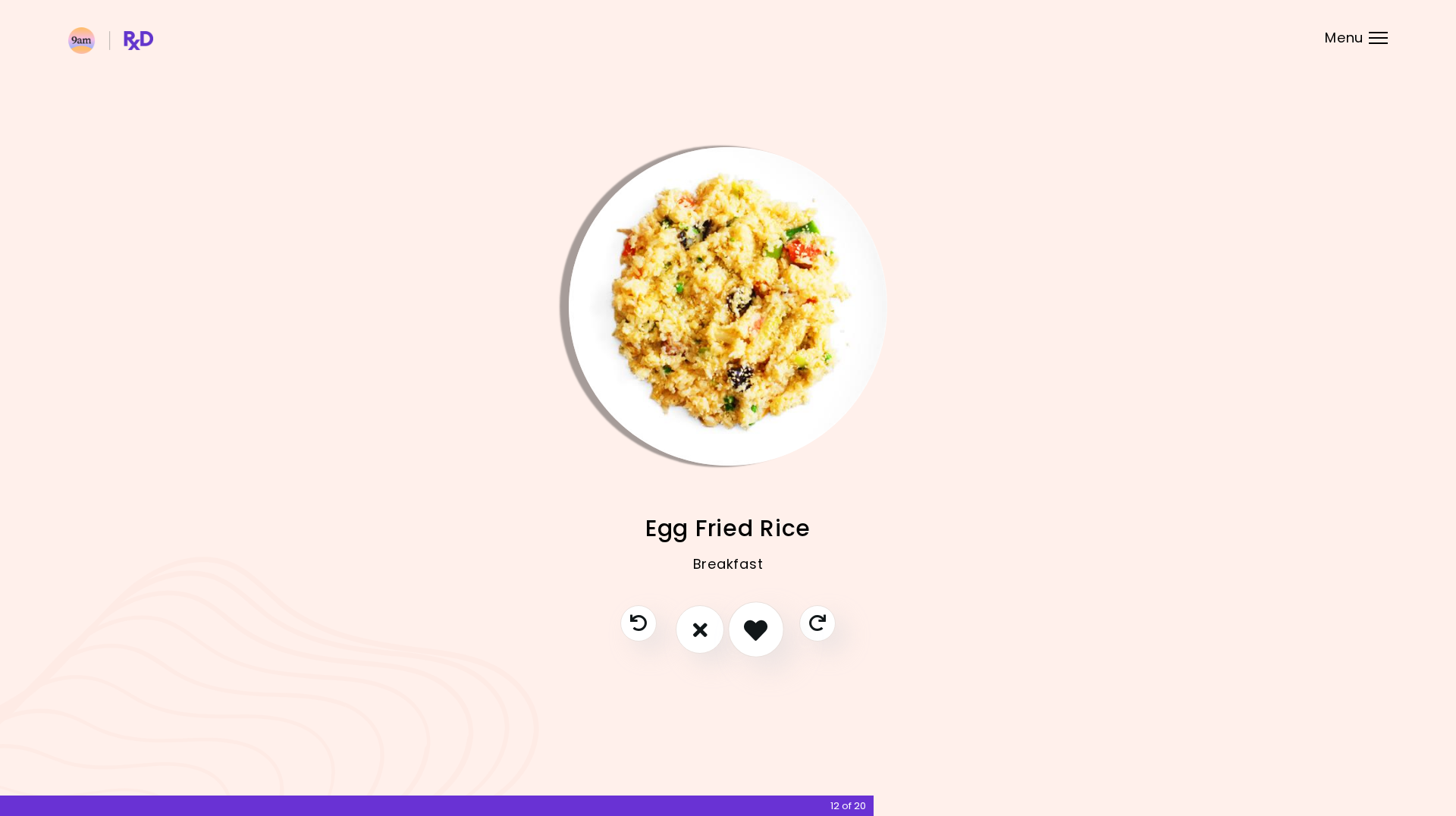
click at [748, 634] on icon "I like this recipe" at bounding box center [755, 629] width 24 height 24
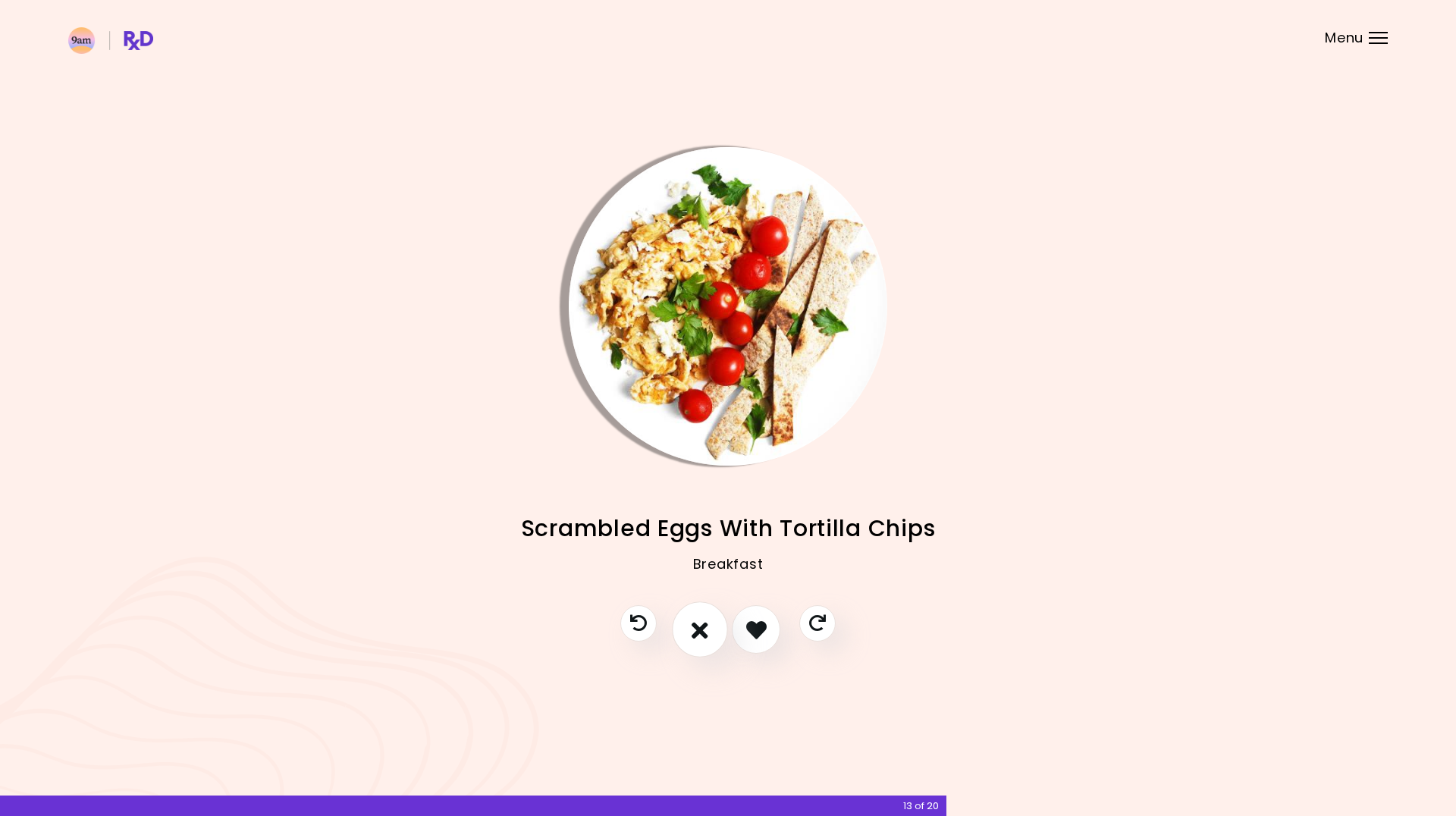
click at [689, 637] on button "I don't like this recipe" at bounding box center [700, 630] width 56 height 56
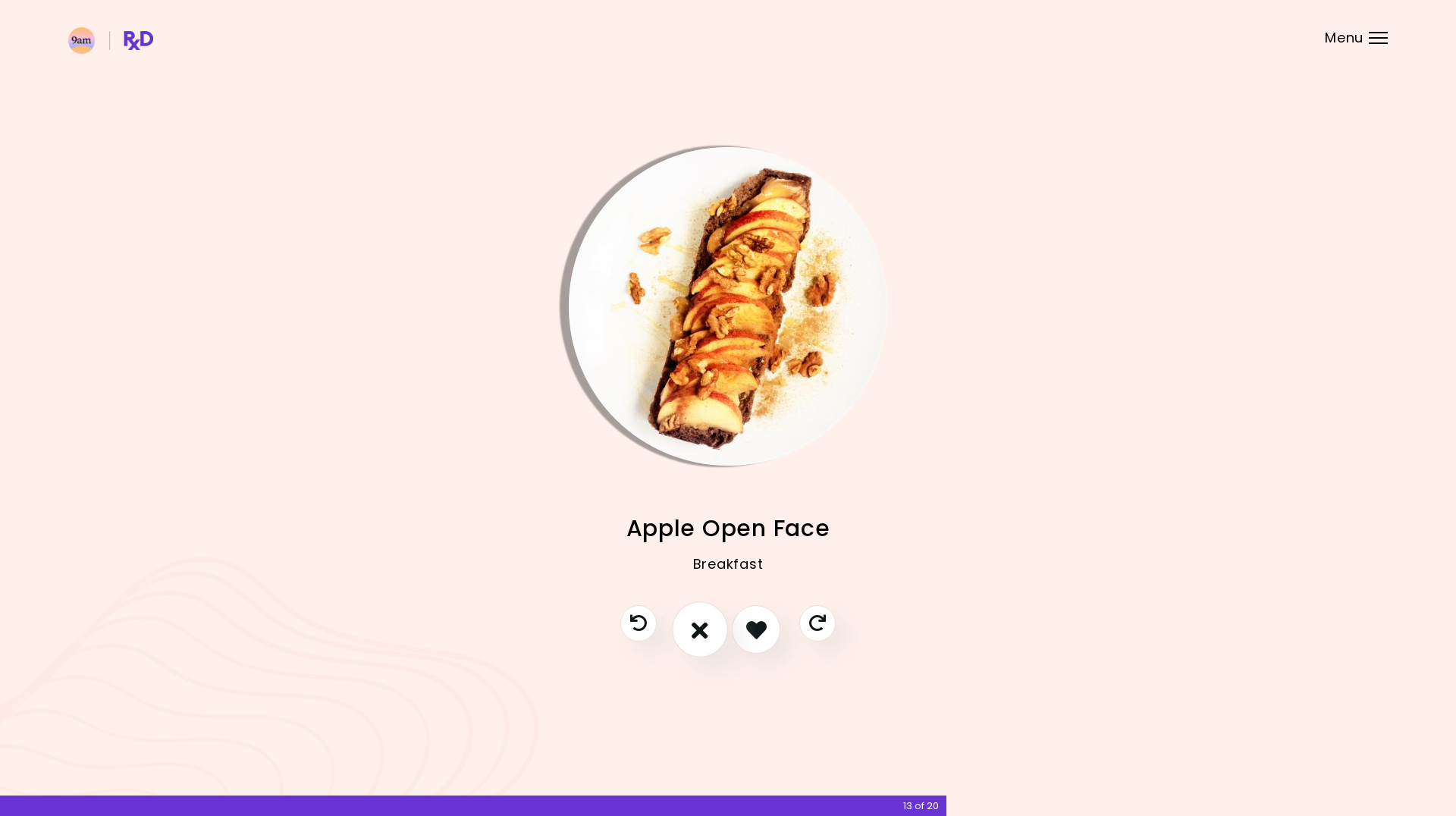
click at [689, 634] on button "I don't like this recipe" at bounding box center [700, 630] width 56 height 56
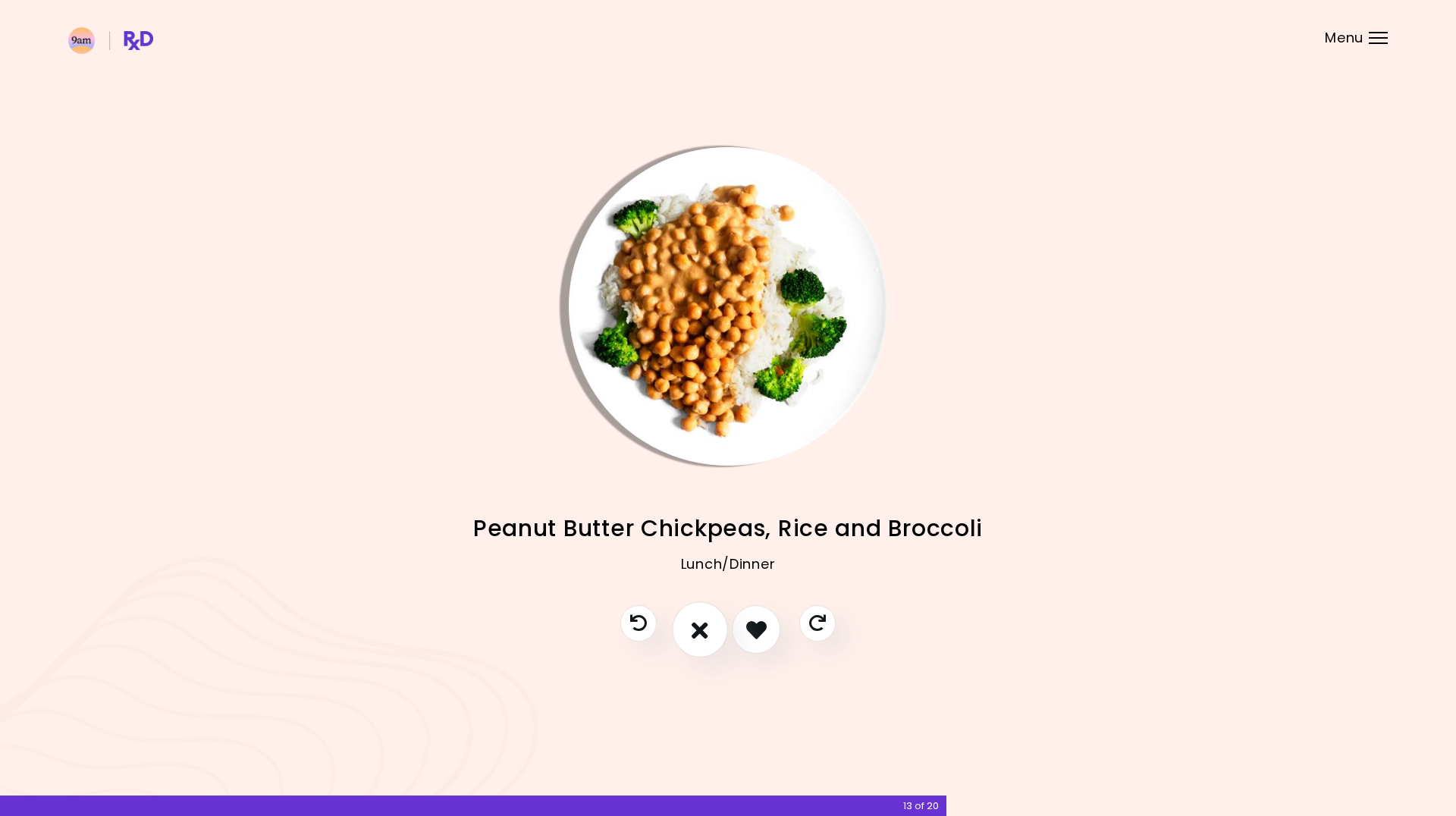
click at [689, 634] on button "I don't like this recipe" at bounding box center [700, 630] width 56 height 56
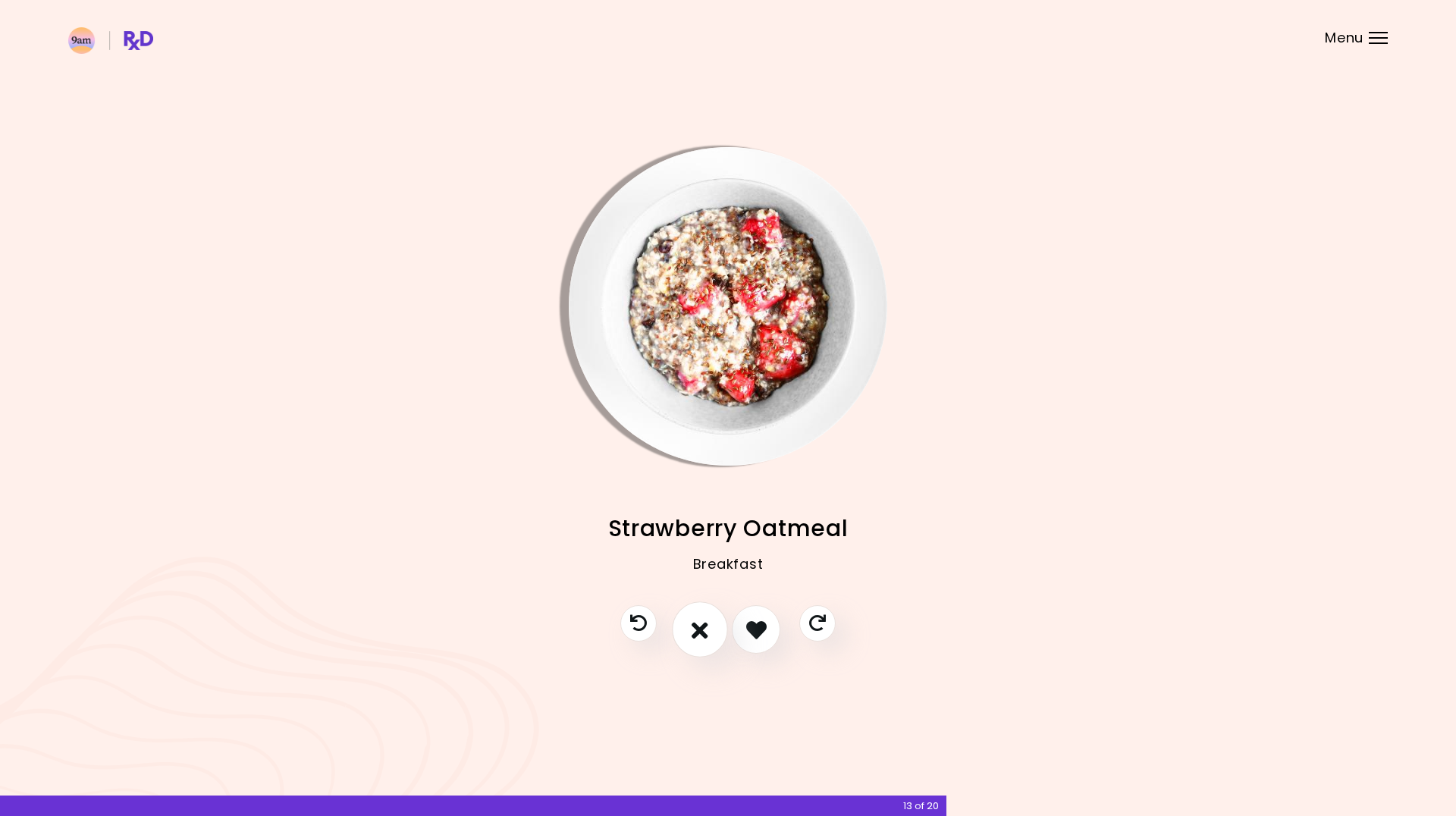
click at [689, 635] on button "I don't like this recipe" at bounding box center [700, 630] width 56 height 56
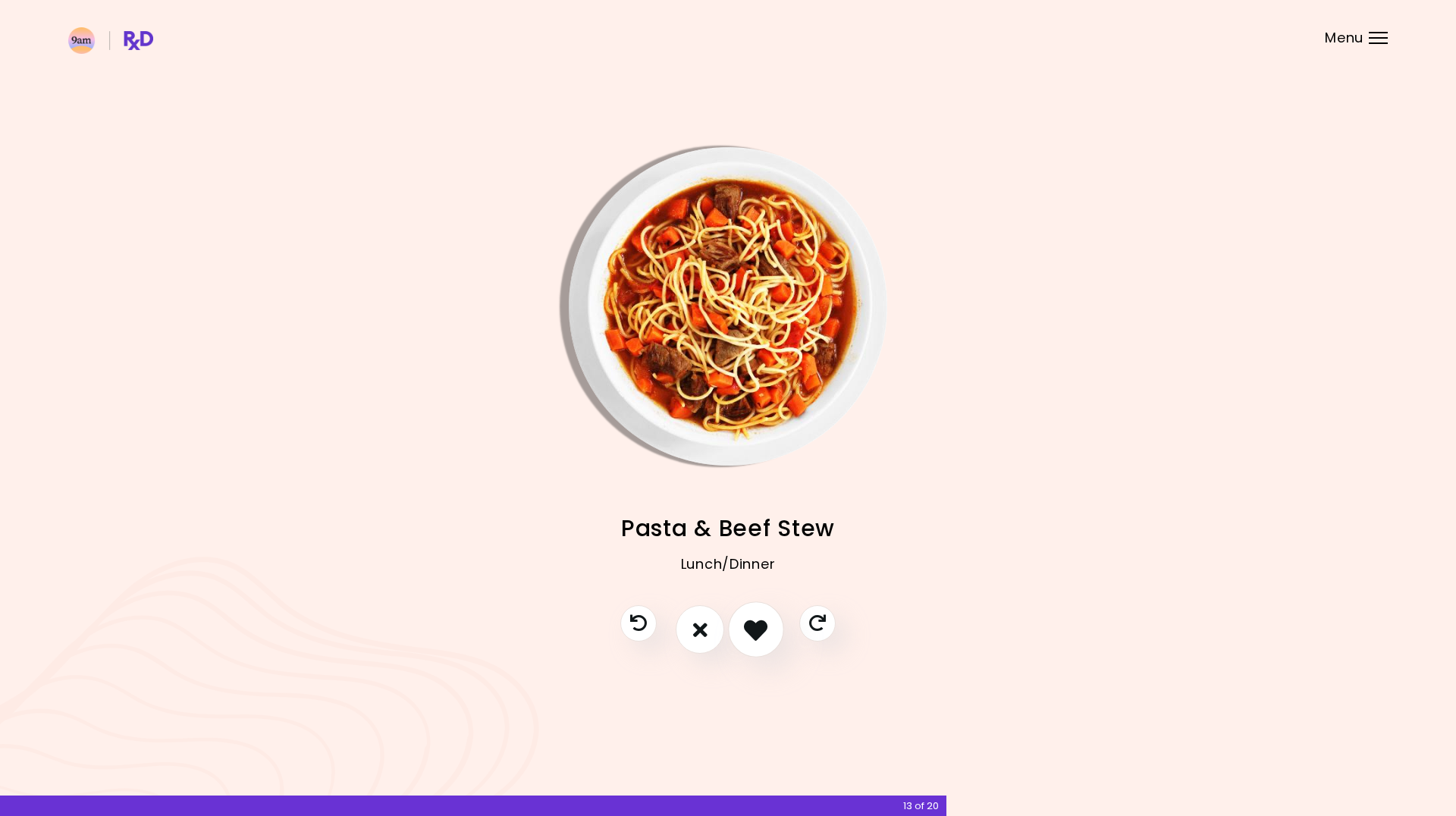
click at [758, 634] on icon "I like this recipe" at bounding box center [755, 629] width 24 height 24
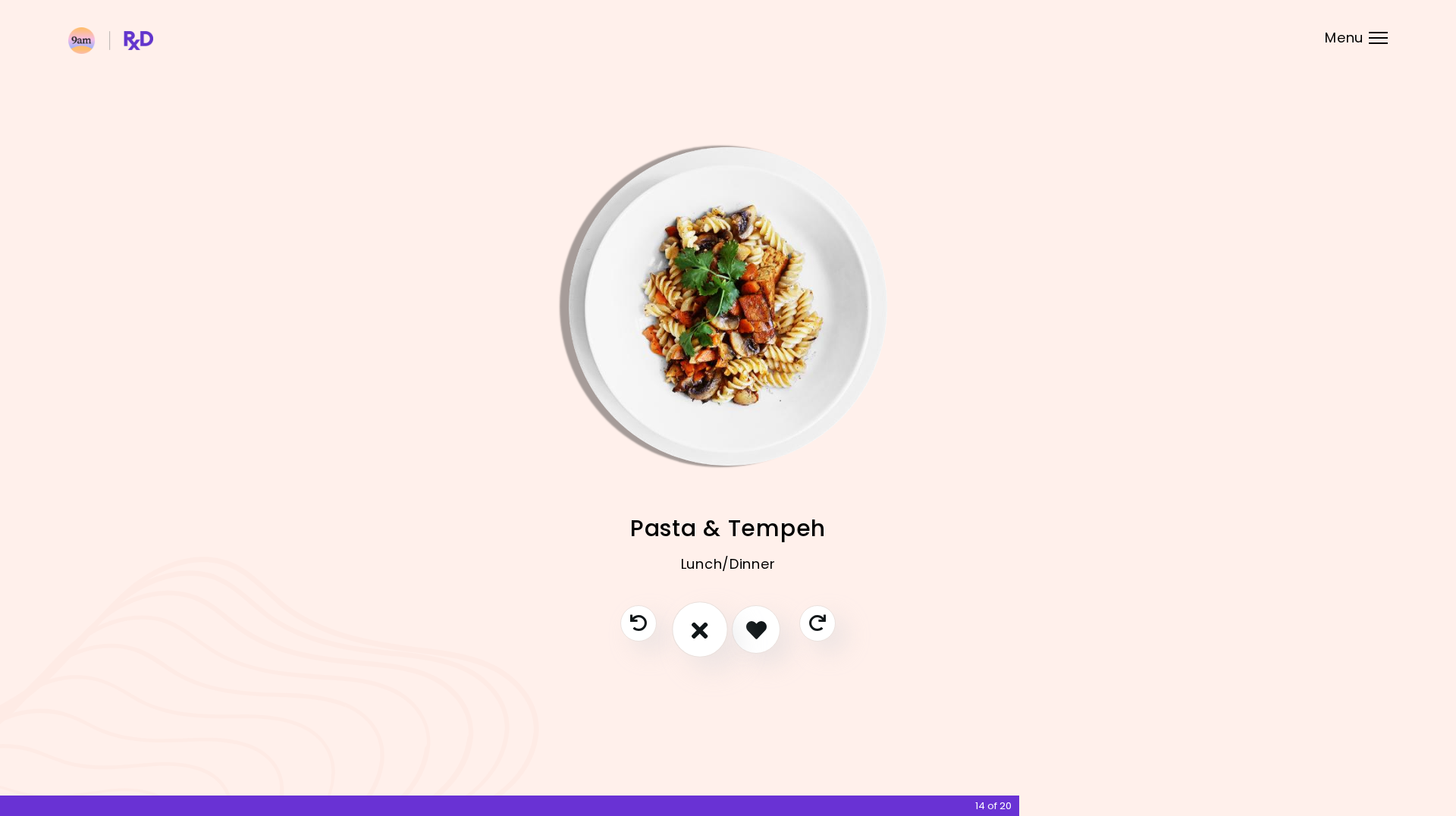
click at [698, 637] on icon "I don't like this recipe" at bounding box center [700, 629] width 17 height 24
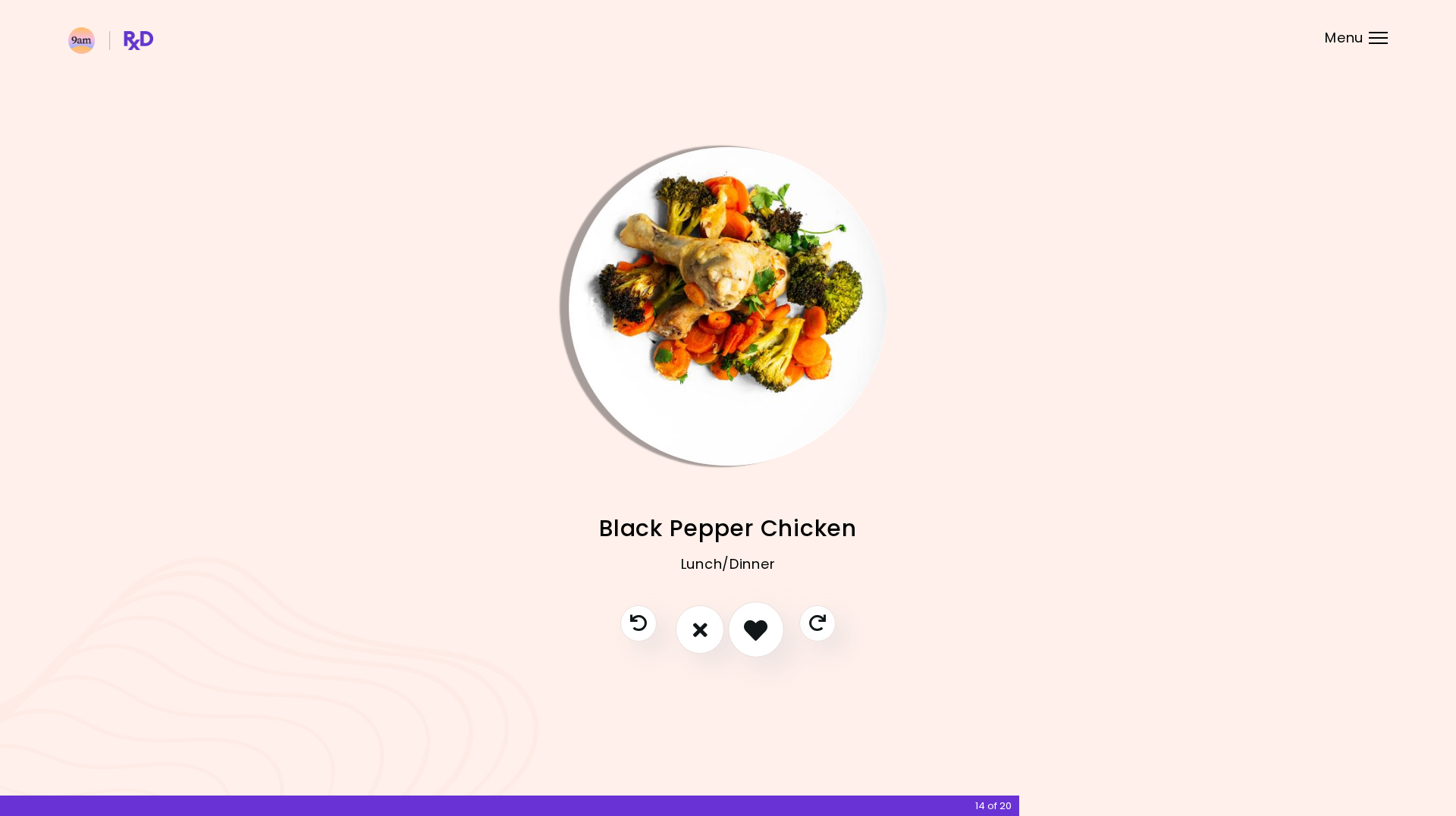
click at [750, 640] on icon "I like this recipe" at bounding box center [755, 629] width 24 height 24
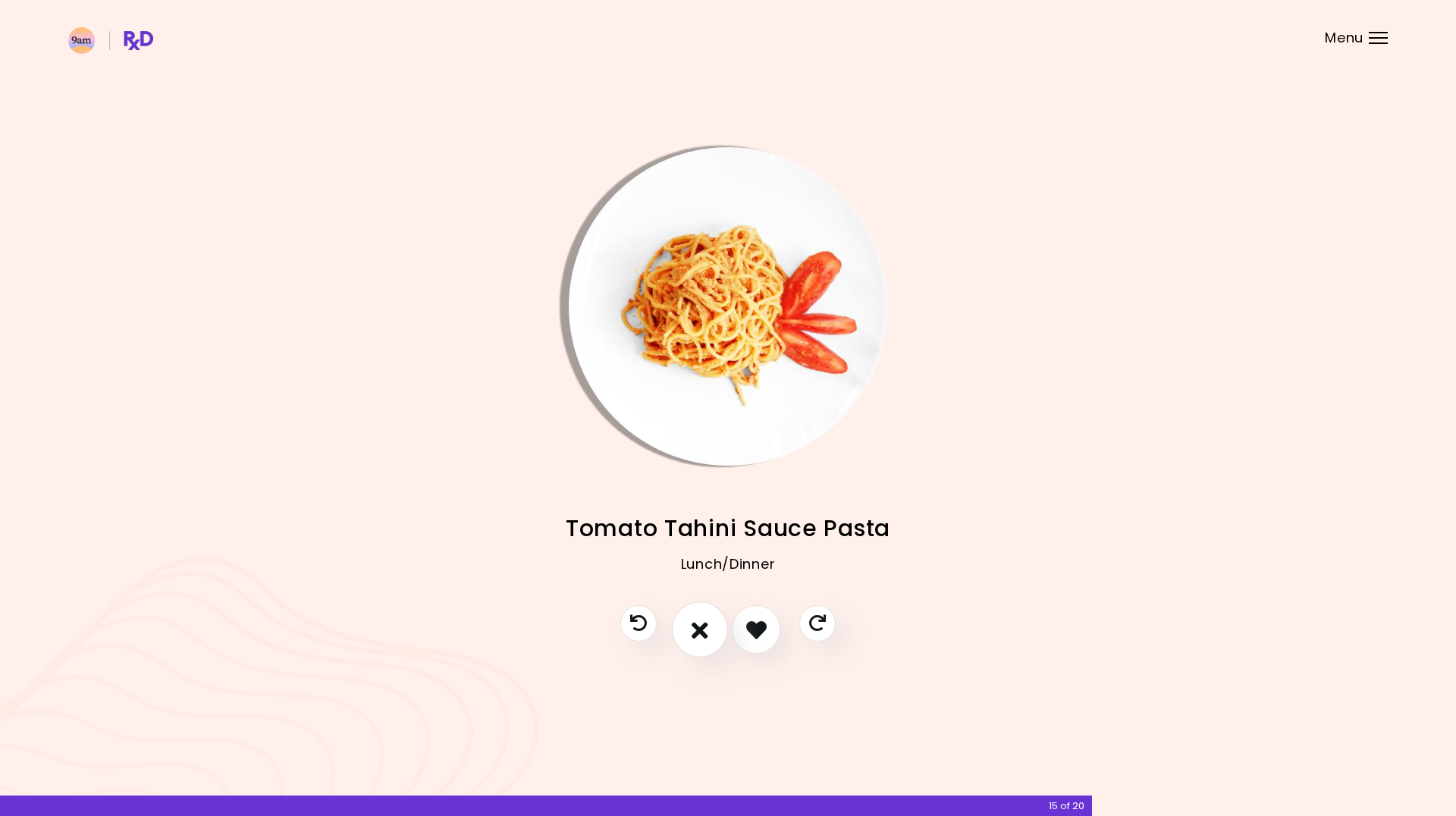
click at [710, 640] on button "I don't like this recipe" at bounding box center [700, 630] width 56 height 56
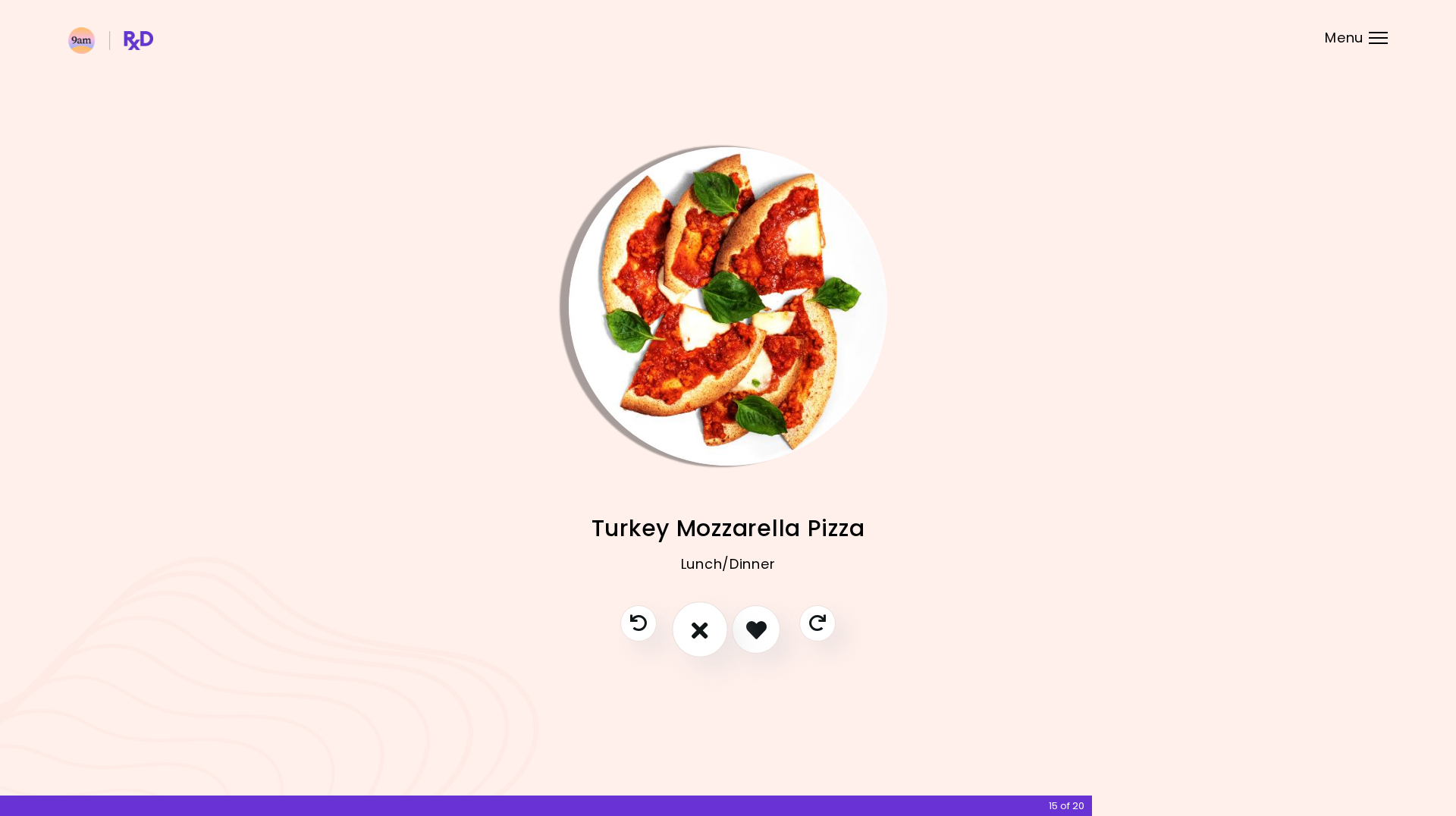
click at [710, 640] on button "I don't like this recipe" at bounding box center [700, 630] width 56 height 56
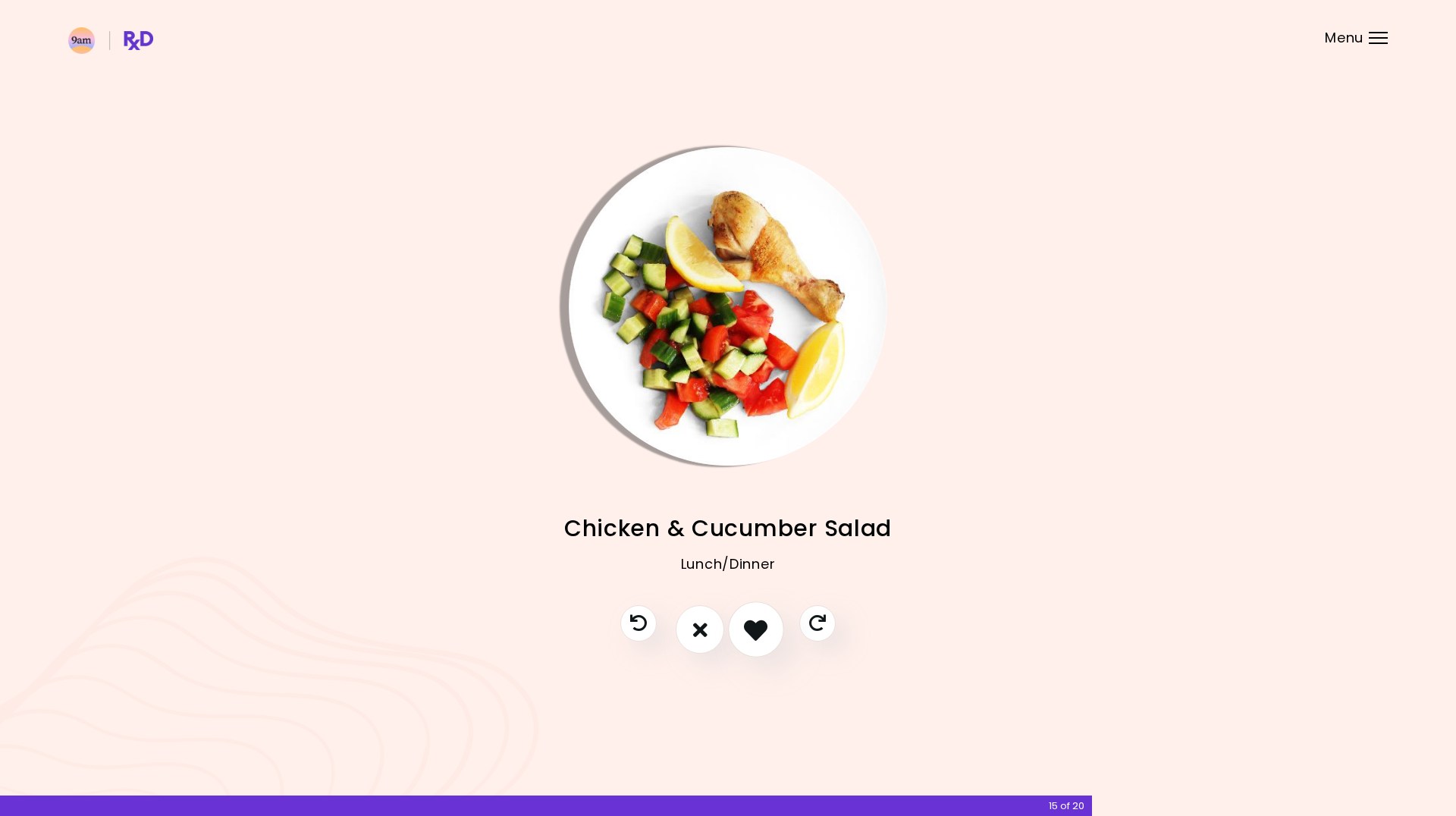
click at [753, 637] on icon "I like this recipe" at bounding box center [755, 629] width 24 height 24
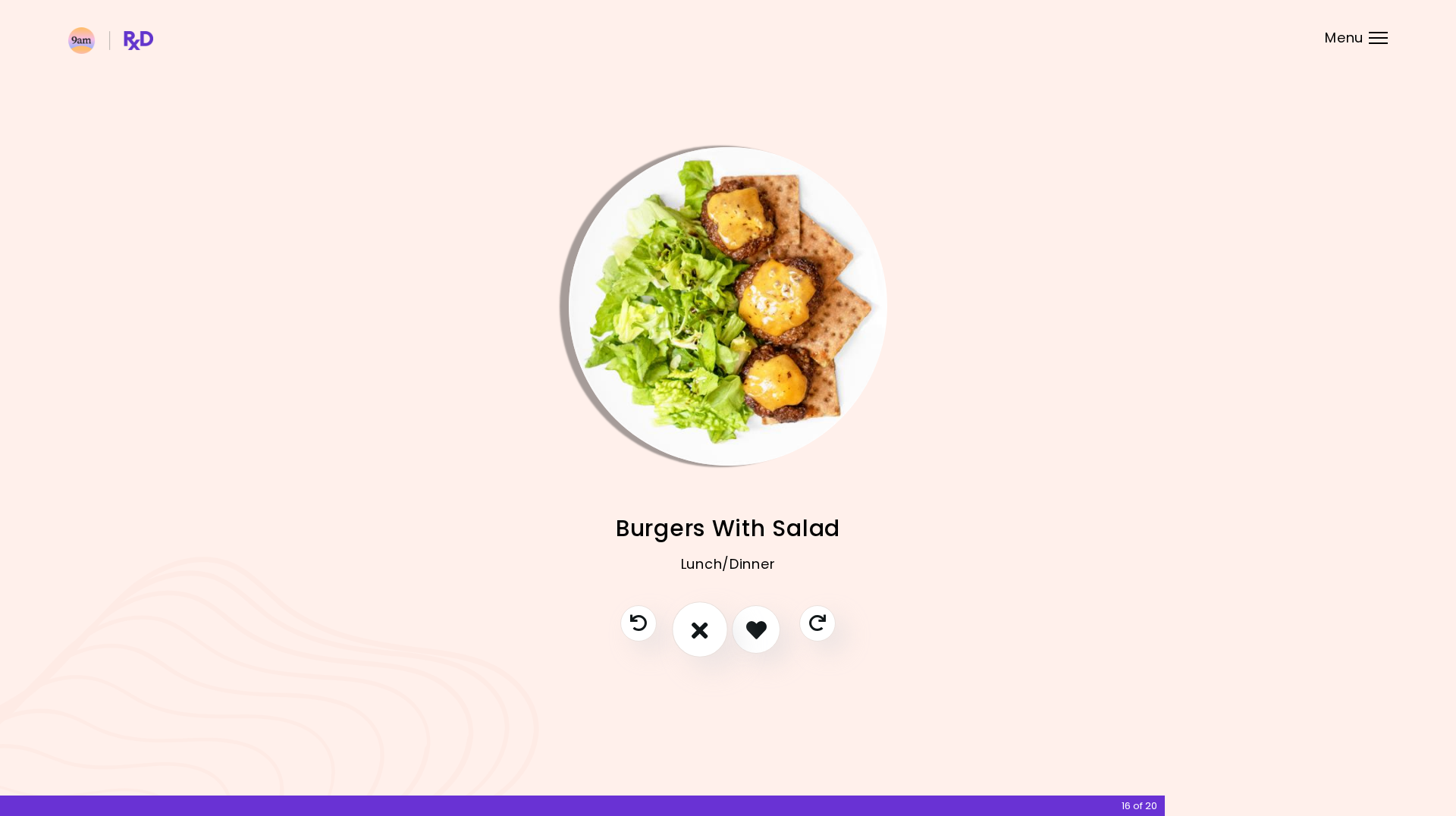
click at [691, 637] on button "I don't like this recipe" at bounding box center [700, 630] width 56 height 56
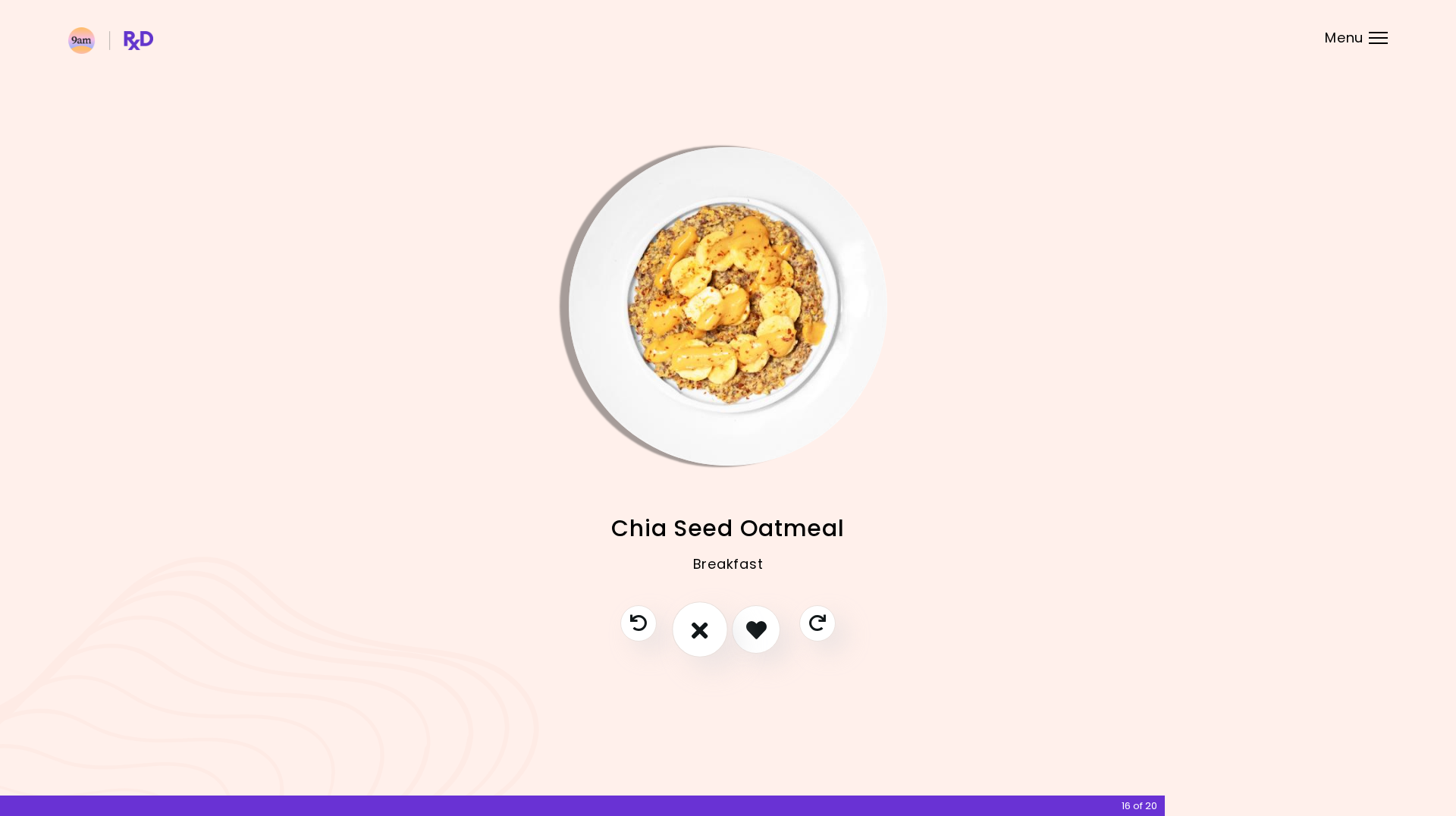
click at [691, 637] on button "I don't like this recipe" at bounding box center [700, 630] width 56 height 56
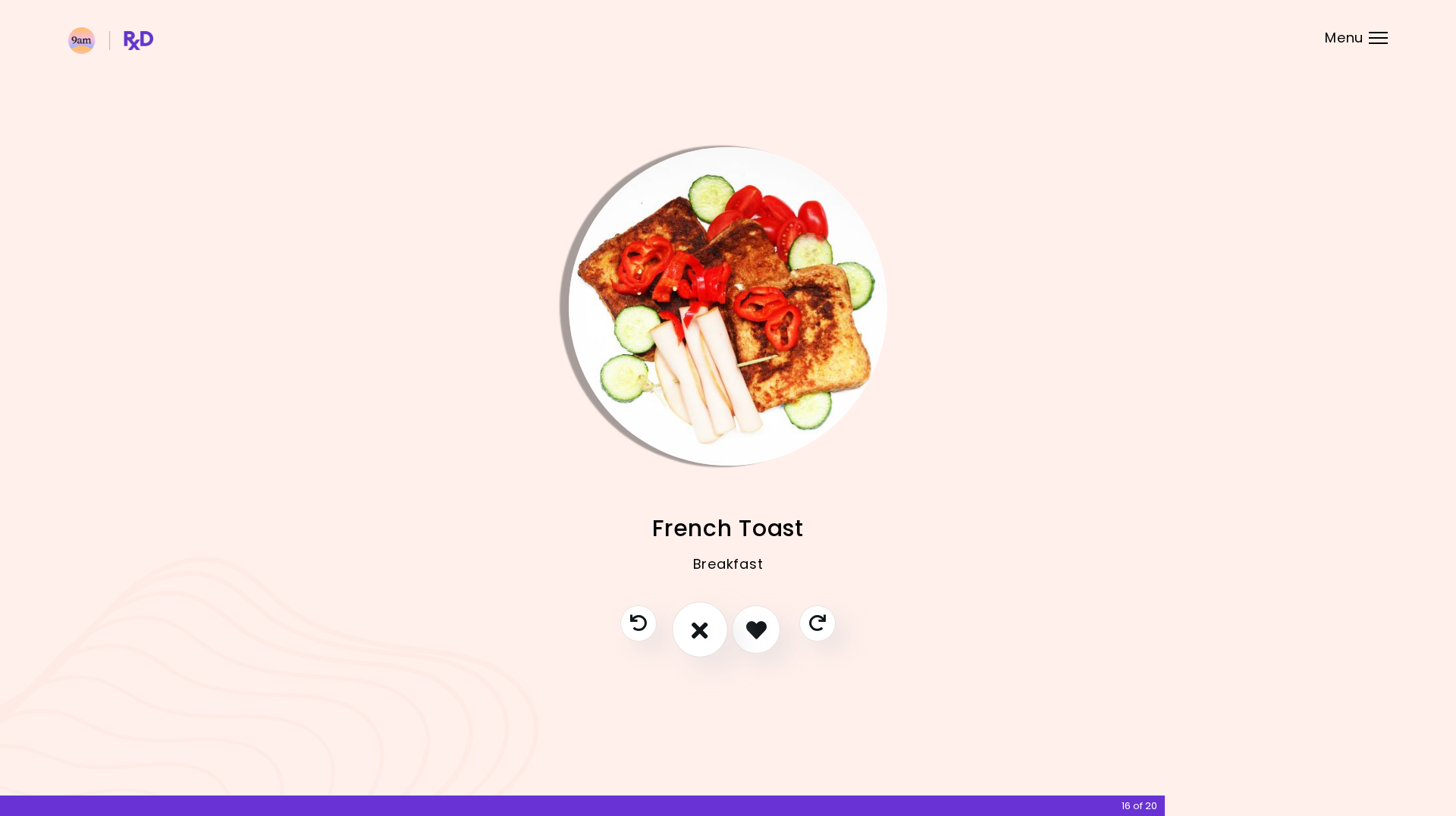
click at [691, 637] on button "I don't like this recipe" at bounding box center [700, 630] width 56 height 56
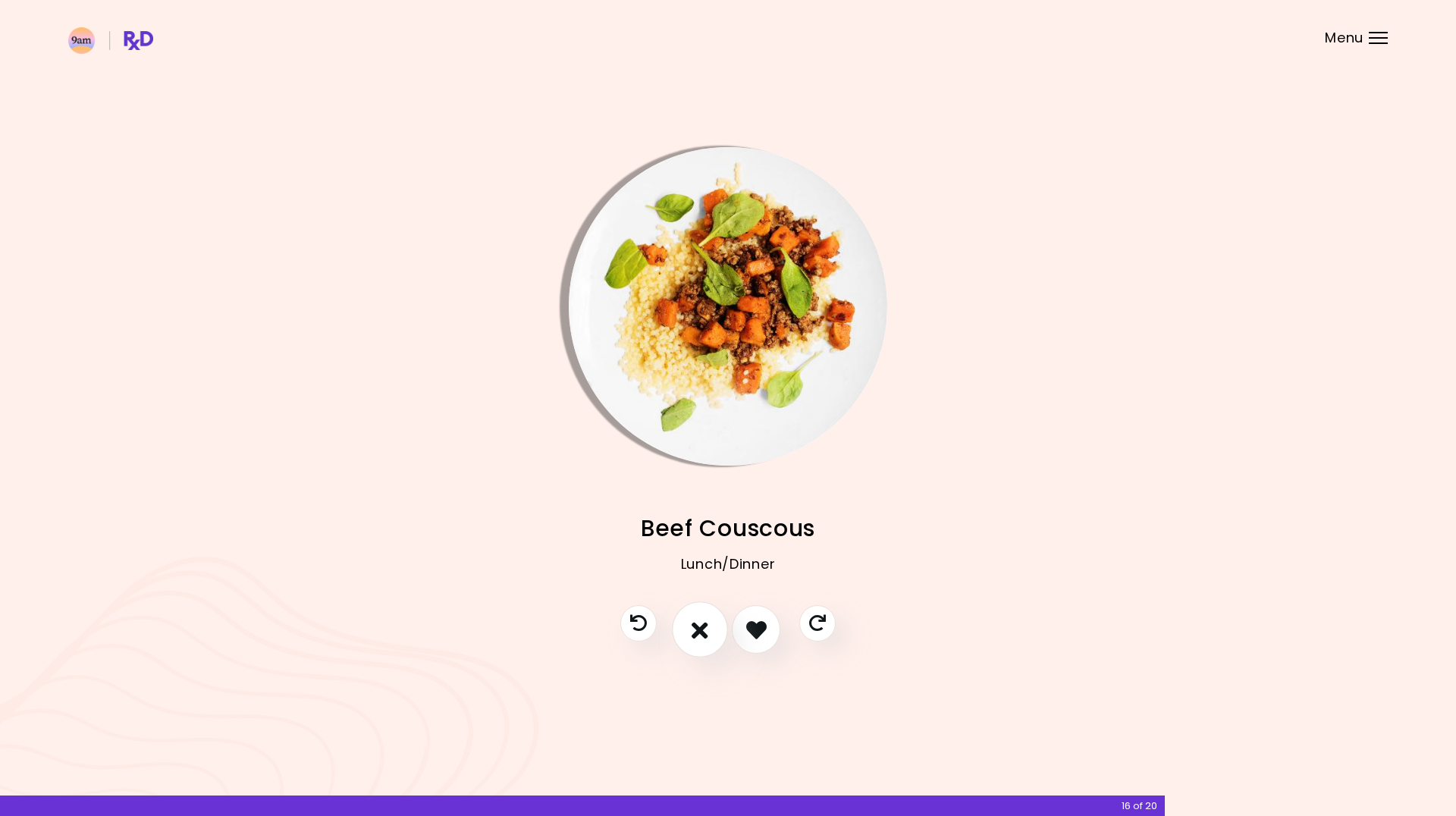
click at [691, 638] on button "I don't like this recipe" at bounding box center [700, 630] width 56 height 56
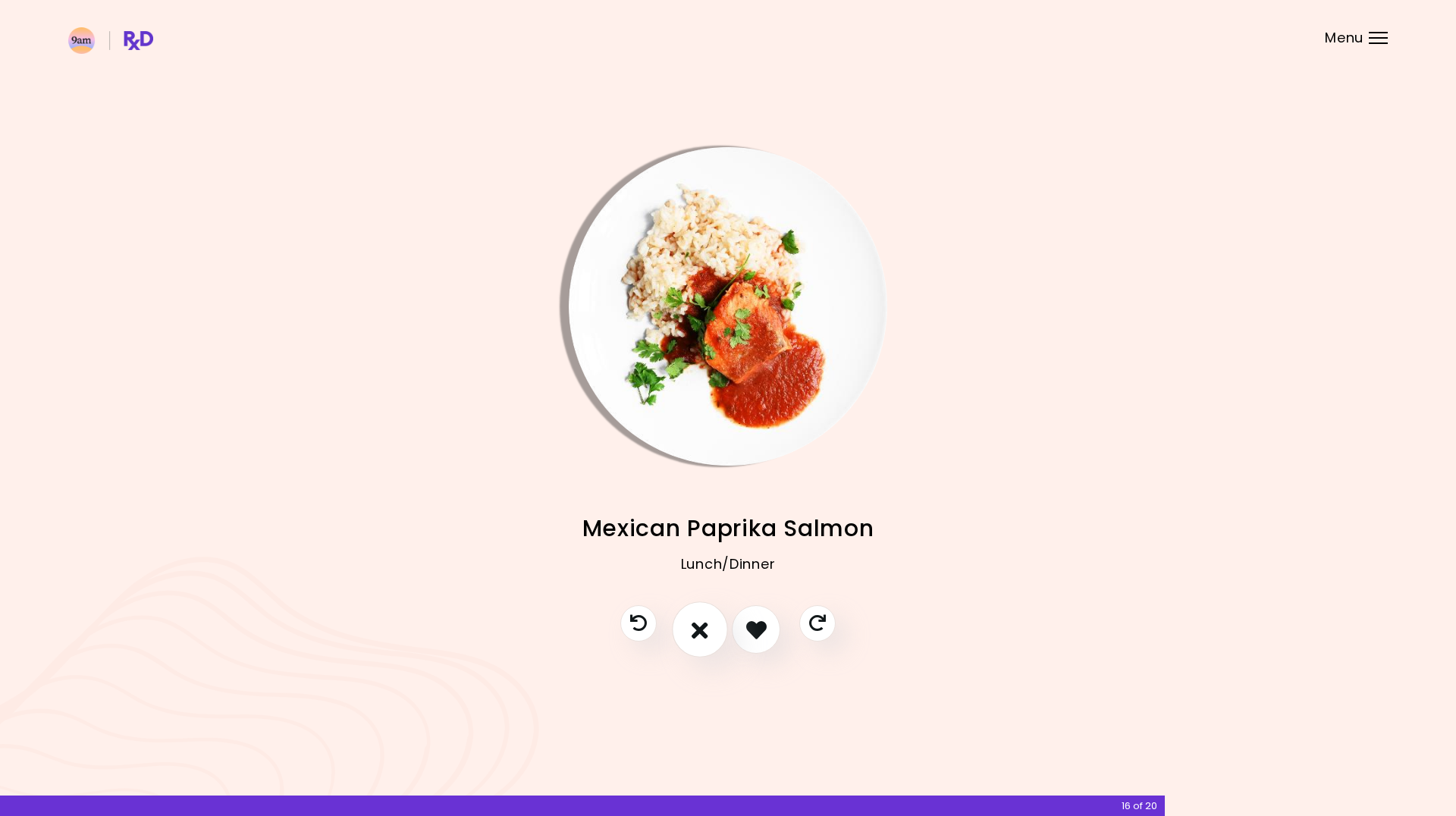
click at [691, 638] on button "I don't like this recipe" at bounding box center [700, 630] width 56 height 56
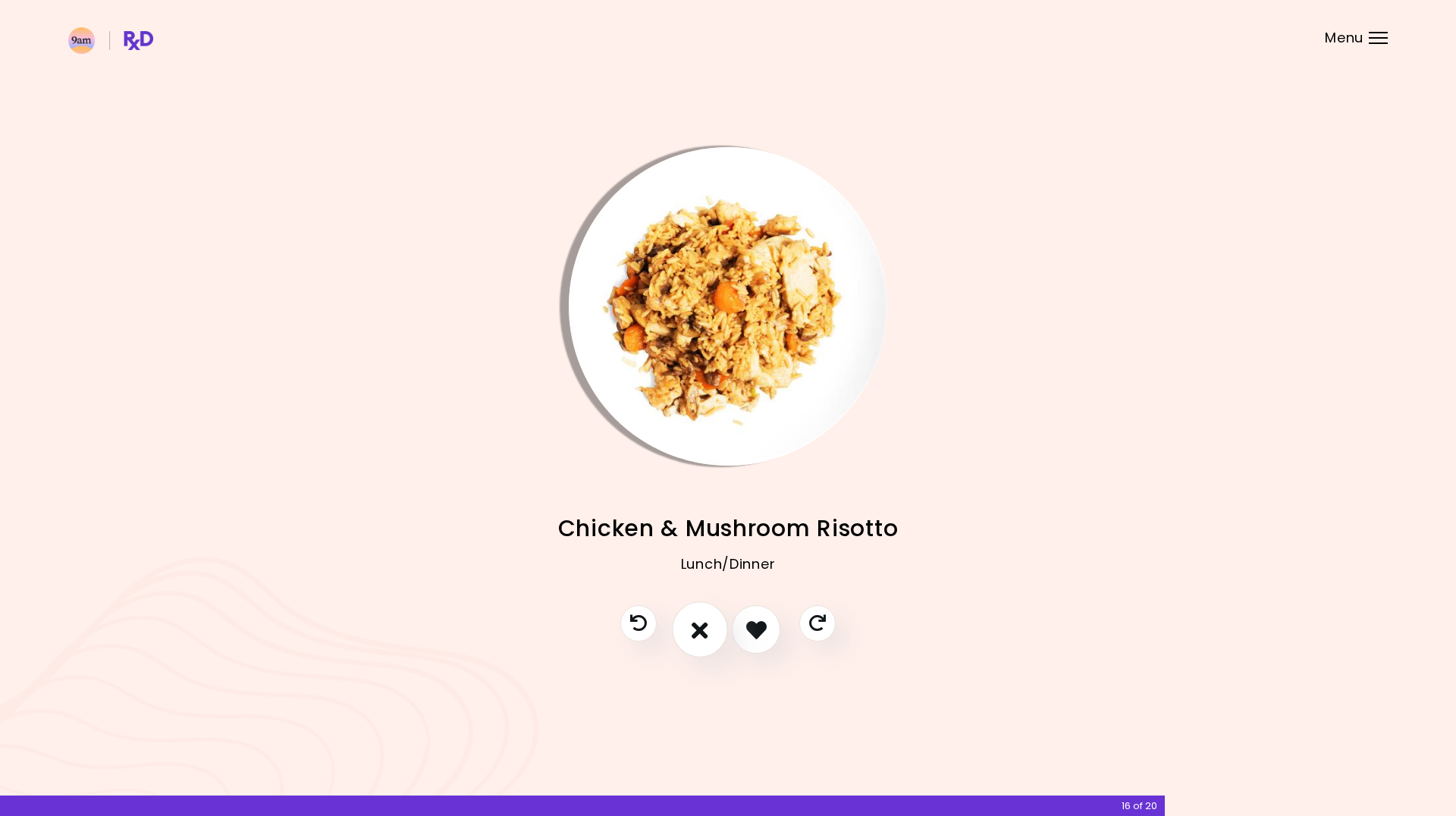
click at [691, 638] on button "I don't like this recipe" at bounding box center [700, 630] width 56 height 56
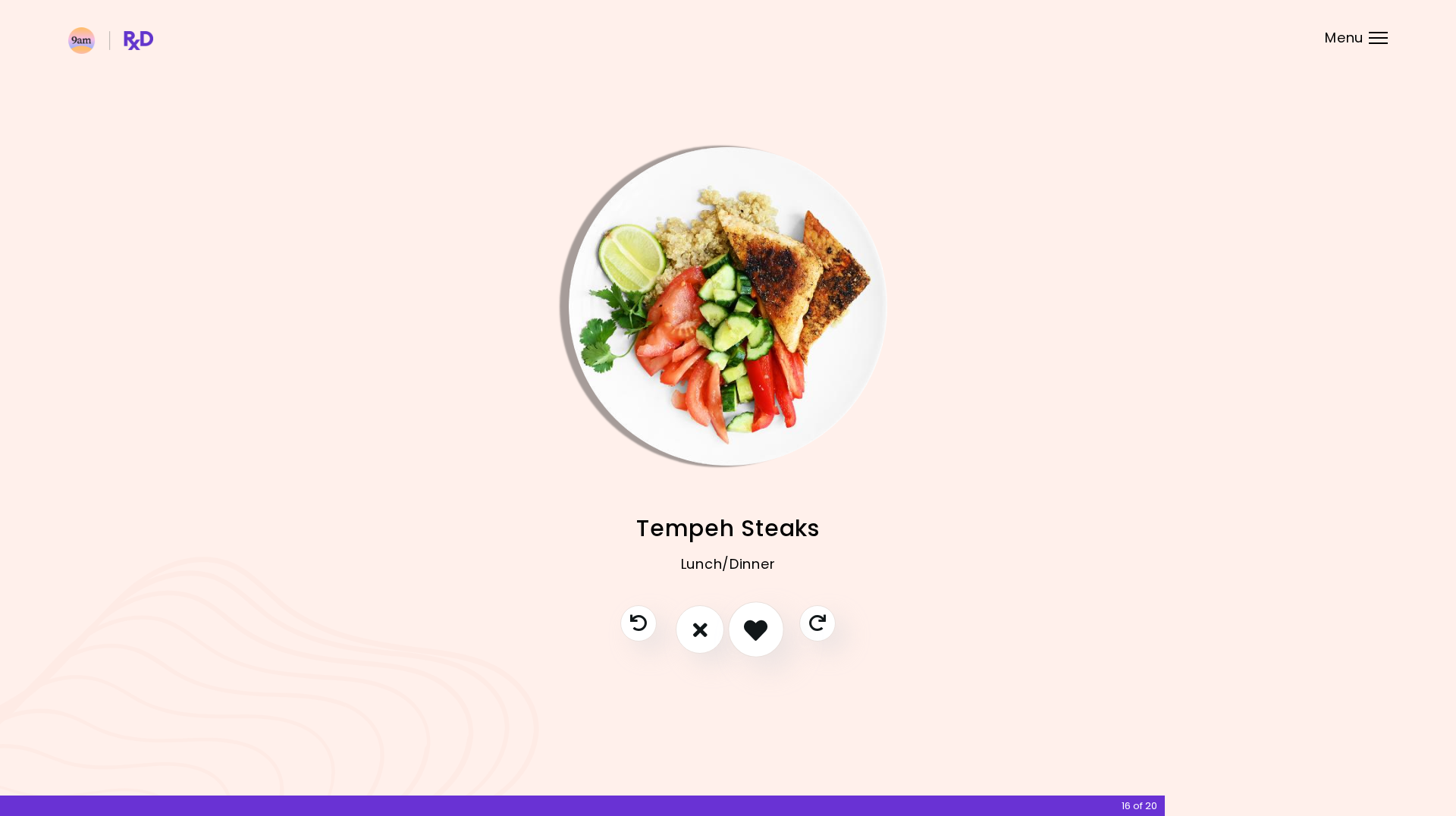
click at [760, 637] on icon "I like this recipe" at bounding box center [755, 629] width 24 height 24
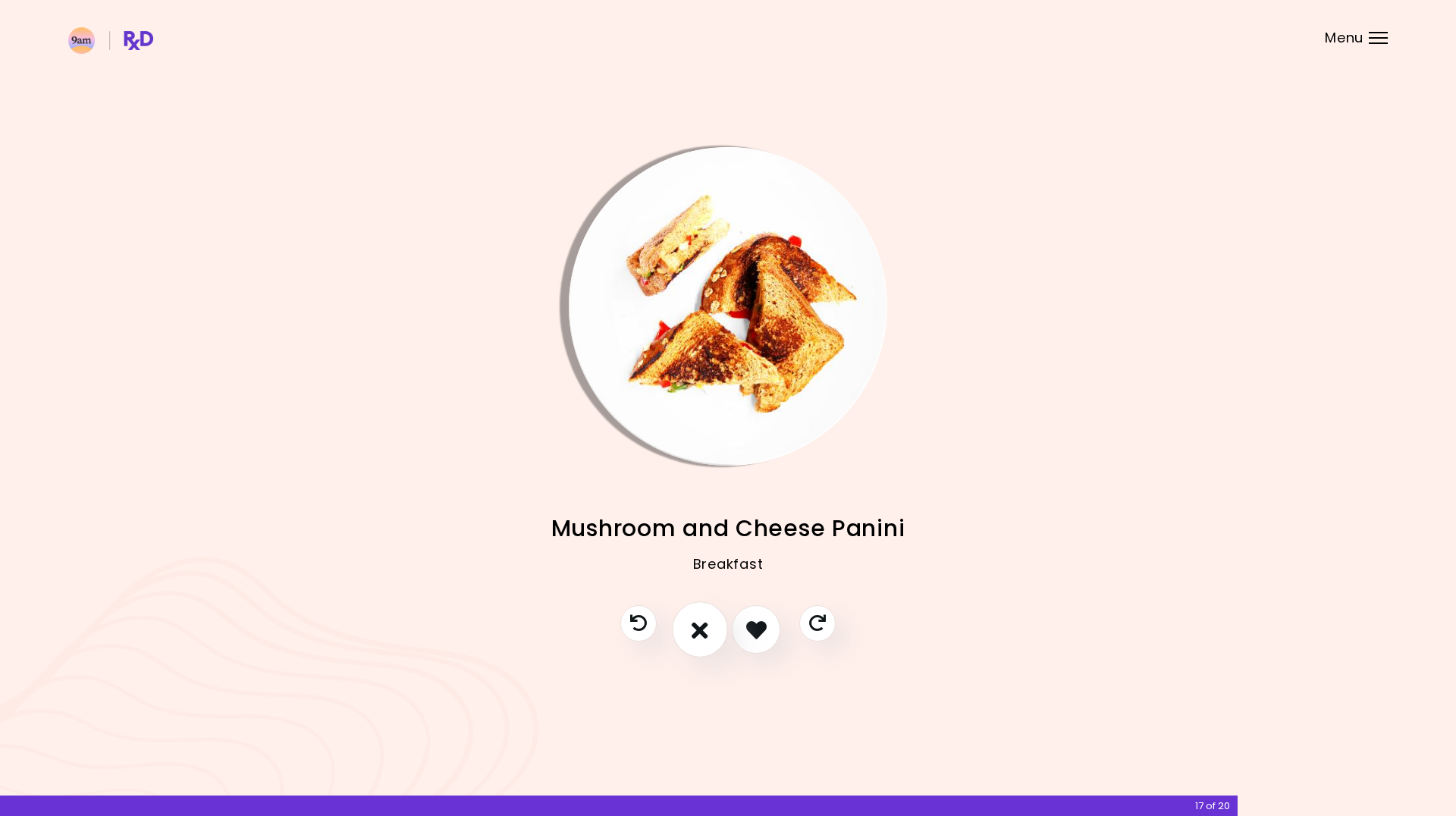
click at [688, 635] on button "I don't like this recipe" at bounding box center [700, 630] width 56 height 56
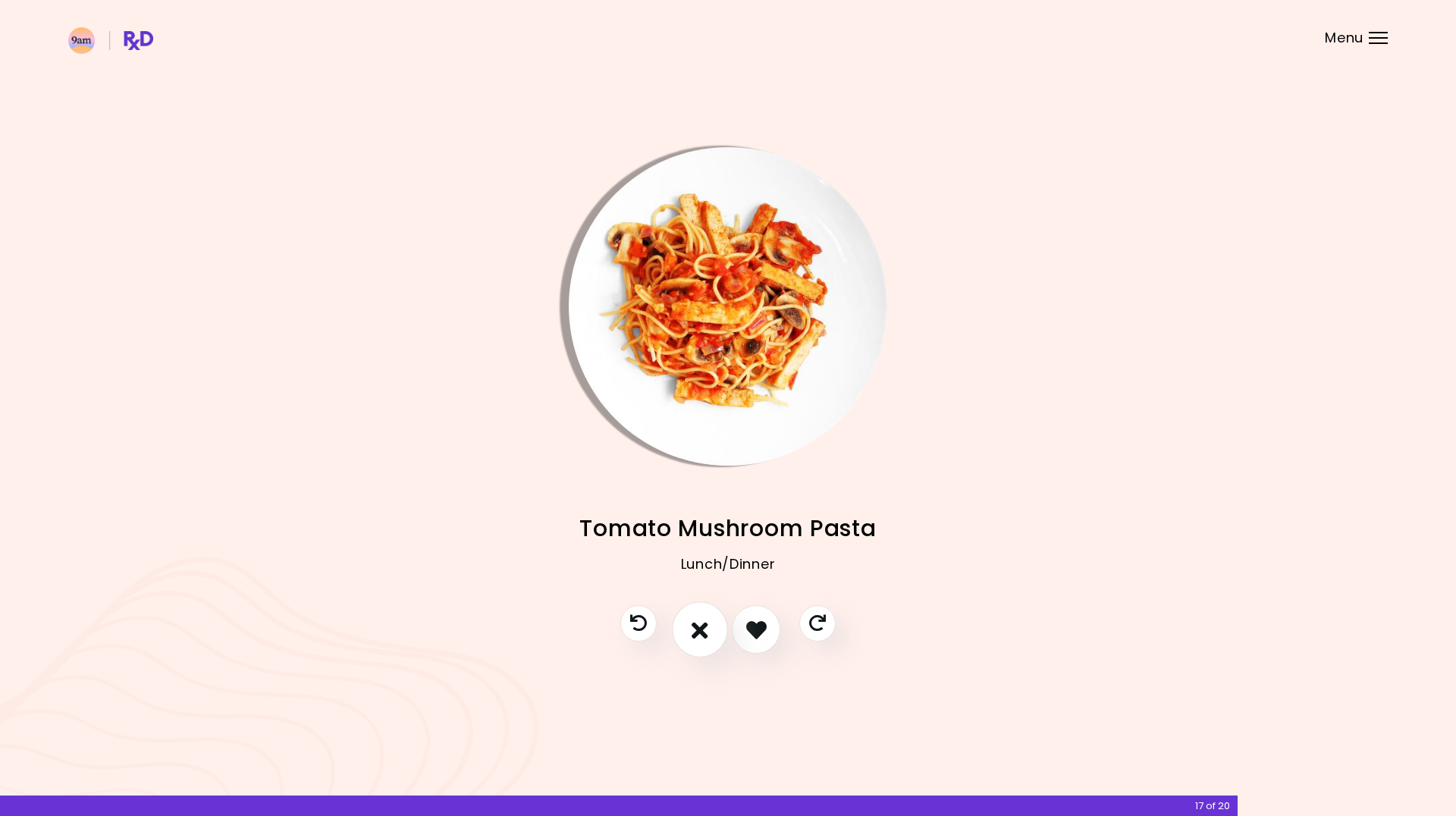
click at [705, 635] on icon "I don't like this recipe" at bounding box center [700, 629] width 17 height 24
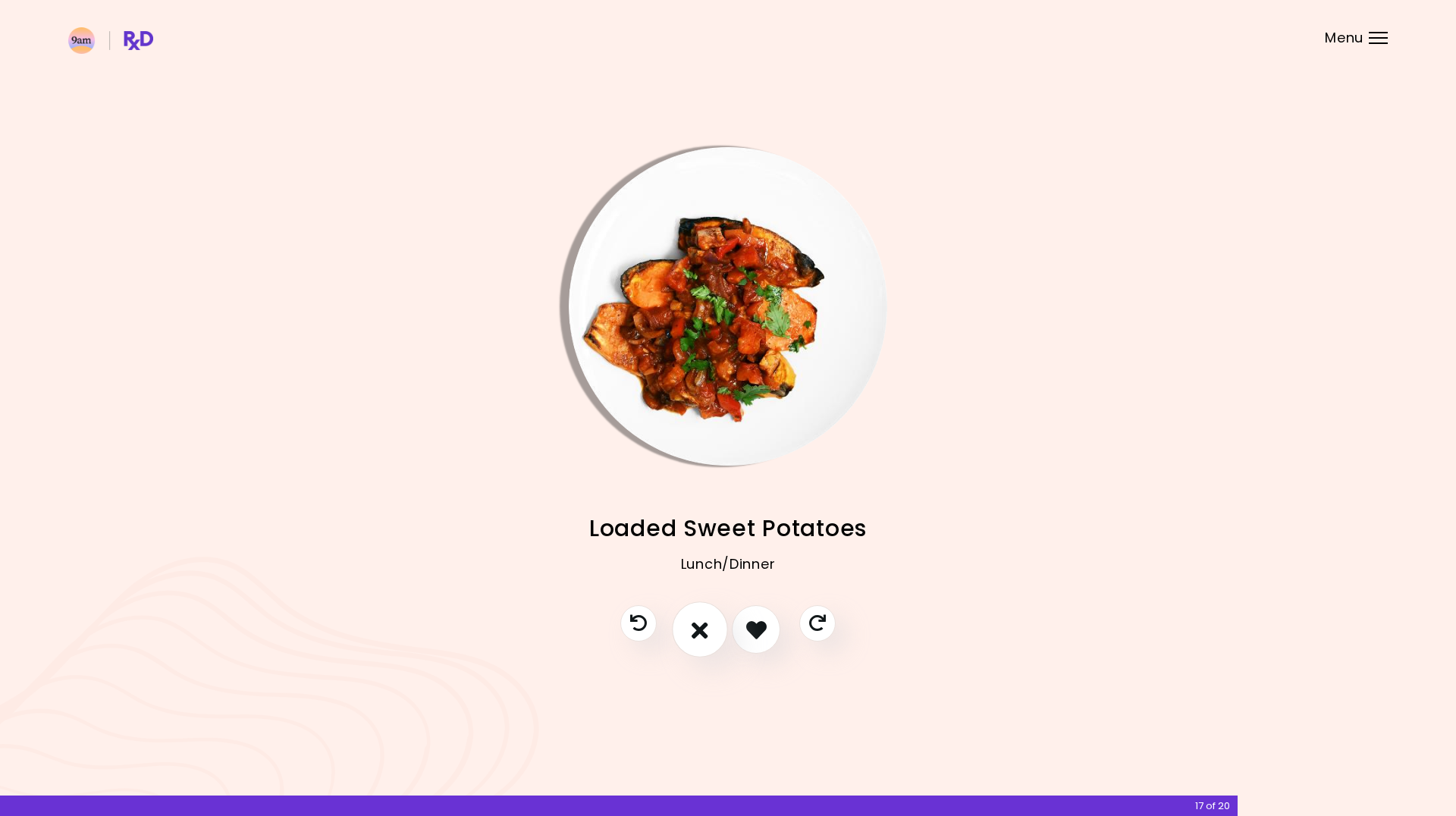
click at [705, 635] on icon "I don't like this recipe" at bounding box center [700, 629] width 17 height 24
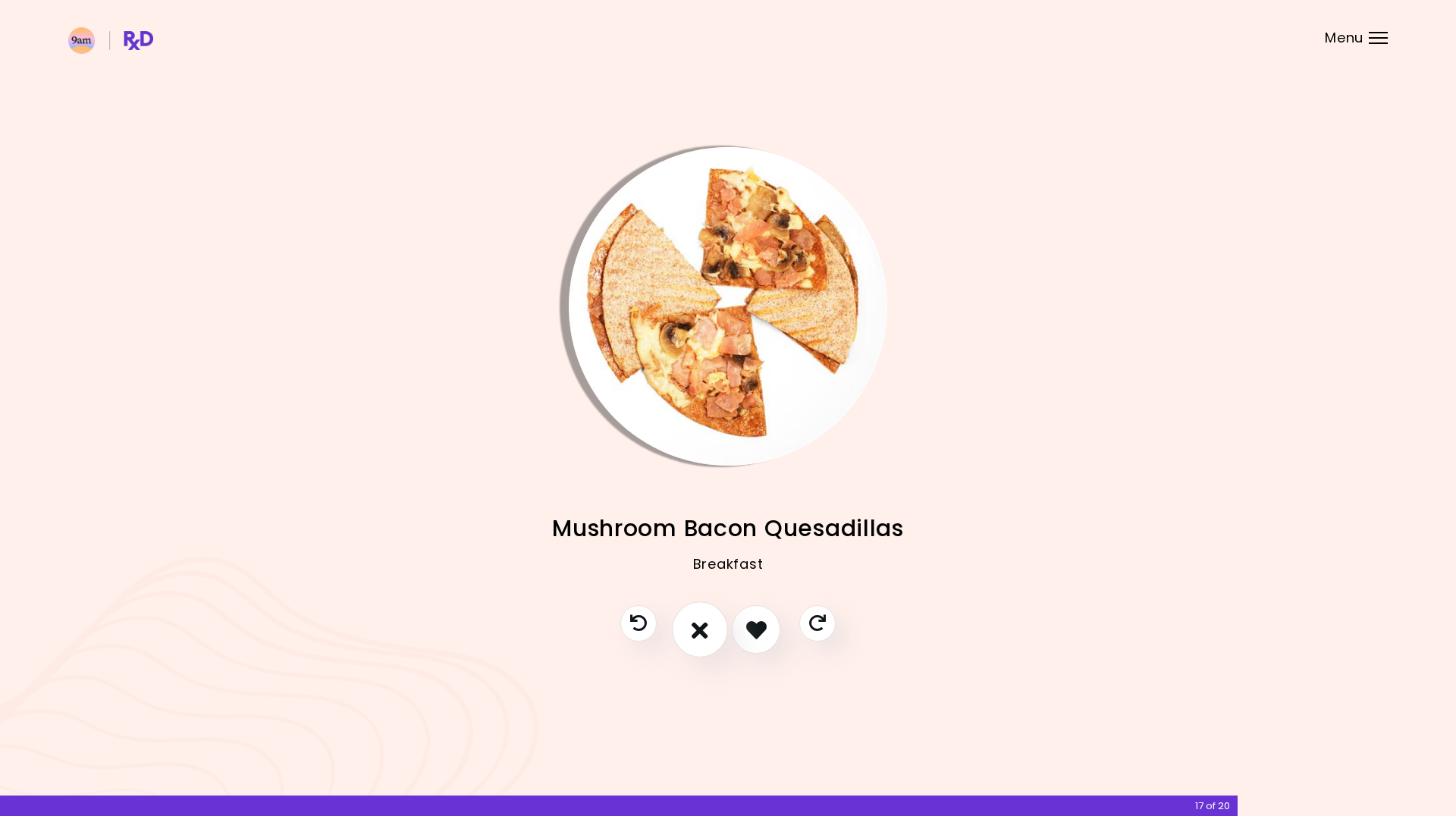
click at [705, 635] on icon "I don't like this recipe" at bounding box center [700, 629] width 17 height 24
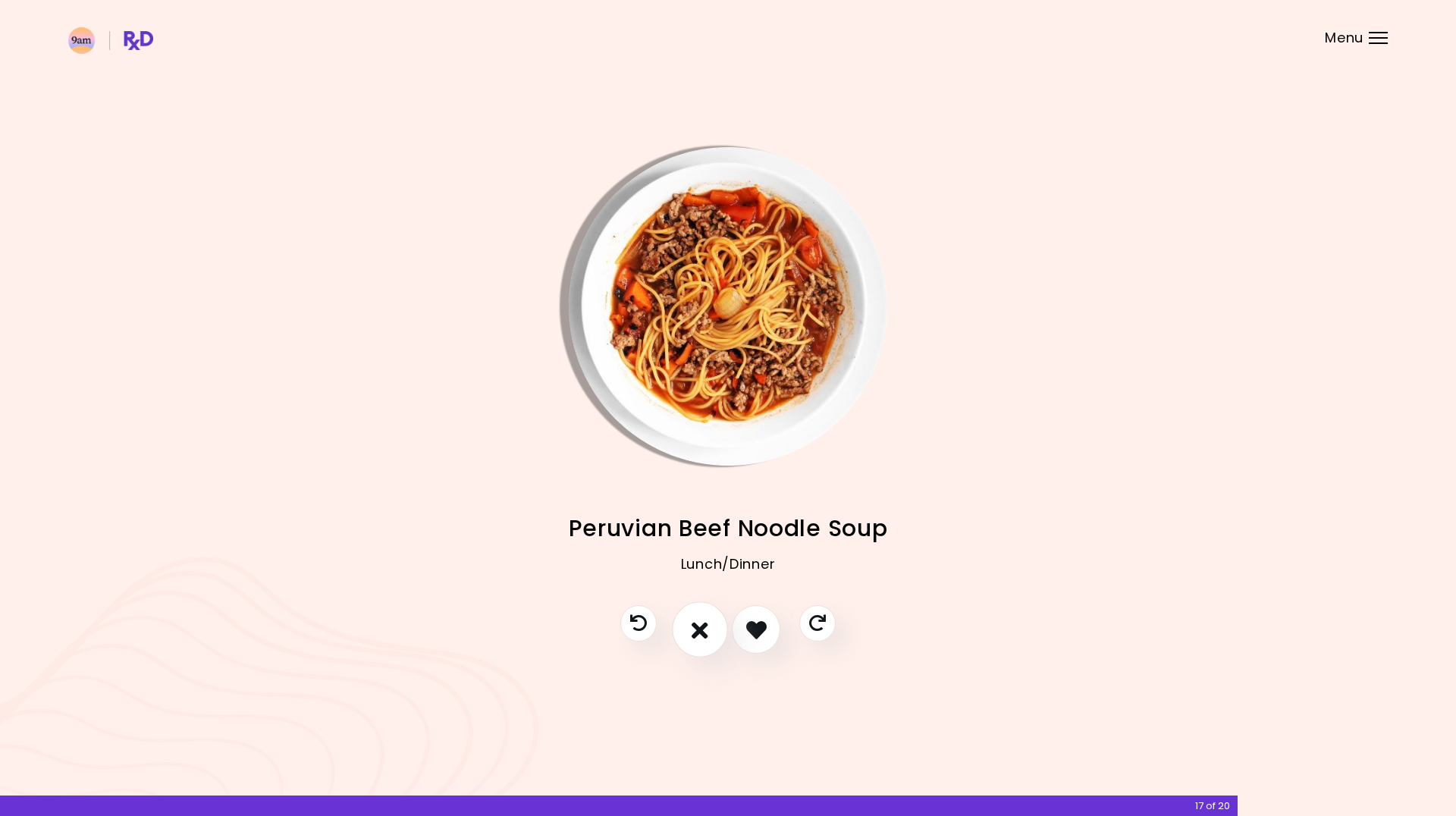
click at [705, 635] on icon "I don't like this recipe" at bounding box center [700, 629] width 17 height 24
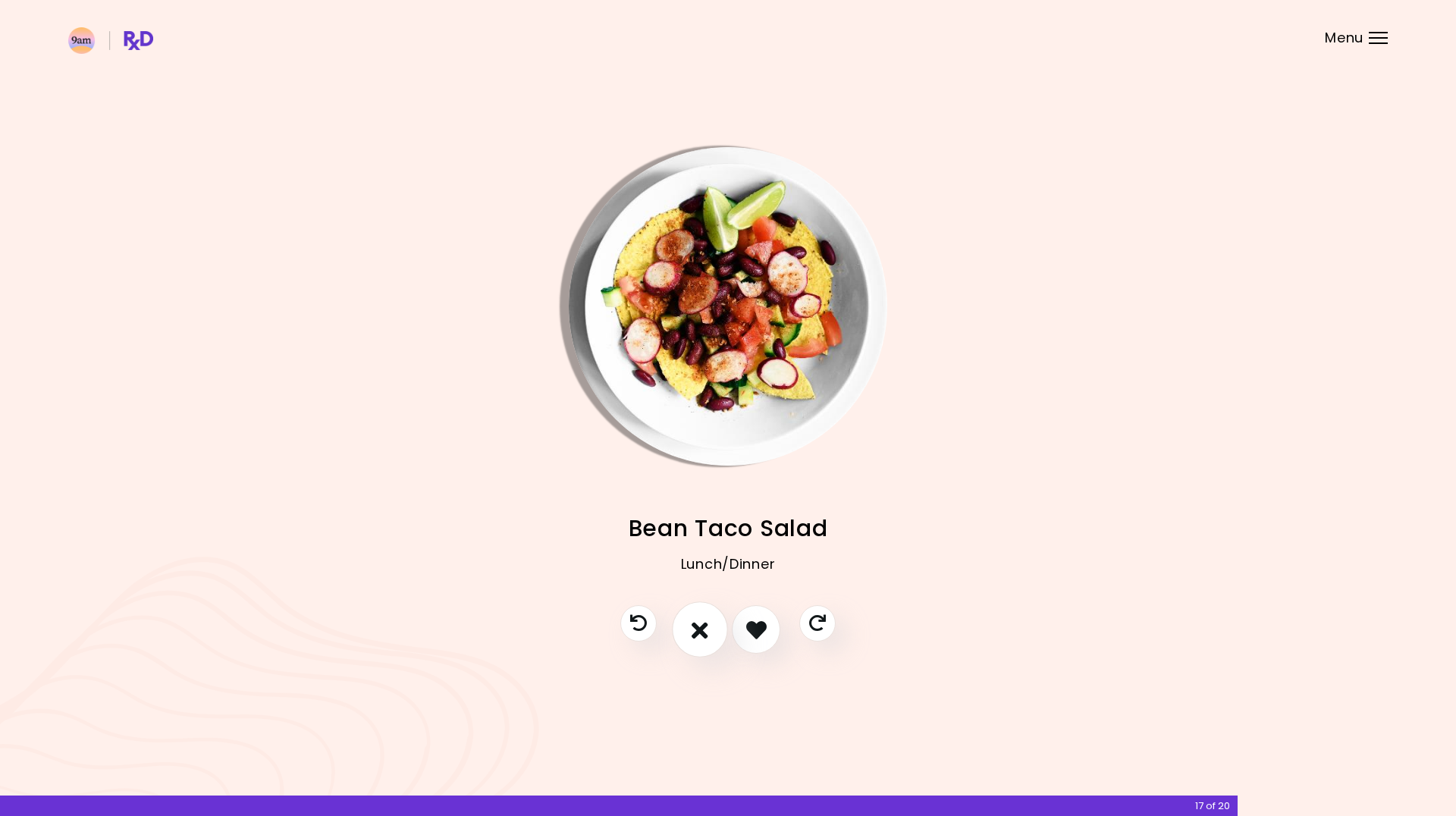
click at [705, 635] on icon "I don't like this recipe" at bounding box center [700, 629] width 17 height 24
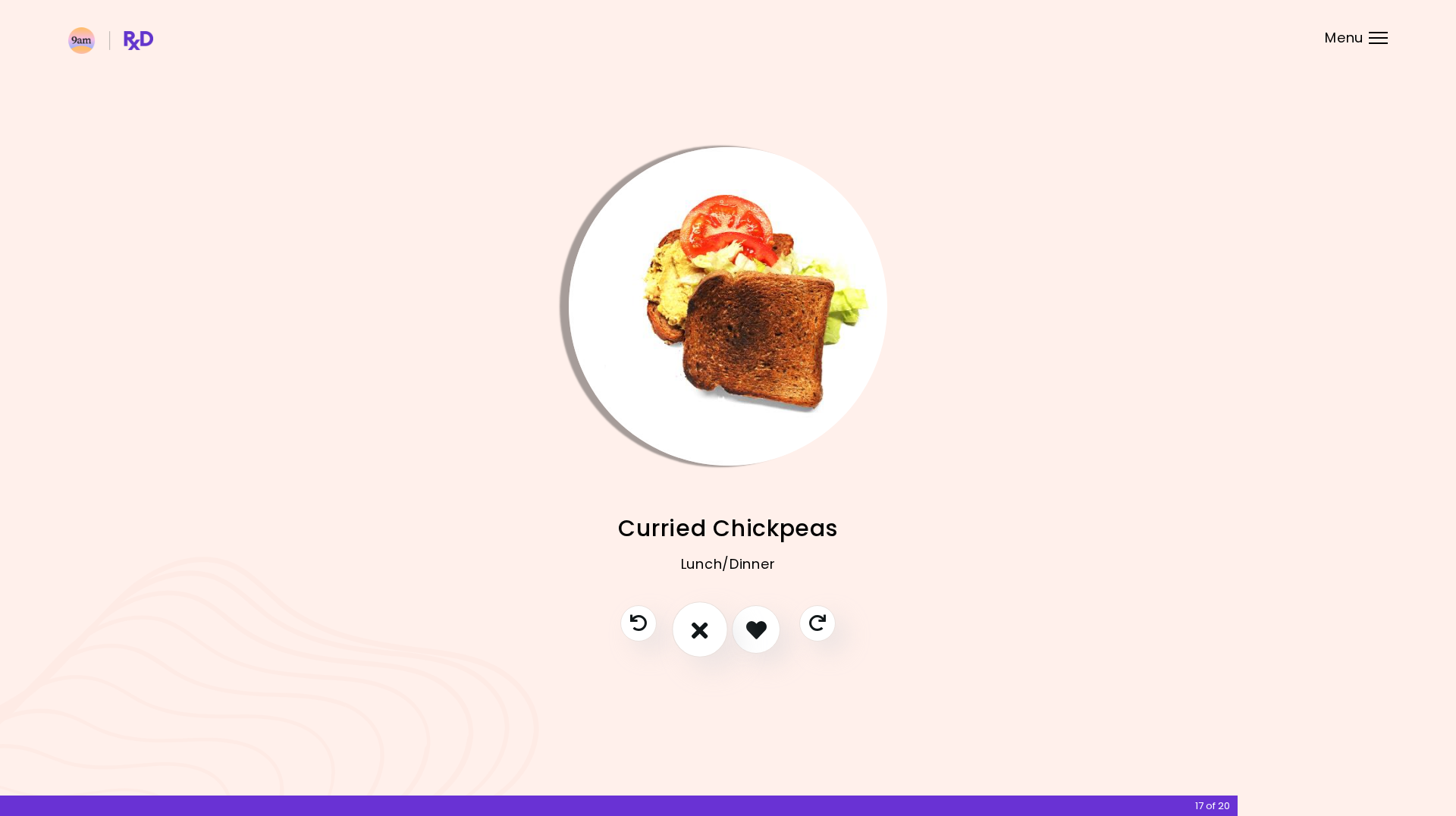
click at [705, 637] on icon "I don't like this recipe" at bounding box center [700, 629] width 17 height 24
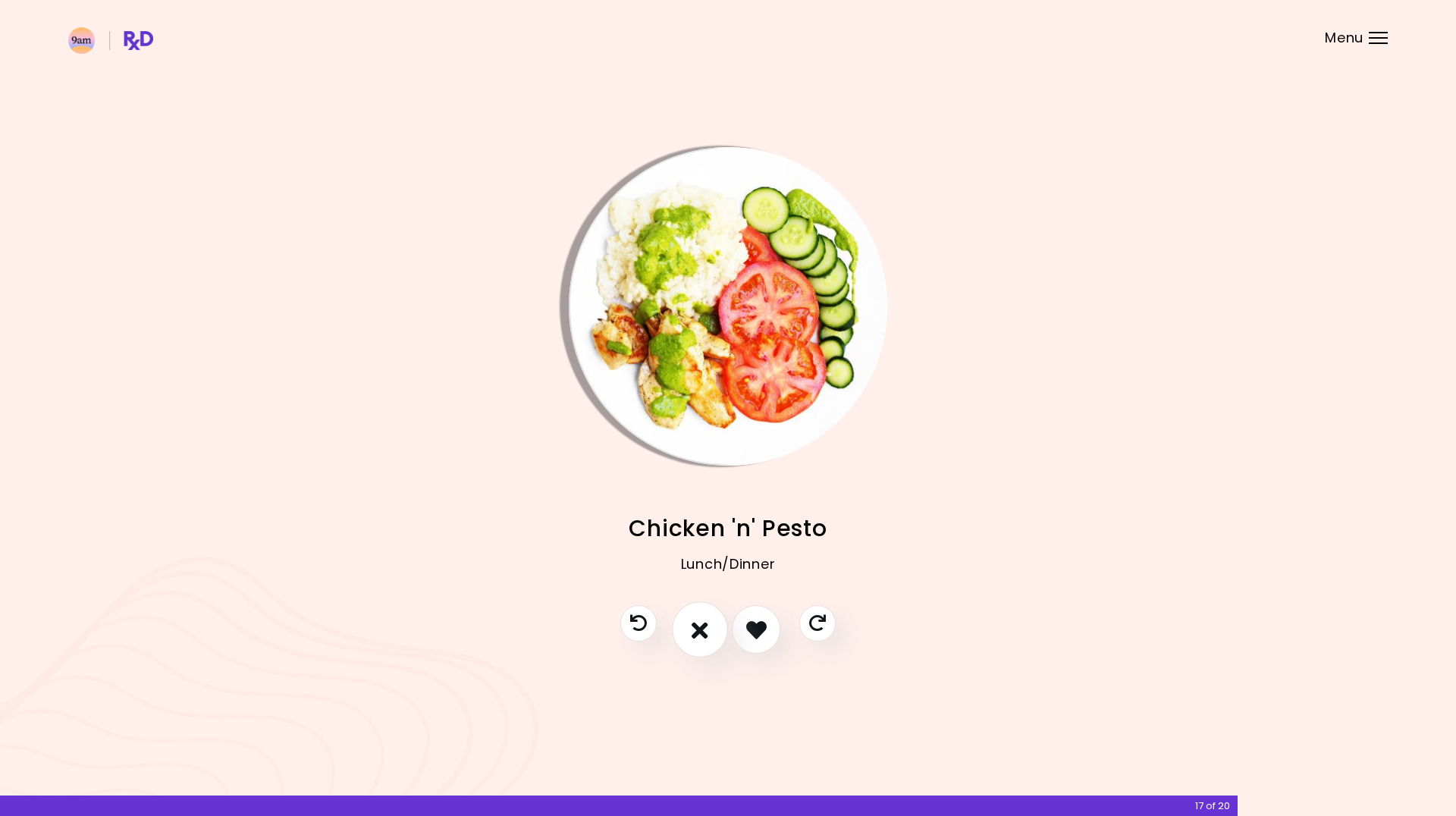
click at [705, 637] on icon "I don't like this recipe" at bounding box center [700, 629] width 17 height 24
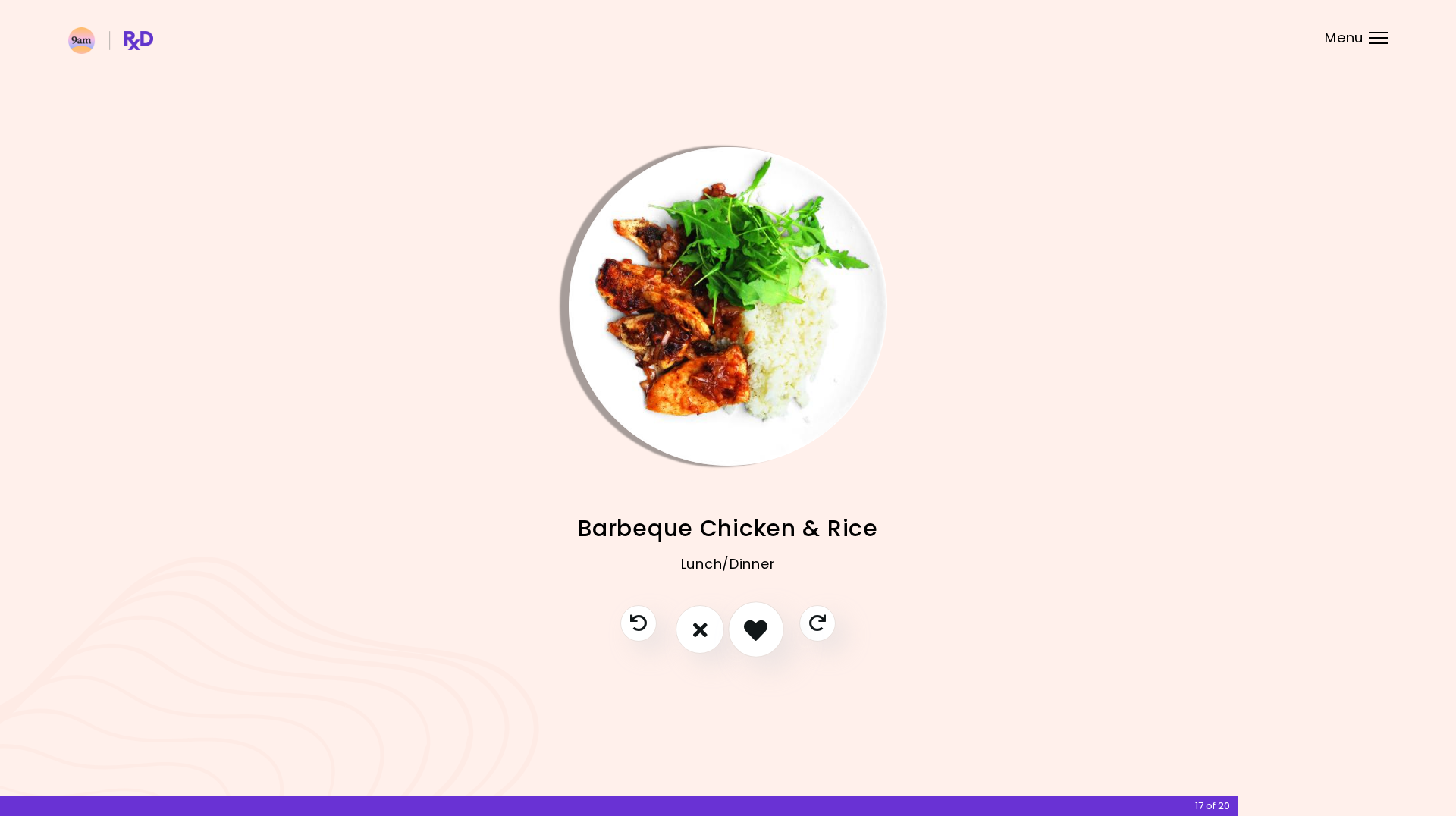
click at [761, 639] on icon "I like this recipe" at bounding box center [755, 629] width 24 height 24
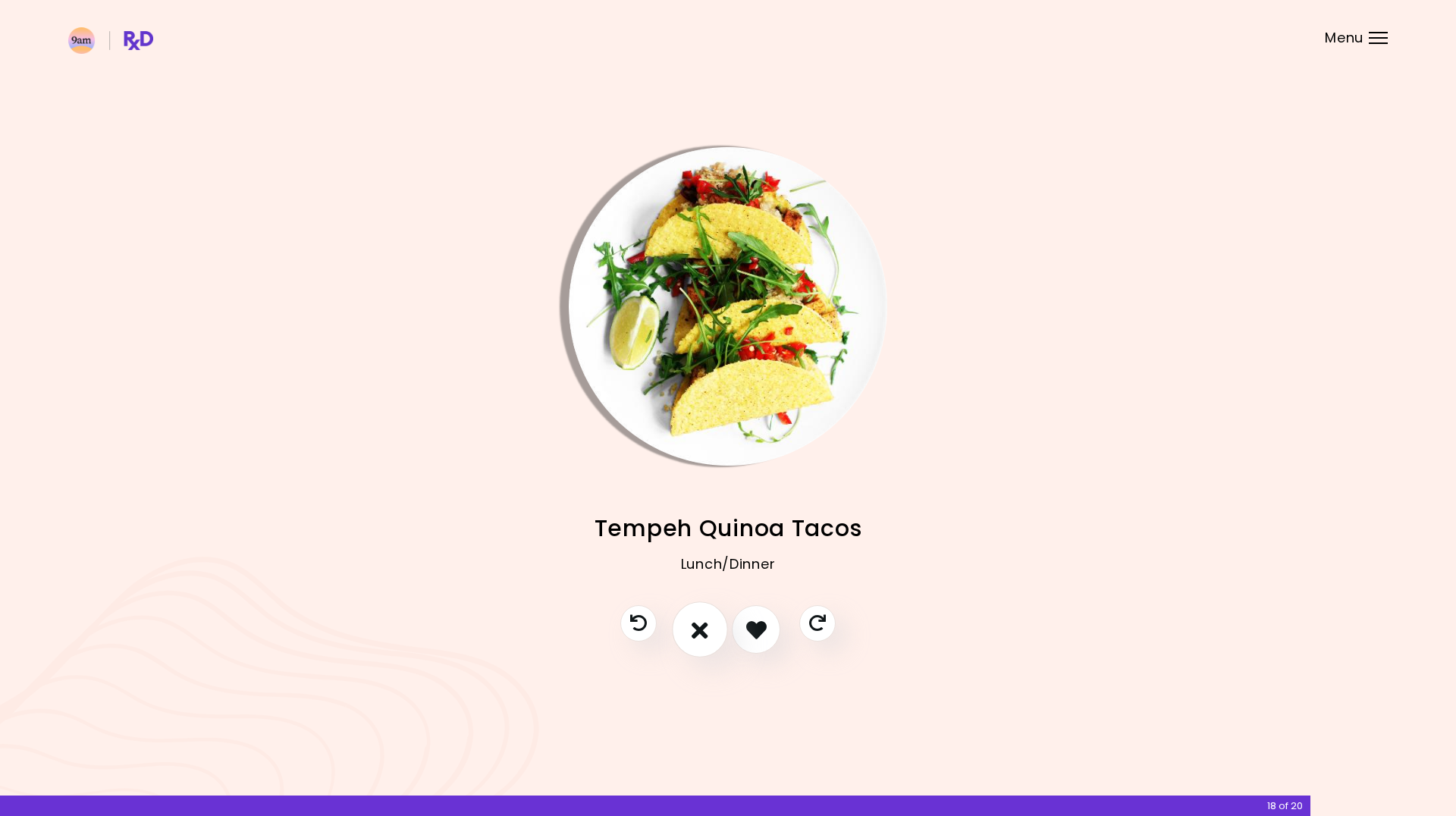
click at [705, 640] on icon "I don't like this recipe" at bounding box center [700, 629] width 17 height 24
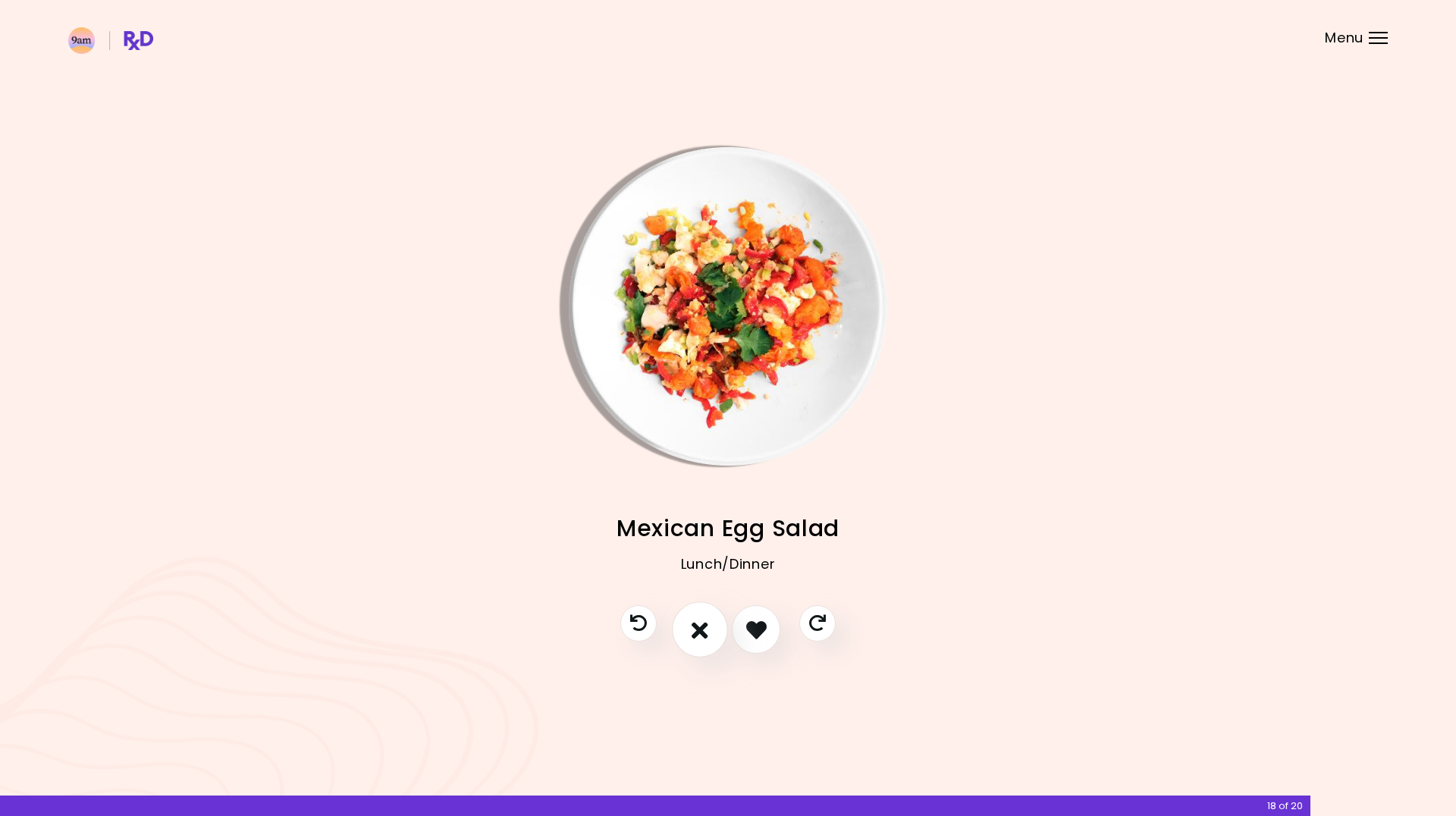
click at [704, 636] on icon "I don't like this recipe" at bounding box center [700, 629] width 17 height 24
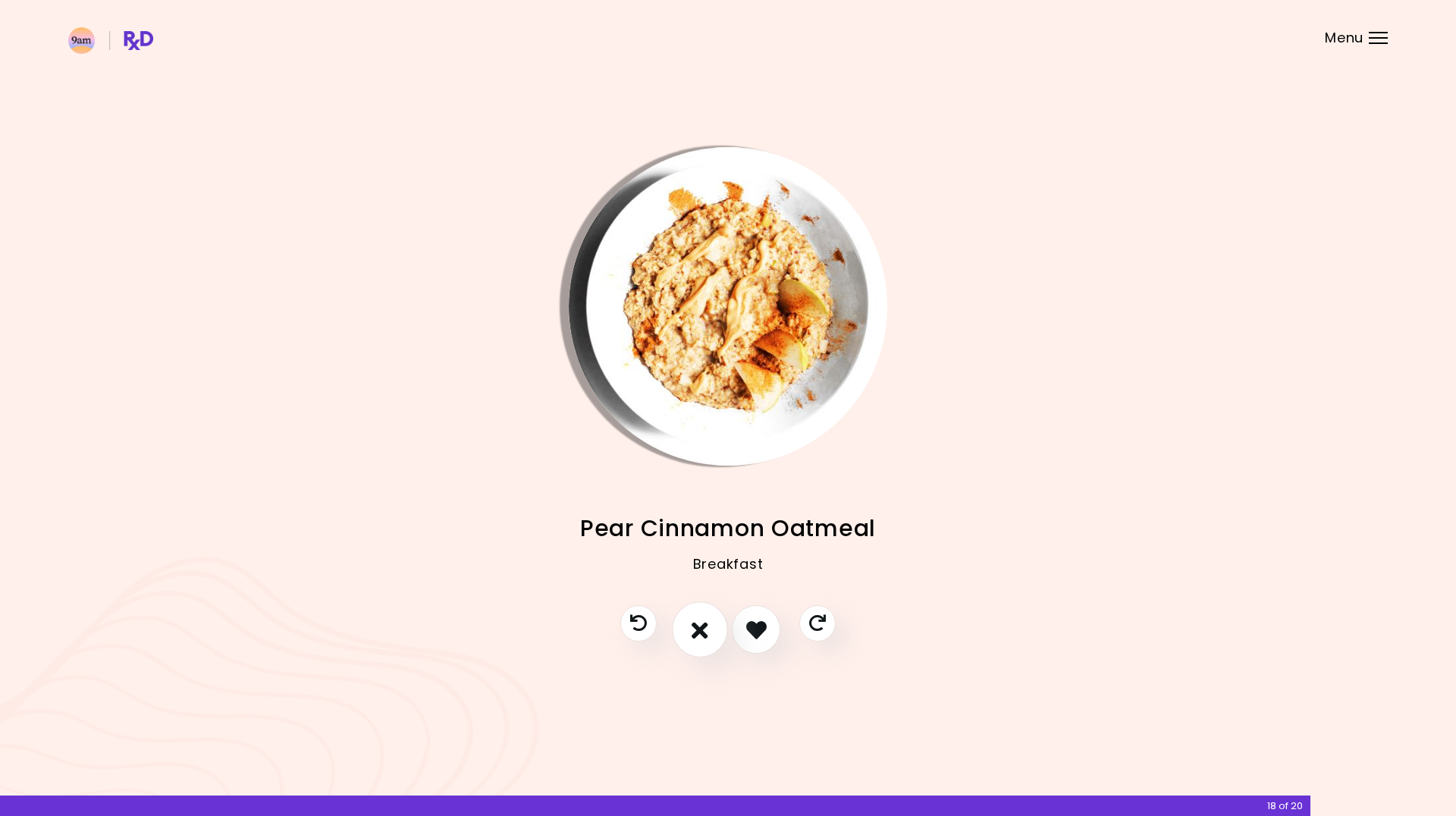
click at [712, 637] on button "I don't like this recipe" at bounding box center [700, 630] width 56 height 56
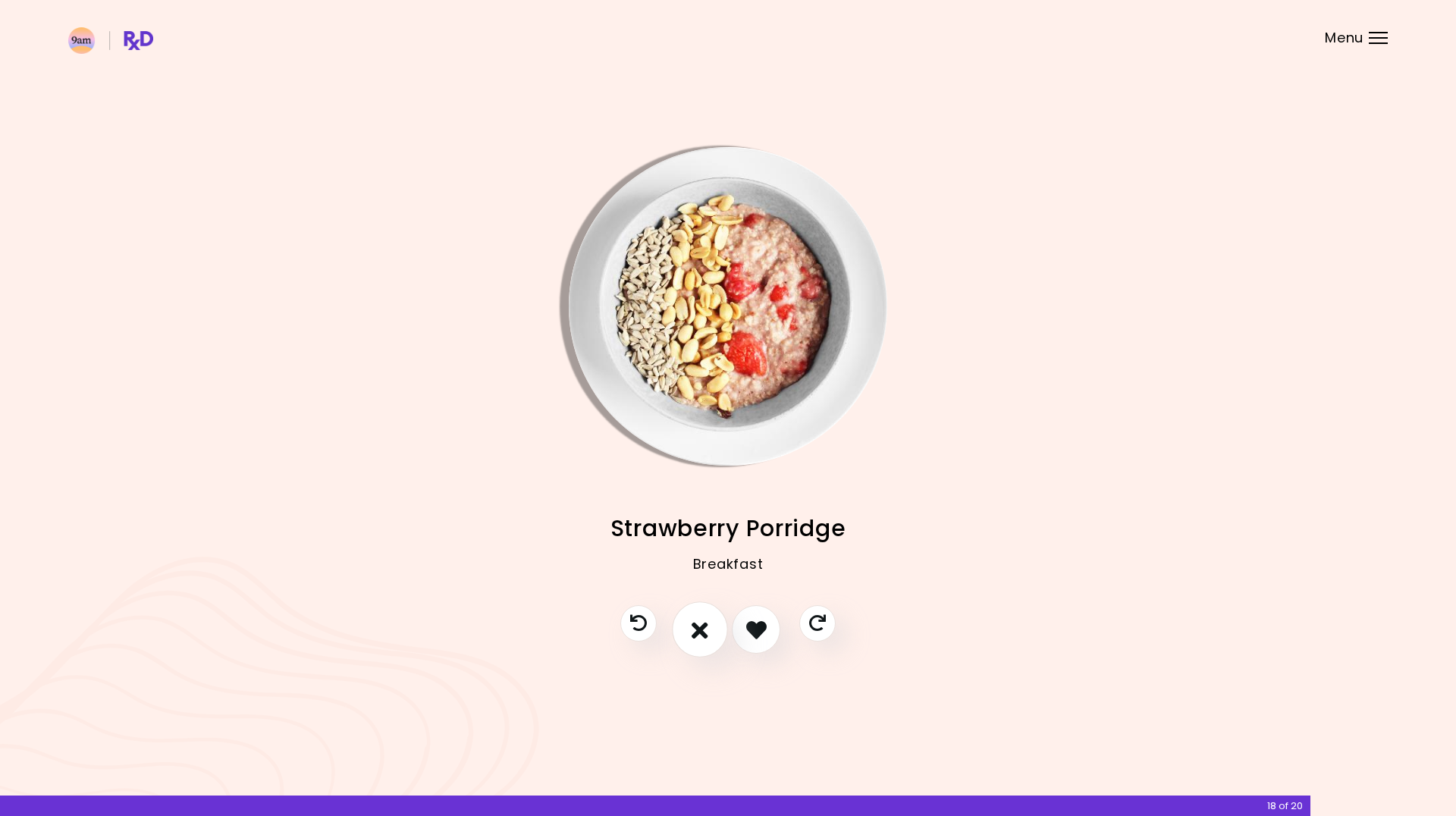
click at [712, 637] on button "I don't like this recipe" at bounding box center [700, 630] width 56 height 56
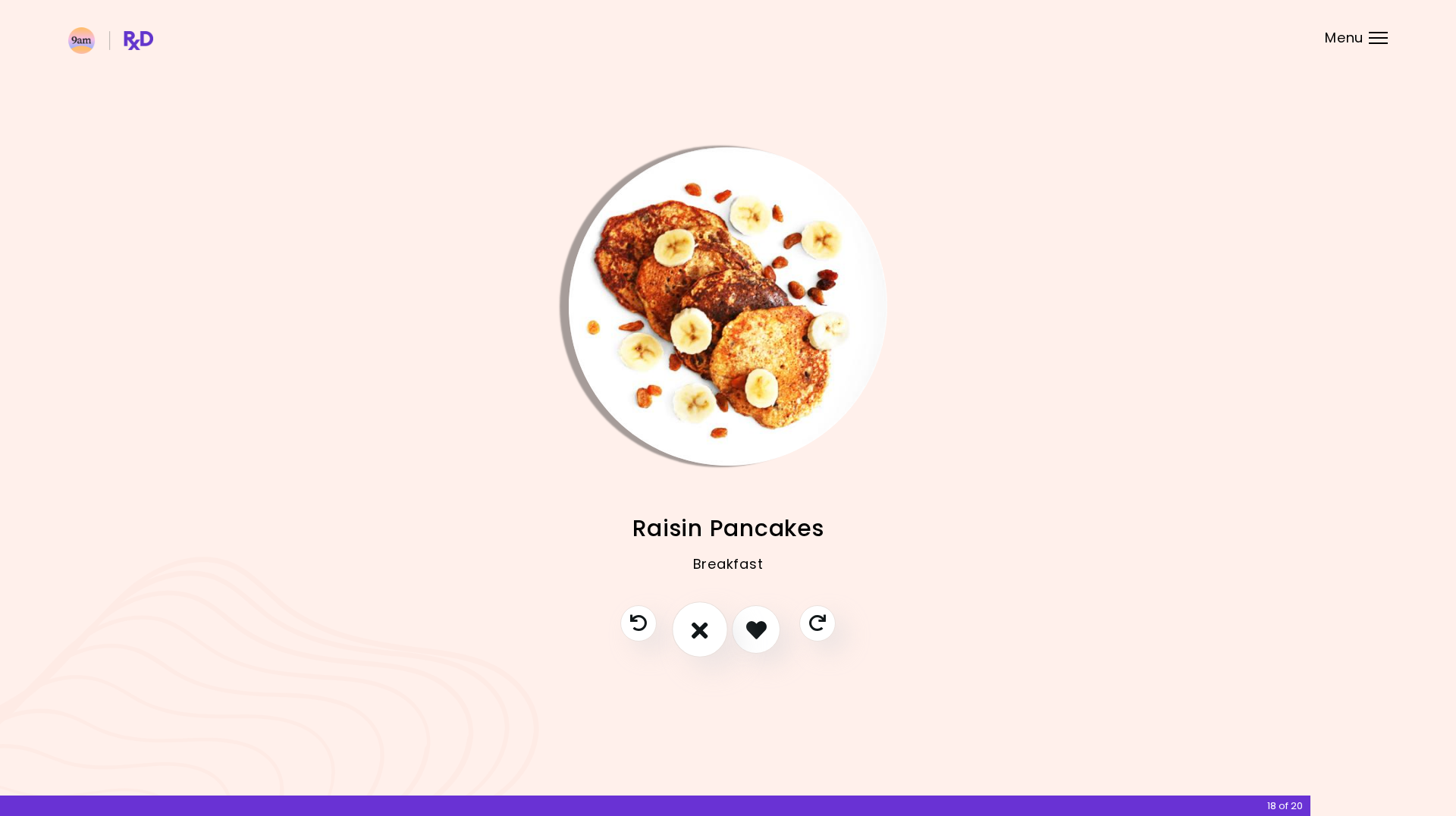
click at [714, 635] on button "I don't like this recipe" at bounding box center [700, 630] width 56 height 56
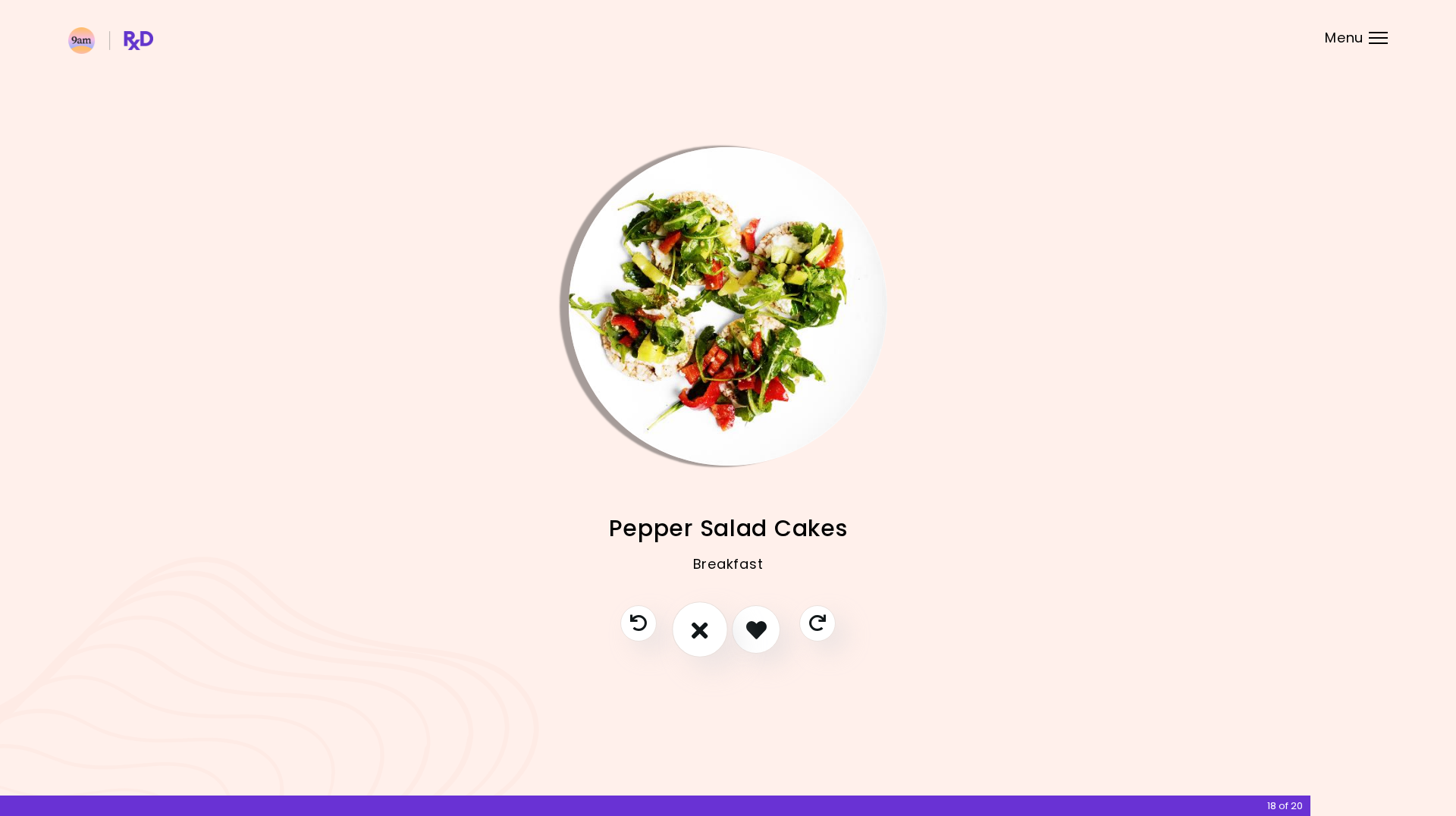
click at [714, 635] on button "I don't like this recipe" at bounding box center [700, 630] width 56 height 56
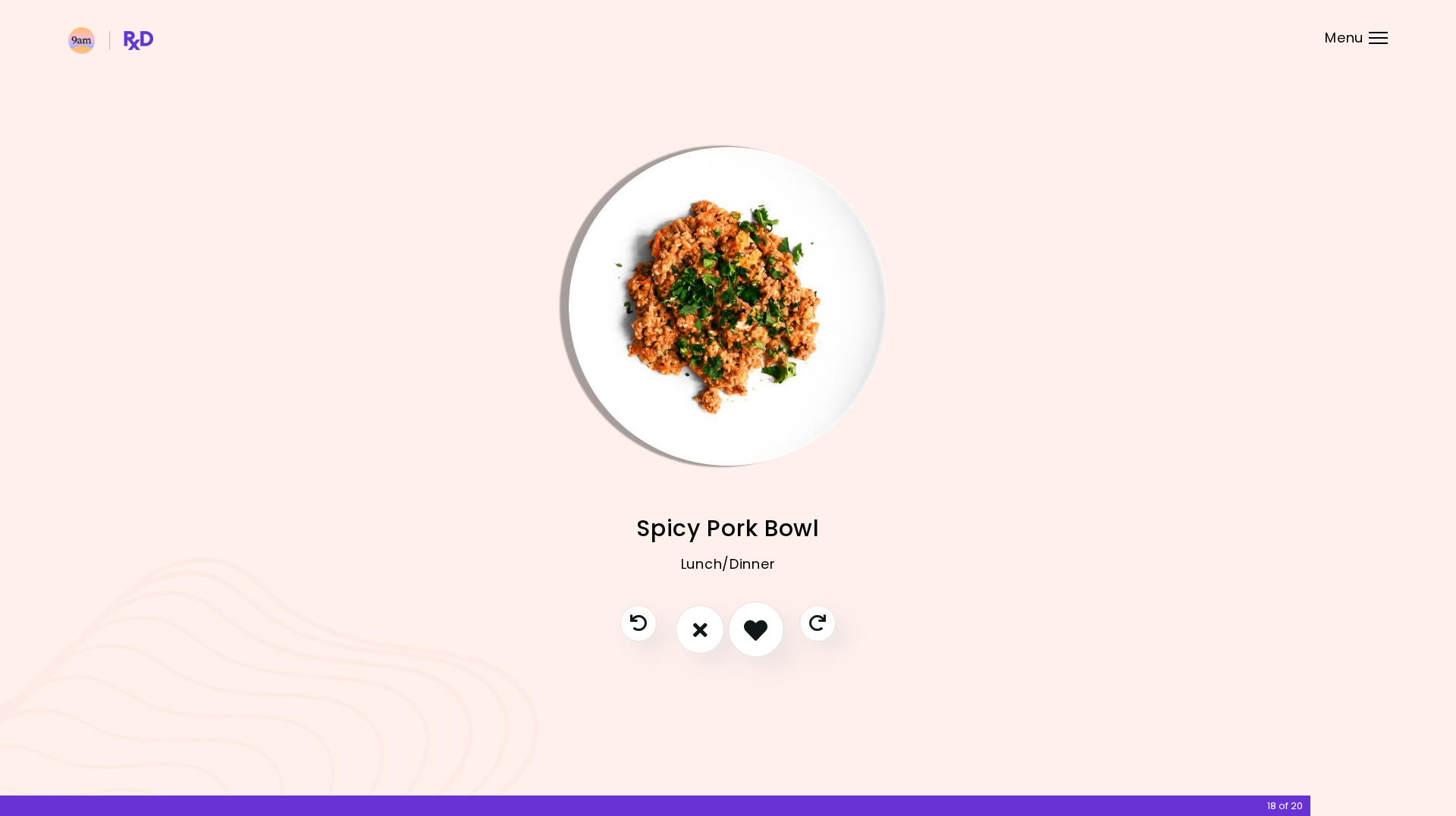
click at [775, 640] on button "I like this recipe" at bounding box center [756, 630] width 56 height 56
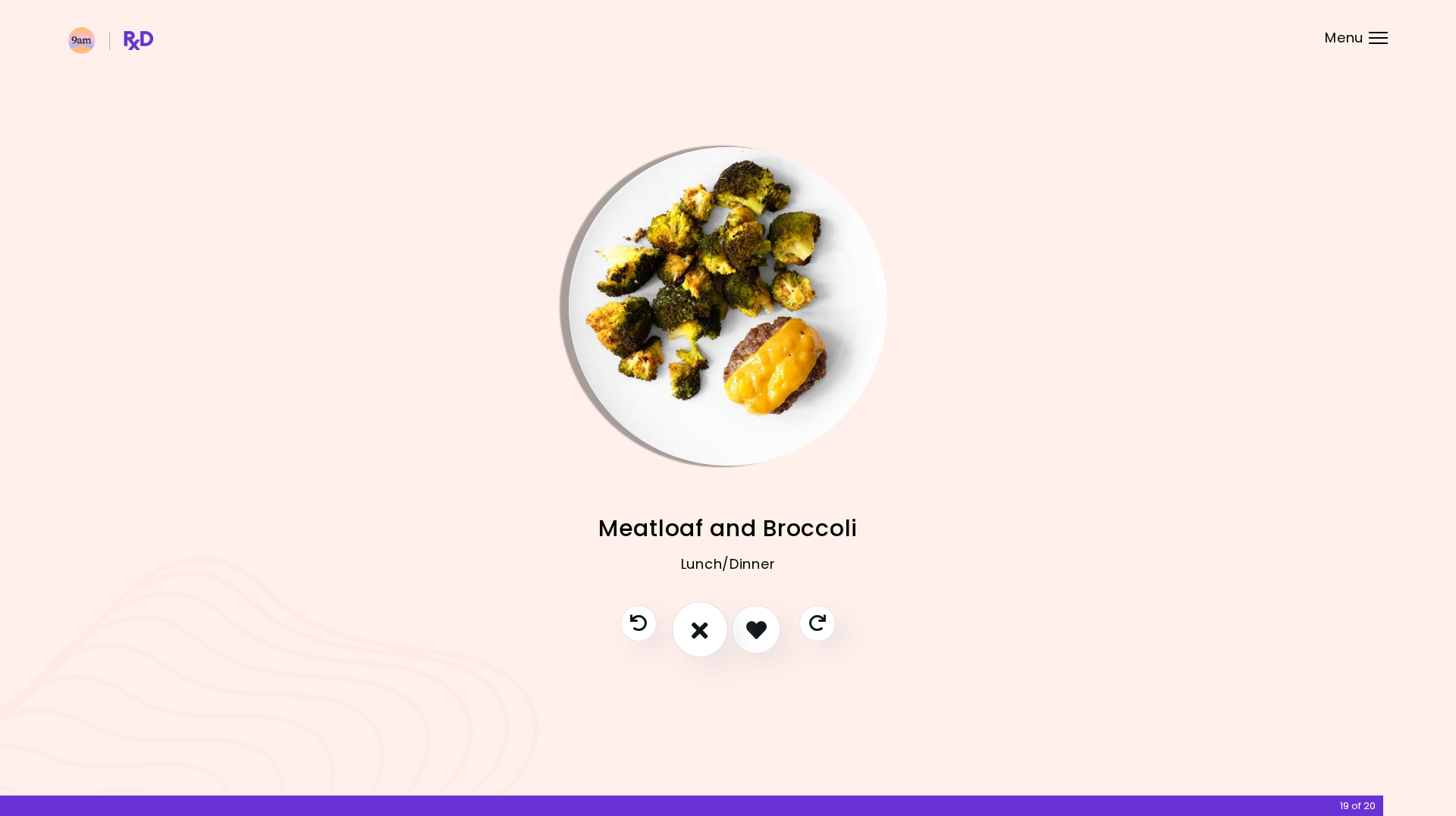
click at [693, 641] on icon "I don't like this recipe" at bounding box center [700, 629] width 17 height 24
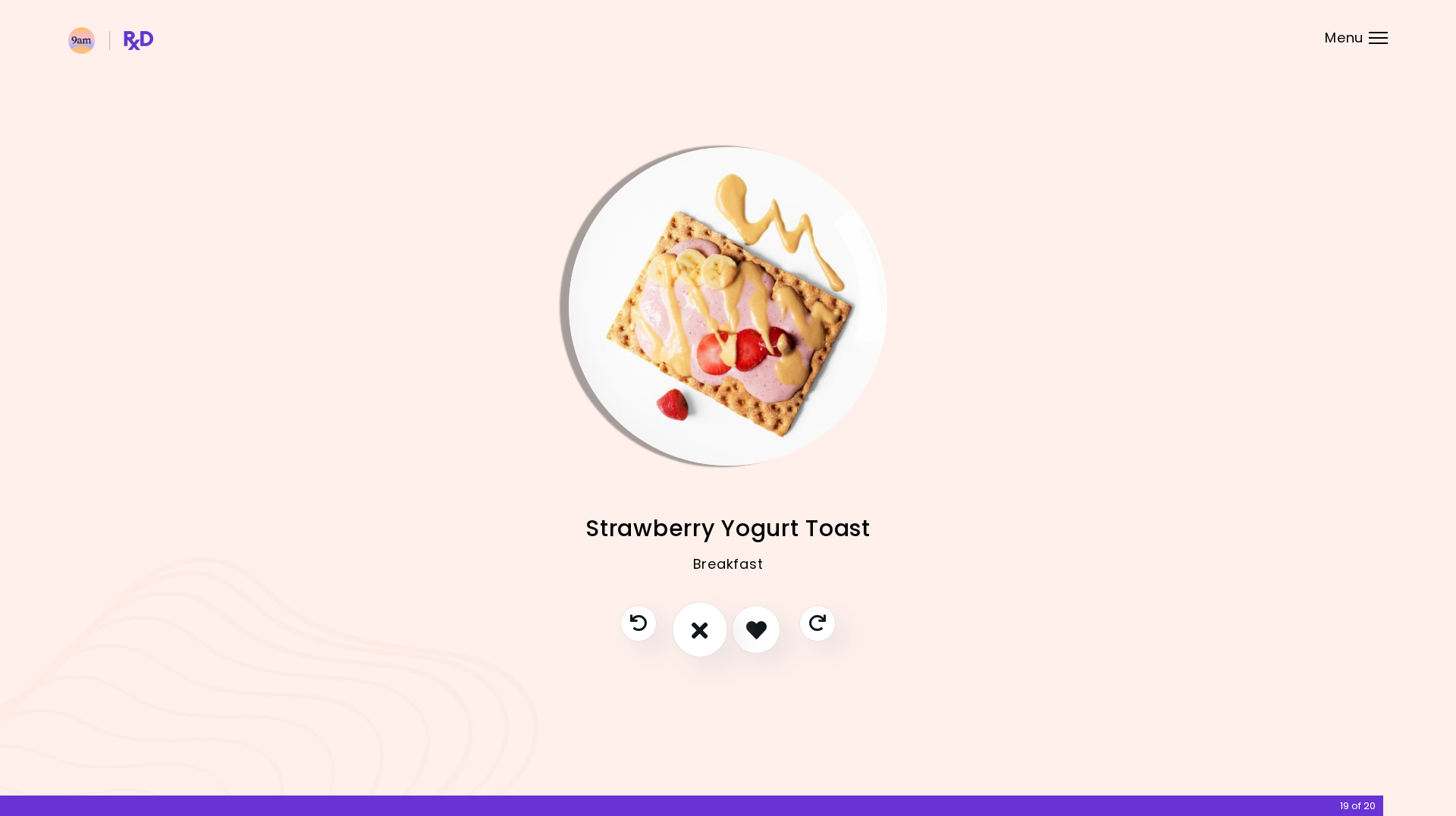
click at [697, 638] on icon "I don't like this recipe" at bounding box center [700, 629] width 17 height 24
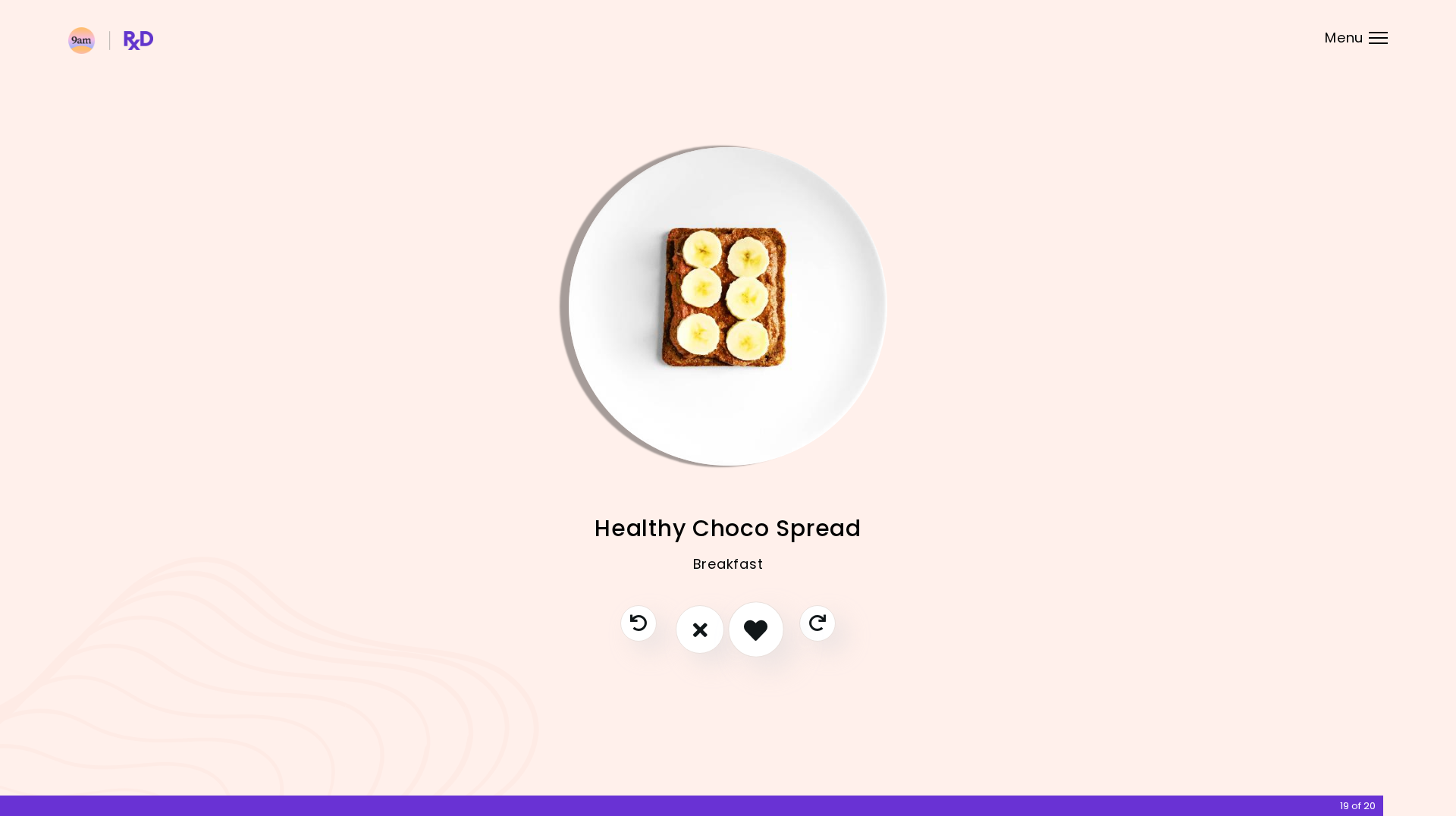
click at [774, 641] on button "I like this recipe" at bounding box center [756, 630] width 56 height 56
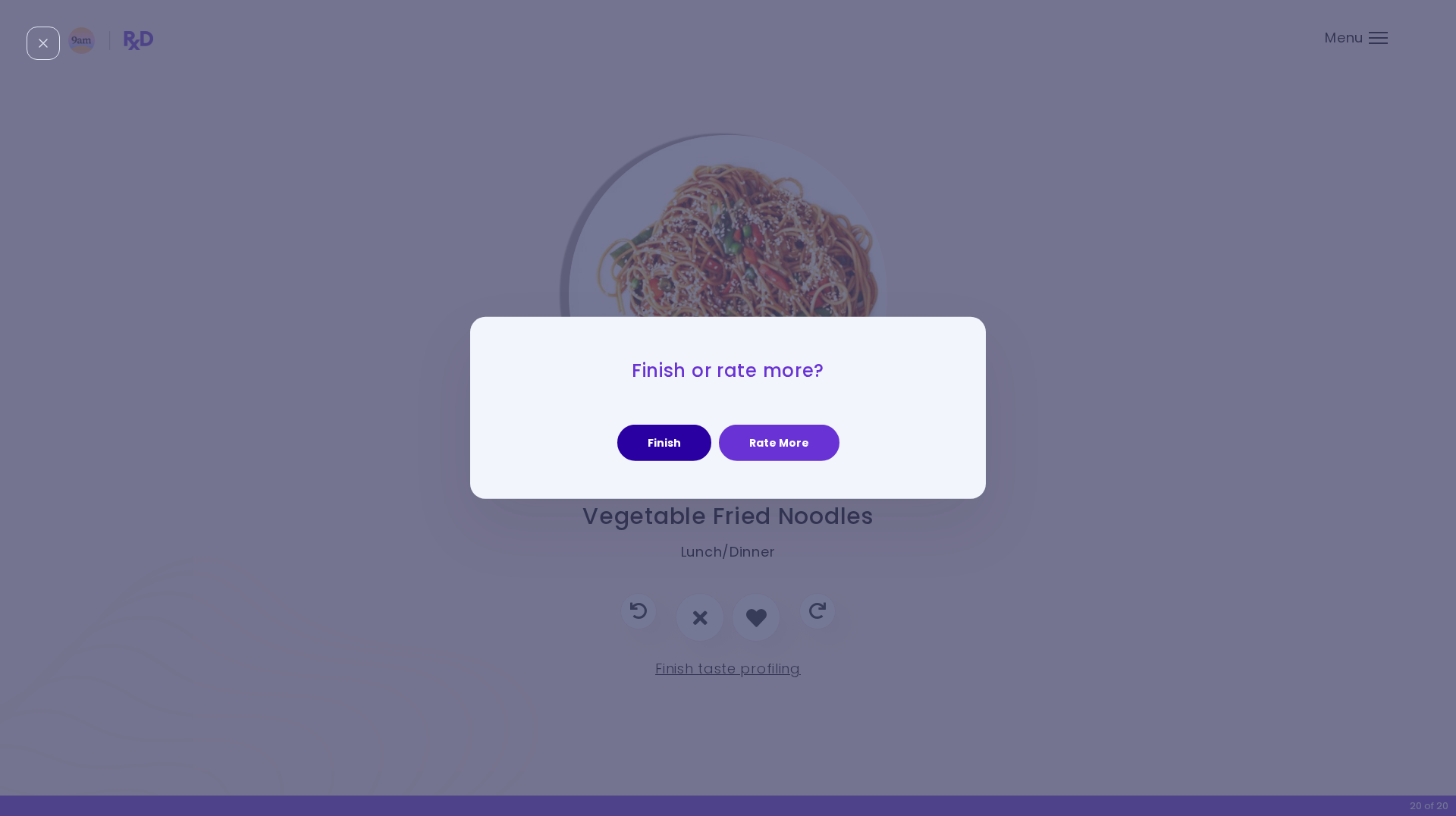
click at [668, 448] on button "Finish" at bounding box center [665, 443] width 94 height 37
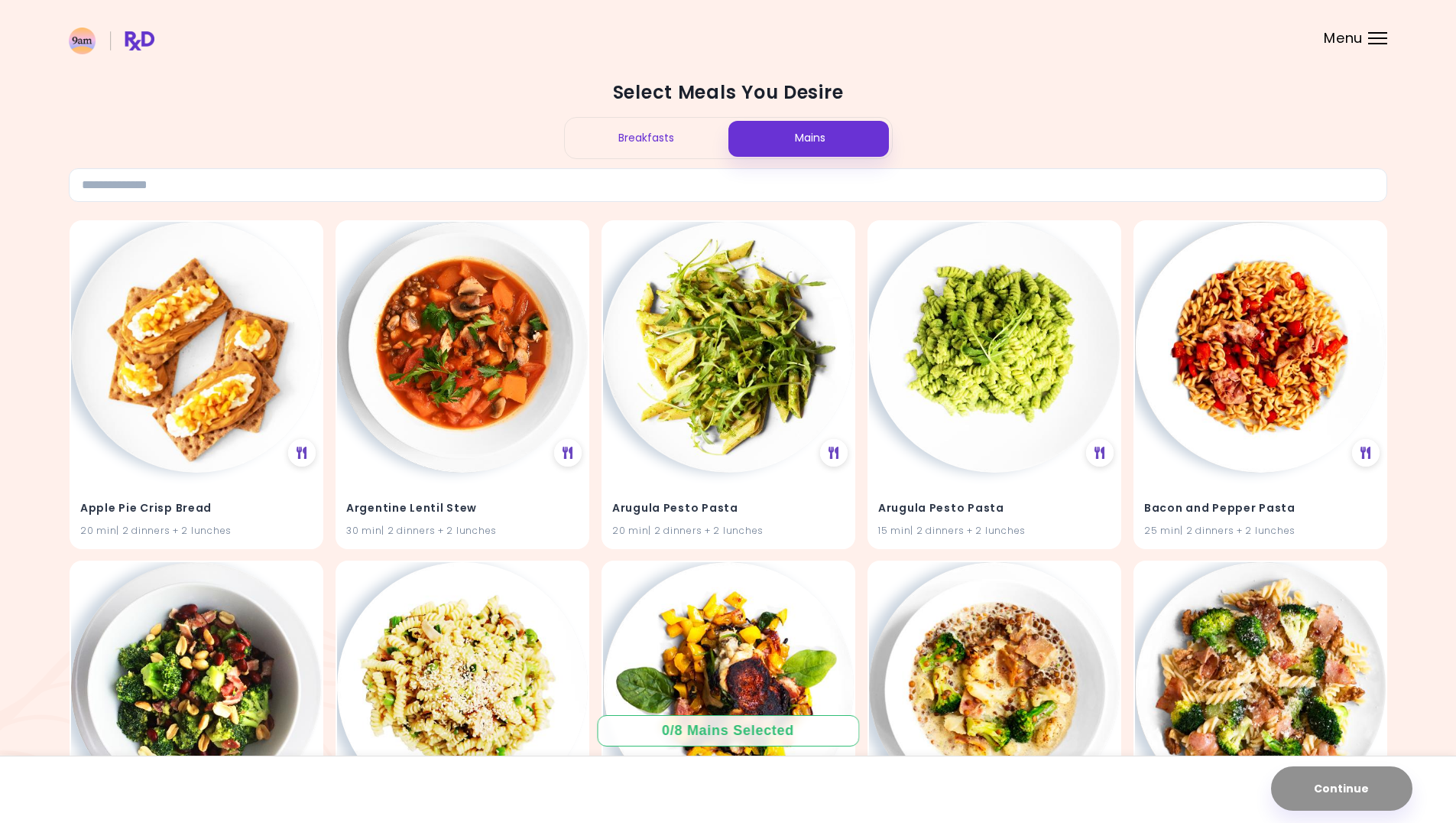
click at [679, 133] on div "Breakfasts" at bounding box center [647, 138] width 164 height 41
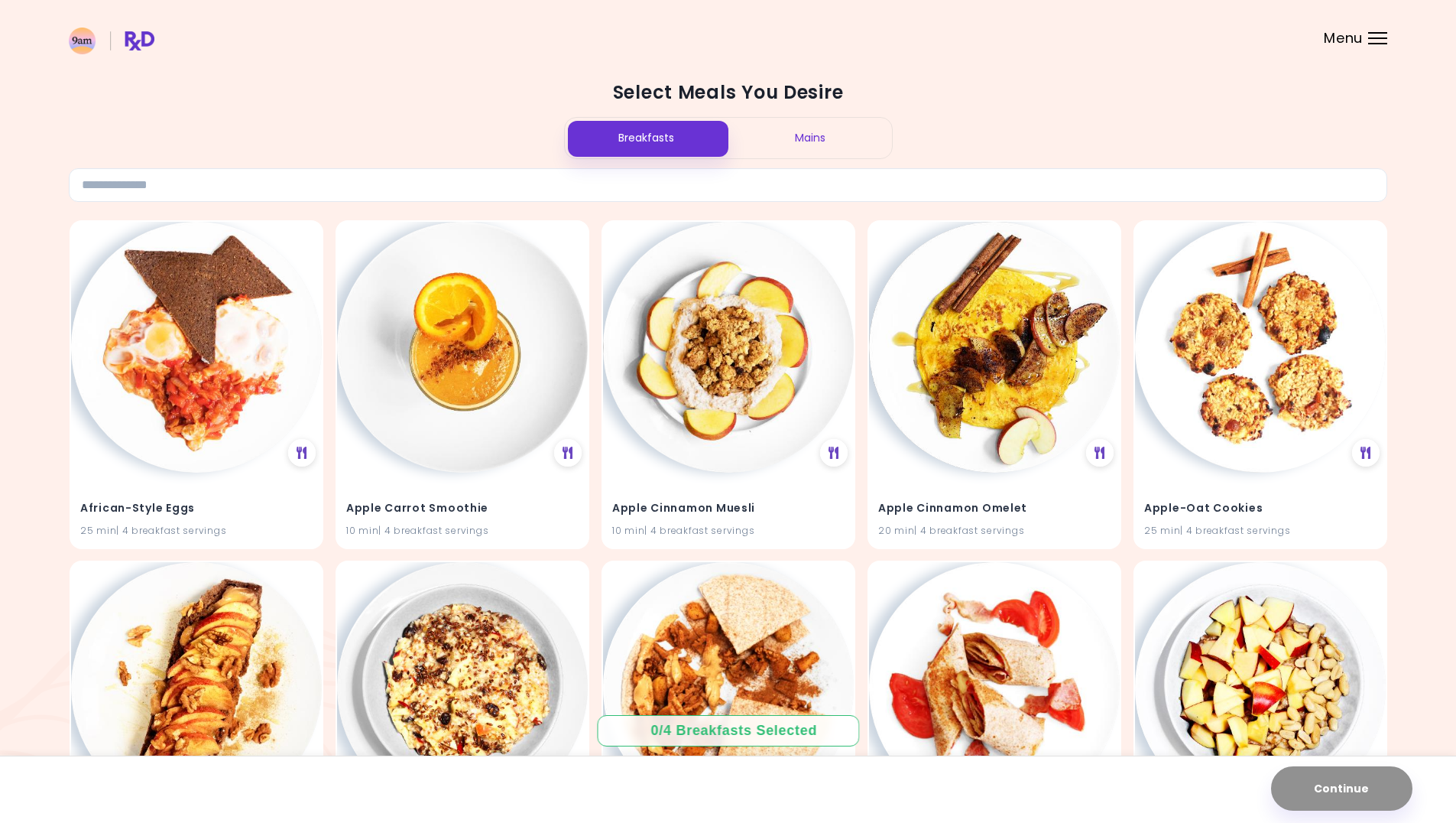
click at [797, 135] on div "Mains" at bounding box center [810, 138] width 164 height 41
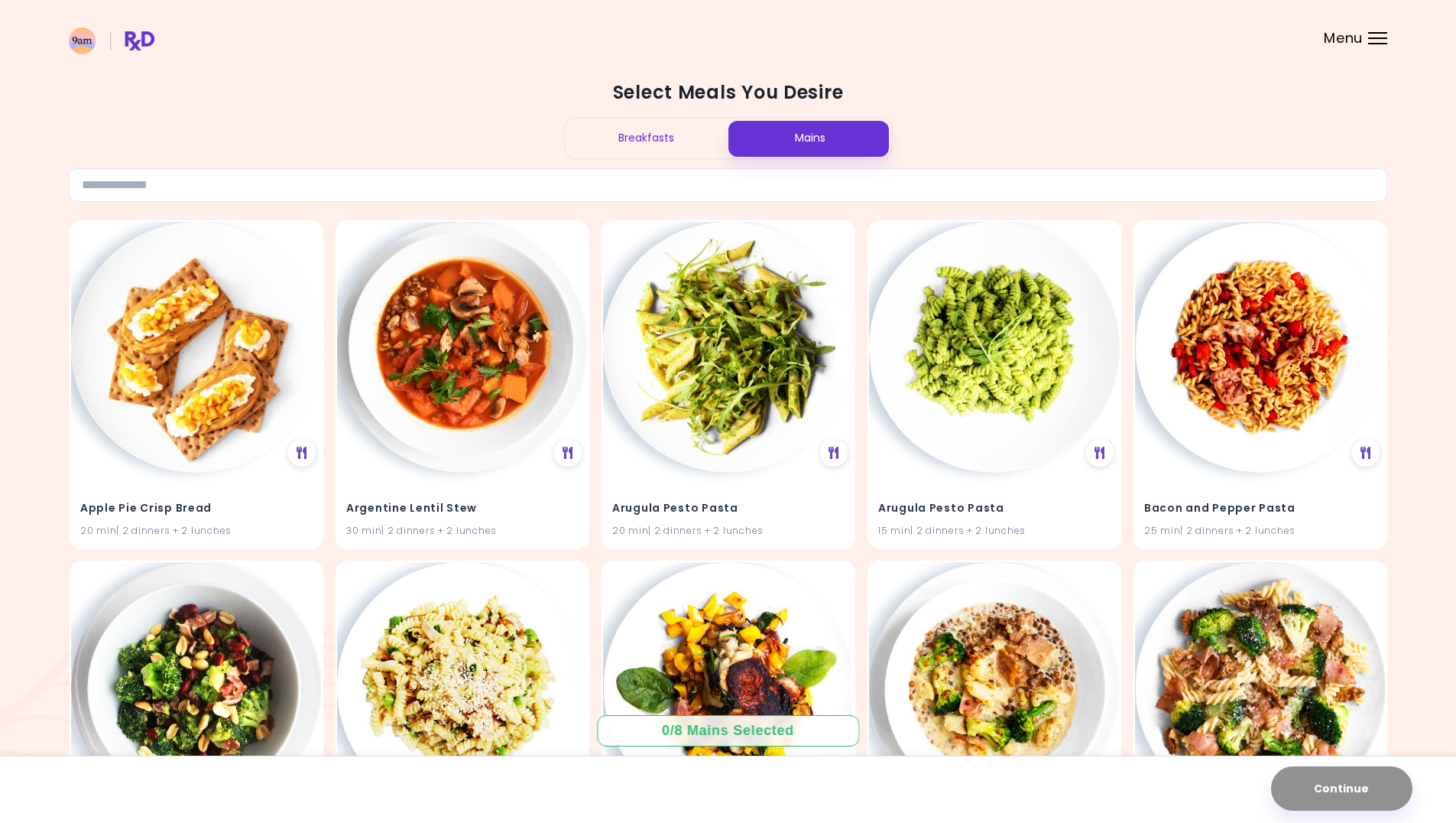
click at [650, 130] on div "Breakfasts" at bounding box center [647, 138] width 164 height 41
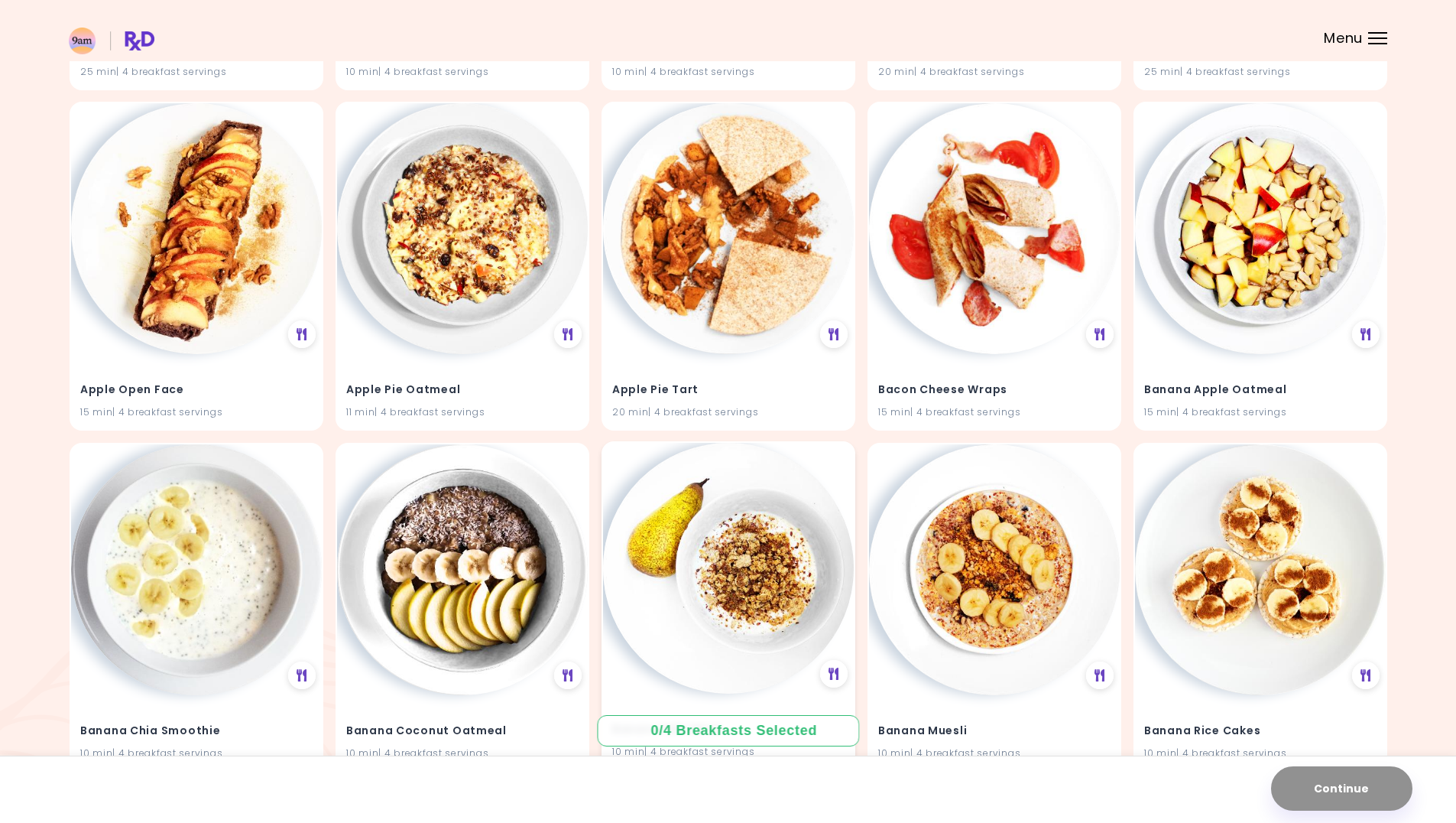
scroll to position [536, 0]
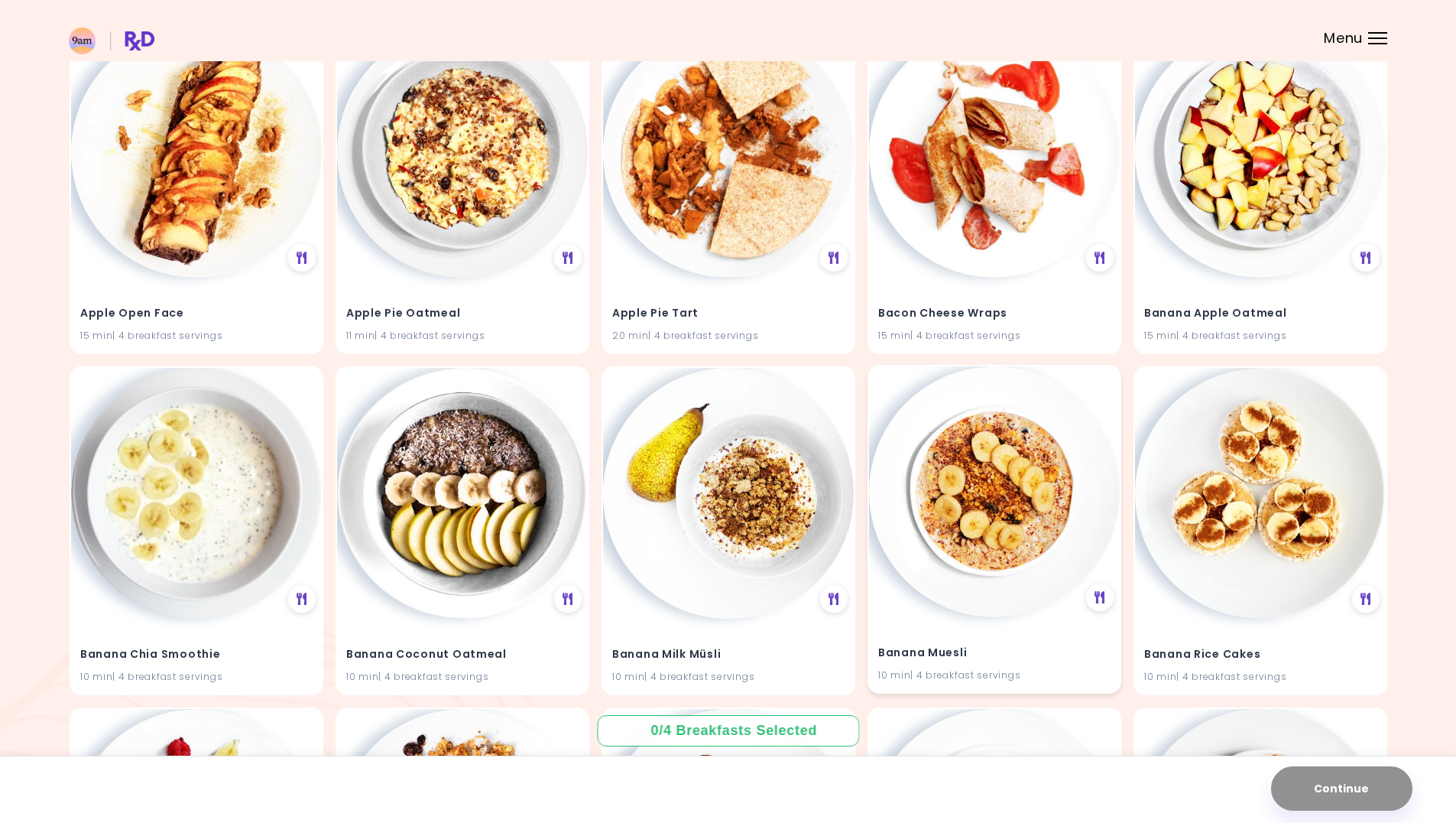
click at [997, 543] on img at bounding box center [994, 492] width 251 height 251
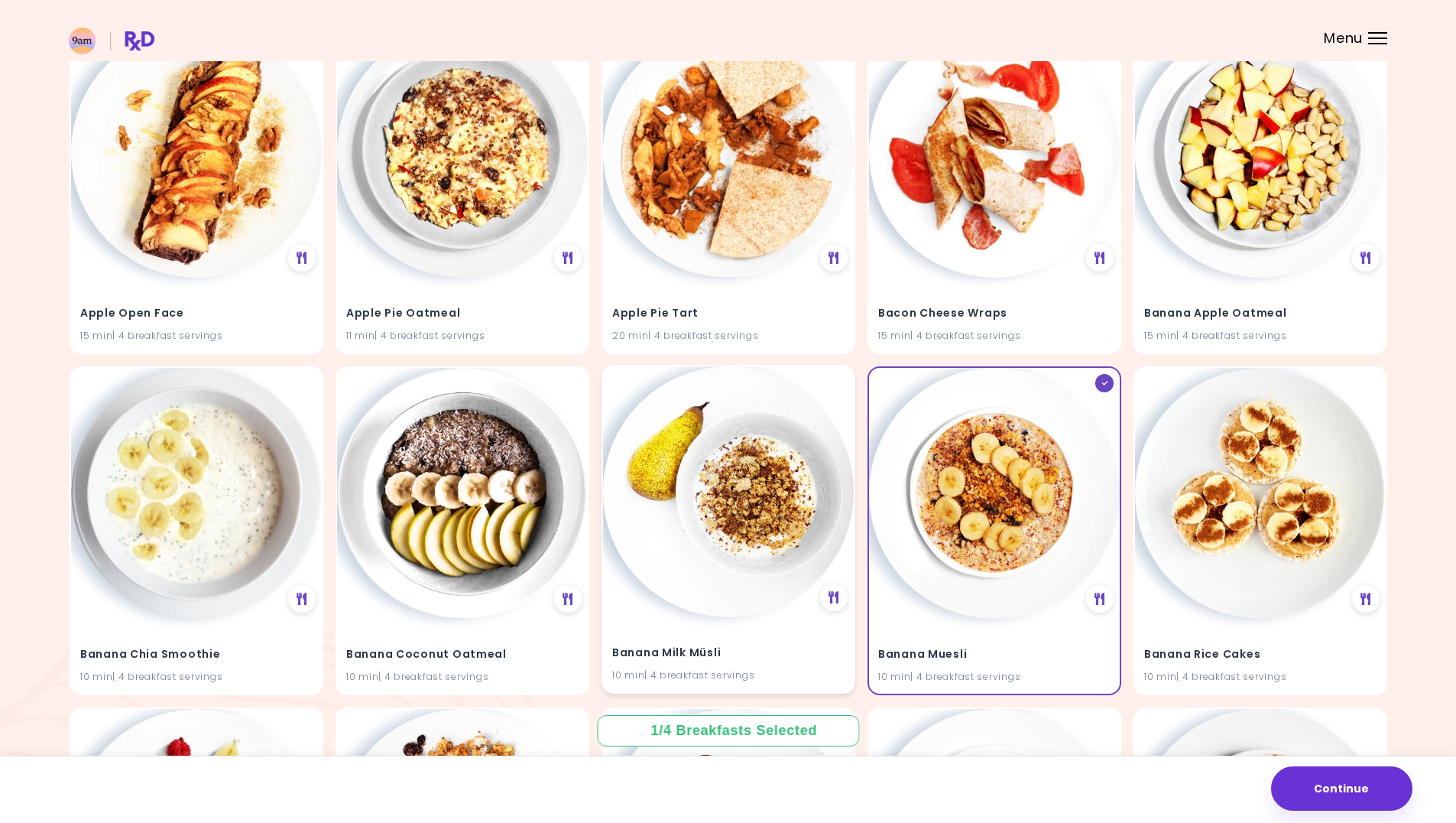
click at [743, 566] on img at bounding box center [728, 492] width 251 height 251
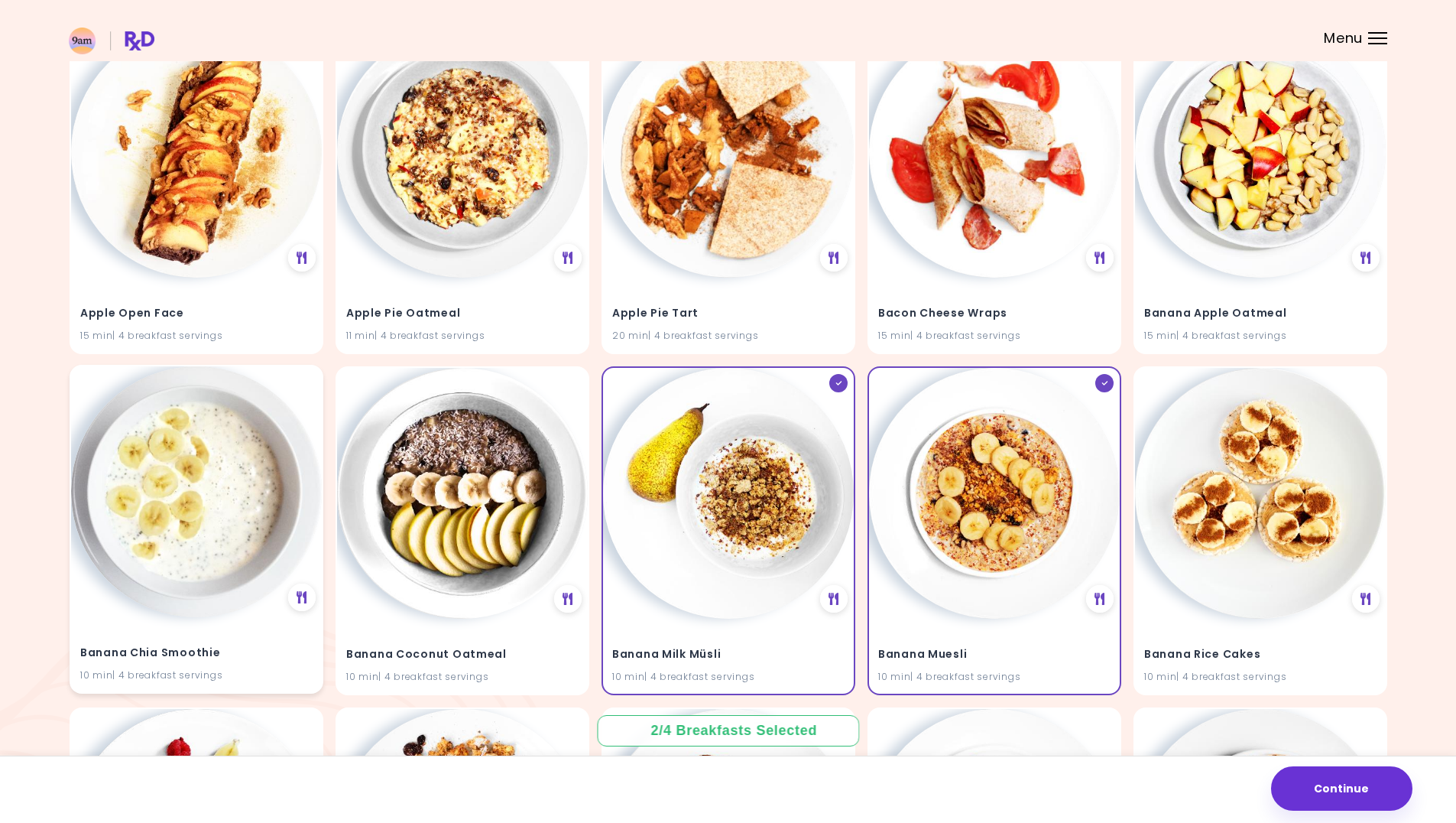
click at [249, 552] on img at bounding box center [196, 492] width 251 height 251
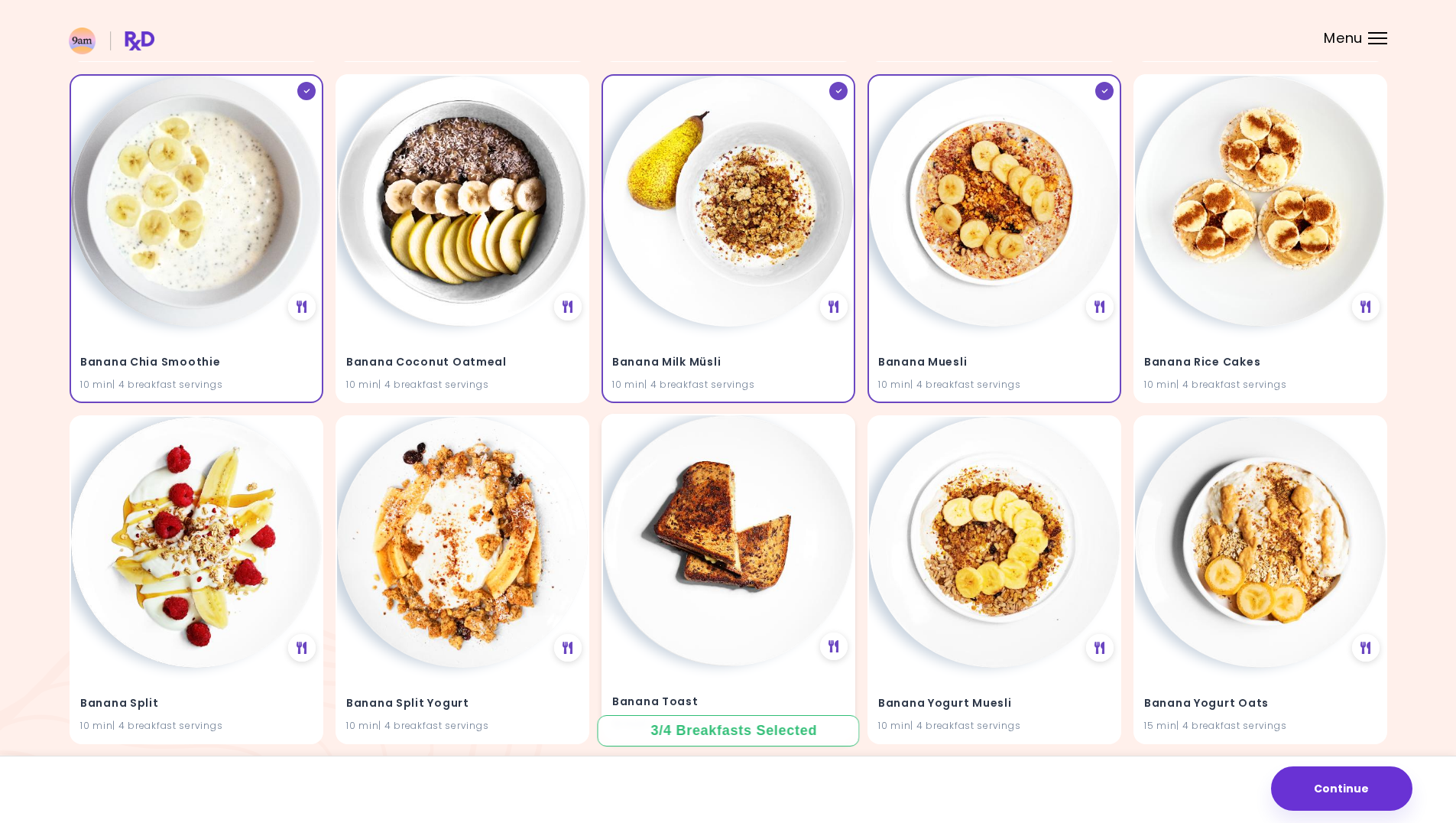
scroll to position [914, 0]
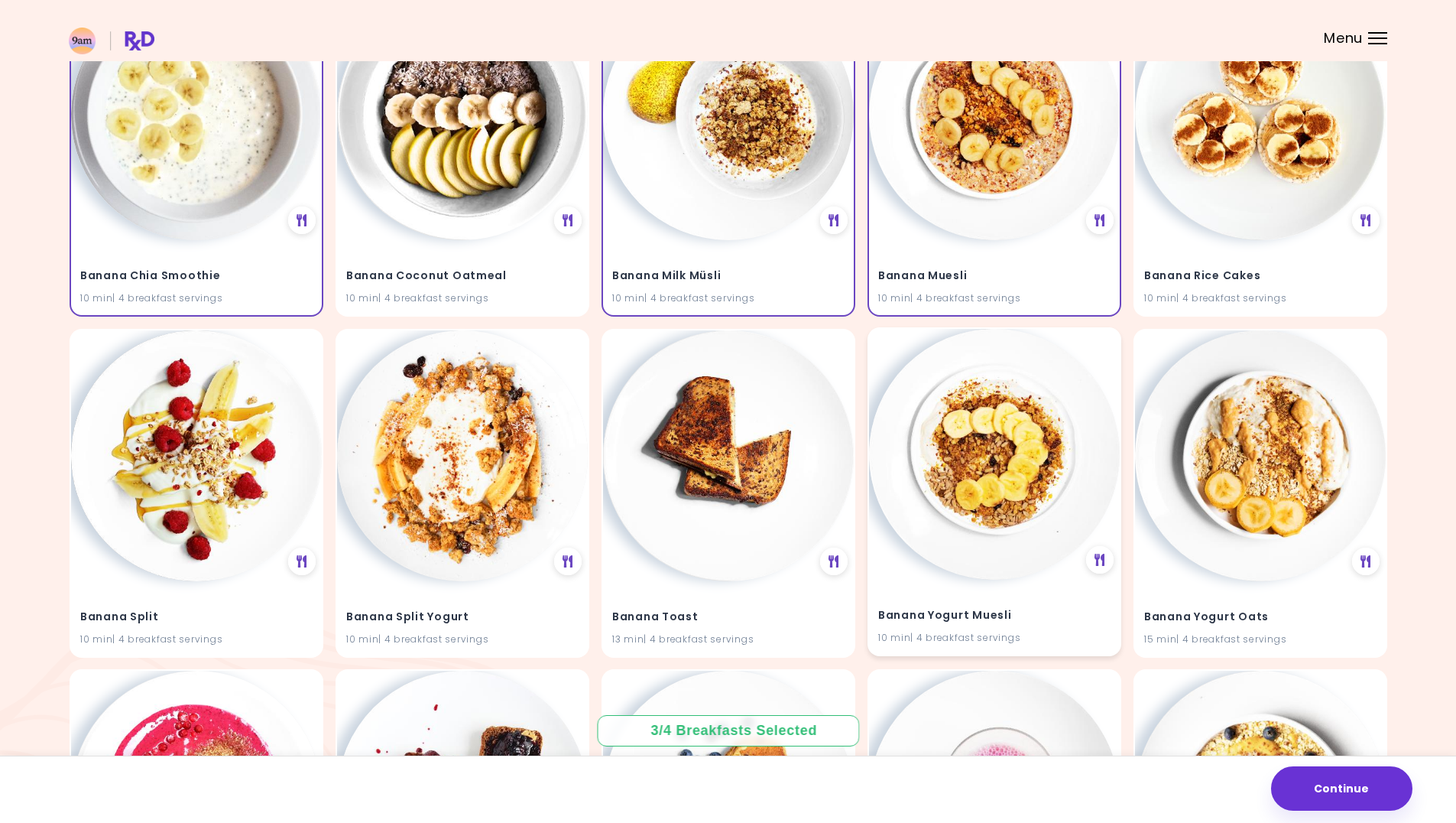
click at [1004, 514] on img at bounding box center [994, 454] width 251 height 251
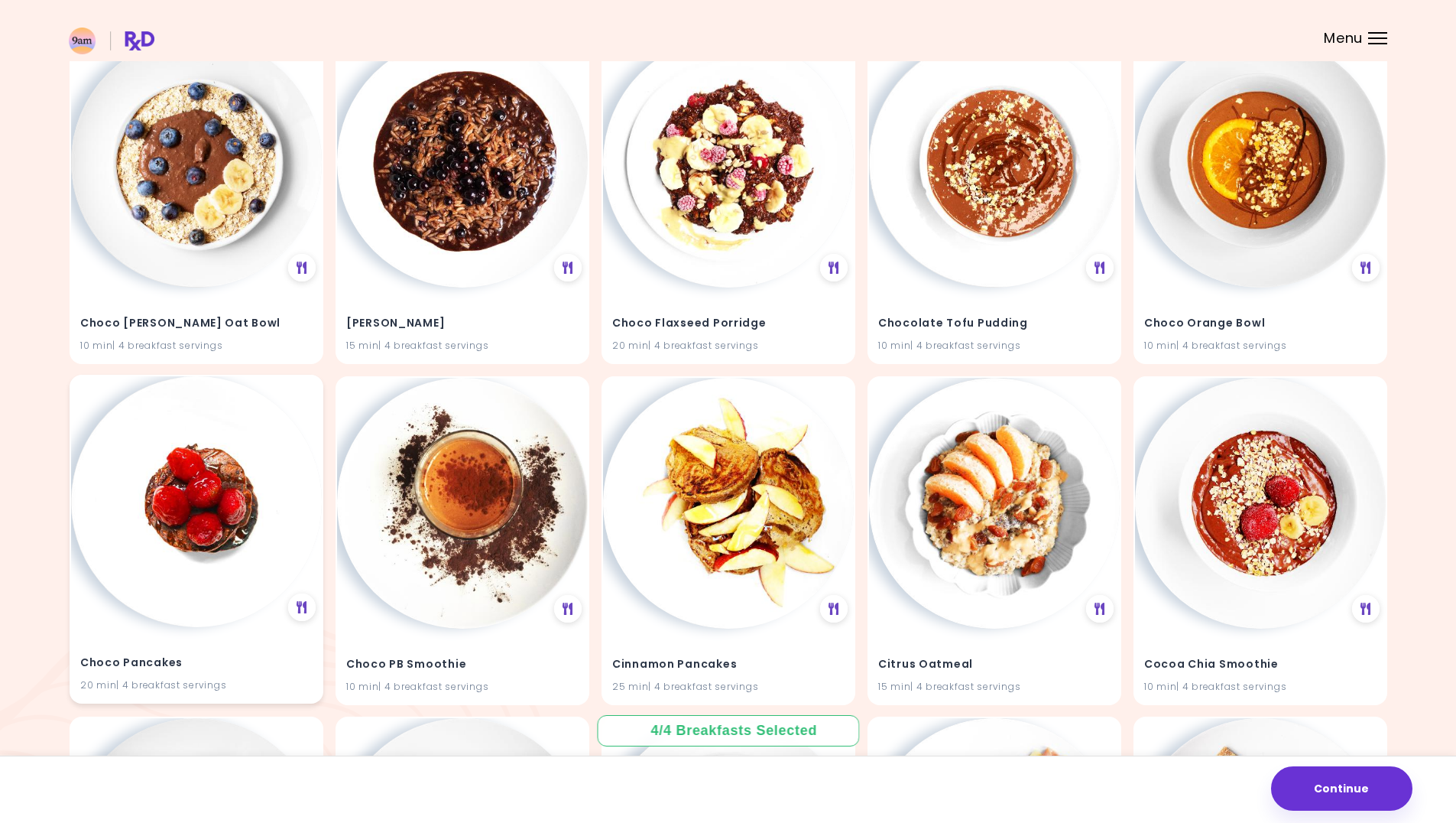
scroll to position [2903, 0]
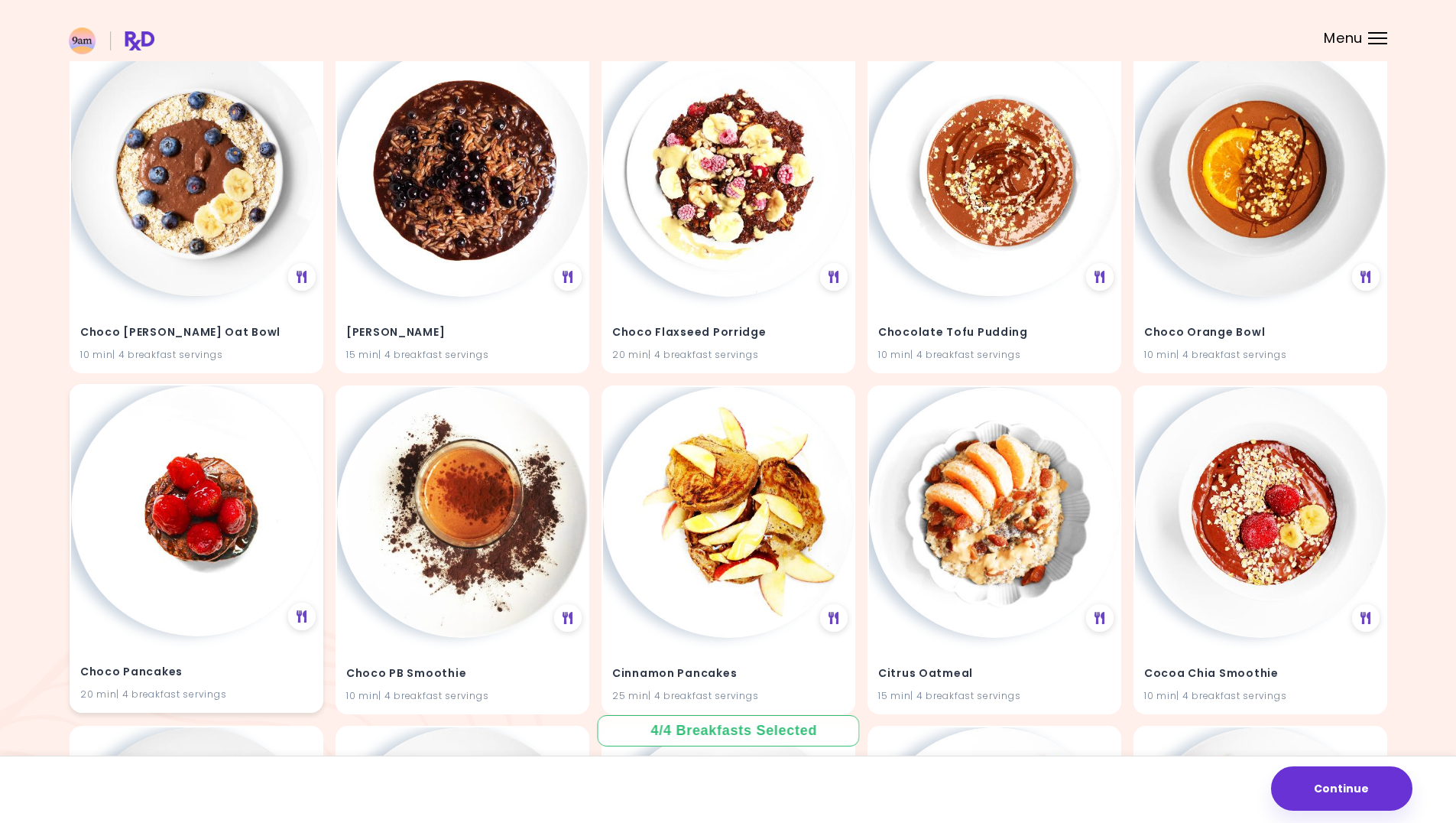
click at [220, 495] on img at bounding box center [196, 510] width 251 height 251
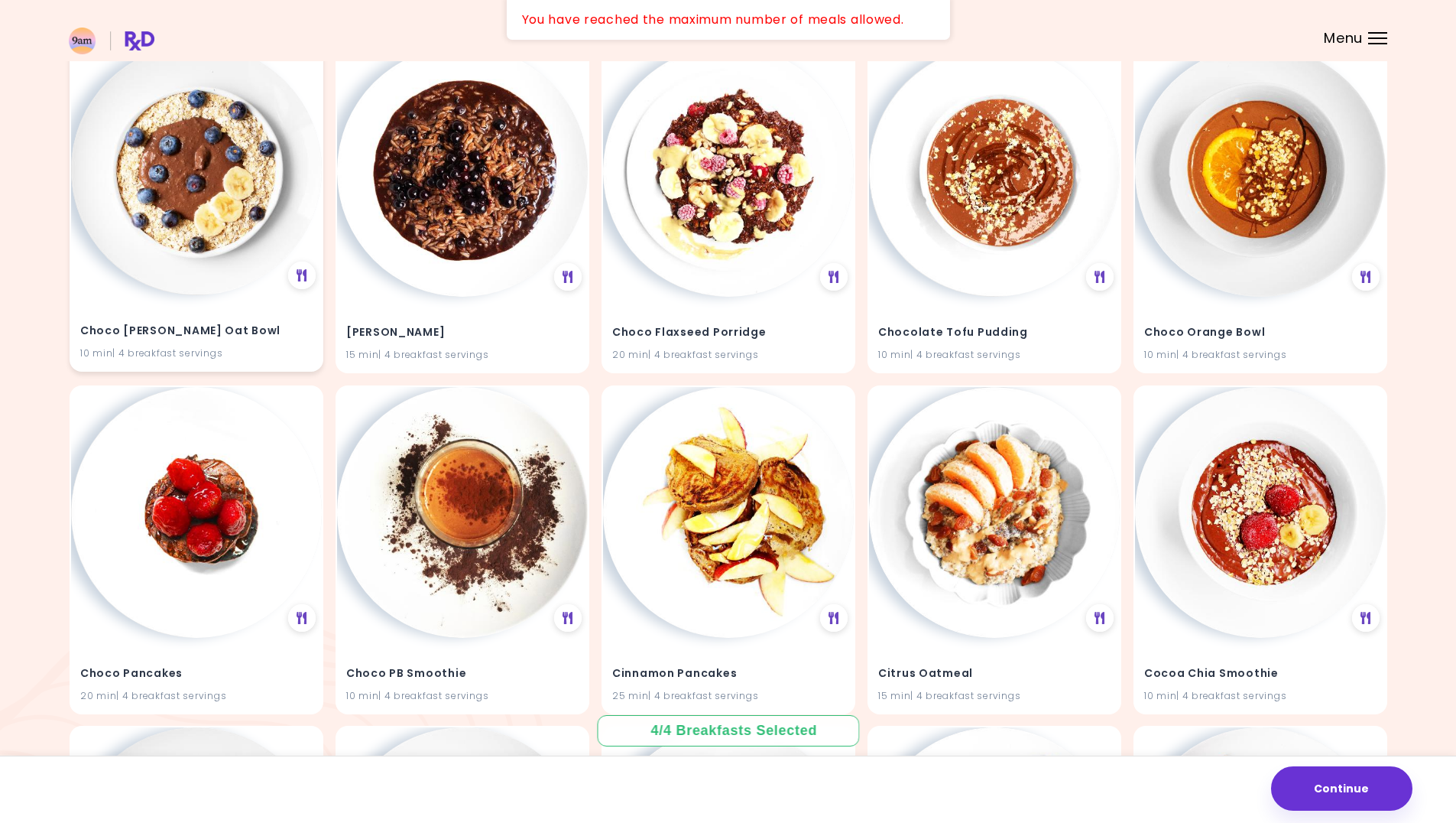
click at [233, 255] on img at bounding box center [196, 169] width 251 height 251
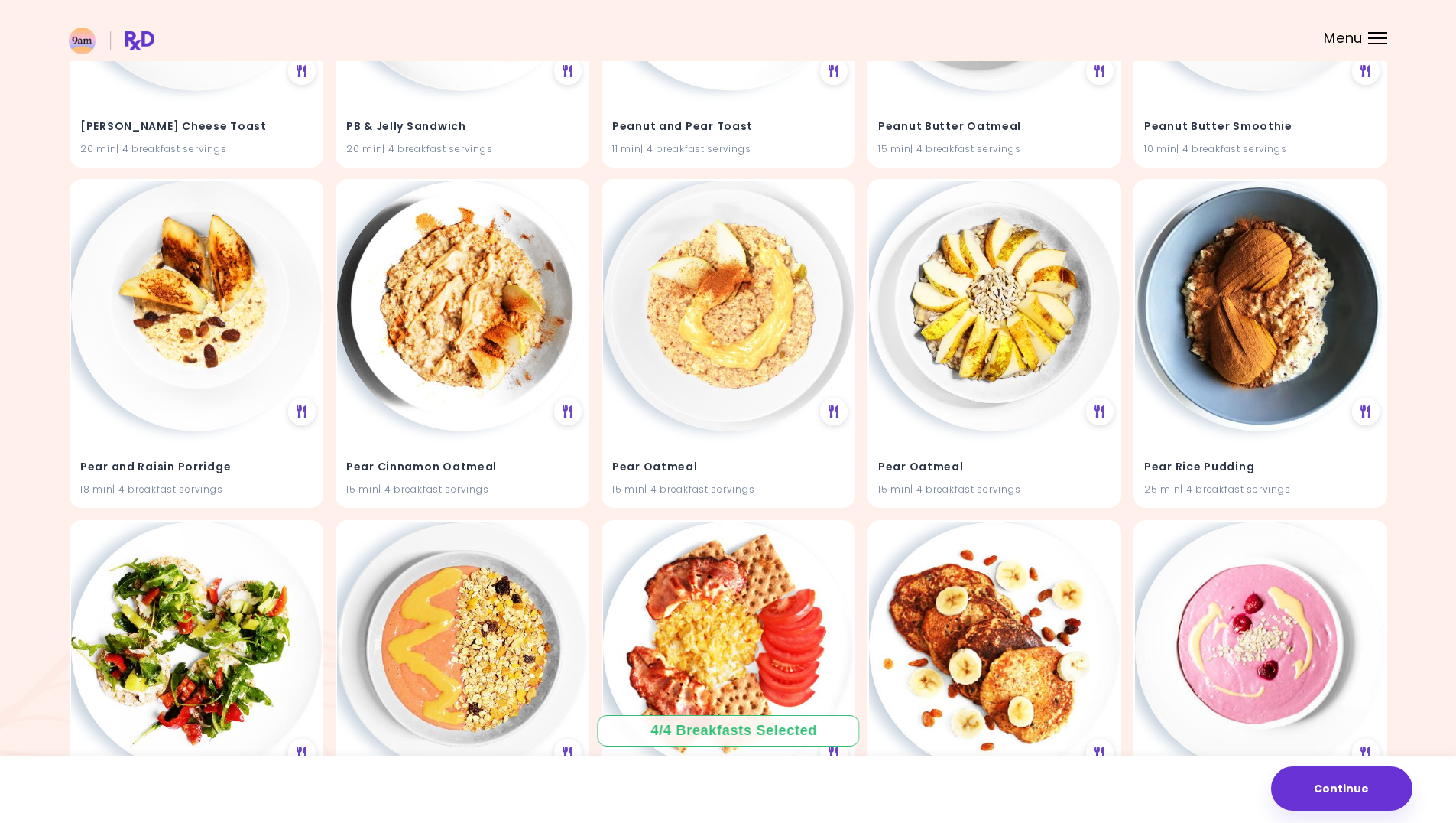
scroll to position [7950, 0]
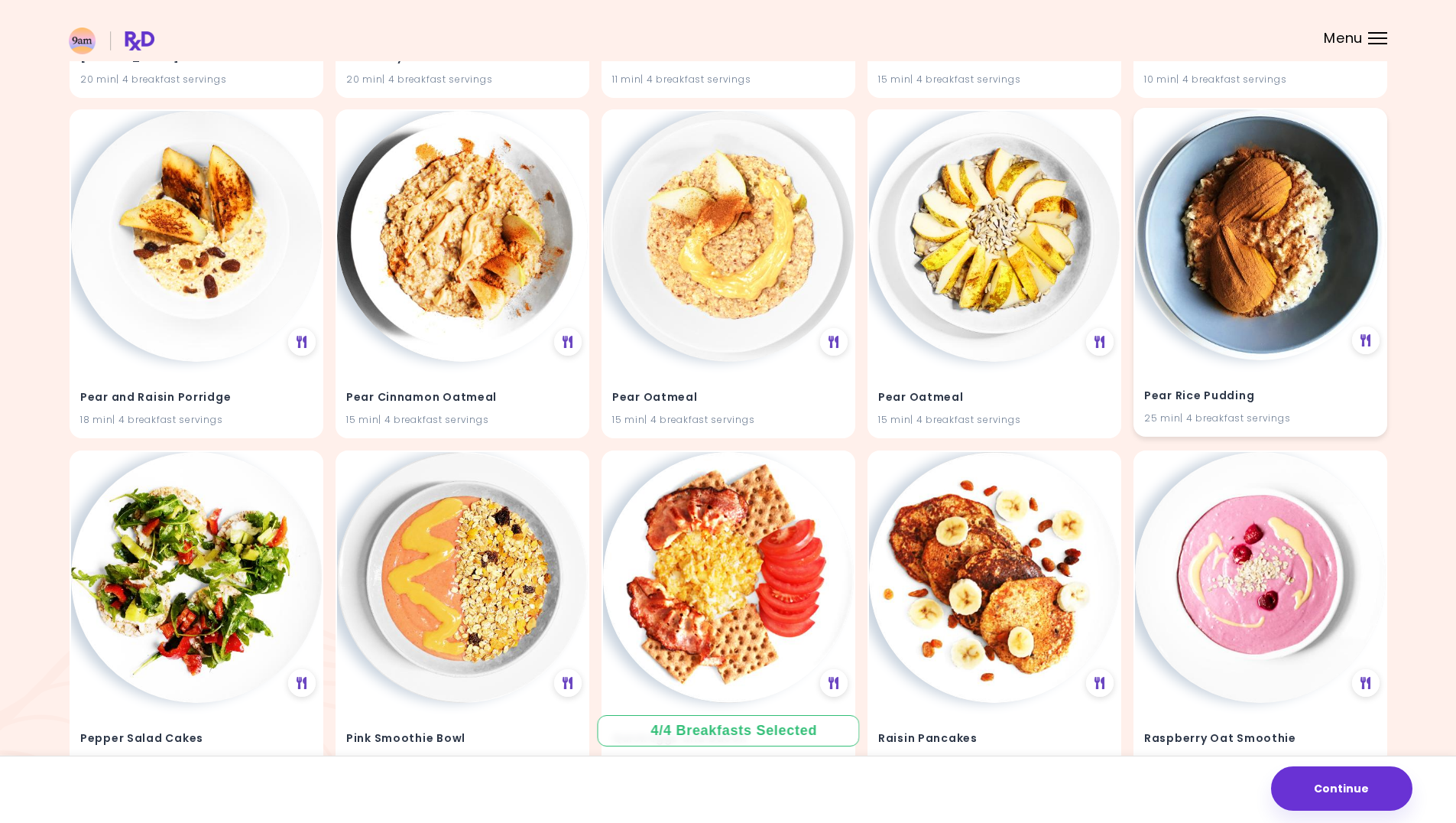
click at [1238, 229] on img at bounding box center [1260, 234] width 251 height 251
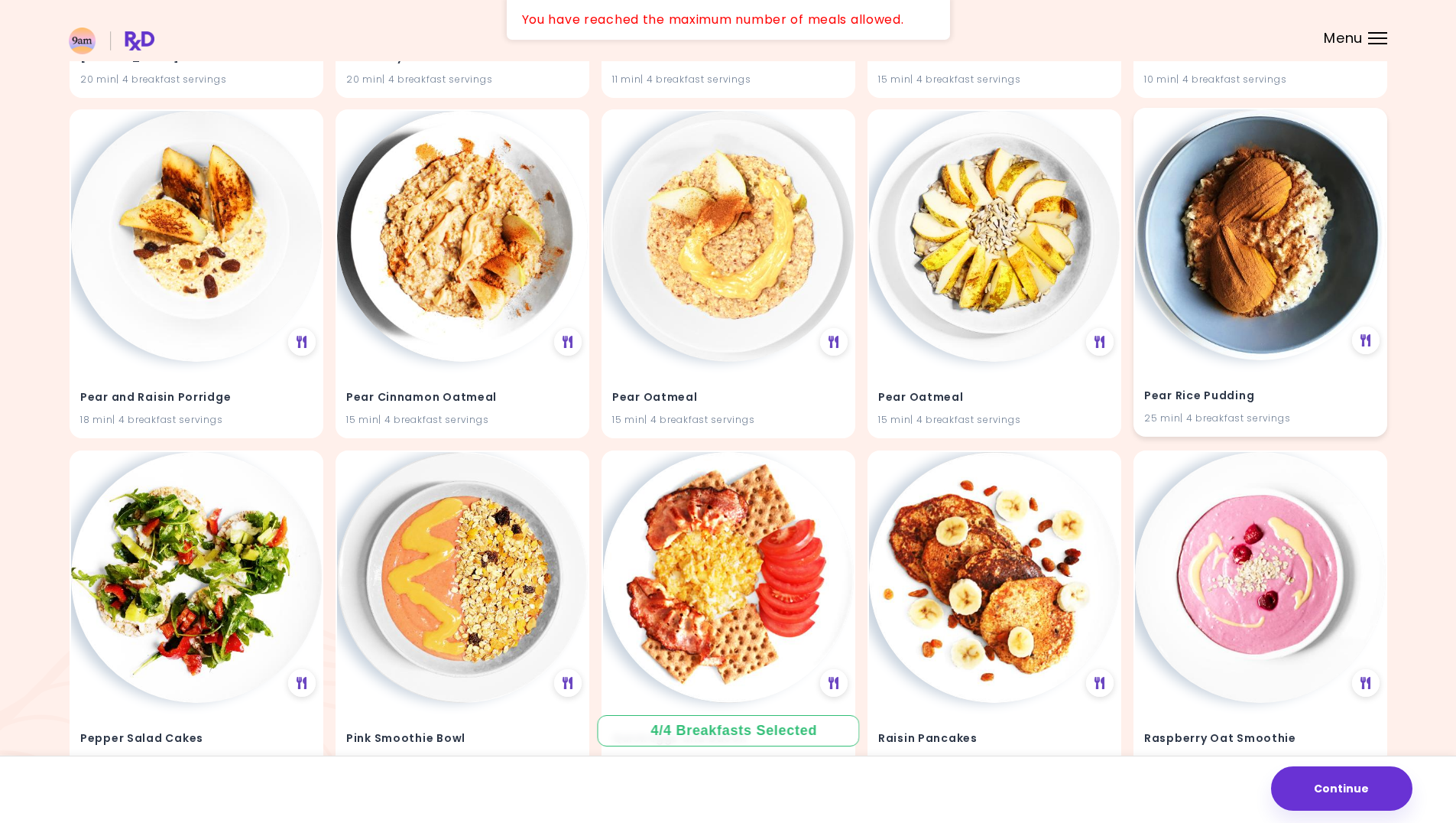
click at [1210, 270] on img at bounding box center [1260, 234] width 251 height 251
click at [1331, 767] on button "Continue" at bounding box center [1341, 789] width 142 height 44
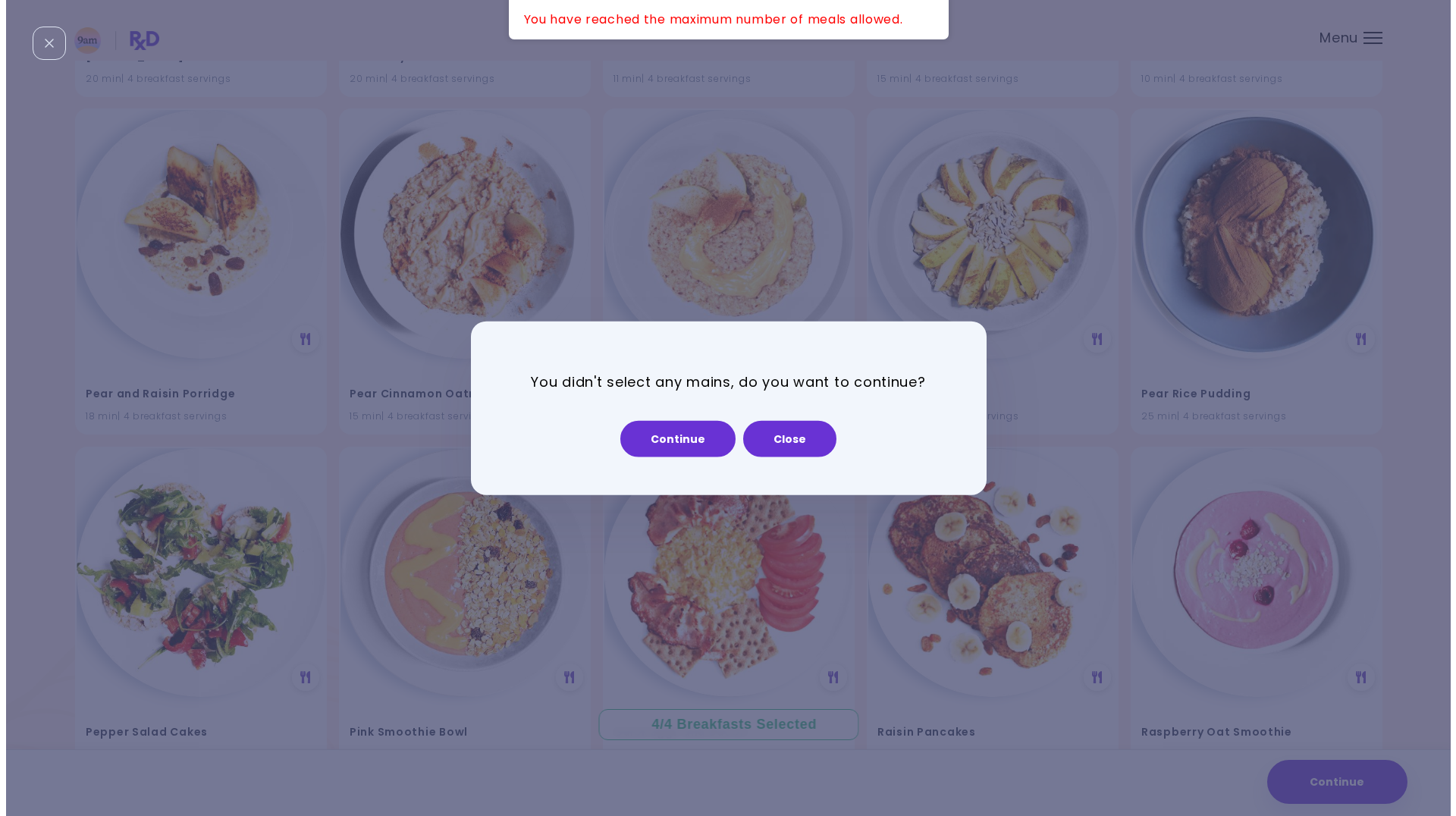
scroll to position [7933, 0]
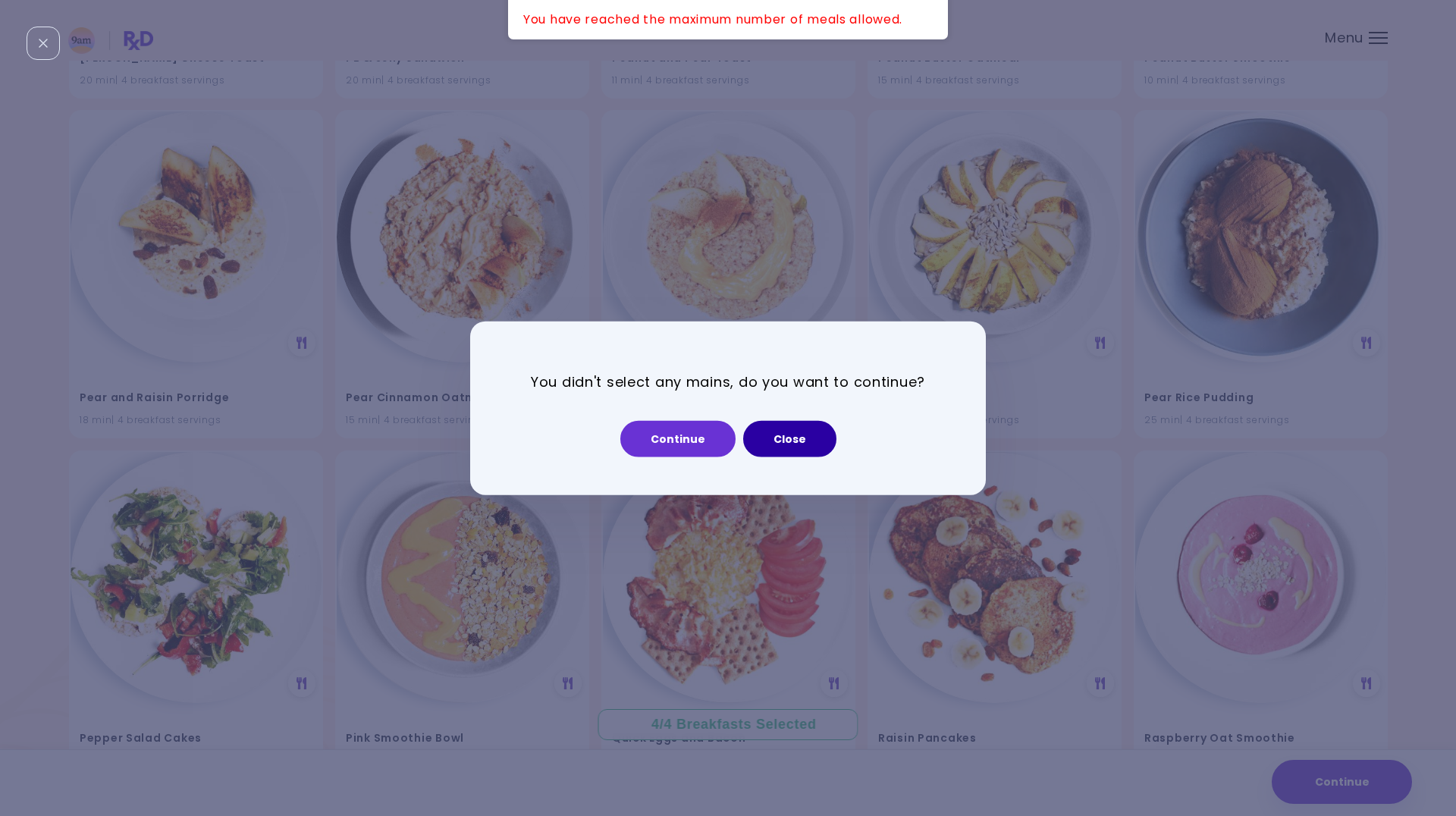
click at [819, 448] on button "Close" at bounding box center [790, 439] width 94 height 37
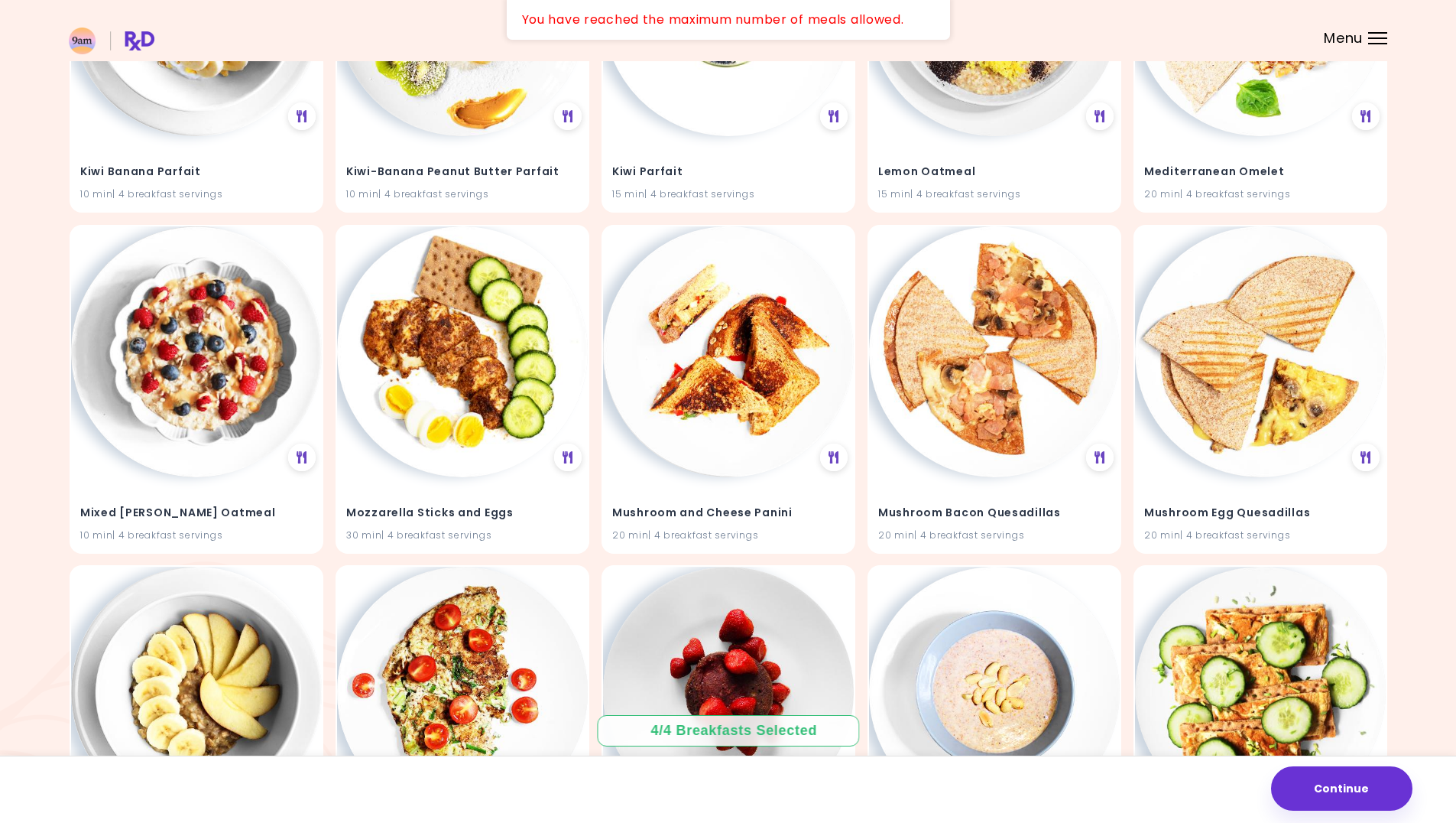
scroll to position [0, 0]
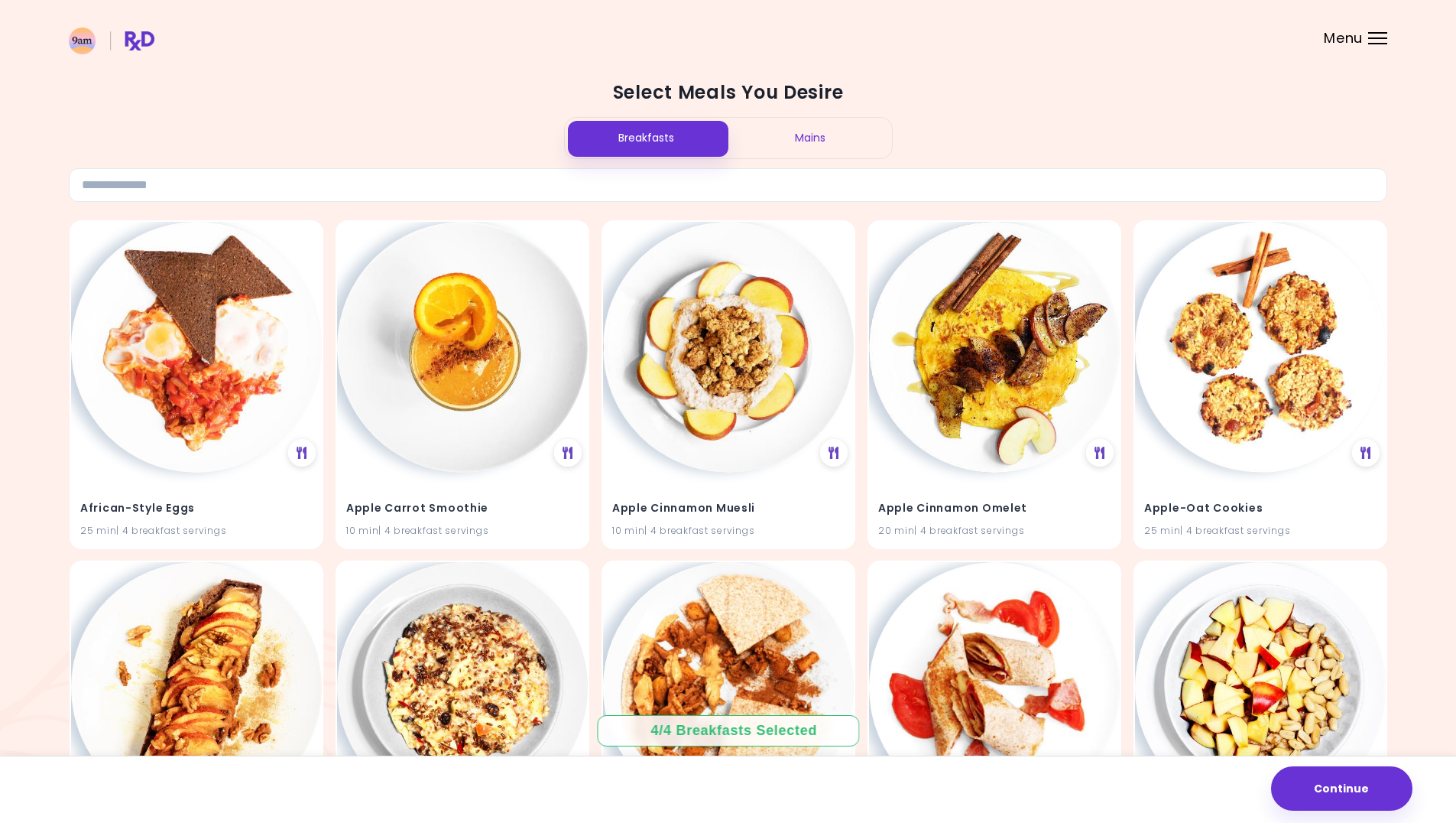
click at [787, 137] on div "Mains" at bounding box center [810, 138] width 164 height 41
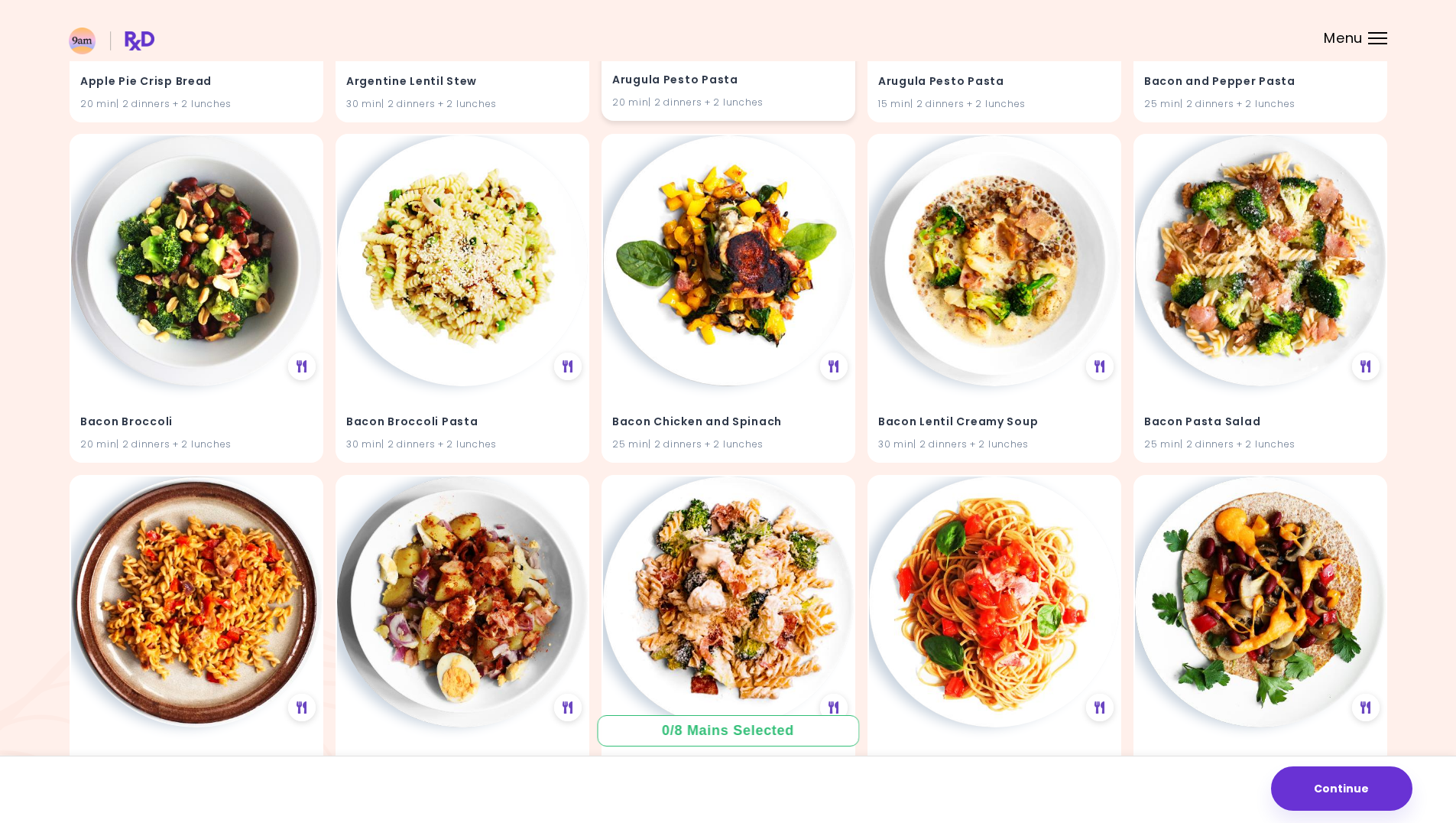
scroll to position [536, 0]
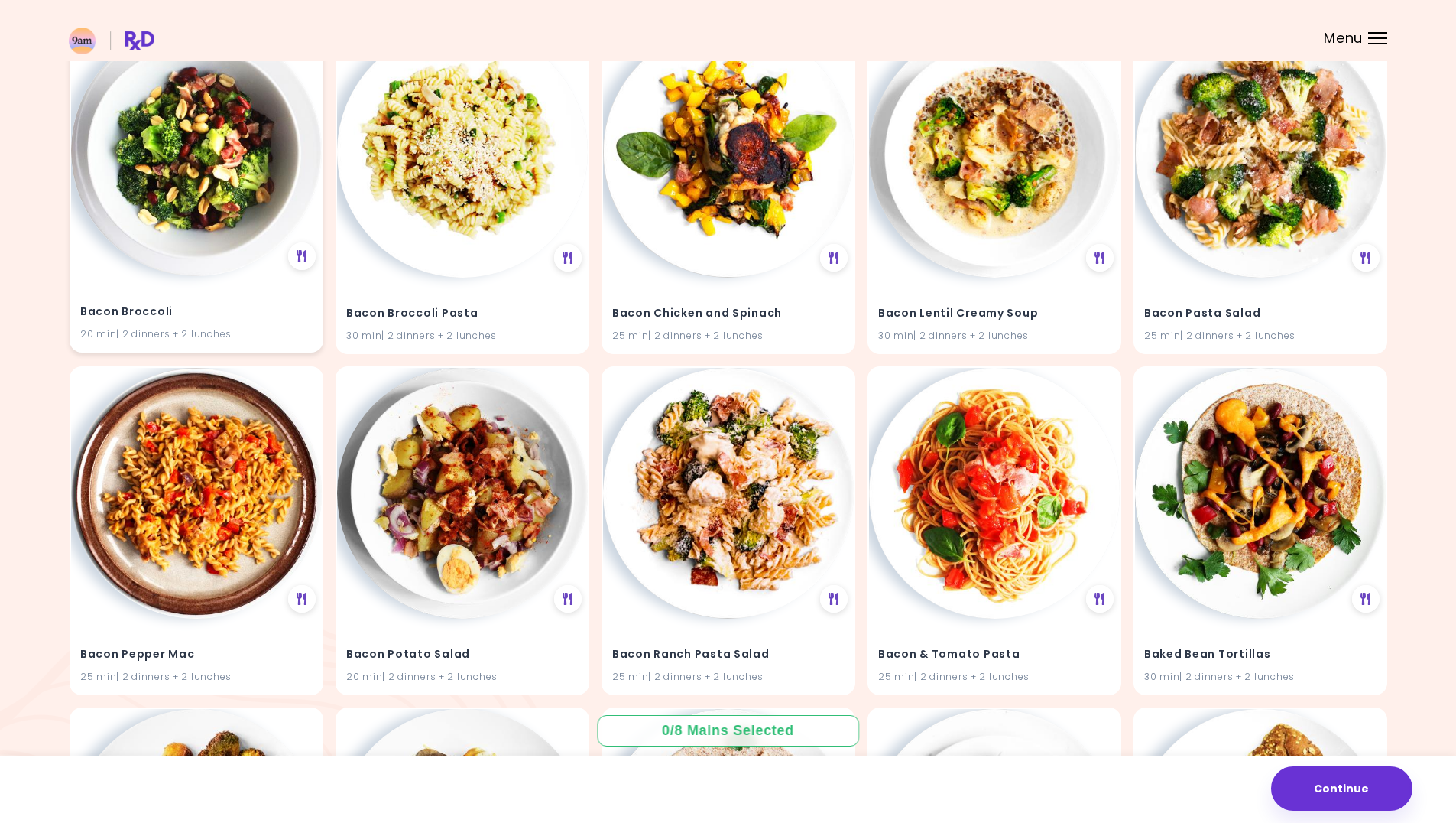
click at [182, 205] on img at bounding box center [196, 151] width 251 height 251
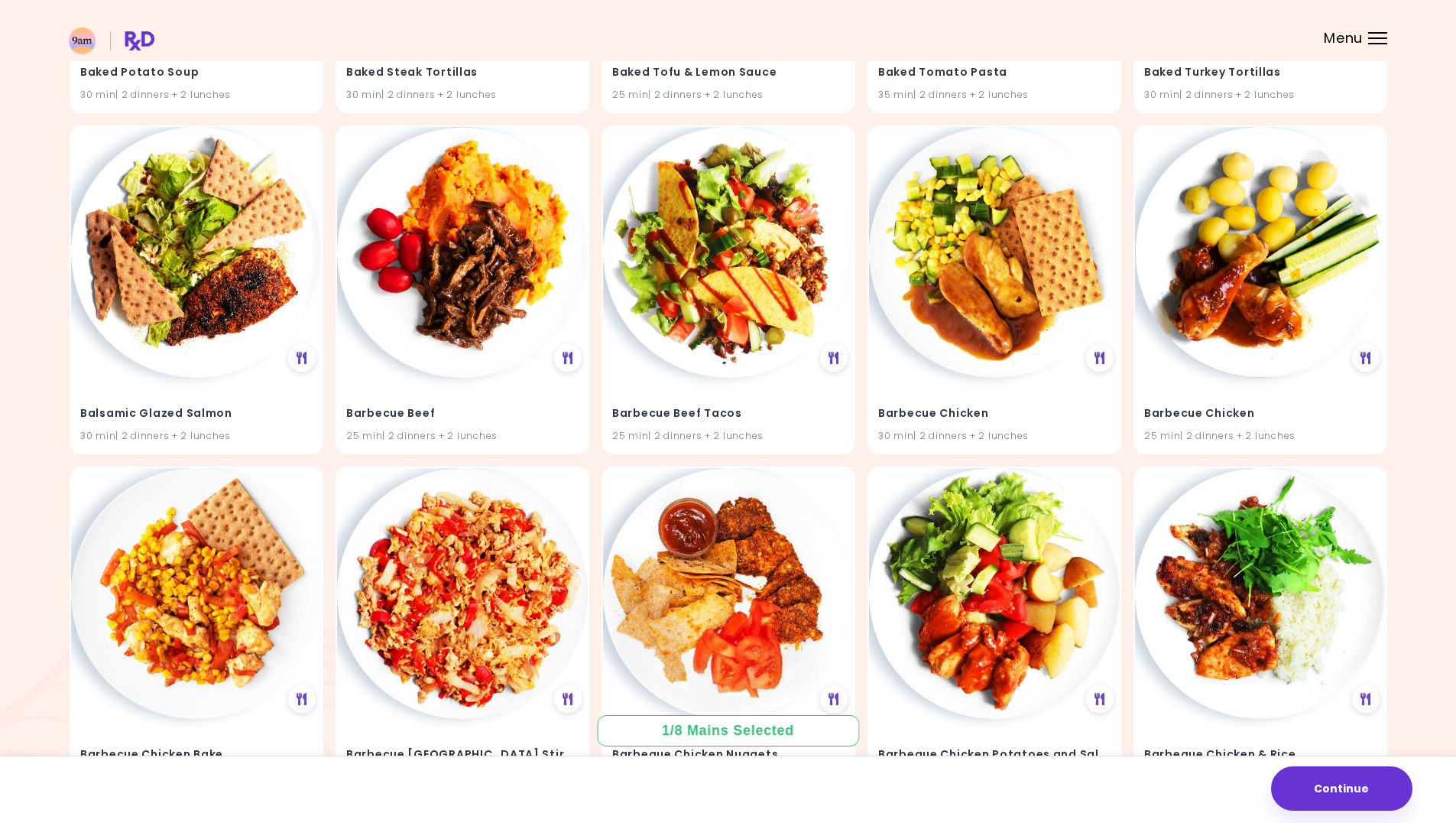
scroll to position [1813, 0]
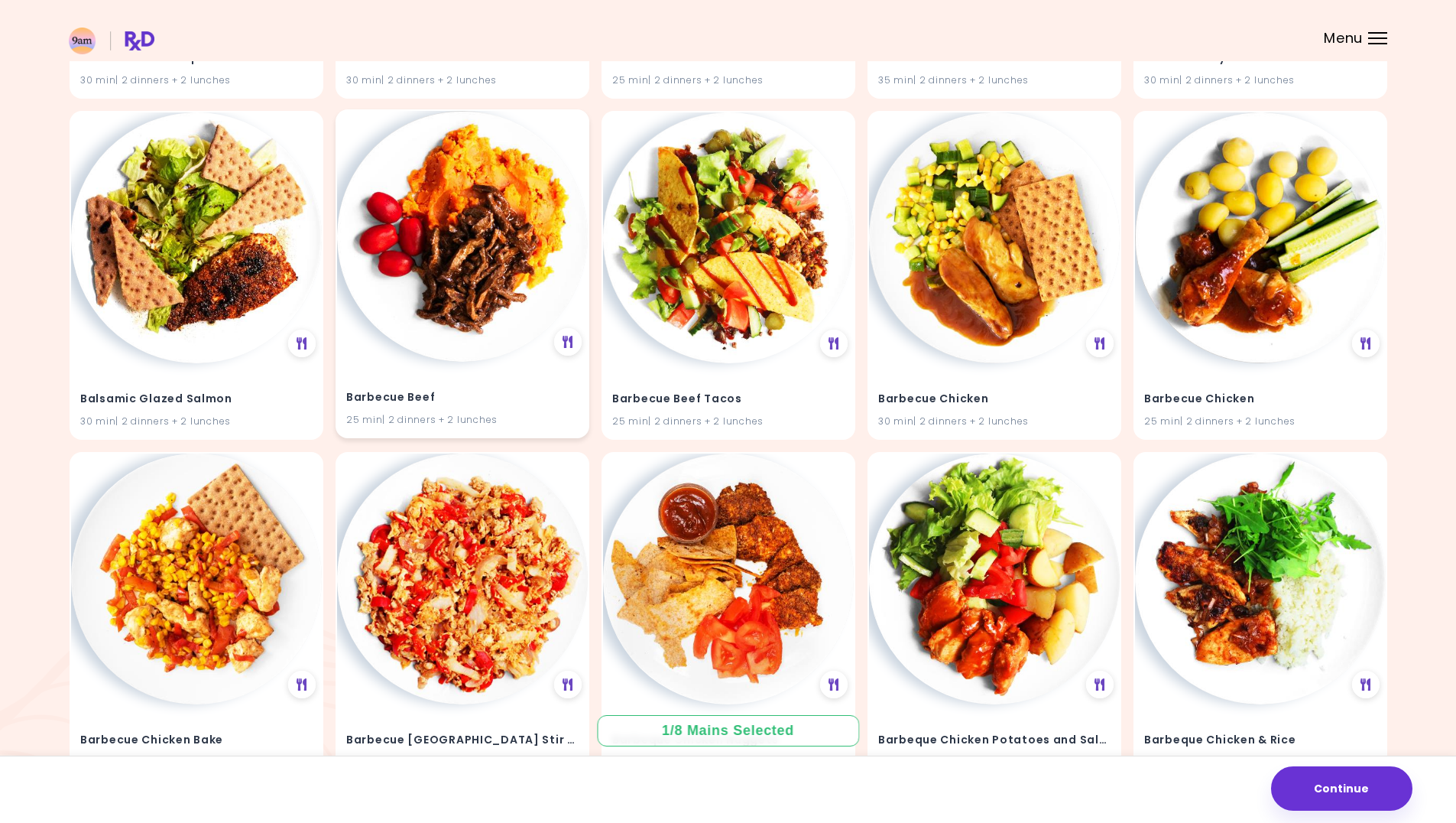
click at [475, 341] on img at bounding box center [462, 236] width 251 height 251
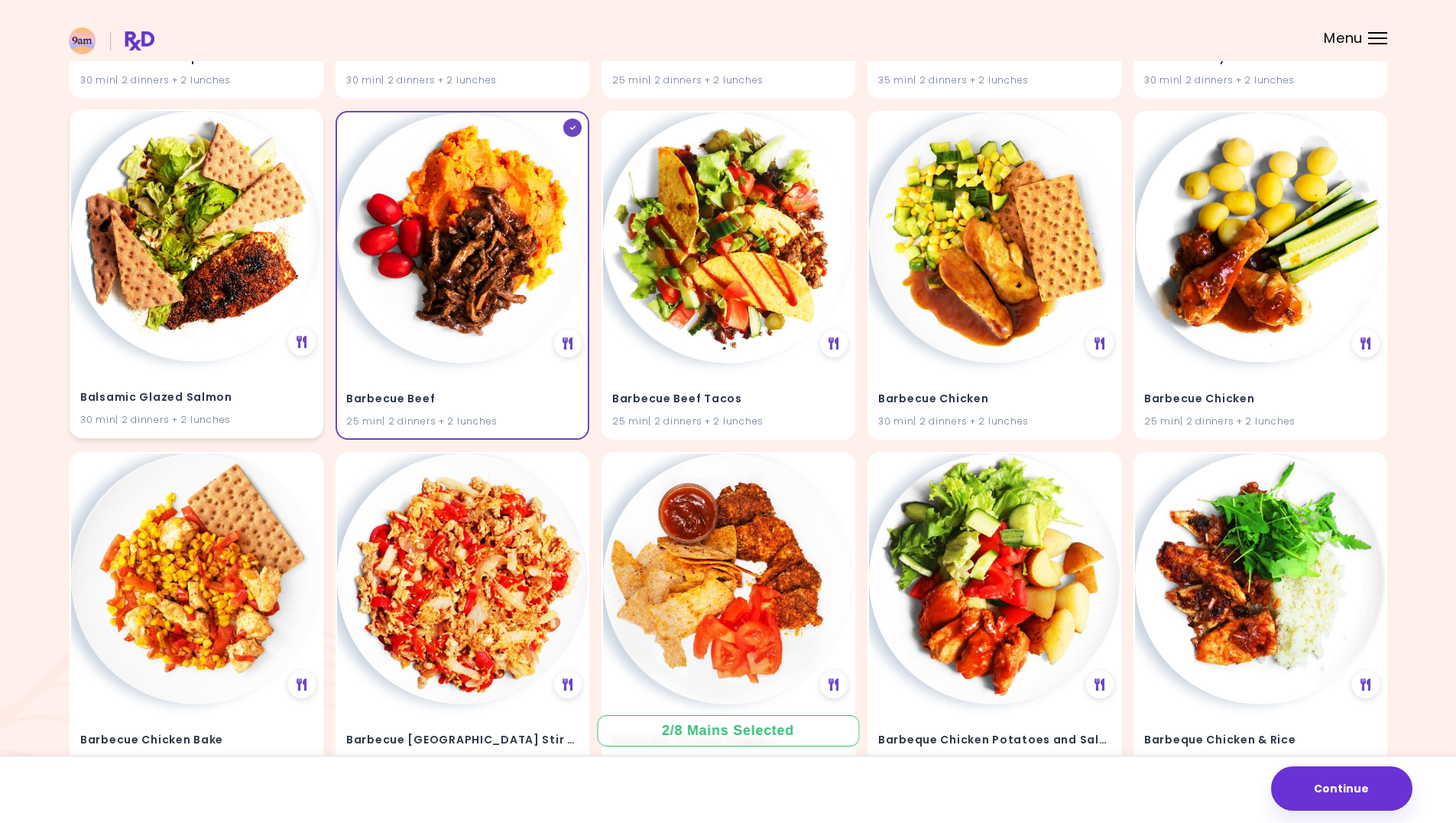
click at [233, 333] on img at bounding box center [196, 236] width 251 height 251
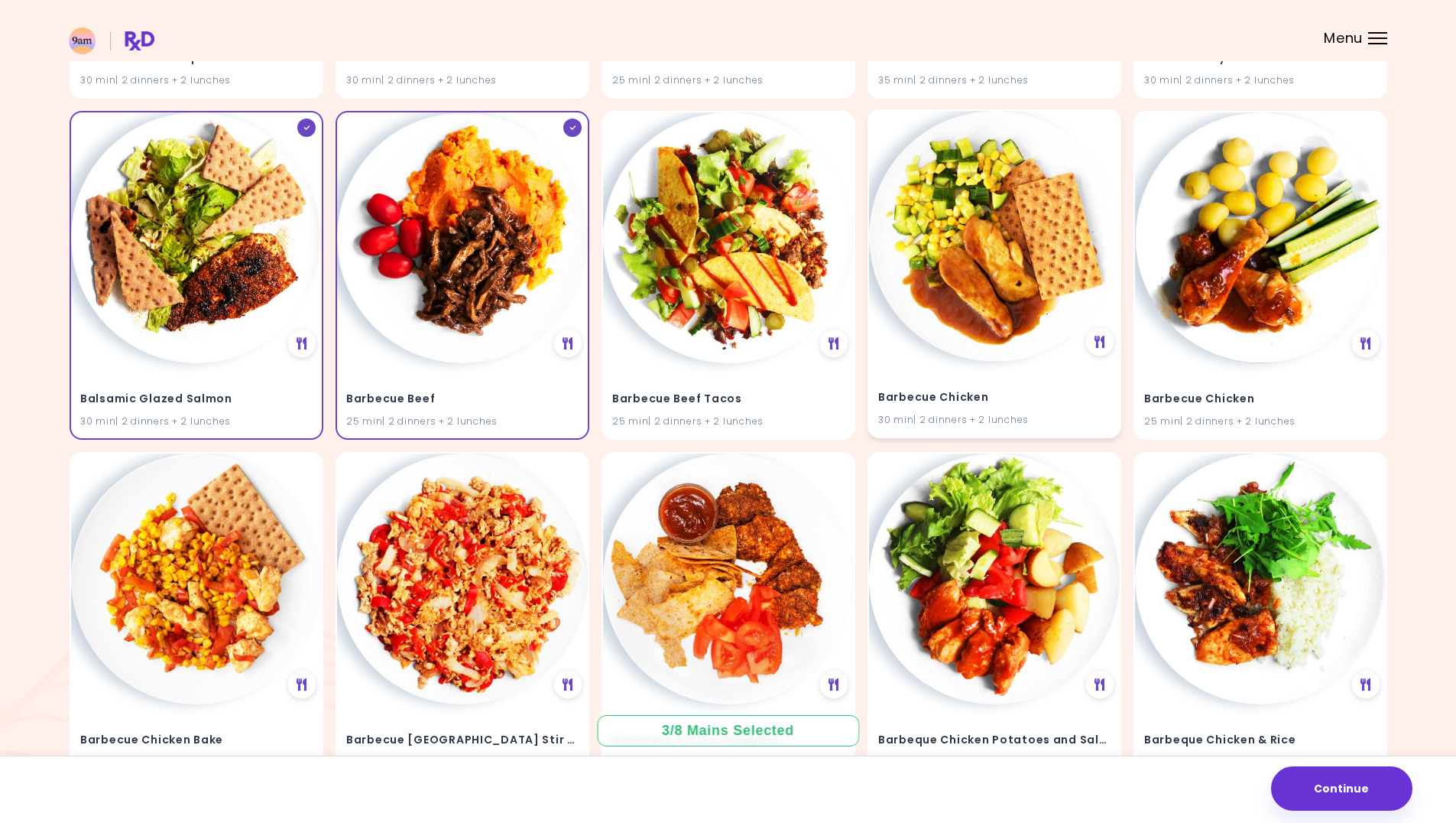
click at [941, 317] on img at bounding box center [994, 236] width 251 height 251
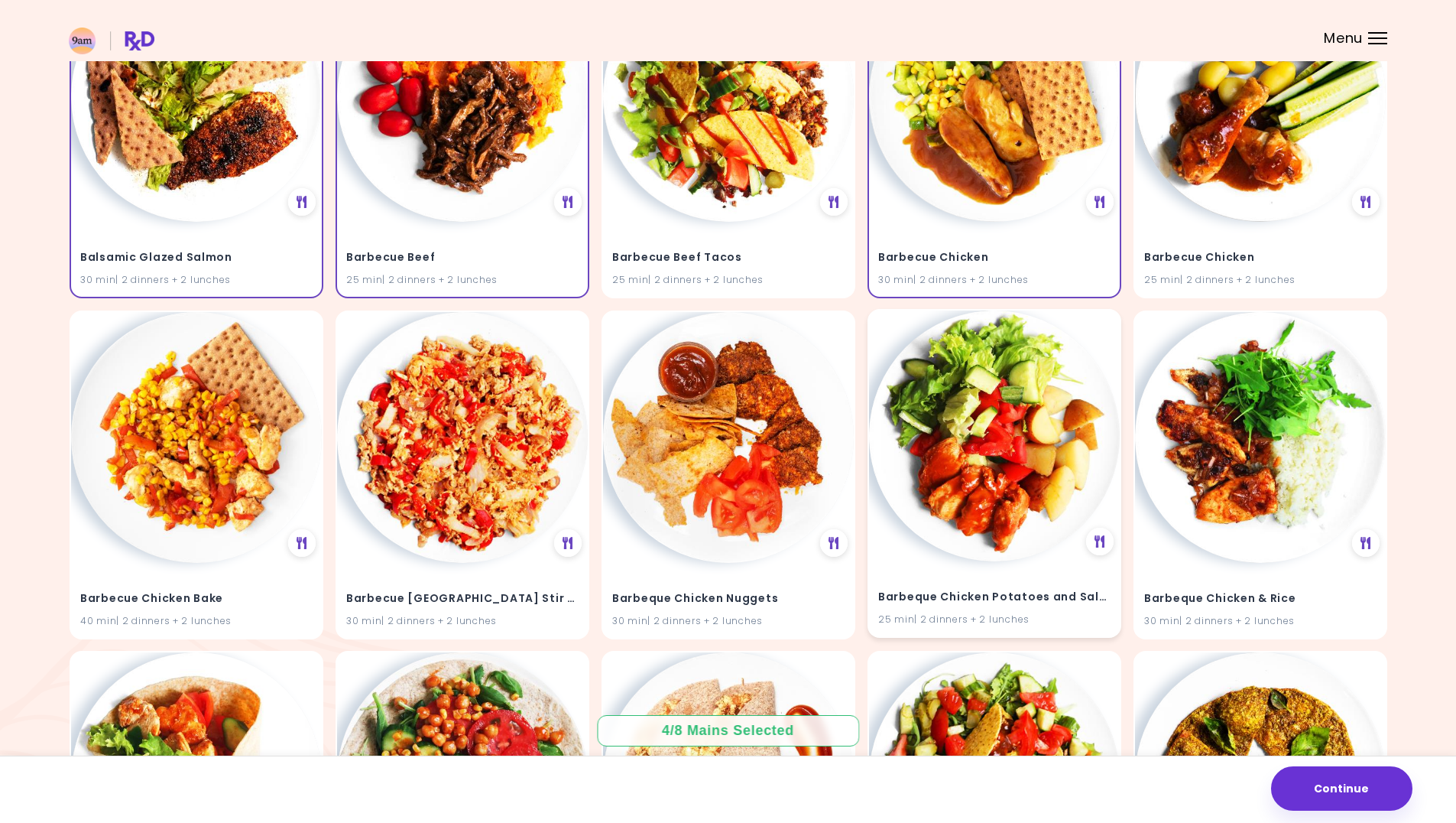
scroll to position [1966, 0]
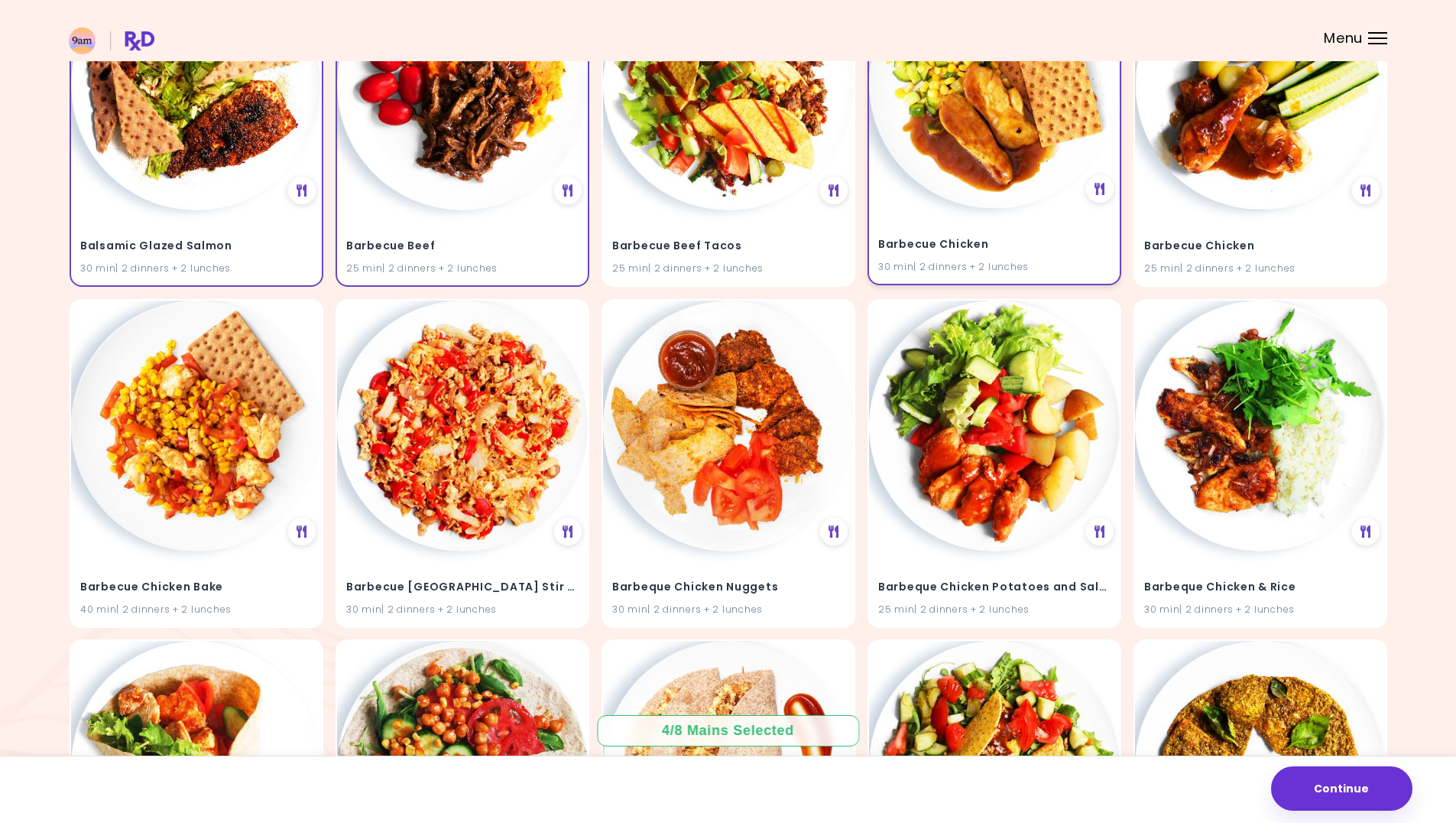
click at [1080, 225] on div "Barbecue Chicken 30 min | 2 dinners + 2 lunches" at bounding box center [994, 246] width 251 height 75
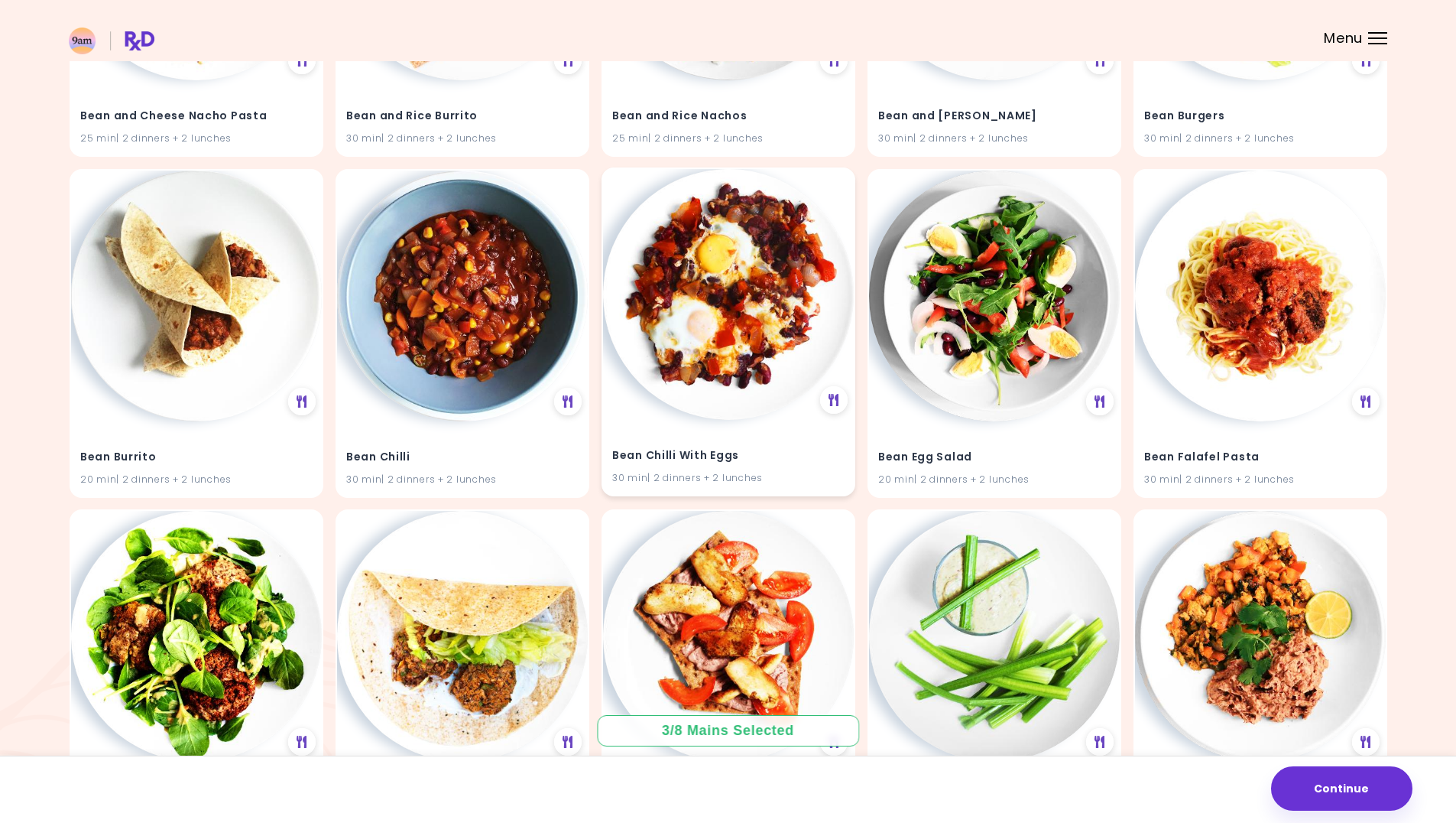
scroll to position [3190, 0]
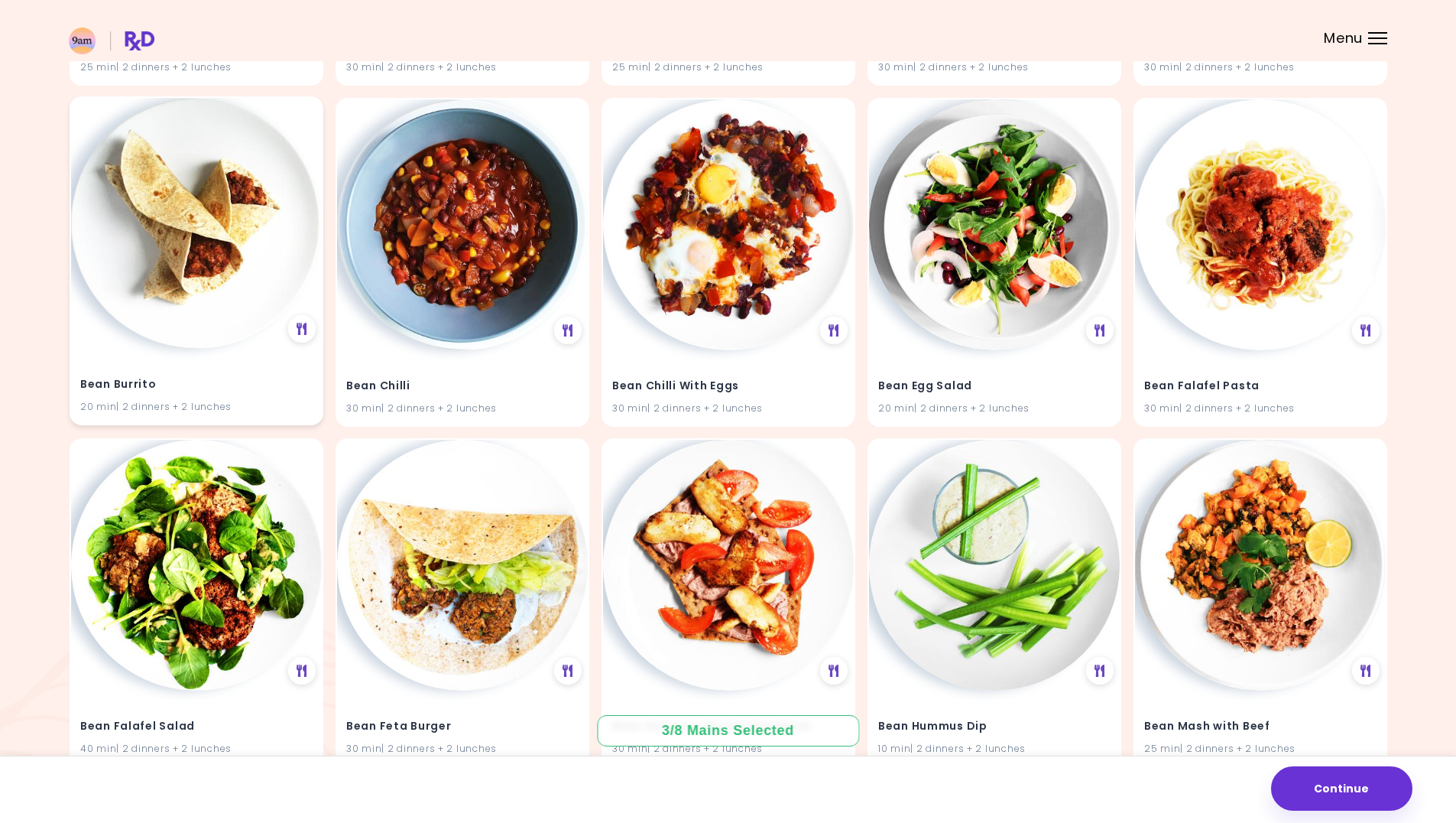
click at [216, 289] on img at bounding box center [196, 223] width 251 height 251
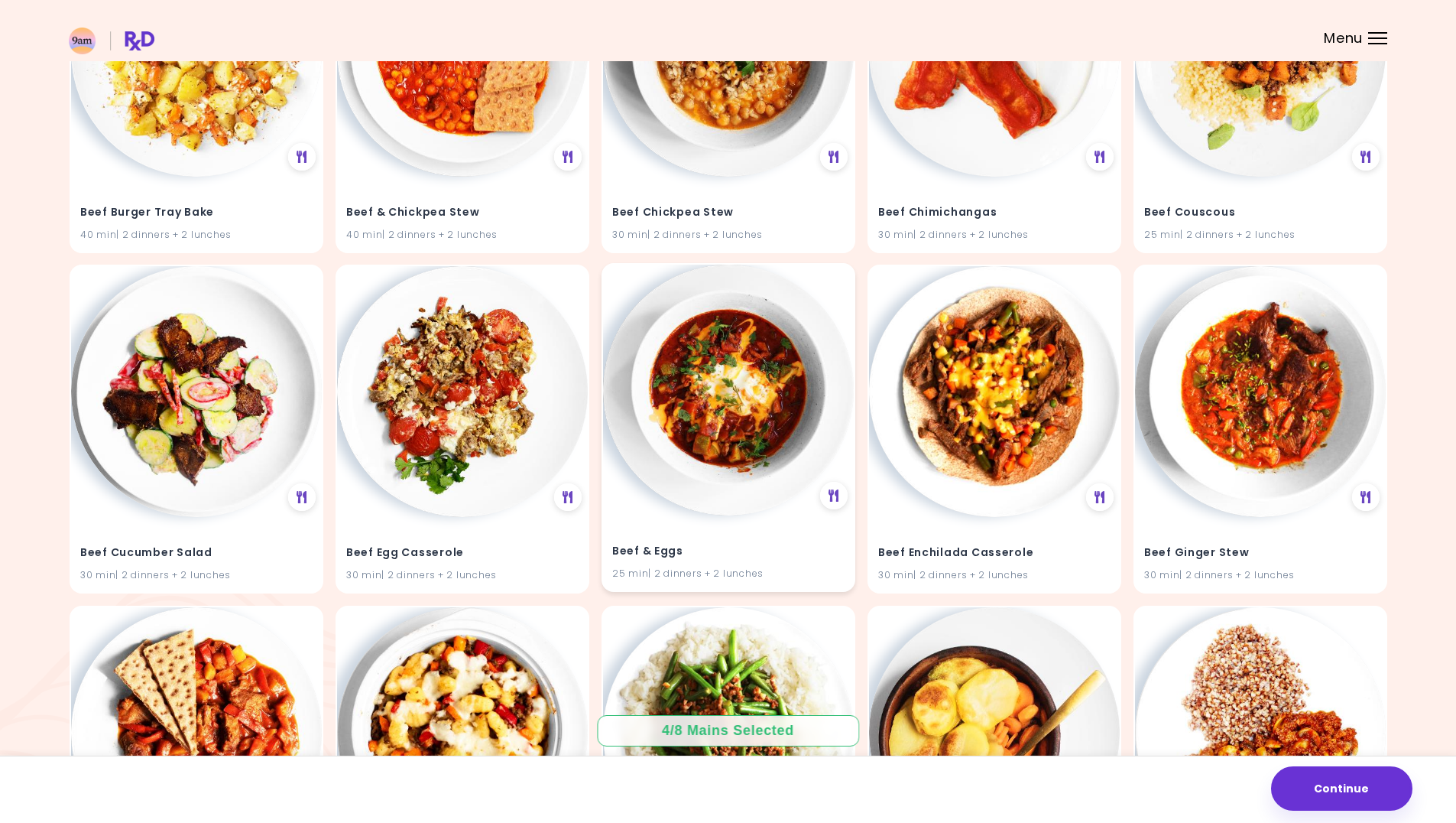
scroll to position [6132, 0]
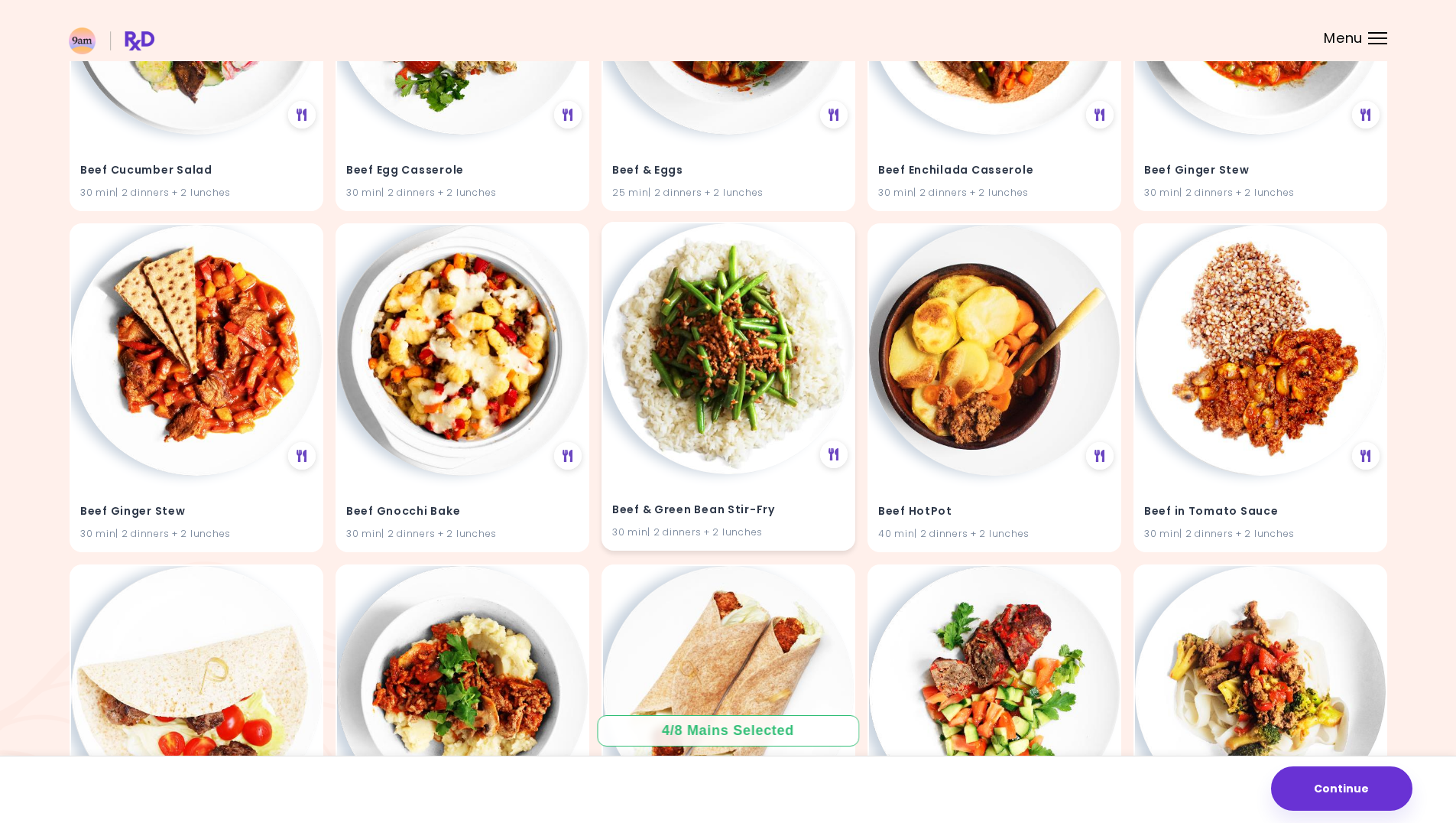
click at [735, 381] on img at bounding box center [728, 348] width 251 height 251
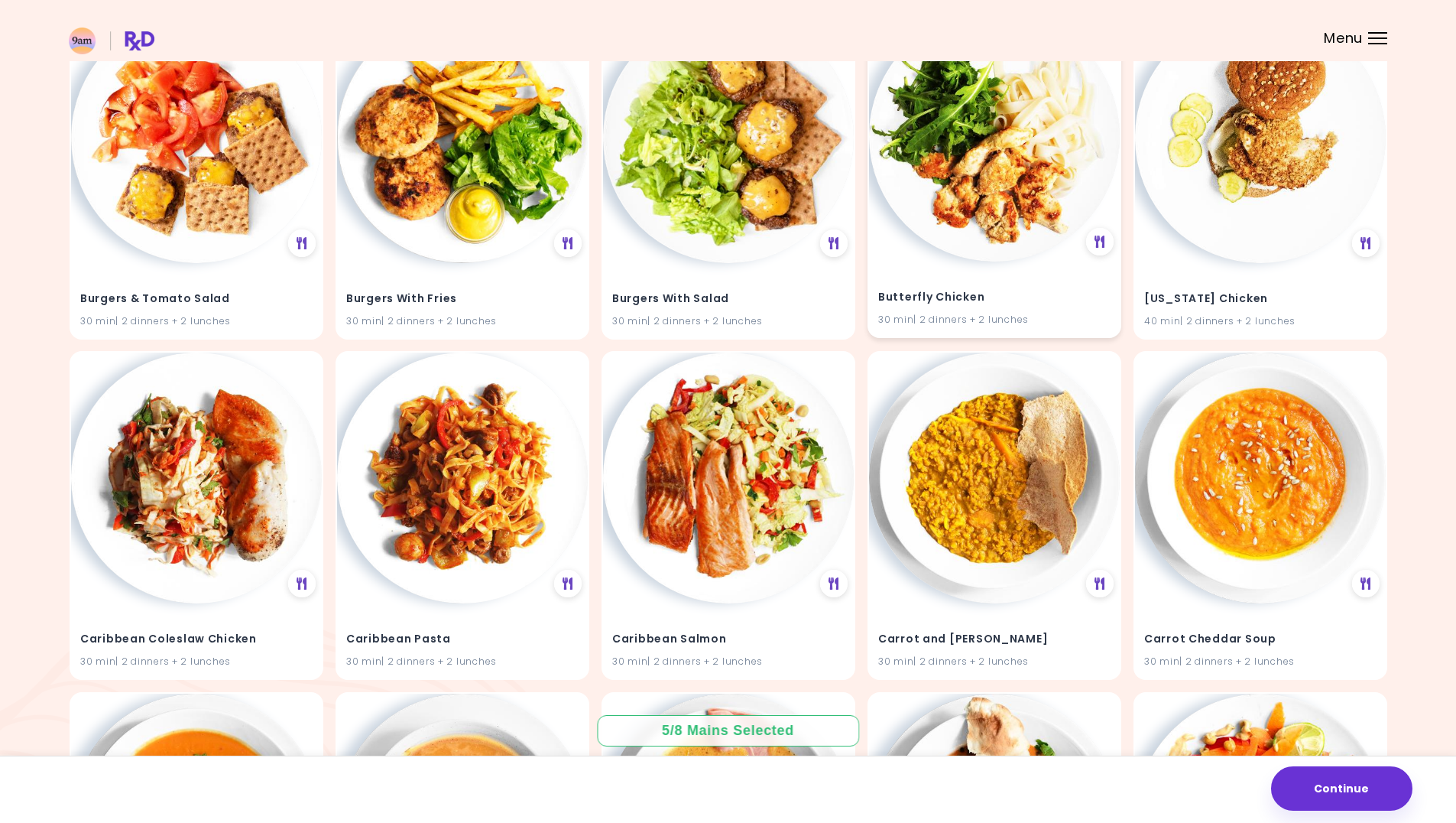
scroll to position [10623, 0]
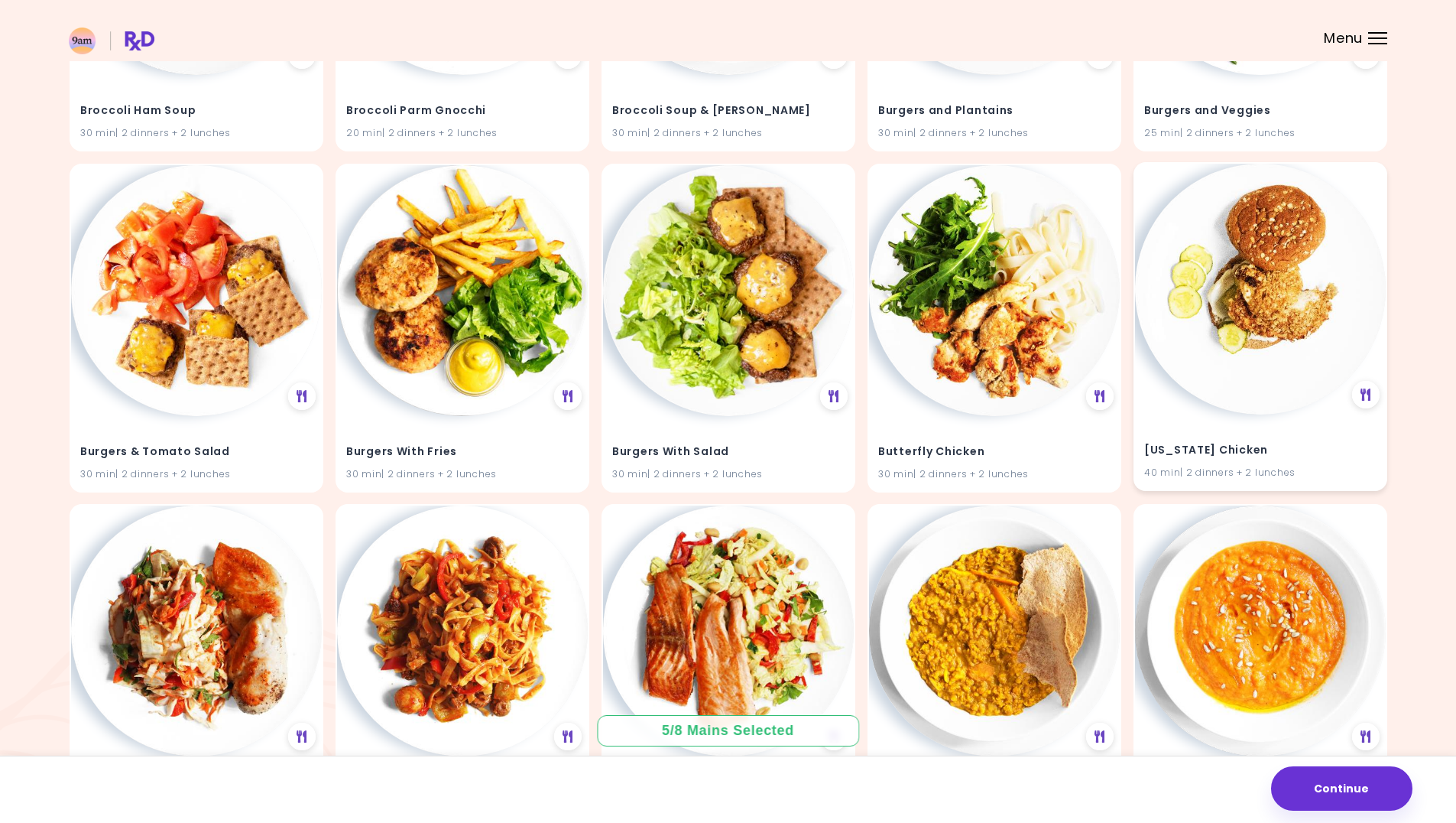
click at [1246, 316] on img at bounding box center [1260, 289] width 251 height 251
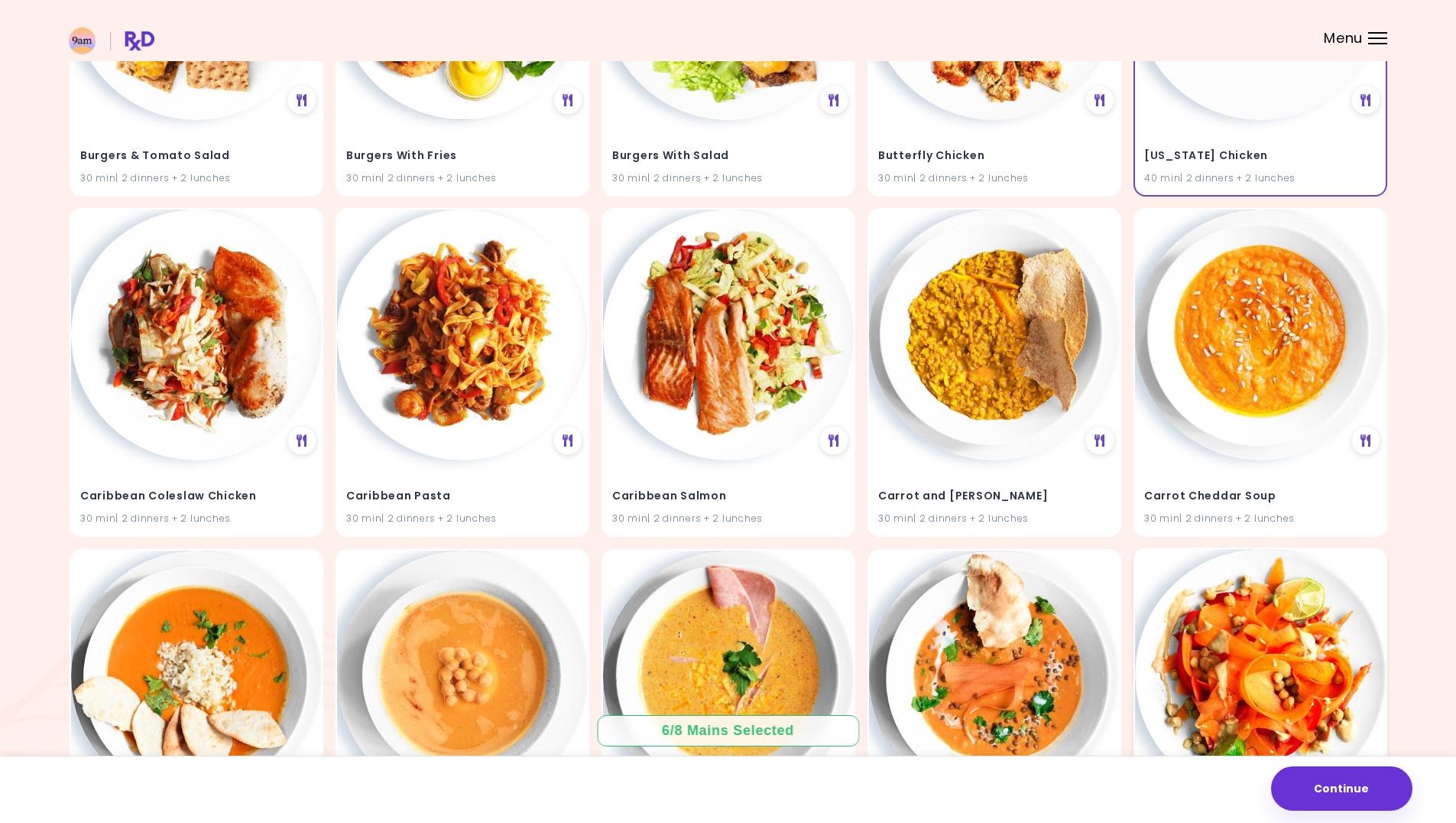
scroll to position [10929, 0]
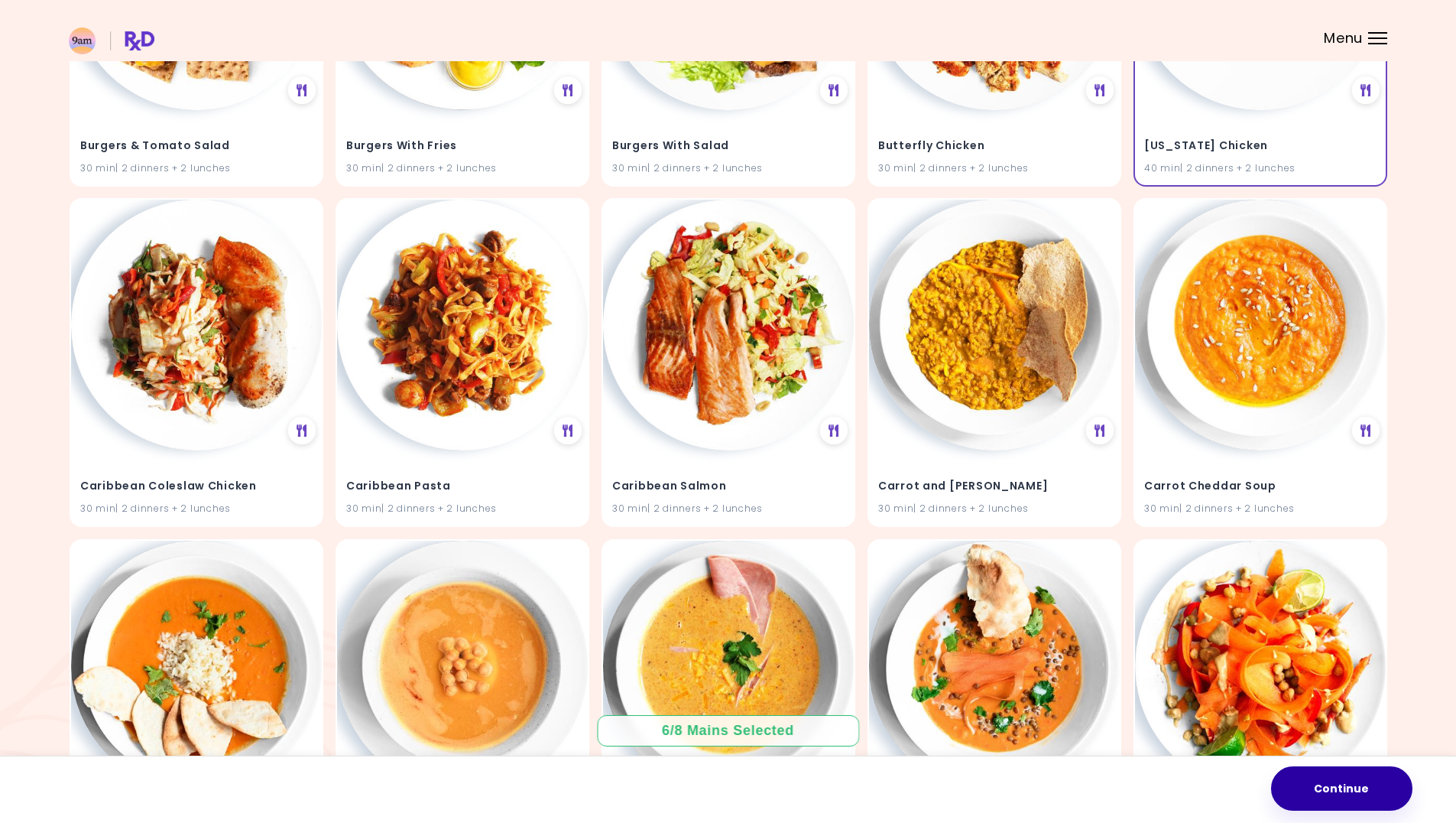
click at [1384, 781] on button "Continue" at bounding box center [1341, 789] width 142 height 44
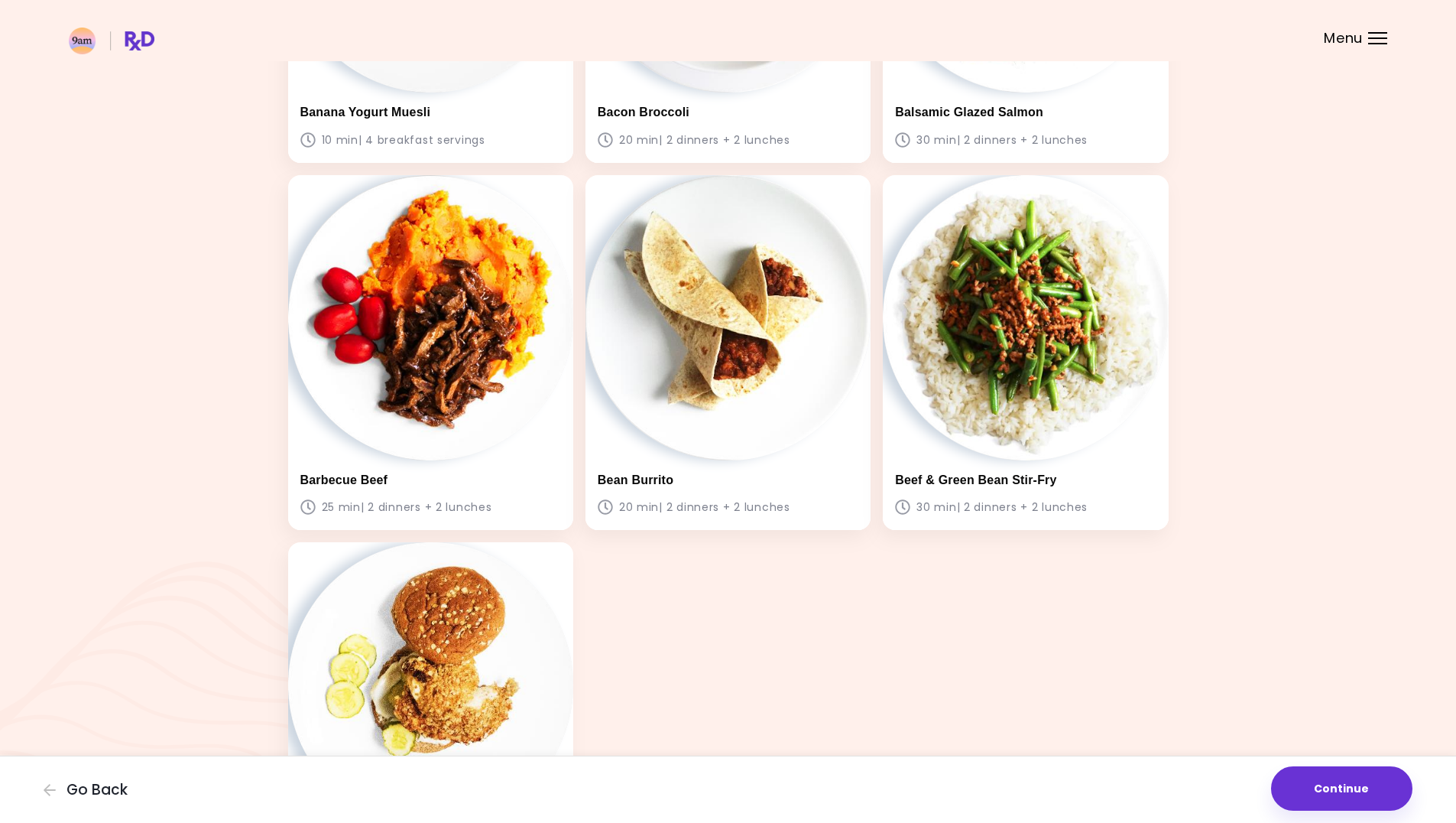
scroll to position [918, 0]
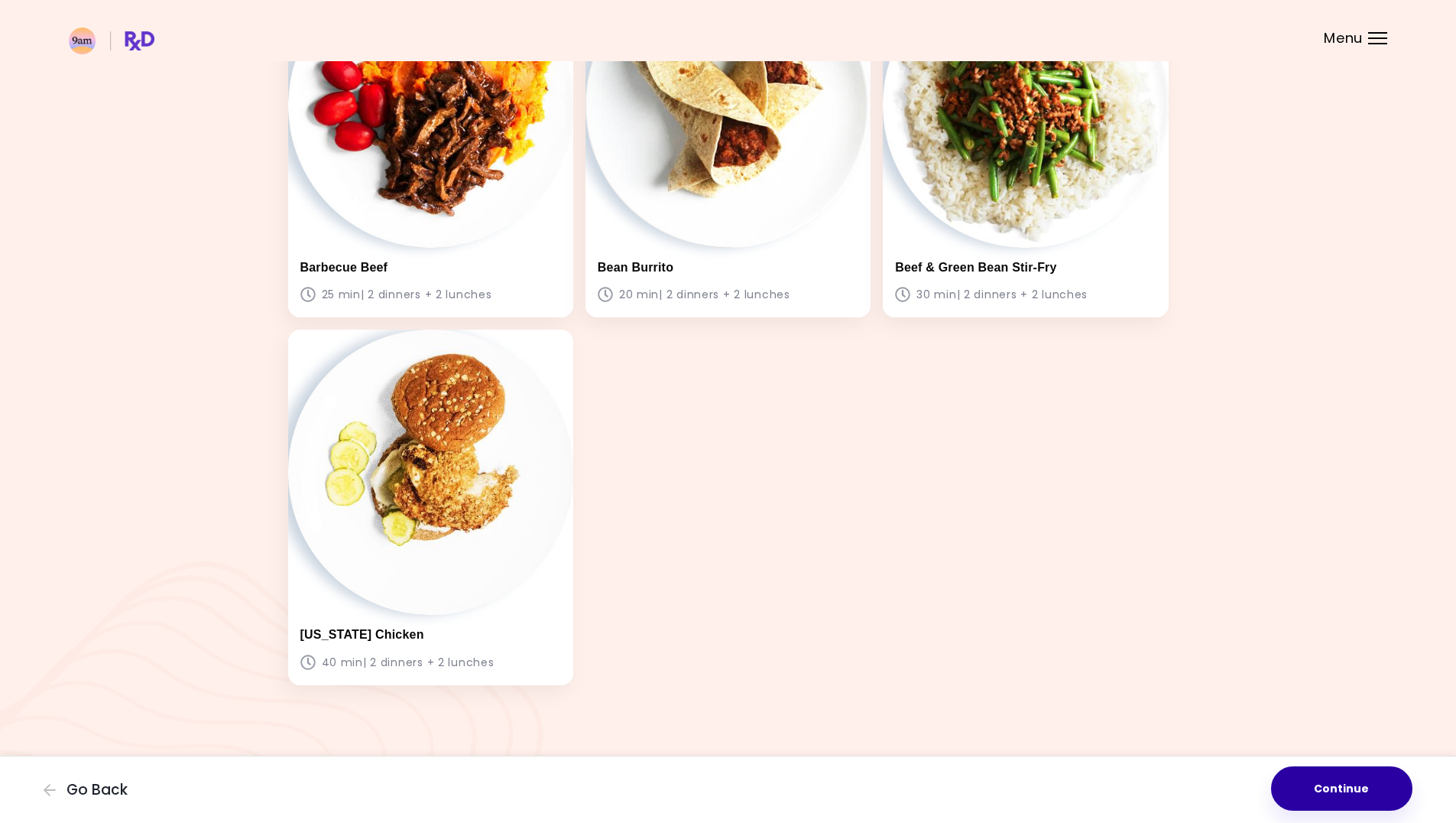
click at [1353, 790] on button "Continue" at bounding box center [1341, 789] width 142 height 44
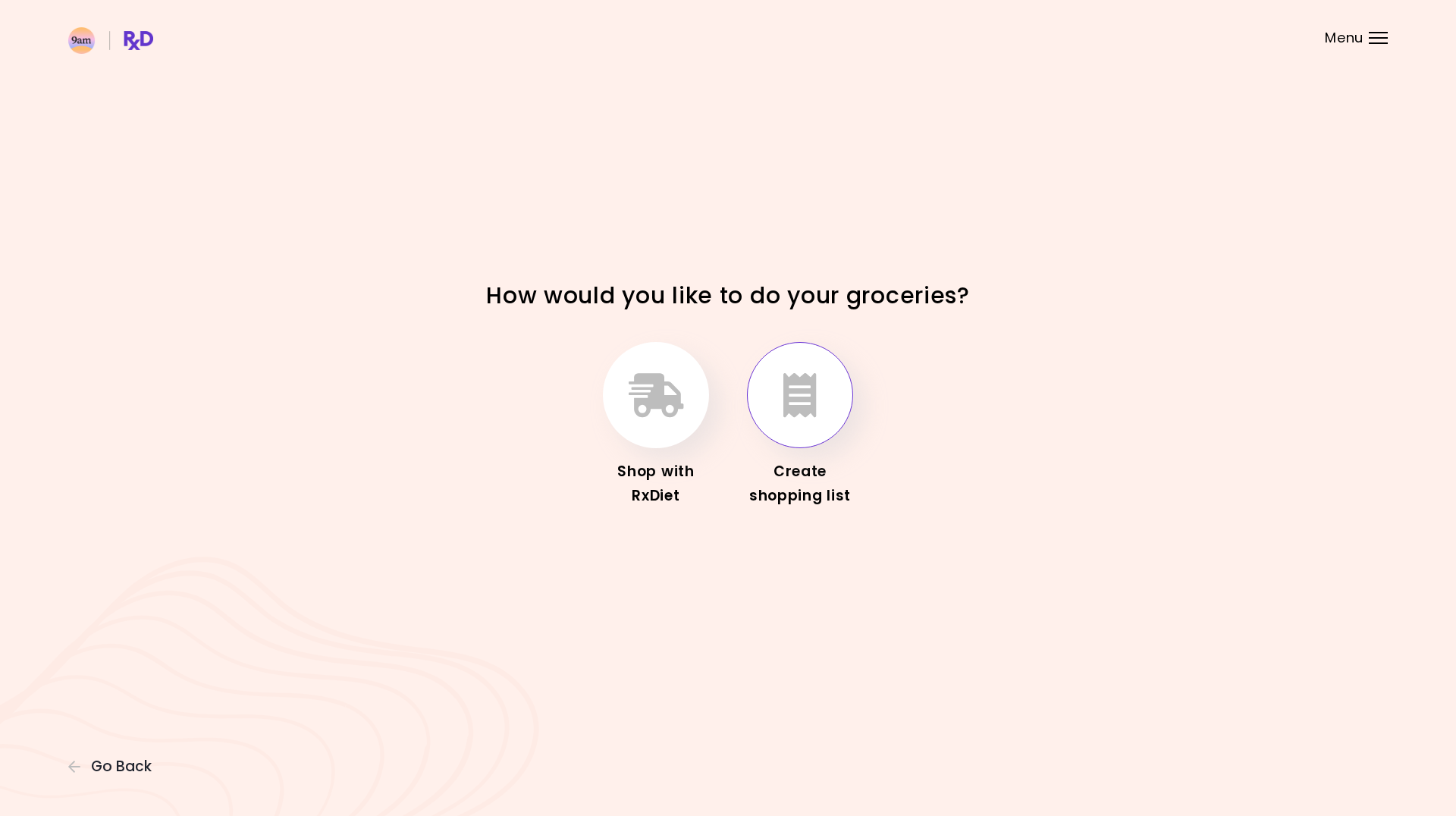
click at [816, 405] on icon "button" at bounding box center [801, 395] width 33 height 44
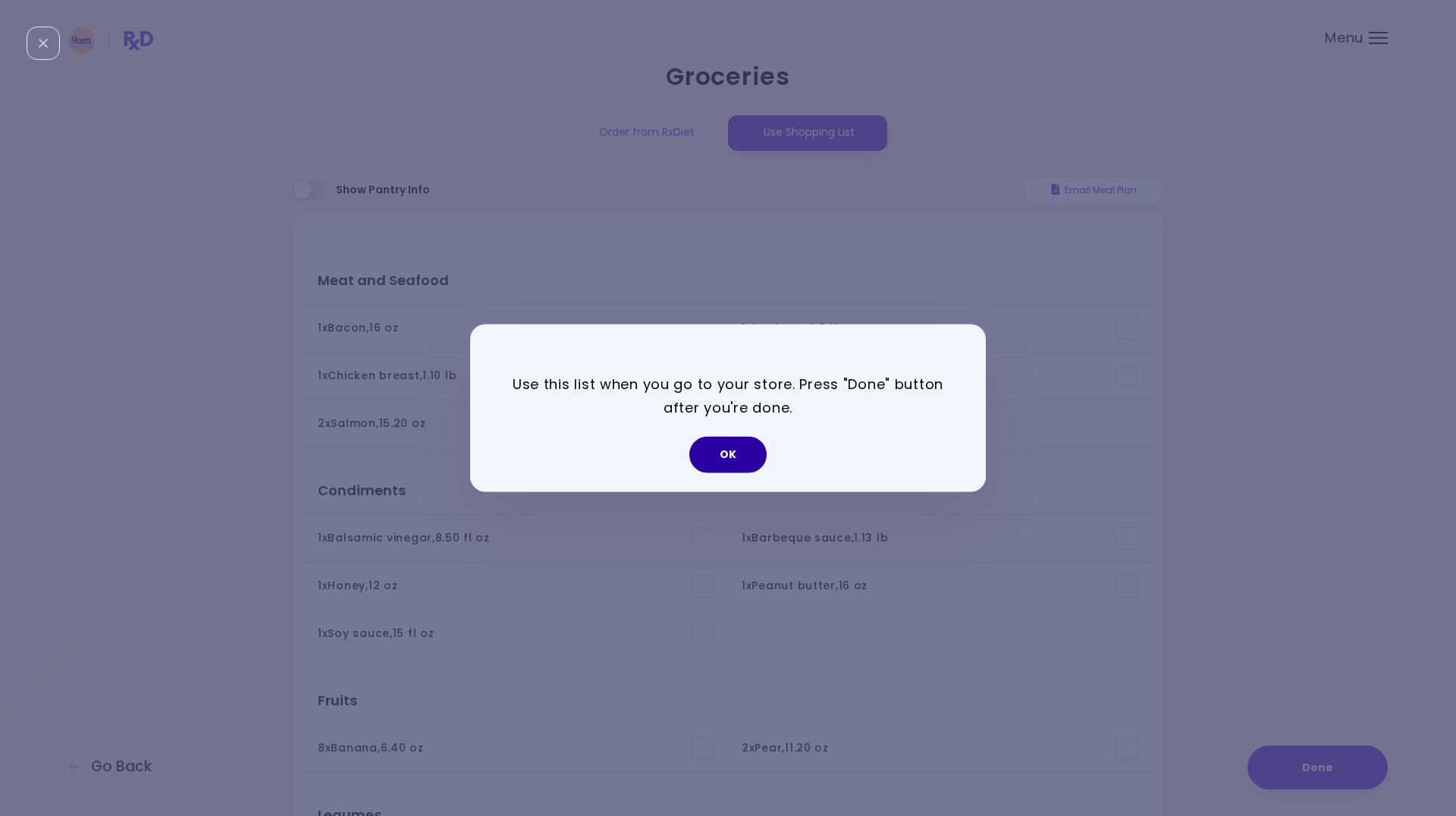
click at [728, 454] on button "OK" at bounding box center [728, 455] width 78 height 37
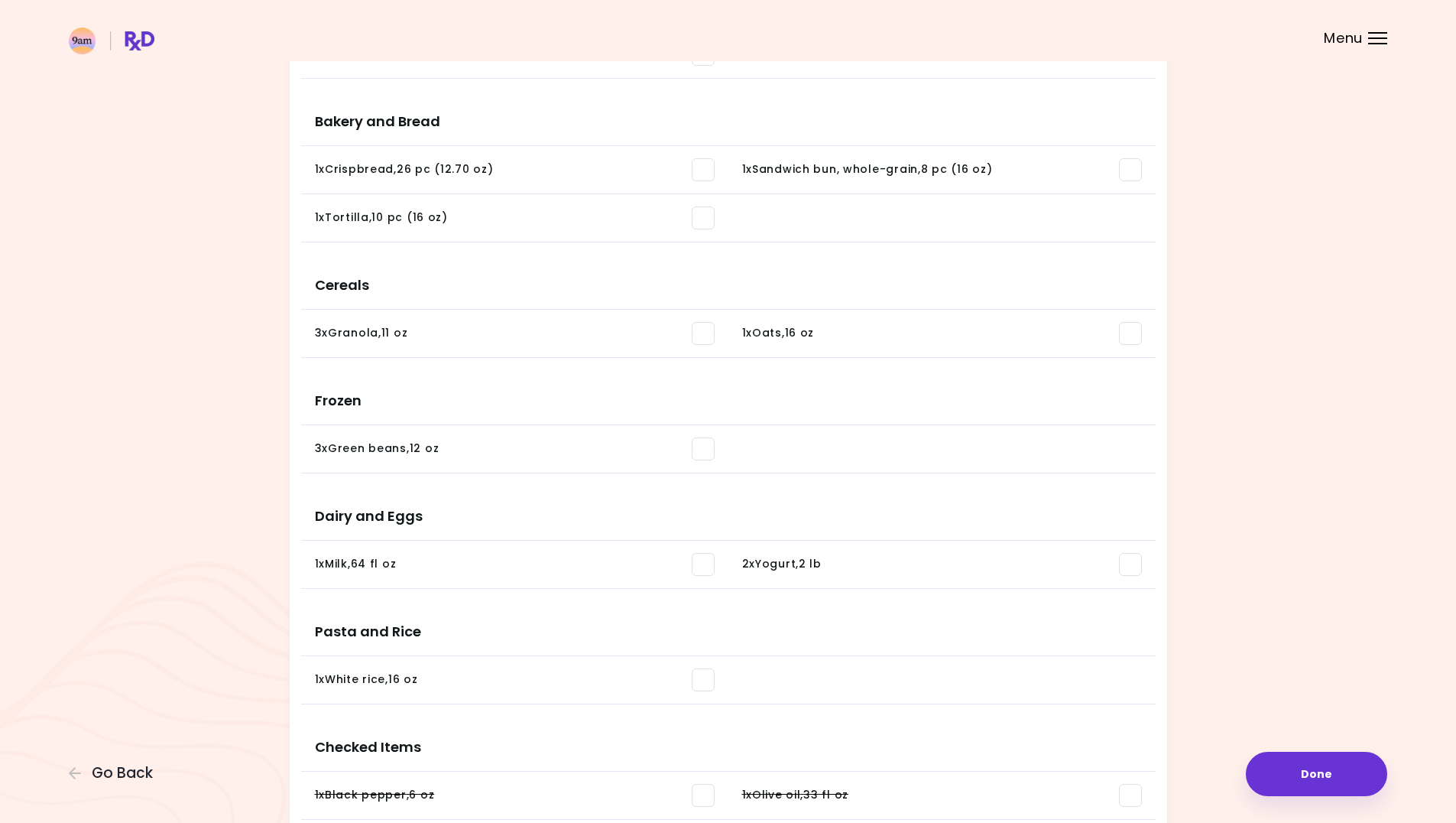
scroll to position [1492, 0]
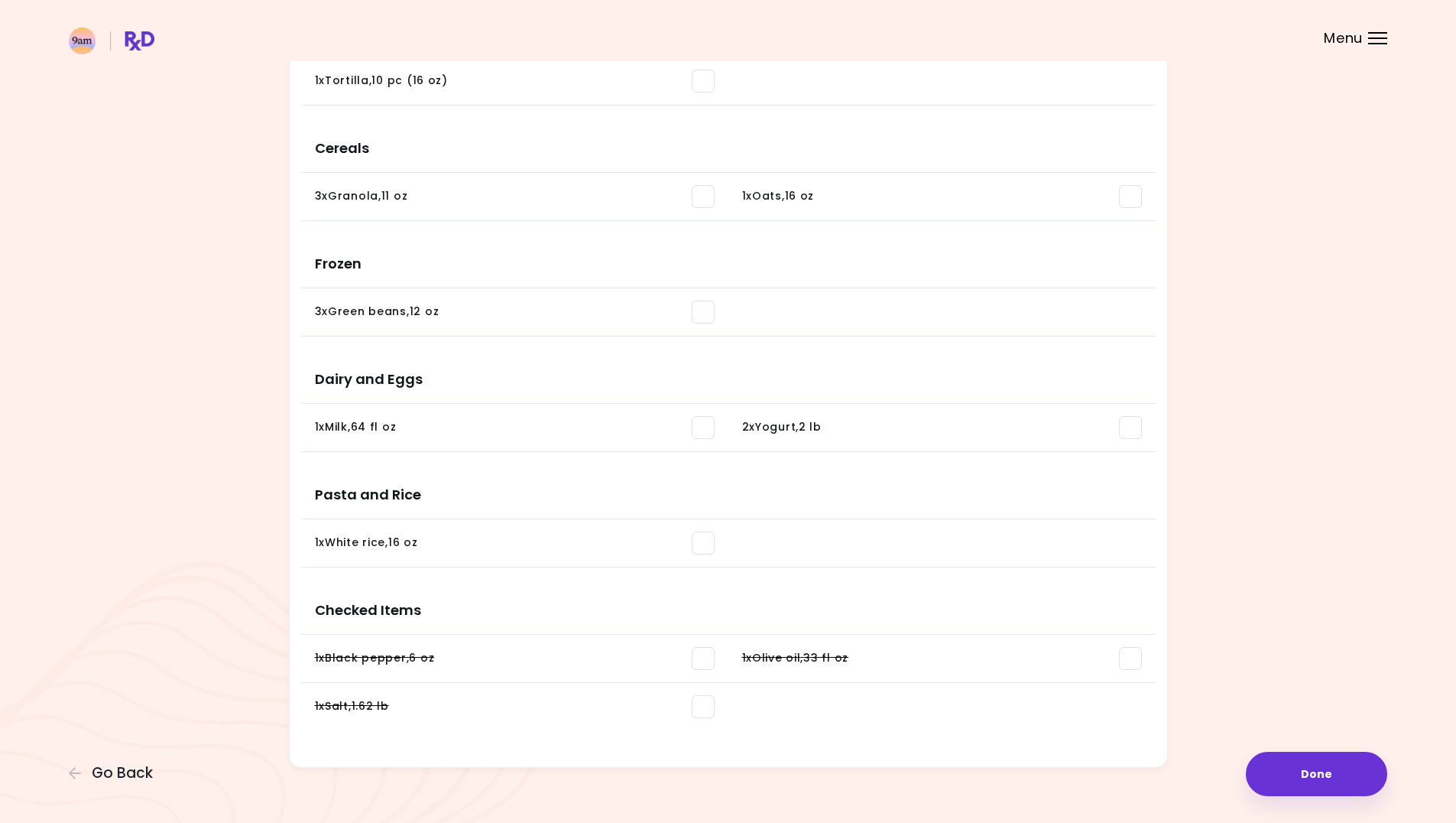
click at [1286, 769] on button "Done" at bounding box center [1317, 774] width 142 height 44
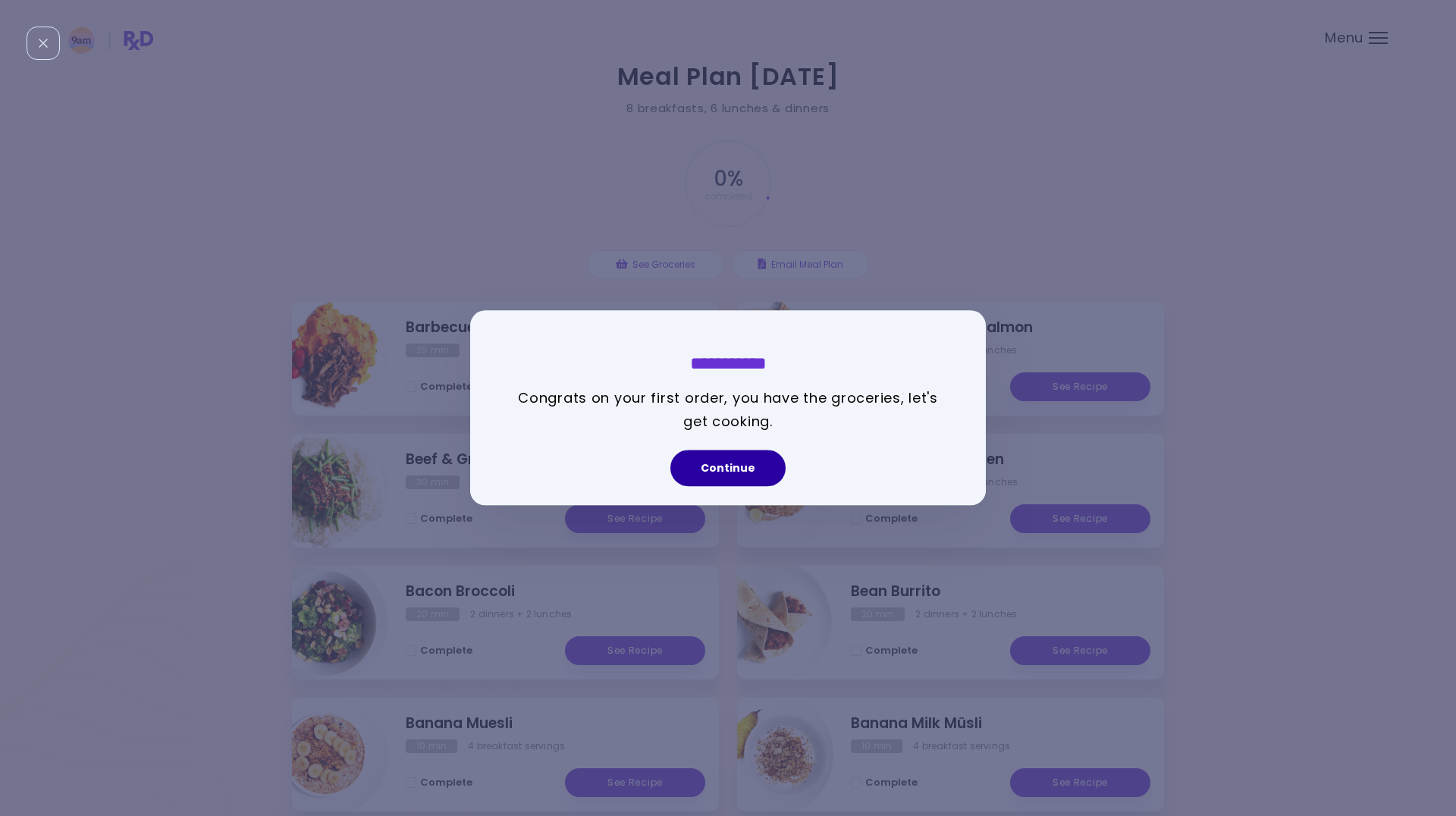
click at [745, 479] on button "Continue" at bounding box center [728, 469] width 115 height 37
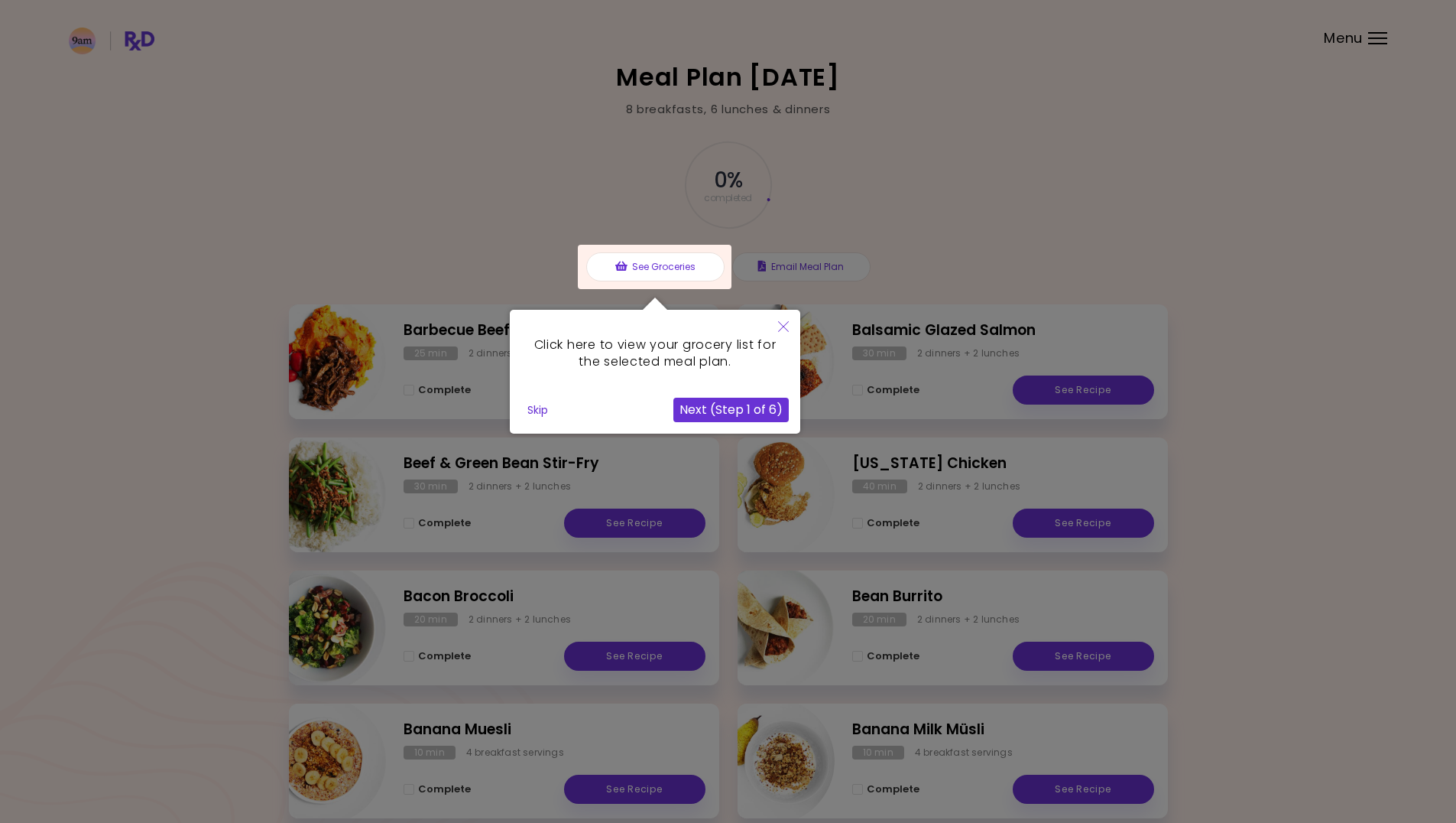
click at [513, 413] on div "Click here to view your grocery list for the selected meal plan. Skip Next (Ste…" at bounding box center [655, 372] width 291 height 124
click at [542, 411] on button "Skip" at bounding box center [537, 410] width 33 height 23
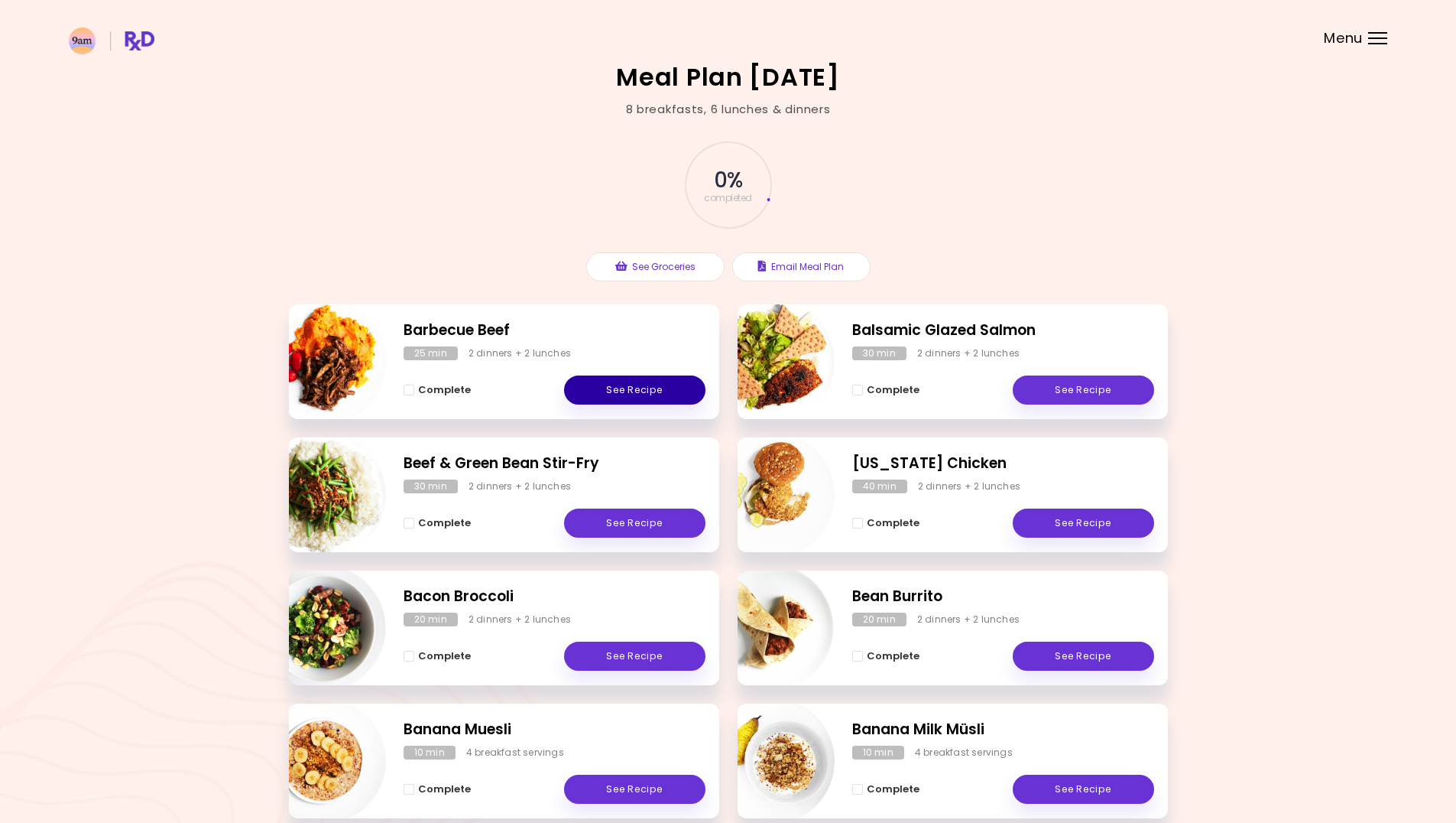
click at [618, 391] on link "See Recipe" at bounding box center [635, 389] width 142 height 29
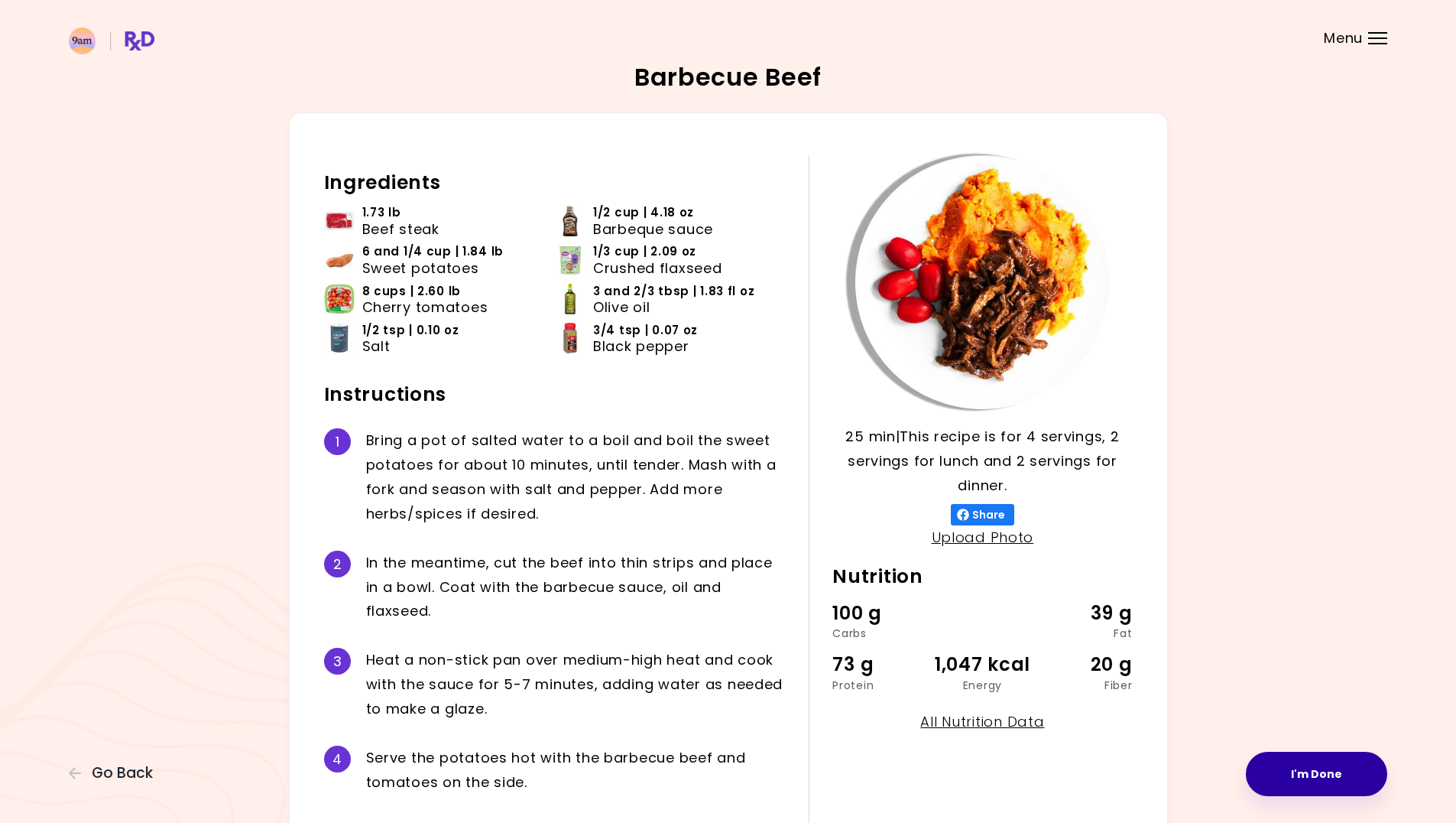
click at [1357, 773] on button "I'm Done" at bounding box center [1317, 774] width 142 height 44
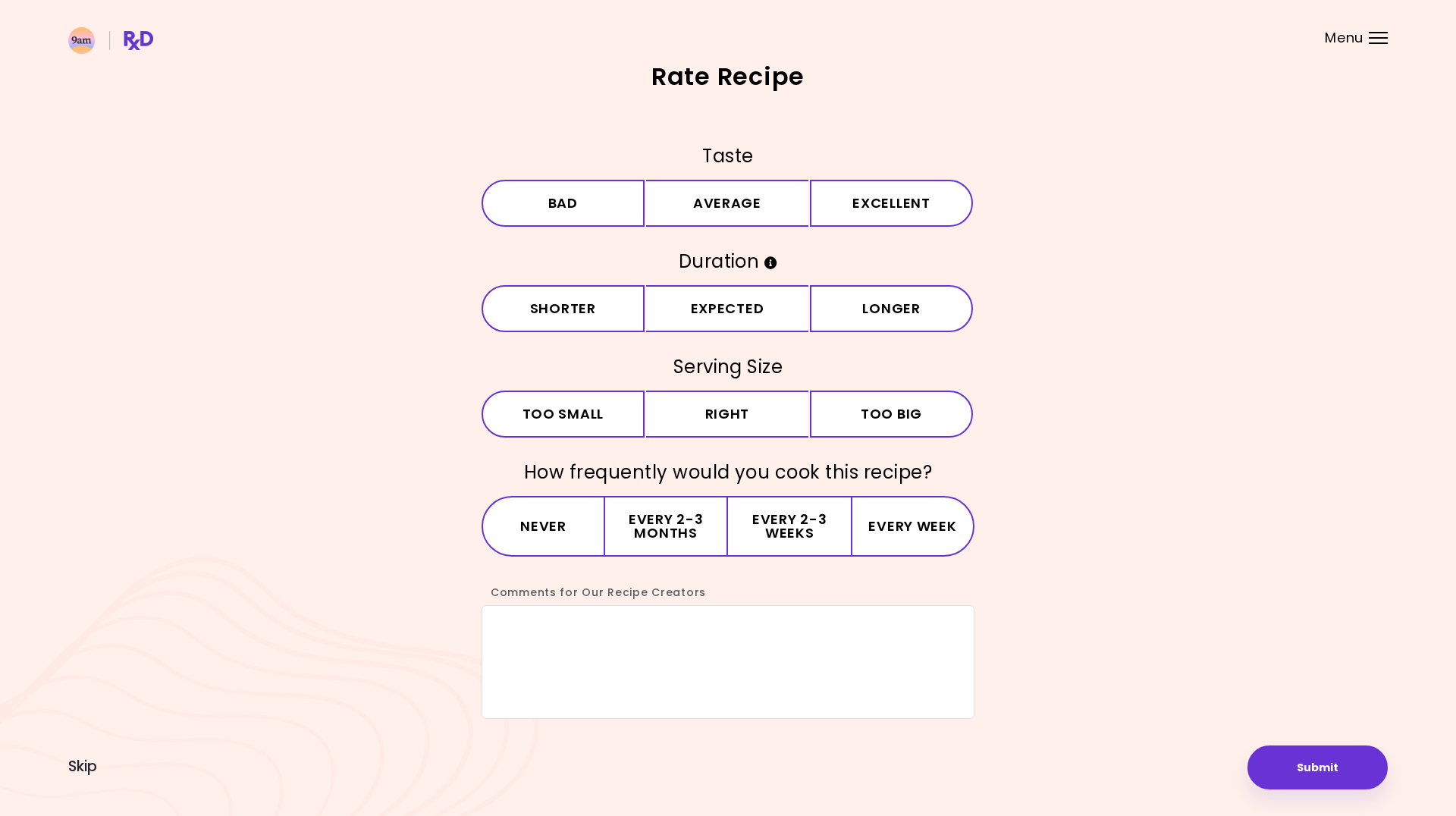
click at [57, 774] on div "Rate Recipe Taste Bad Average Excellent Duration Shorter Expected Longer Servin…" at bounding box center [728, 408] width 1456 height 816
click at [70, 769] on span "Skip" at bounding box center [82, 766] width 29 height 17
